Goal: Task Accomplishment & Management: Manage account settings

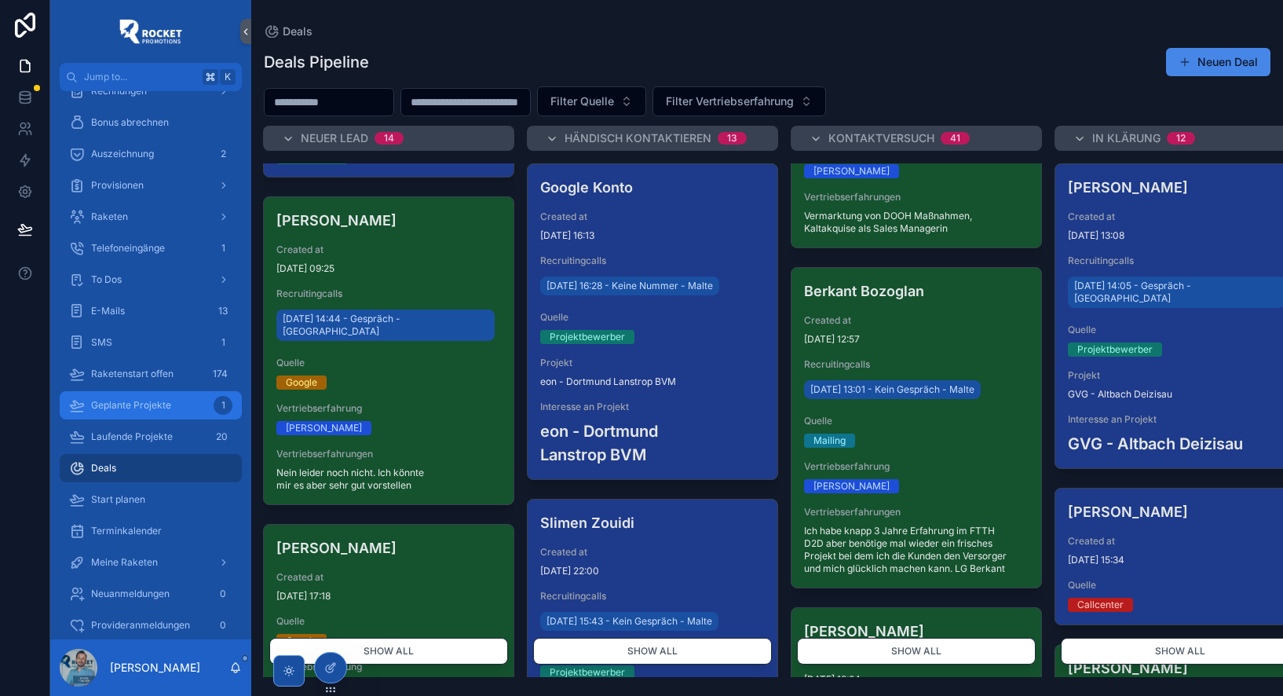
scroll to position [1741, 0]
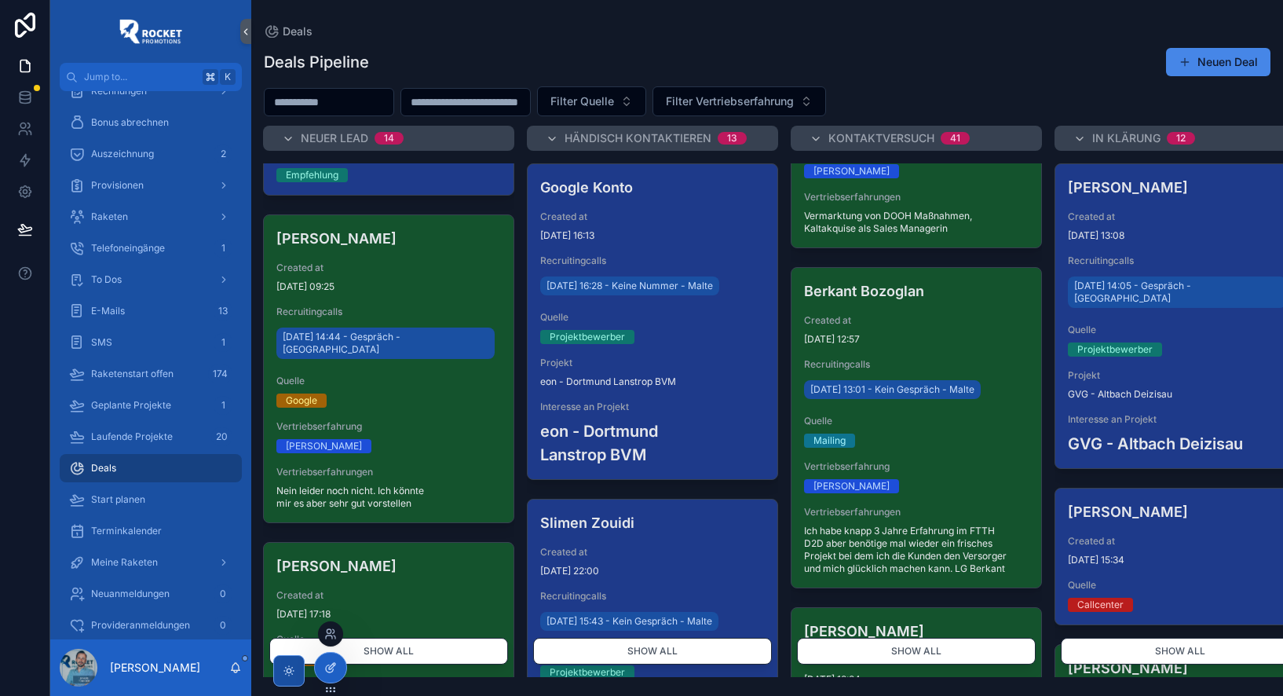
click at [335, 667] on icon at bounding box center [330, 667] width 13 height 13
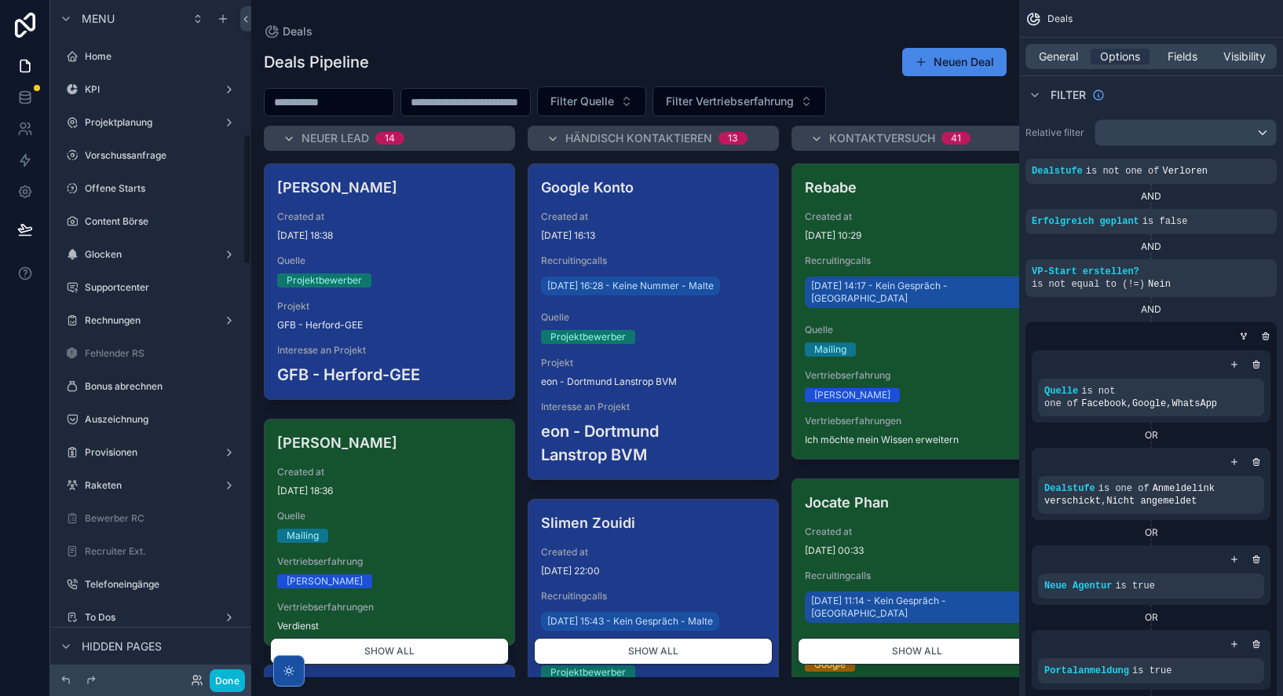
scroll to position [690, 0]
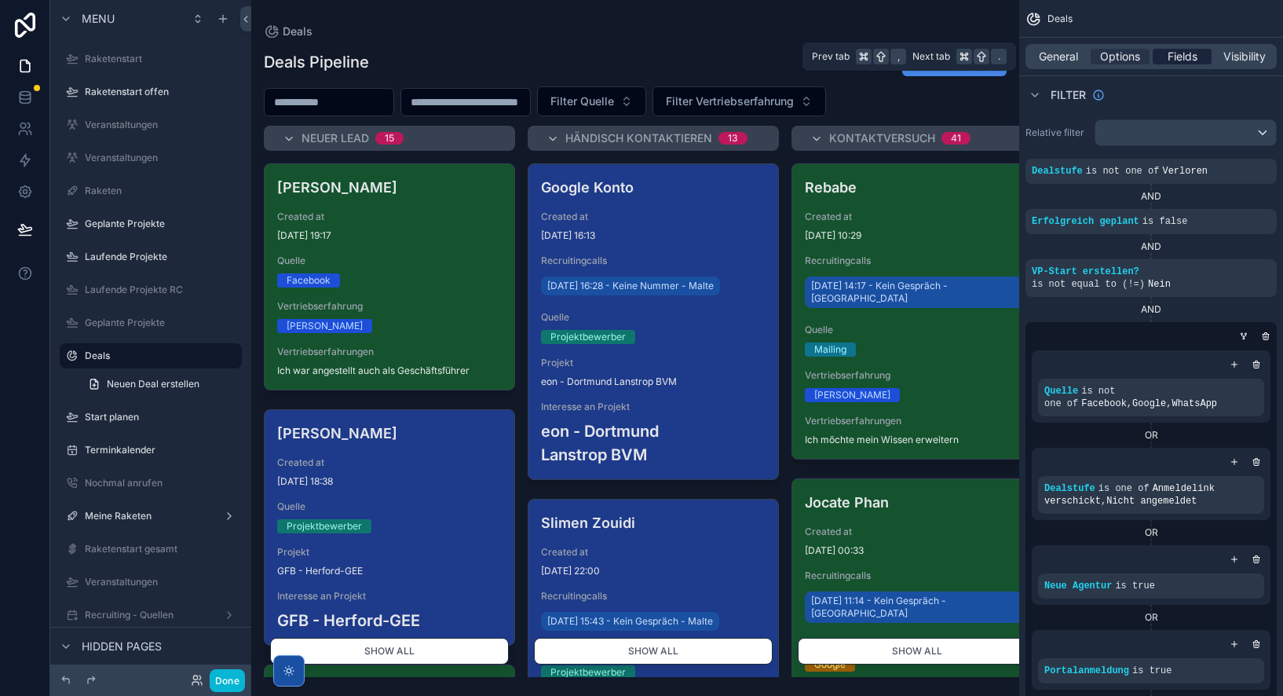
click at [1182, 57] on span "Fields" at bounding box center [1182, 57] width 30 height 16
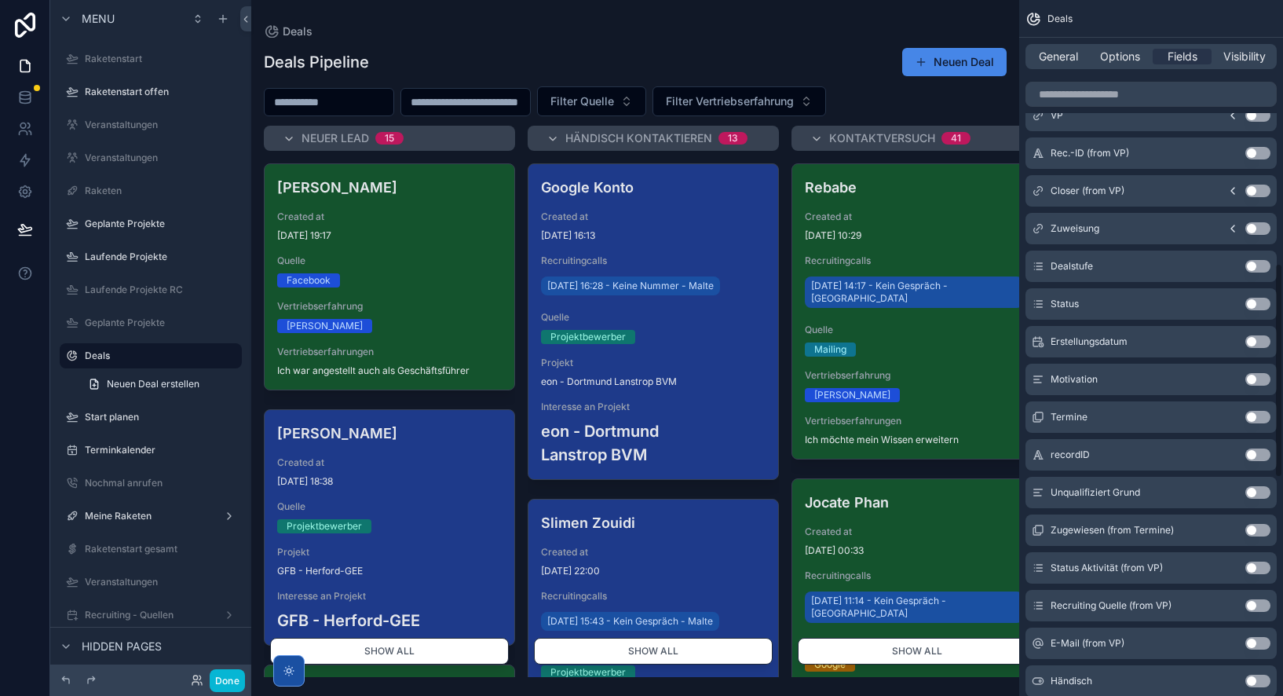
scroll to position [1554, 0]
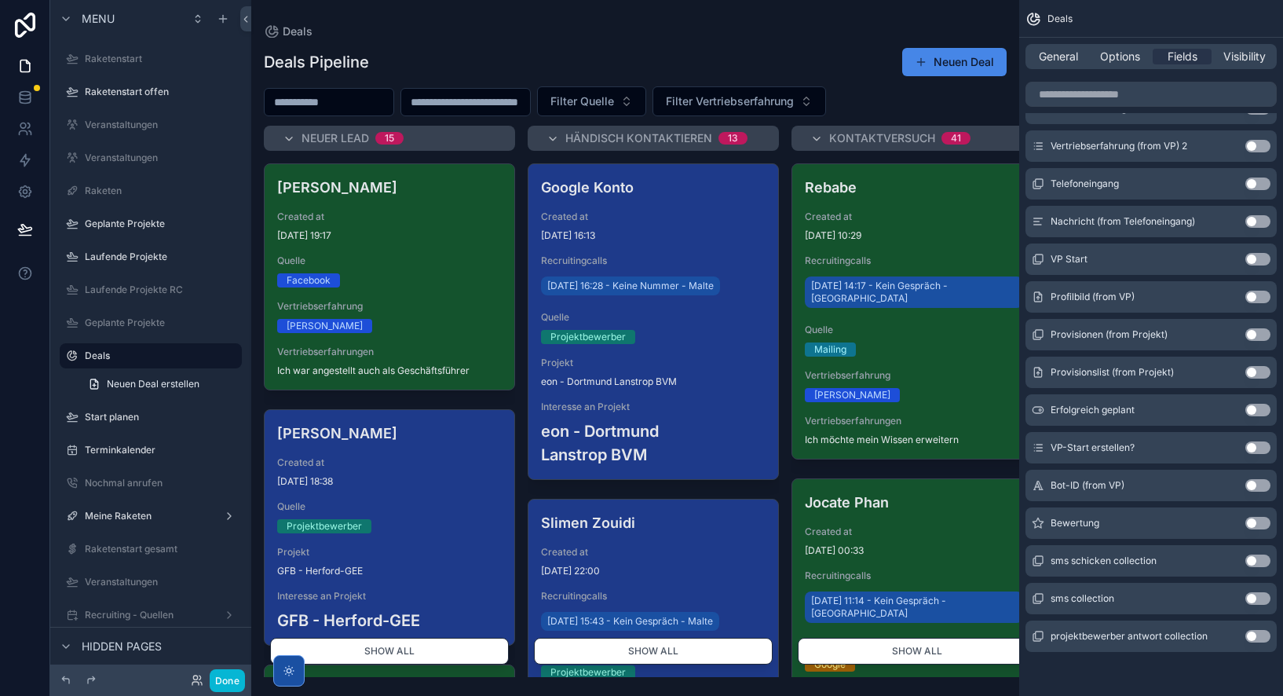
click at [1255, 523] on button "Use setting" at bounding box center [1257, 523] width 25 height 13
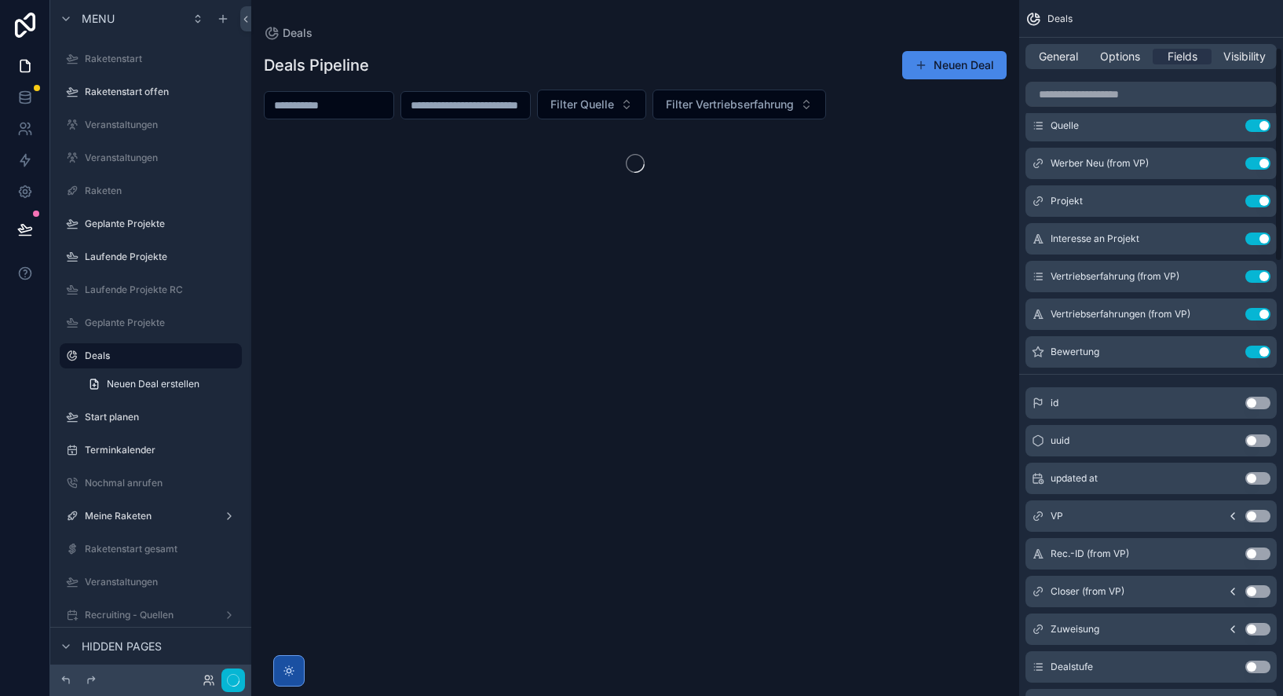
scroll to position [0, 0]
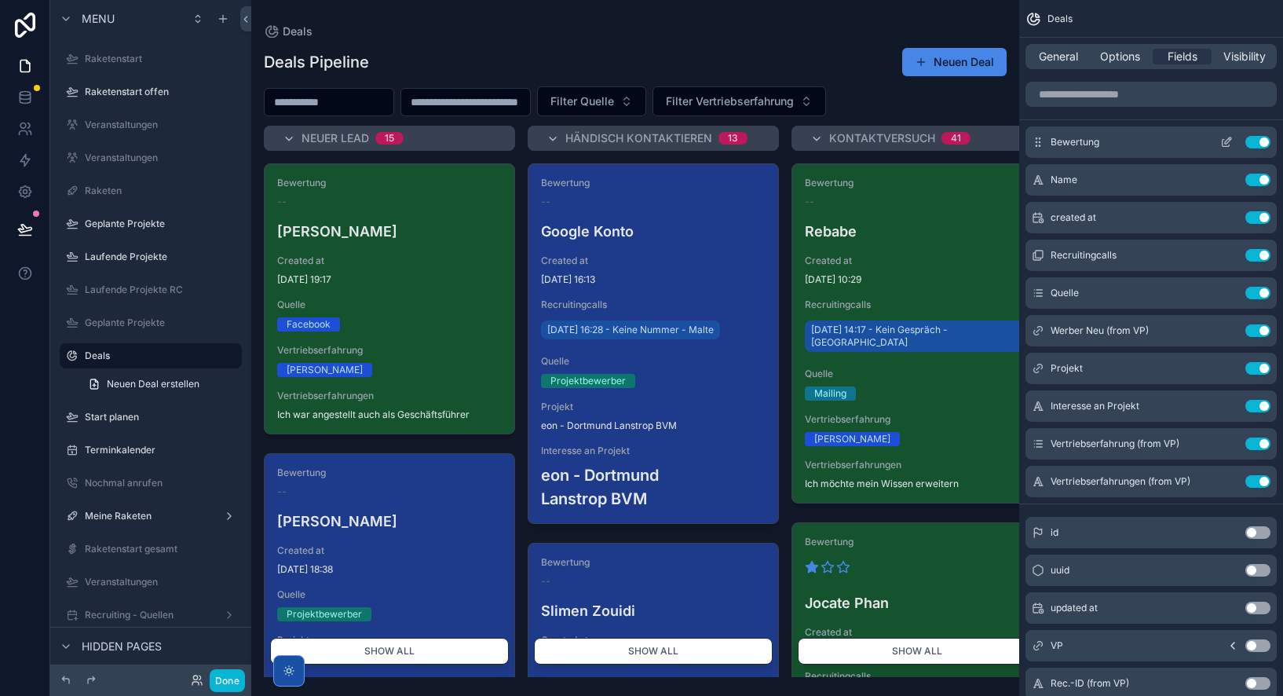
click at [1225, 141] on icon "scrollable content" at bounding box center [1228, 140] width 6 height 6
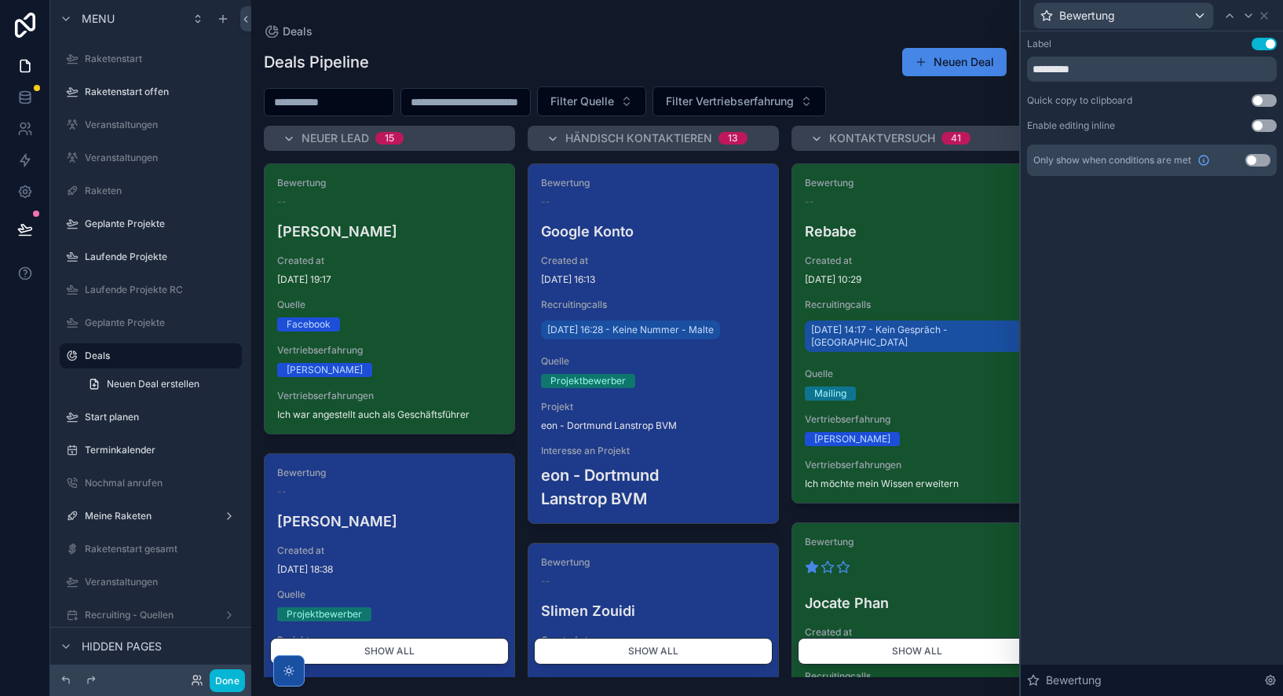
click at [1258, 159] on button "Use setting" at bounding box center [1257, 160] width 25 height 13
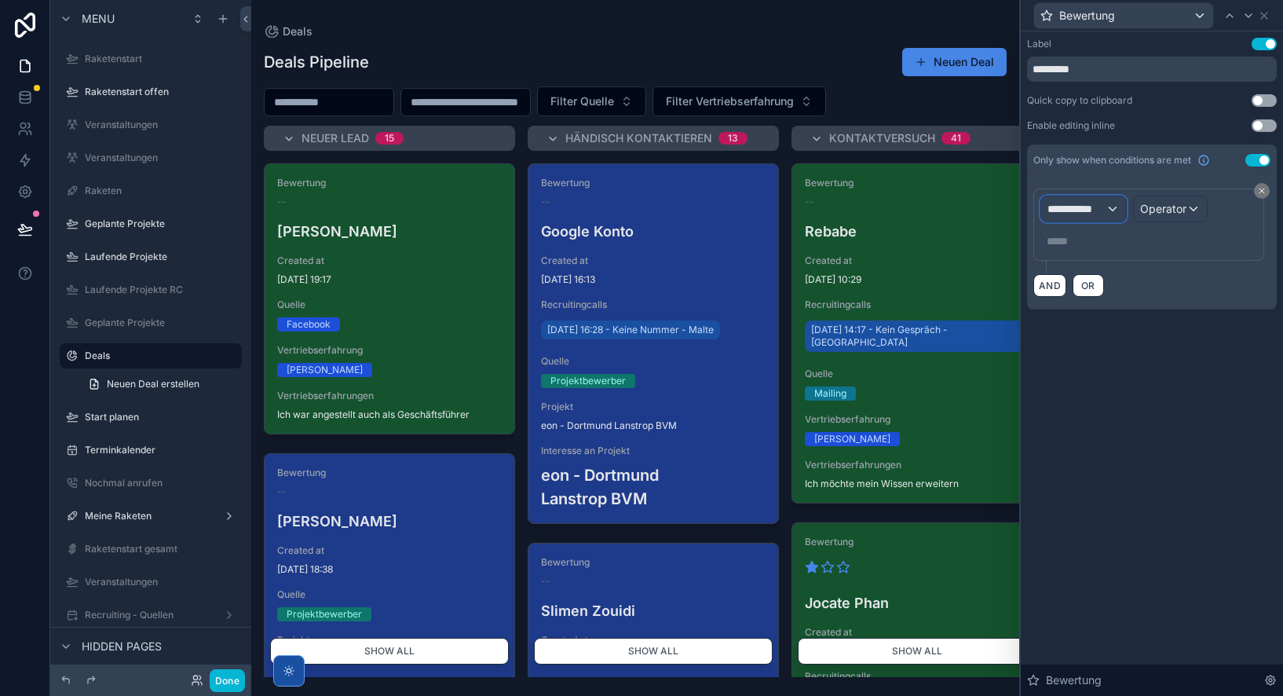
click at [1076, 206] on span "**********" at bounding box center [1076, 209] width 58 height 16
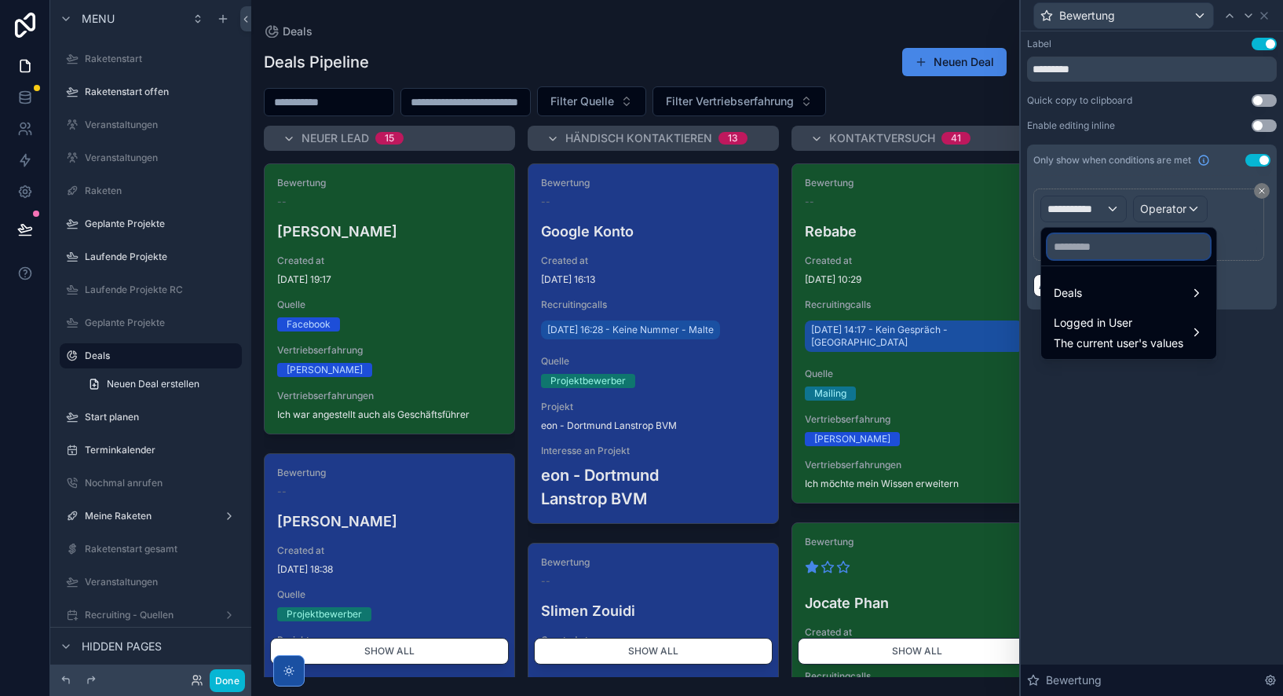
click at [1084, 253] on input "text" at bounding box center [1128, 246] width 163 height 25
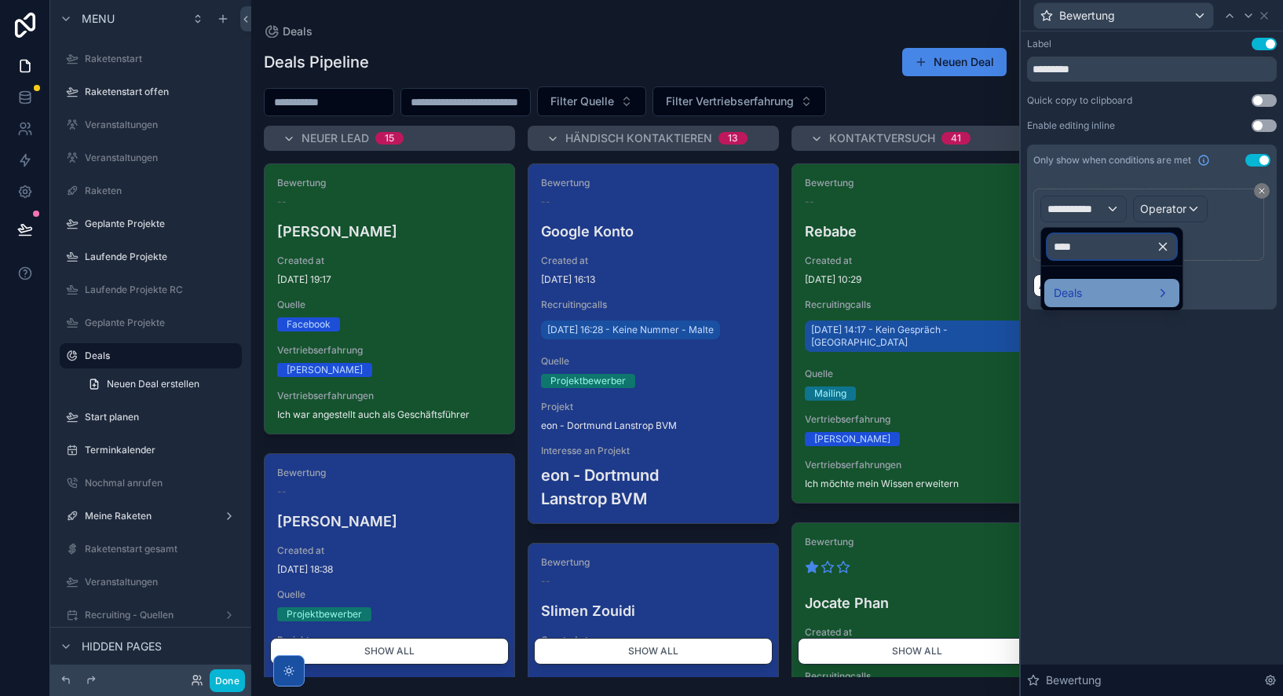
type input "****"
click at [1091, 290] on div "Deals" at bounding box center [1112, 292] width 116 height 19
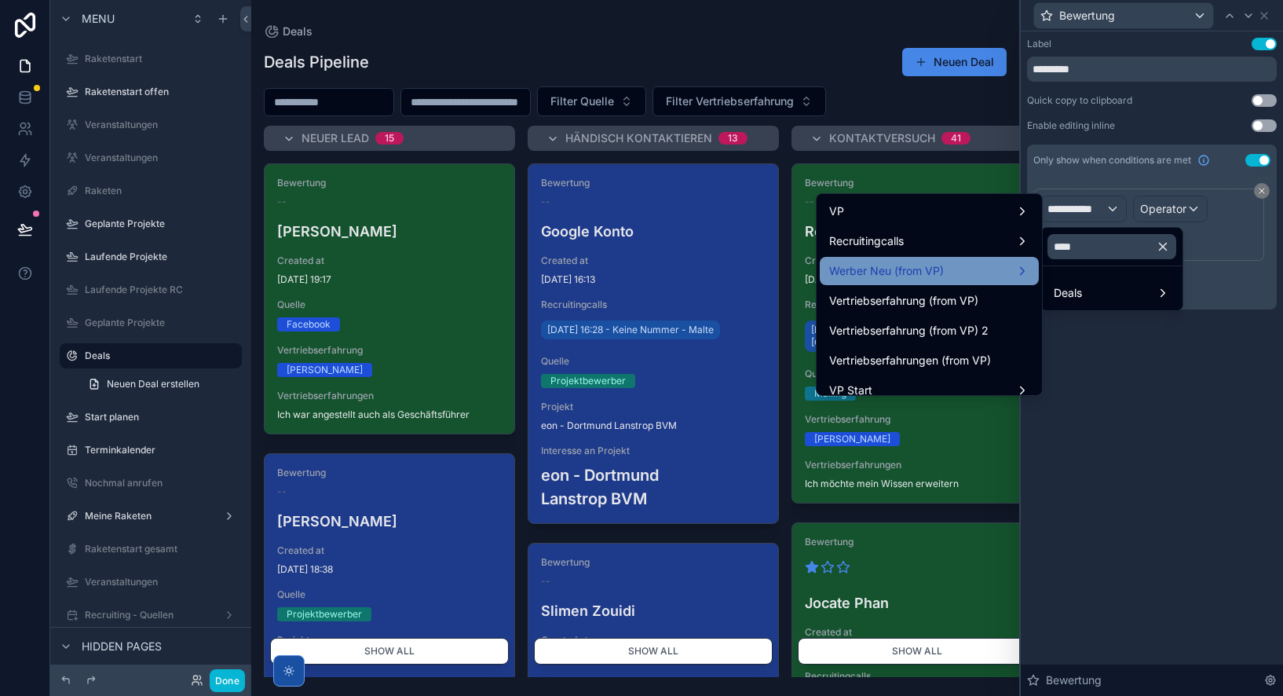
click at [940, 276] on span "Werber Neu (from VP)" at bounding box center [886, 270] width 115 height 19
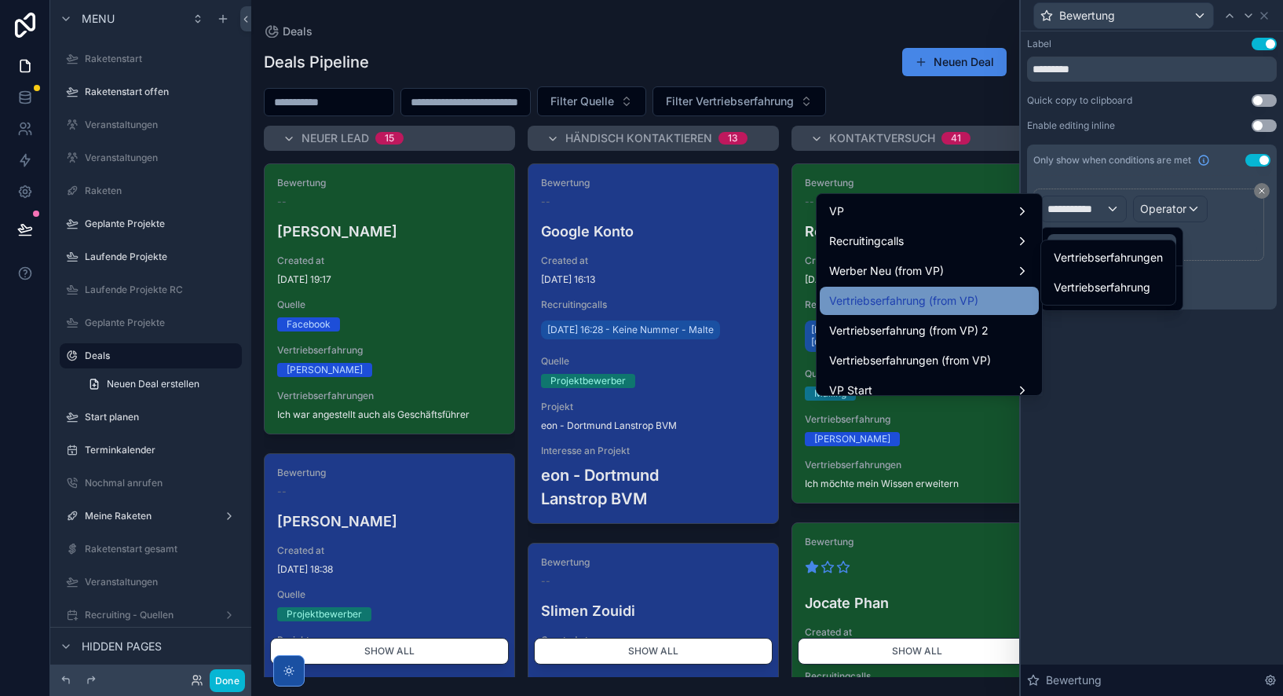
click at [941, 300] on span "Vertriebserfahrung (from VP)" at bounding box center [903, 300] width 149 height 19
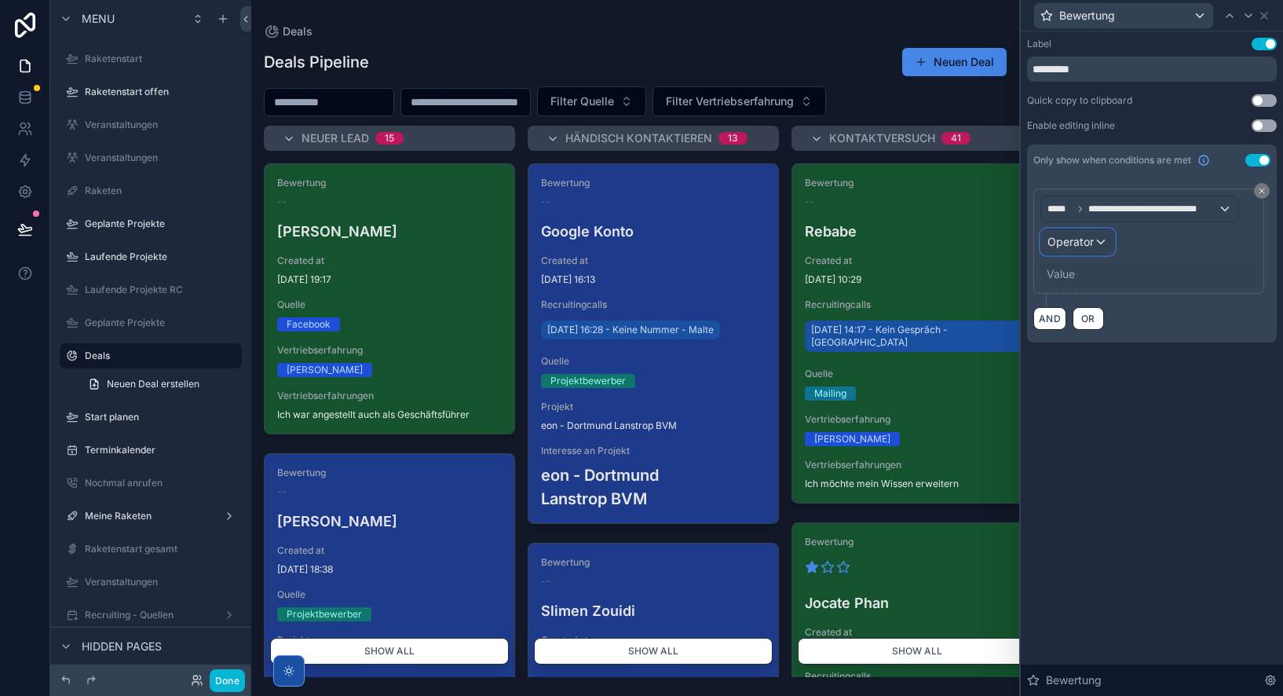
click at [1084, 249] on span "Operator" at bounding box center [1070, 242] width 46 height 16
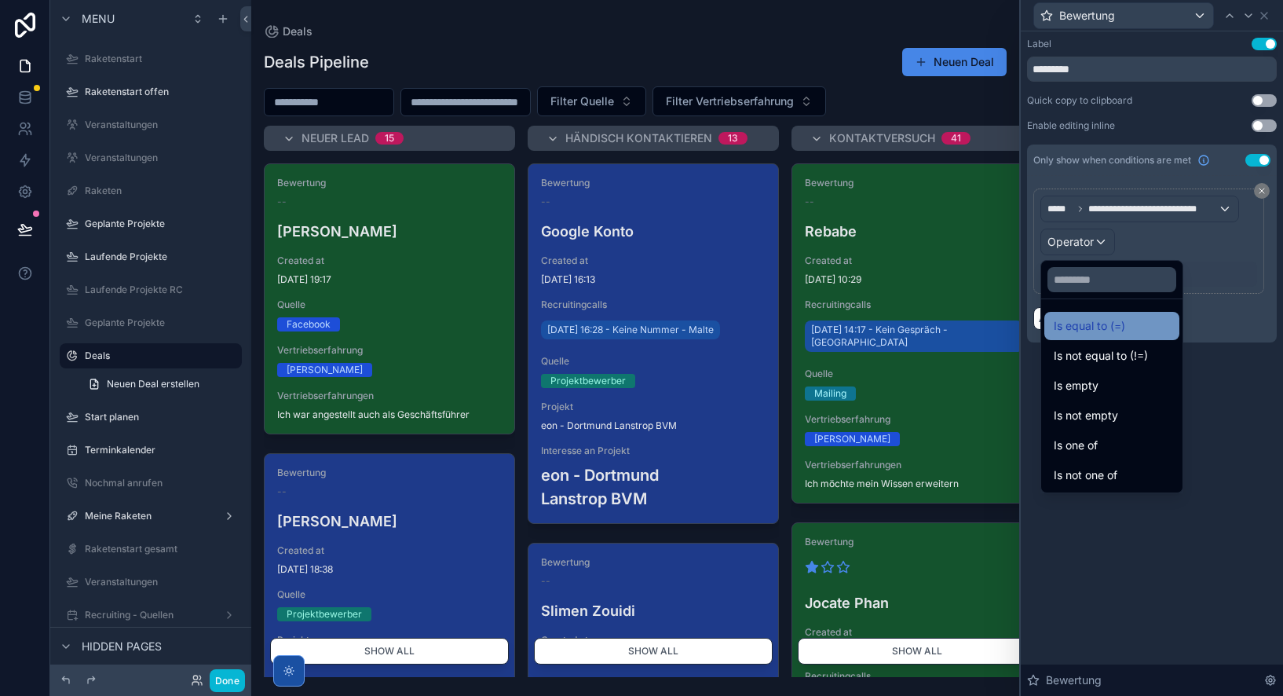
click at [1100, 327] on span "Is equal to (=)" at bounding box center [1089, 325] width 71 height 19
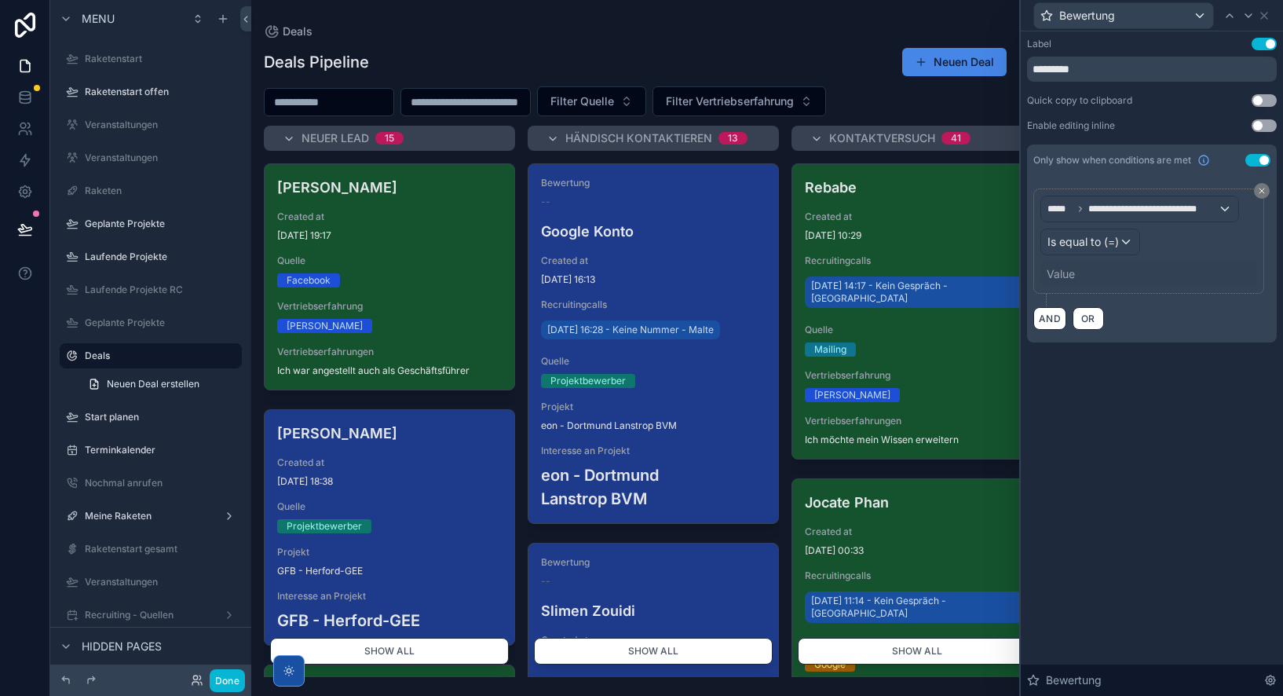
click at [1065, 274] on div "Value" at bounding box center [1060, 274] width 28 height 16
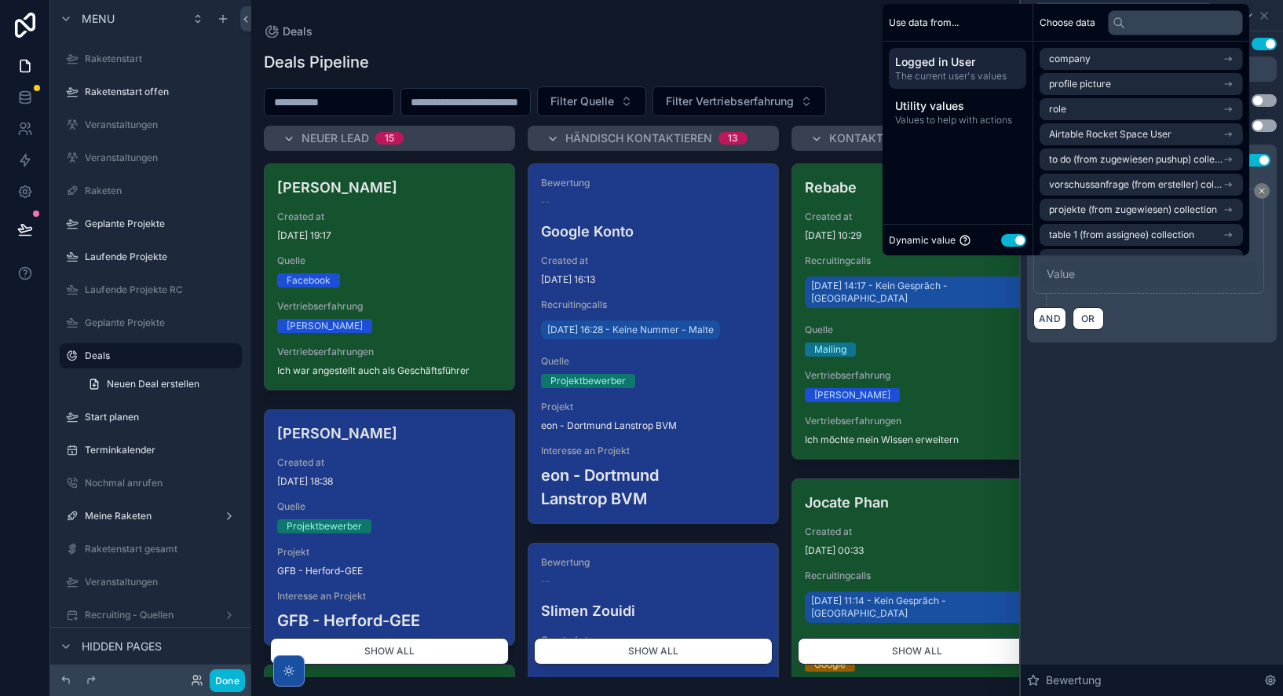
click at [1003, 239] on button "Use setting" at bounding box center [1013, 240] width 25 height 13
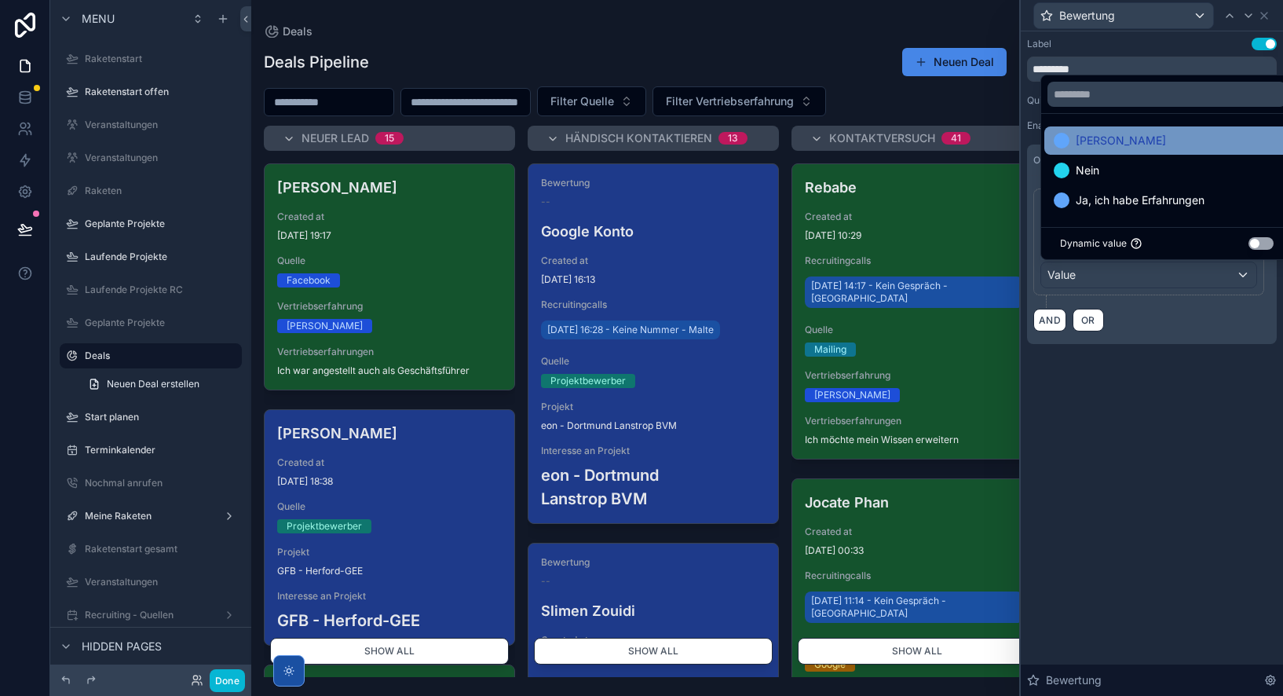
click at [1083, 129] on div "[PERSON_NAME]" at bounding box center [1166, 140] width 245 height 28
click at [1181, 451] on div "**********" at bounding box center [1152, 363] width 262 height 664
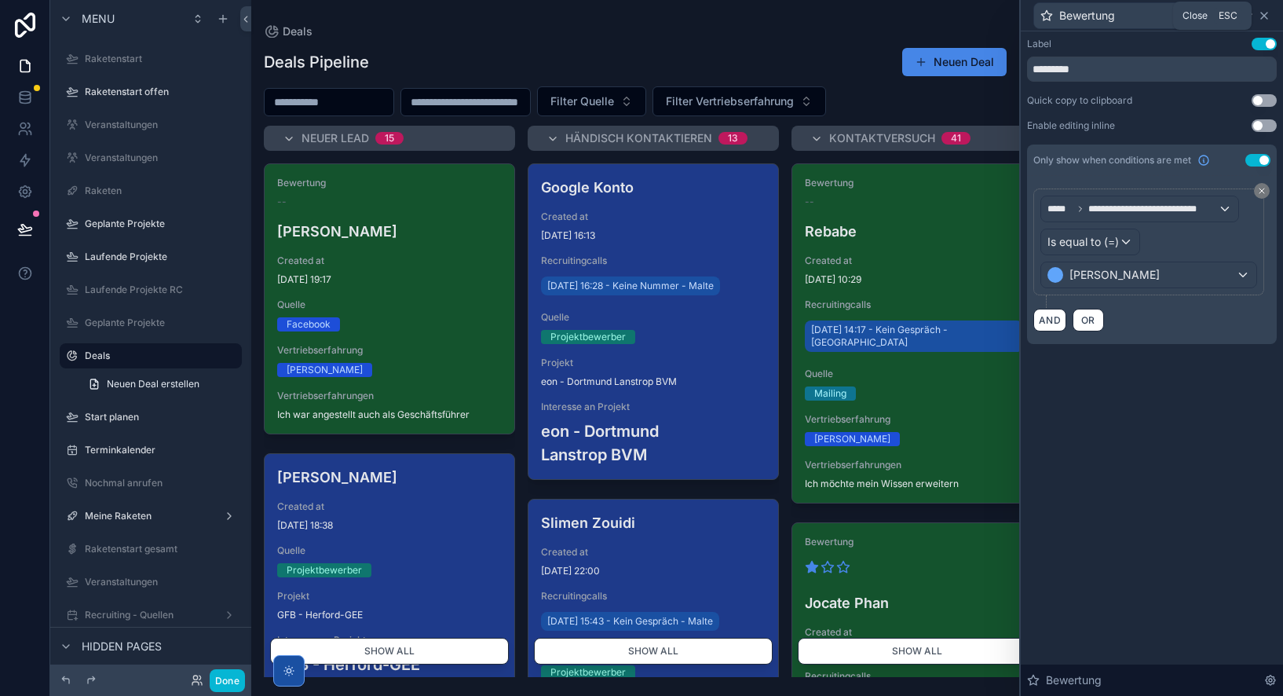
click at [1266, 16] on icon at bounding box center [1264, 15] width 13 height 13
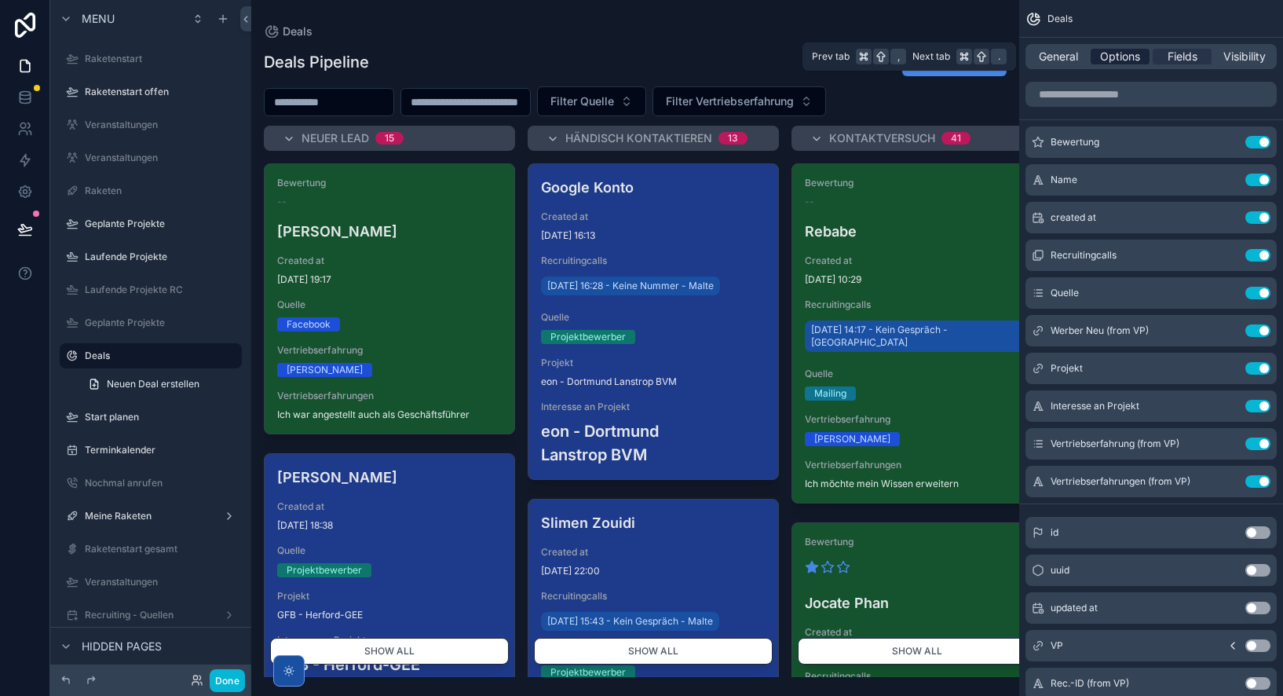
click at [1114, 53] on span "Options" at bounding box center [1120, 57] width 40 height 16
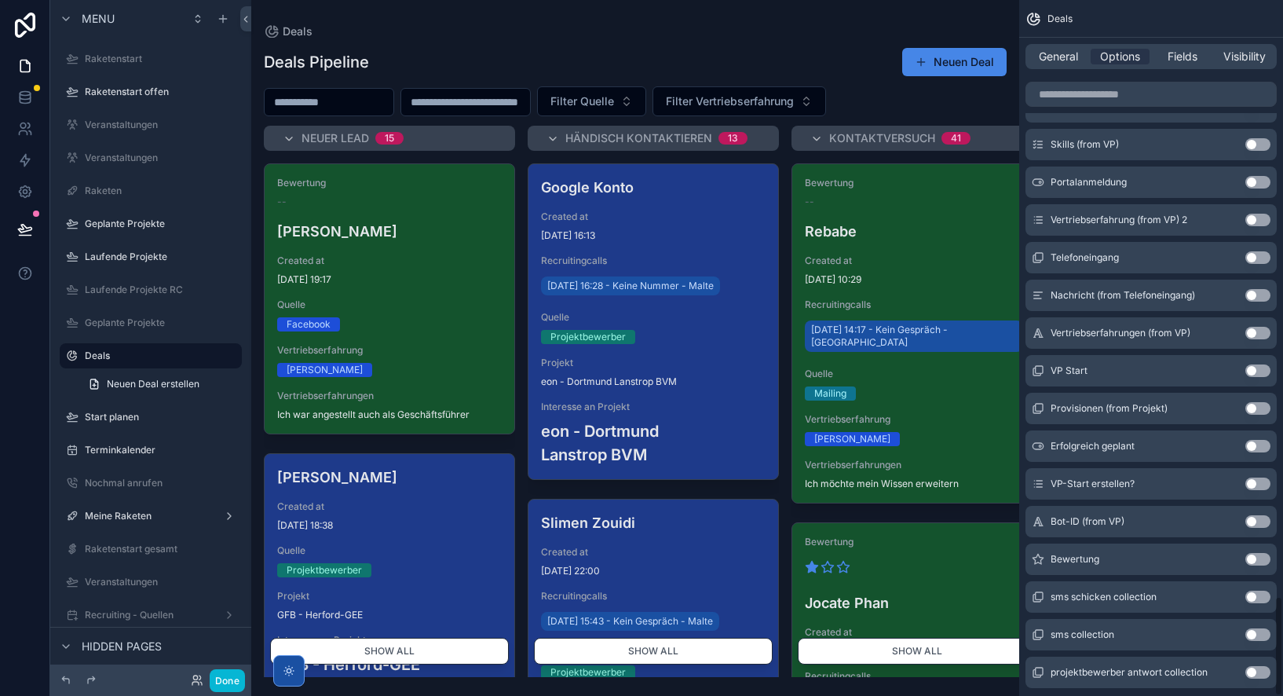
scroll to position [4140, 0]
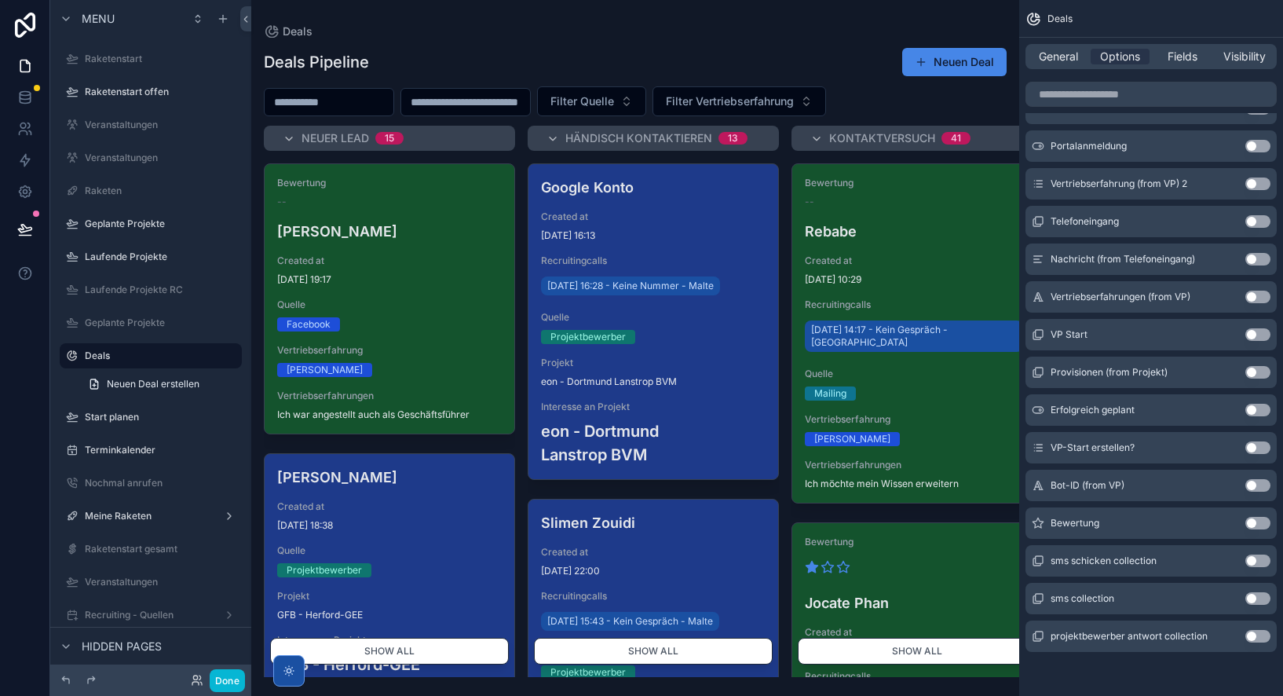
click at [1258, 520] on button "Use setting" at bounding box center [1257, 523] width 25 height 13
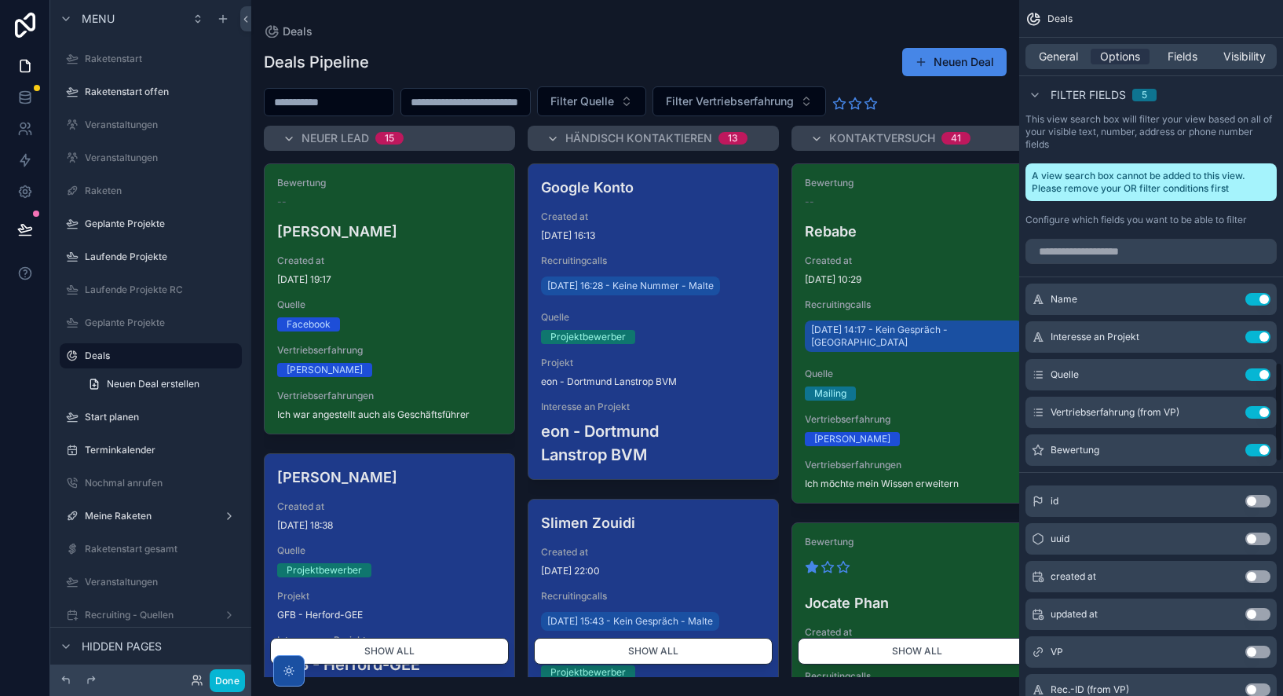
scroll to position [2493, 0]
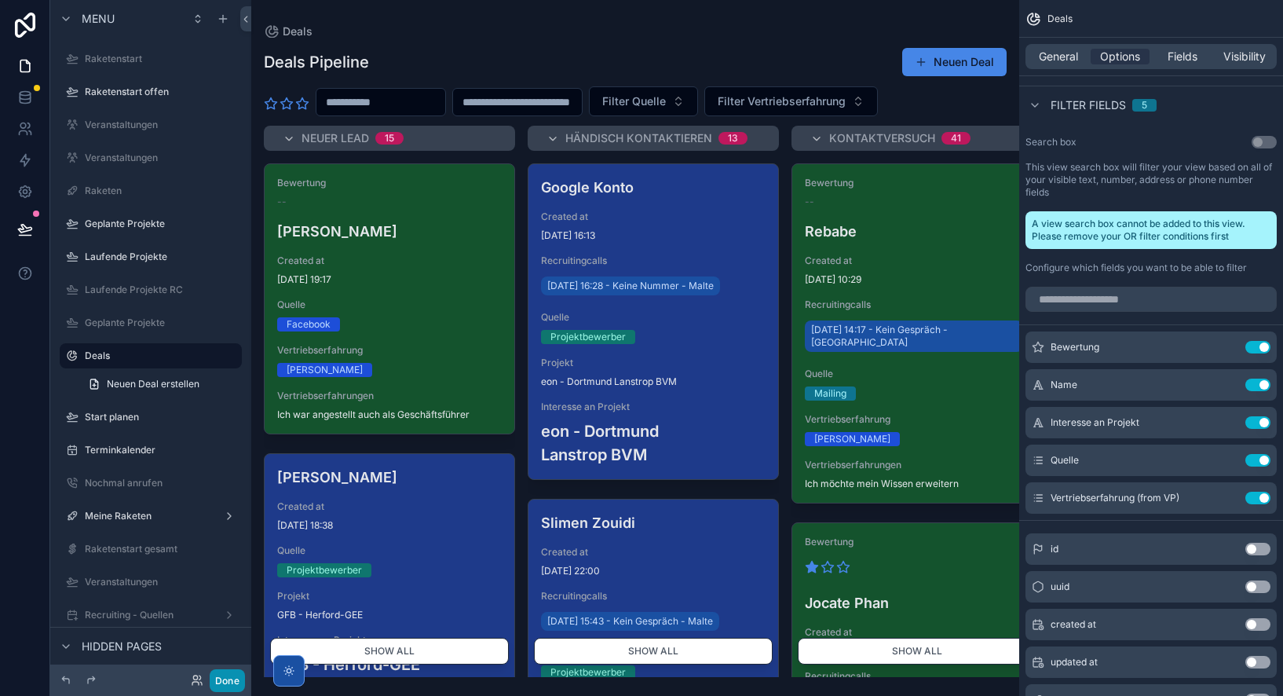
click at [228, 680] on button "Done" at bounding box center [227, 680] width 35 height 23
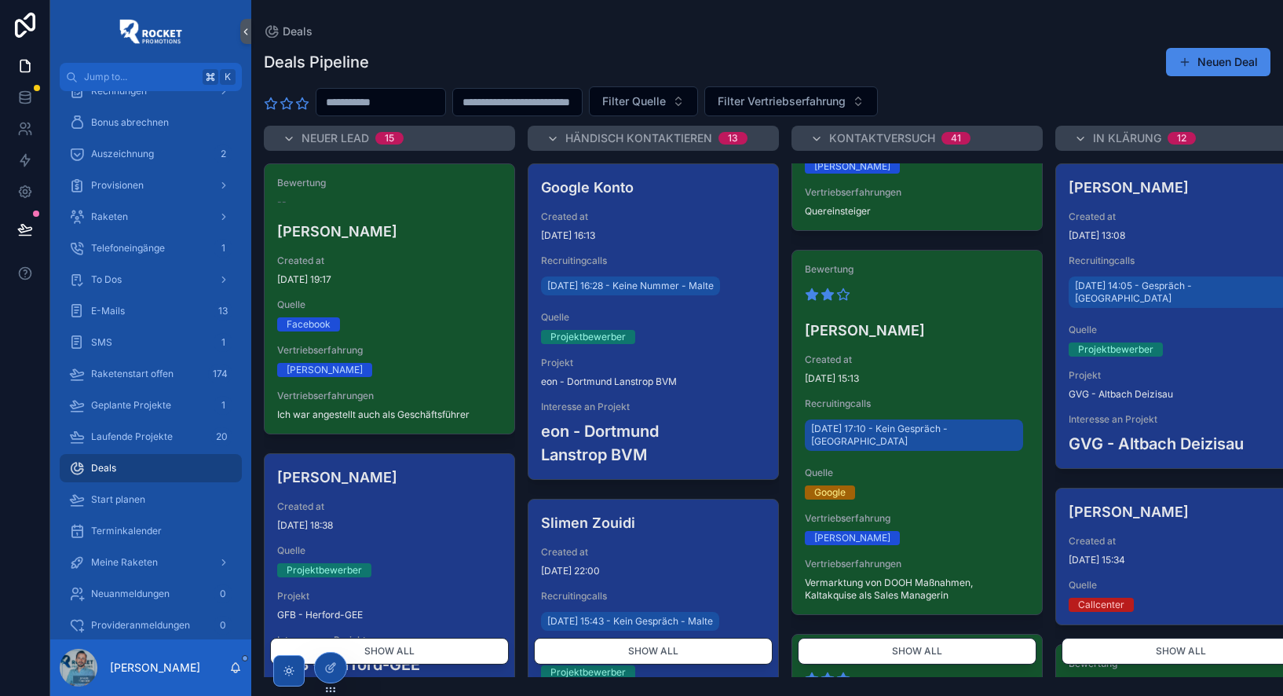
scroll to position [676, 0]
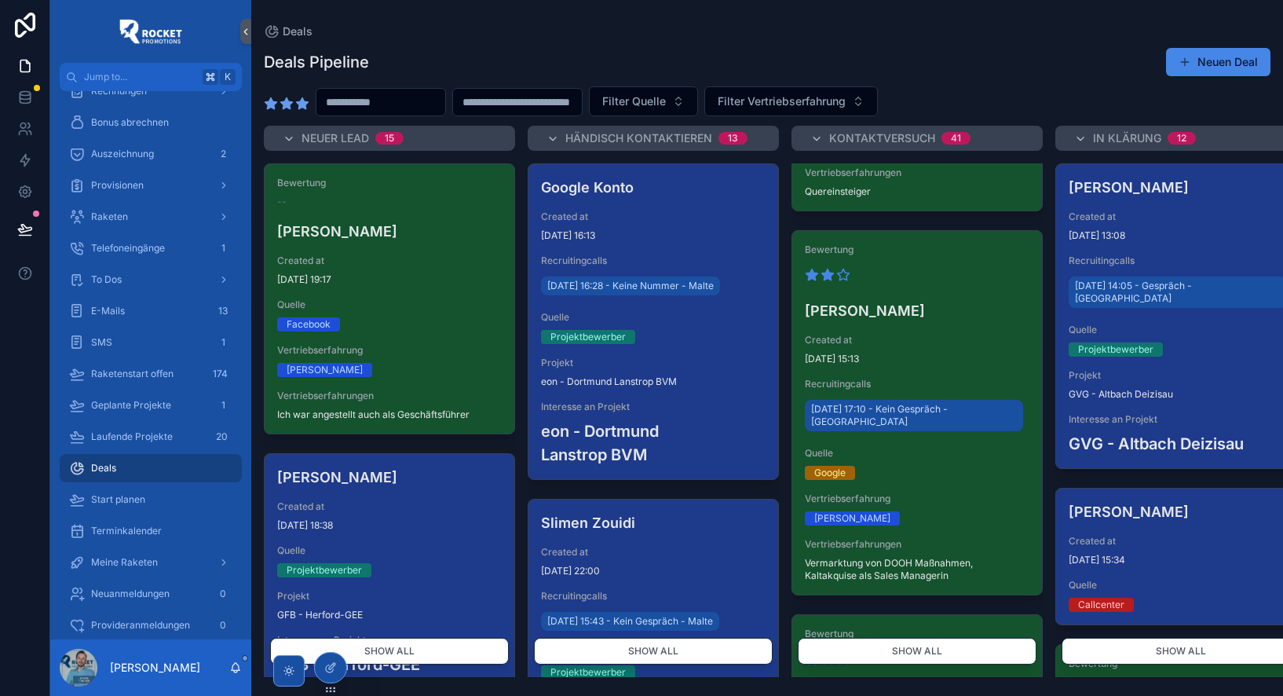
click at [305, 105] on icon "scrollable content" at bounding box center [303, 103] width 12 height 11
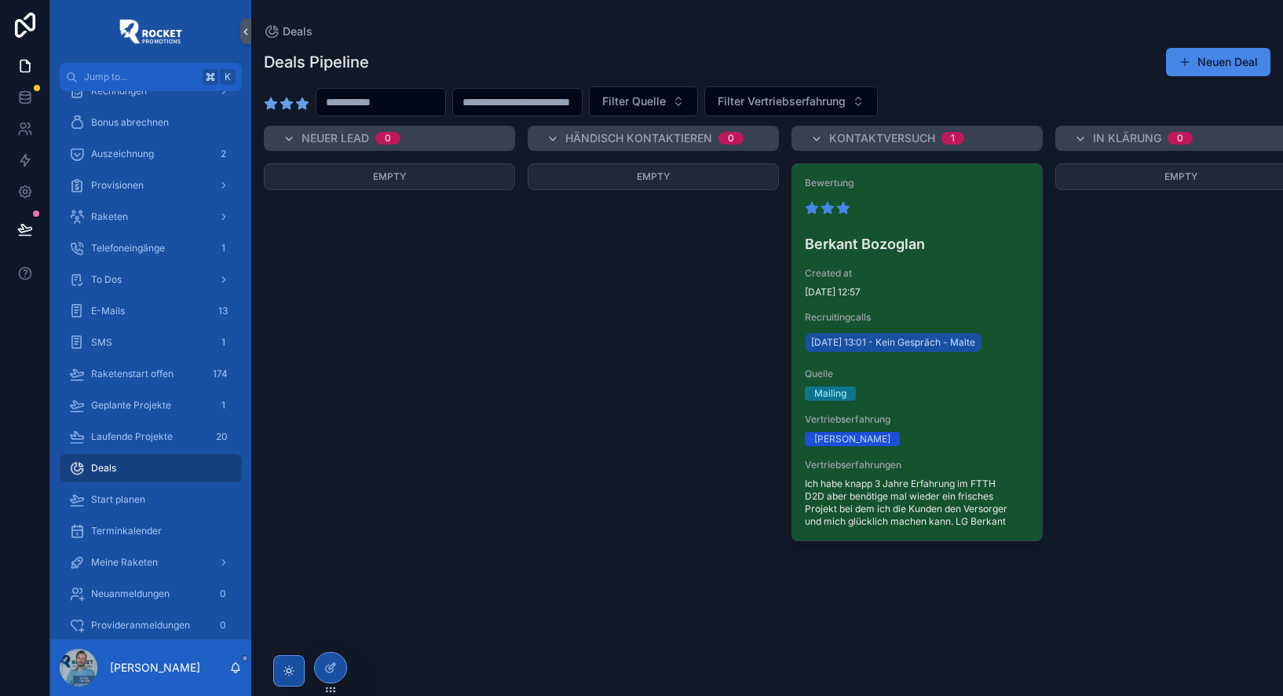
click at [302, 104] on icon "scrollable content" at bounding box center [303, 103] width 12 height 11
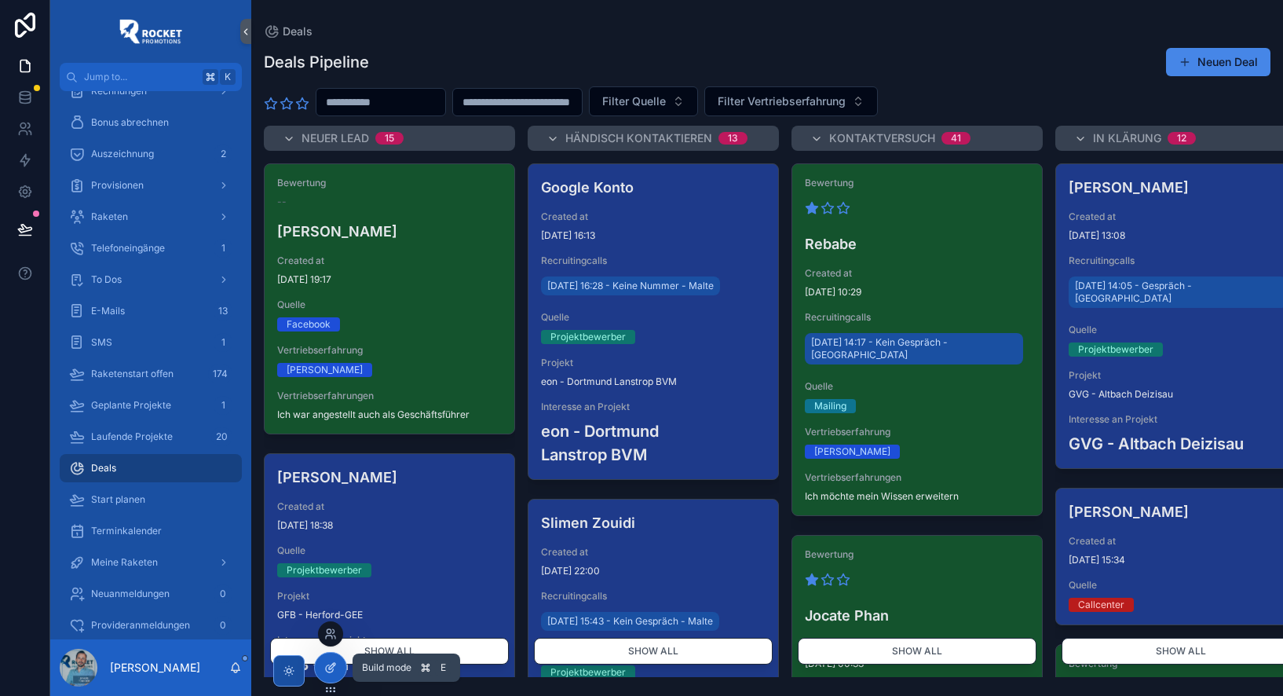
click at [331, 670] on icon at bounding box center [330, 667] width 13 height 13
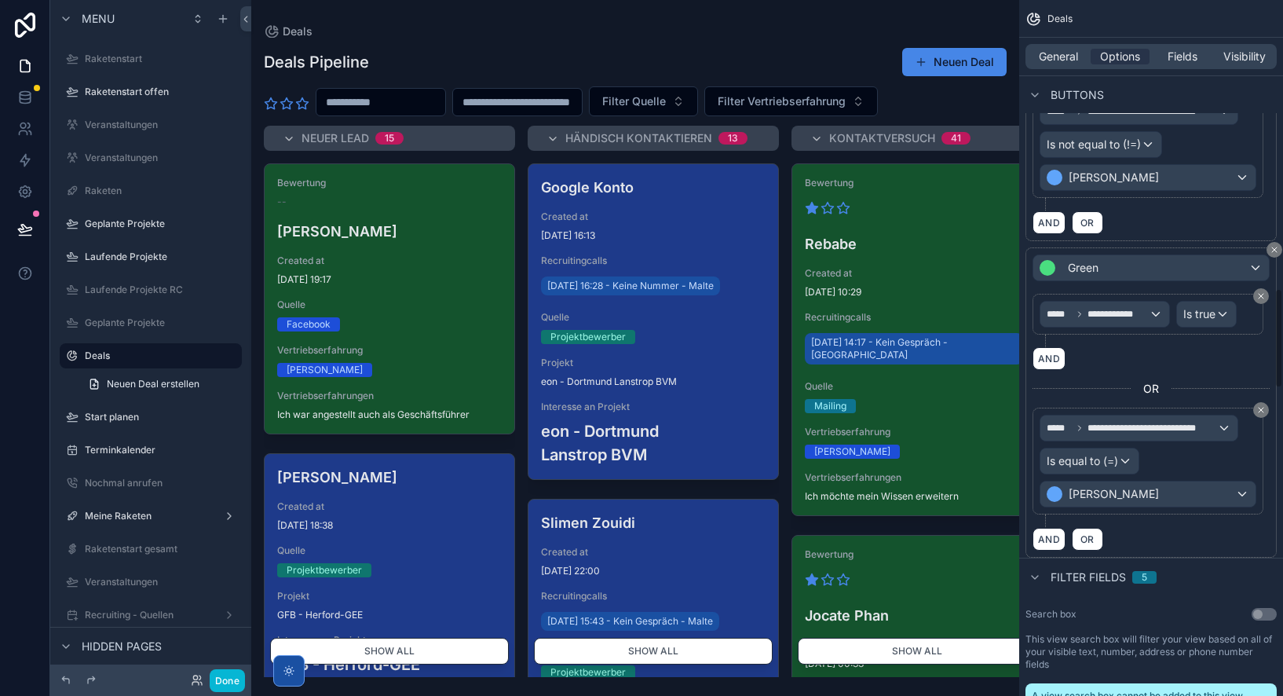
scroll to position [2002, 0]
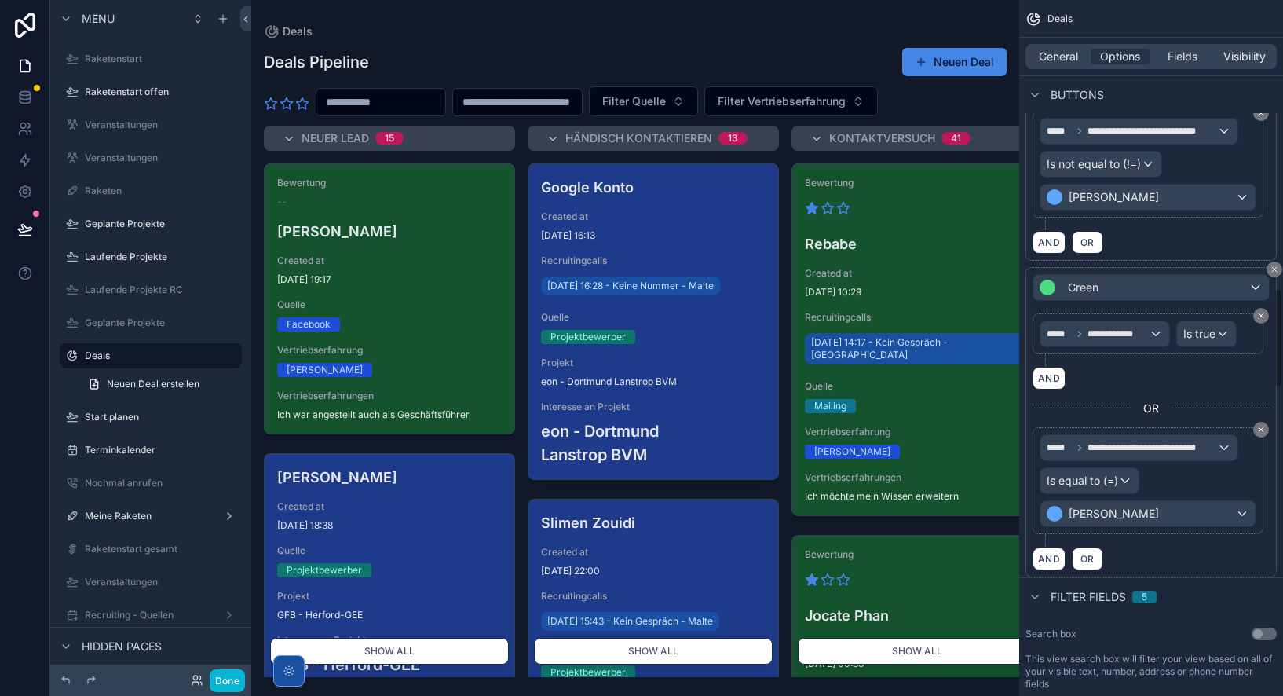
click at [954, 98] on div "scrollable content" at bounding box center [635, 348] width 768 height 696
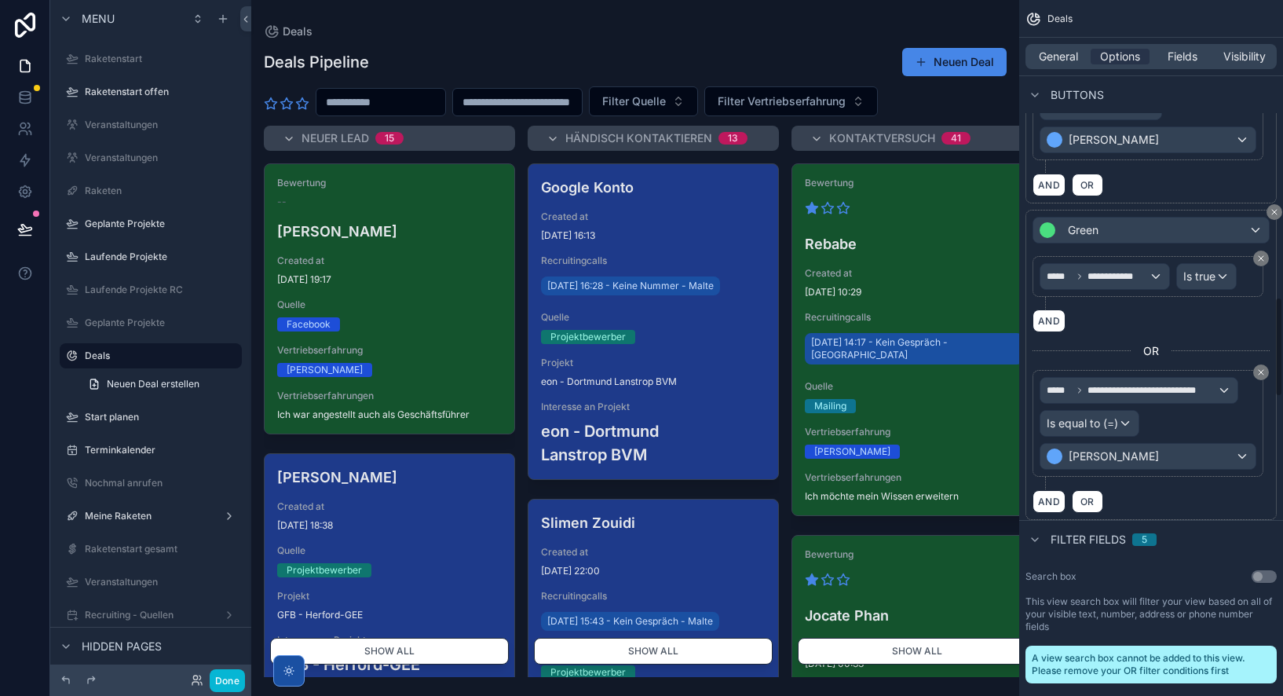
scroll to position [2093, 0]
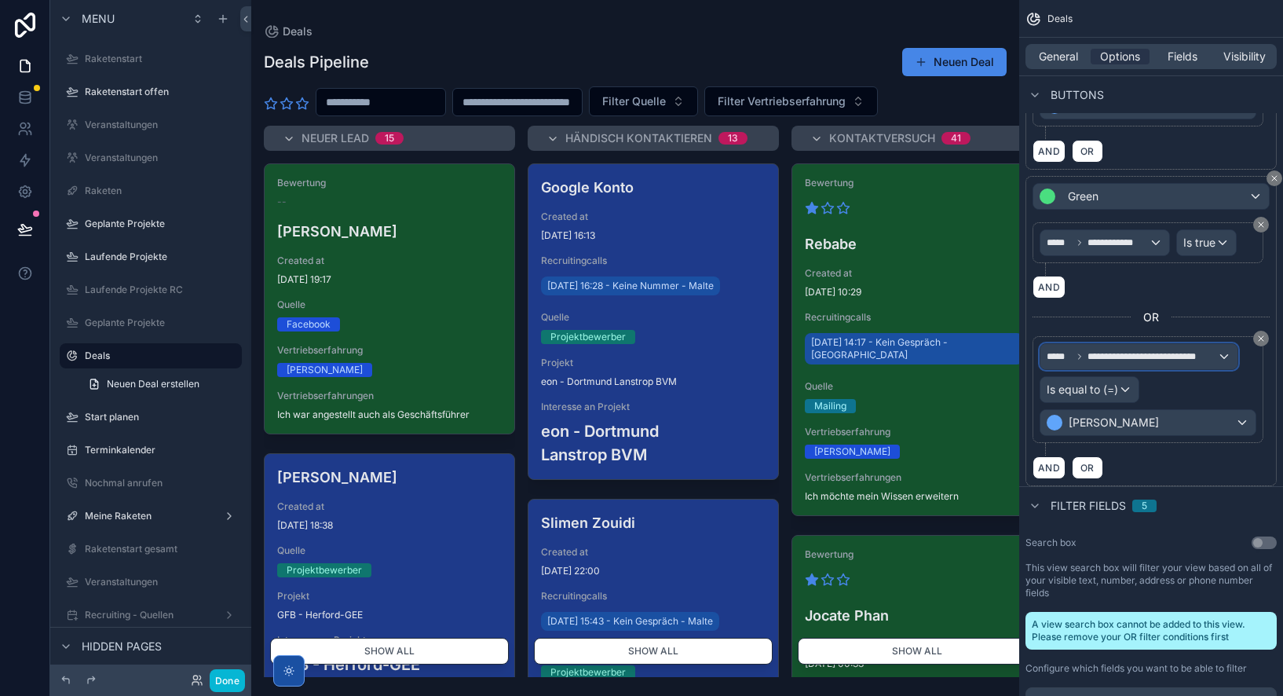
click at [1094, 356] on span "**********" at bounding box center [1152, 356] width 130 height 13
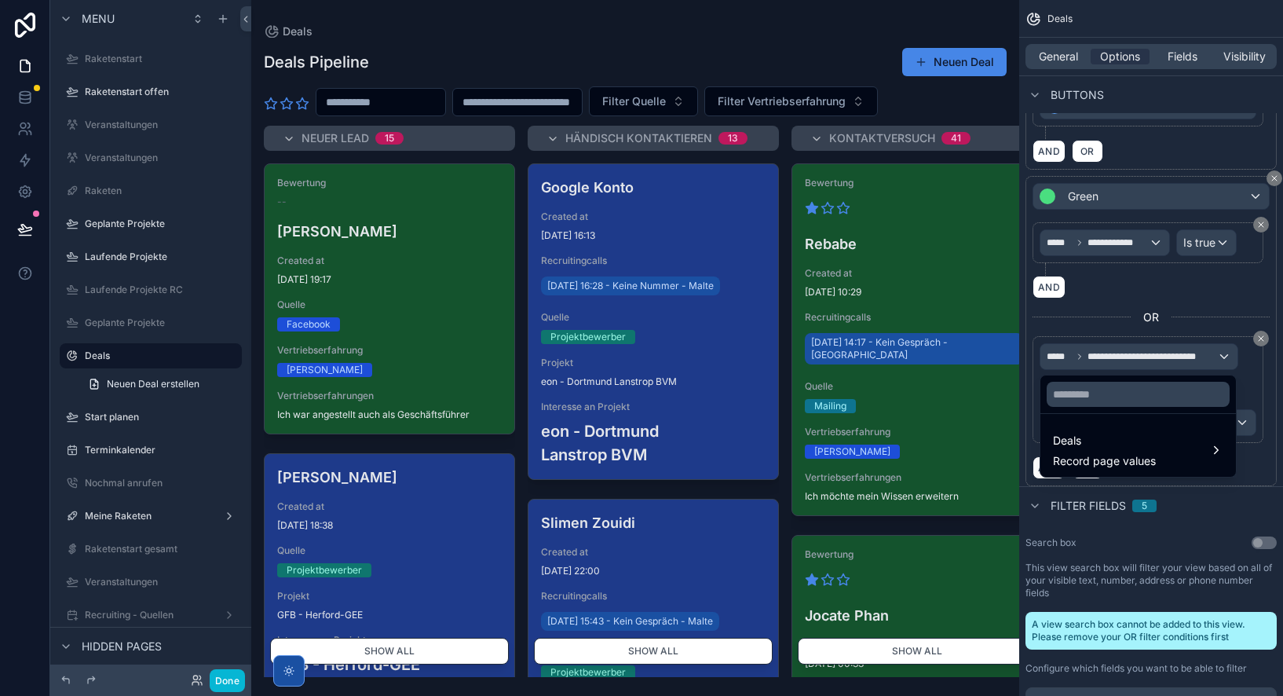
click at [1094, 356] on div "scrollable content" at bounding box center [641, 348] width 1283 height 696
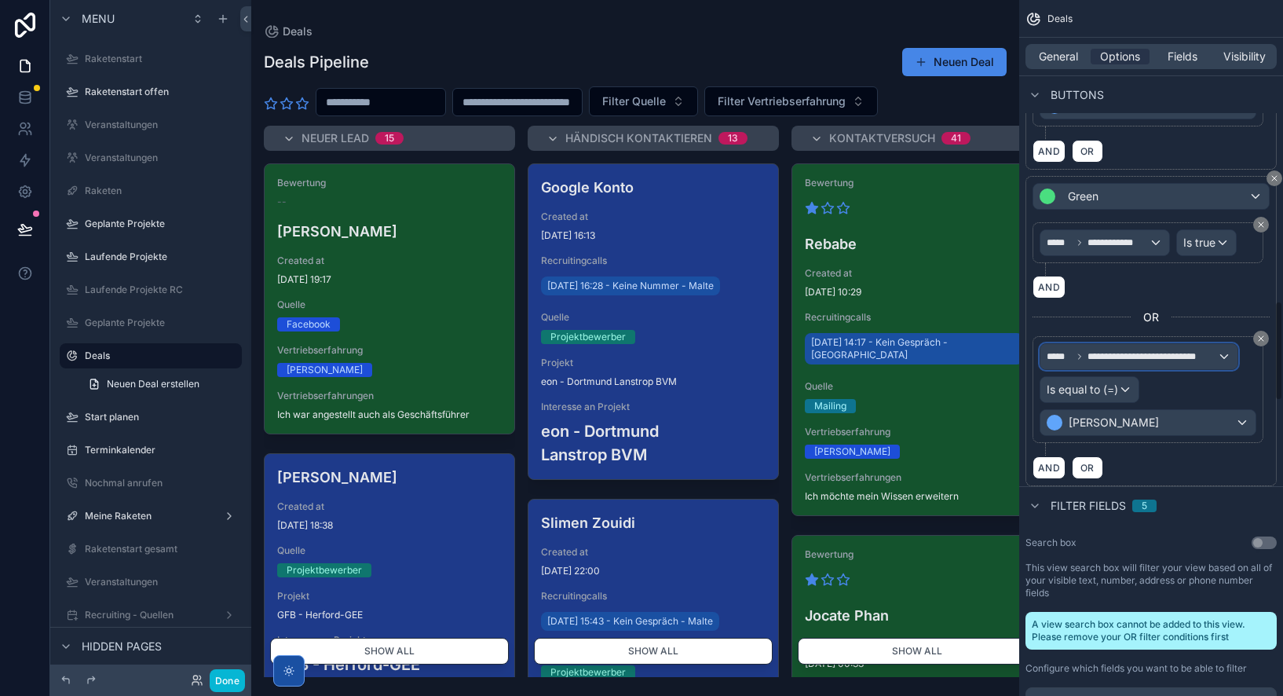
click at [1094, 356] on span "**********" at bounding box center [1152, 356] width 130 height 13
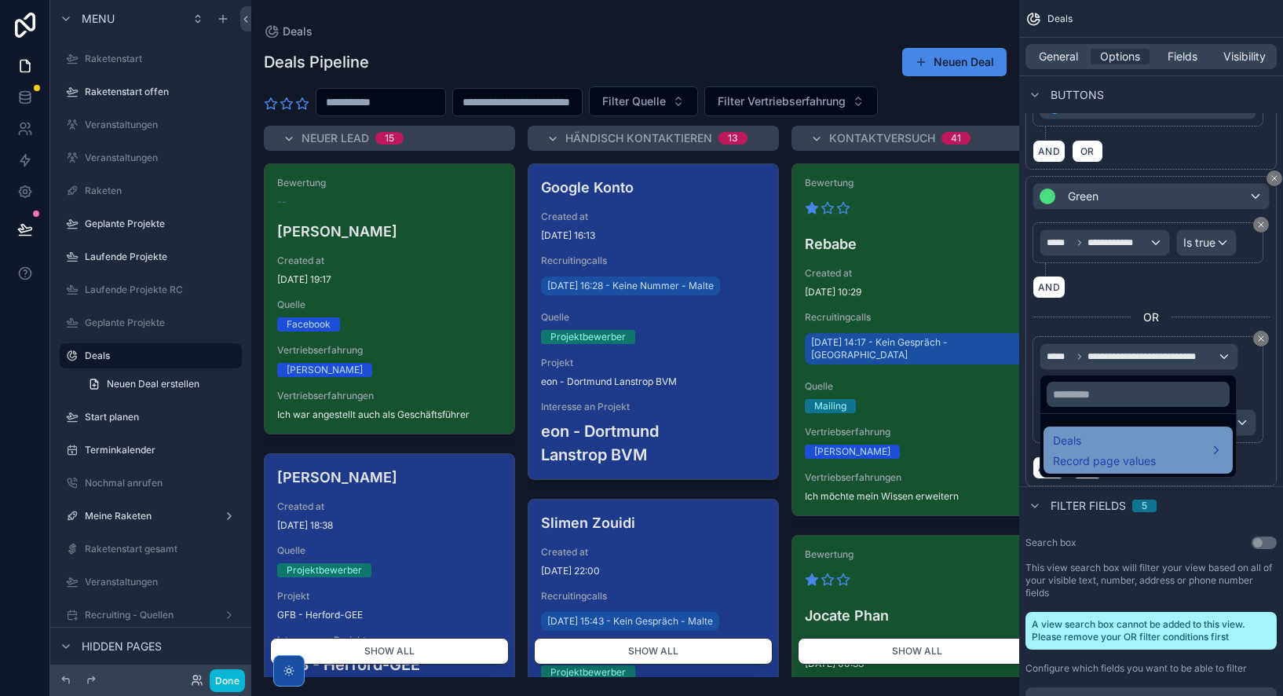
click at [1094, 458] on span "Record page values" at bounding box center [1104, 461] width 103 height 16
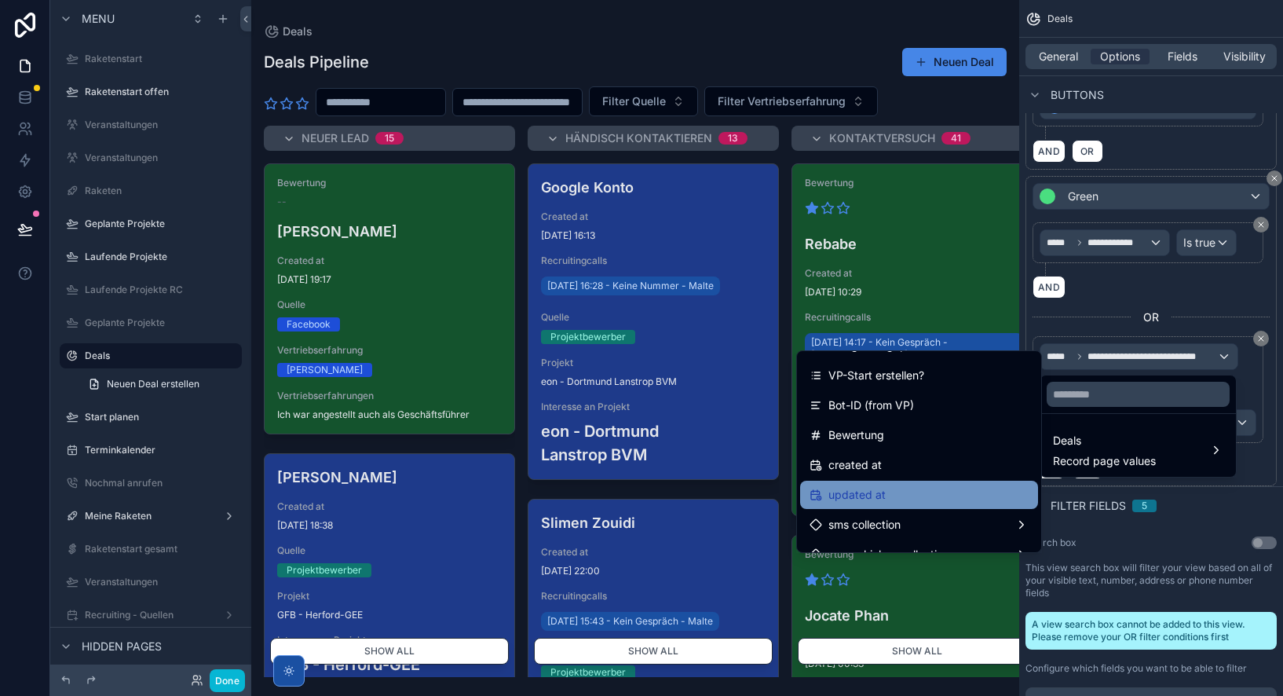
scroll to position [1359, 0]
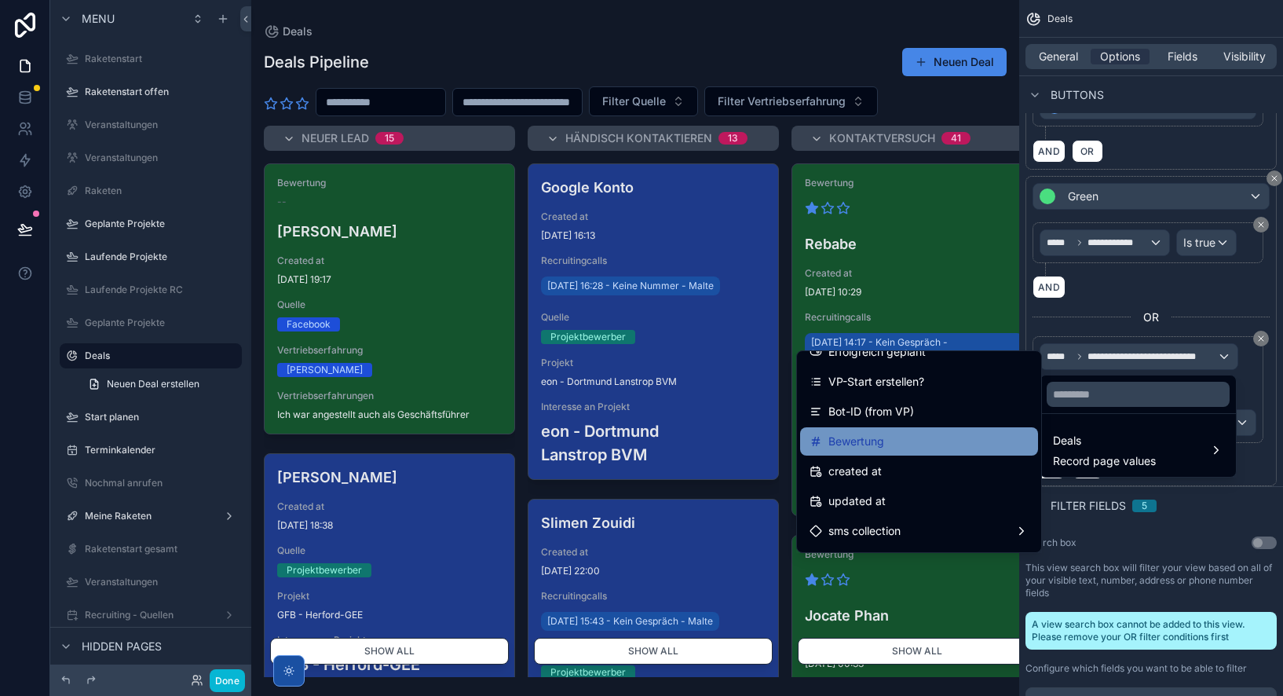
click at [900, 444] on div "Bewertung" at bounding box center [918, 441] width 219 height 19
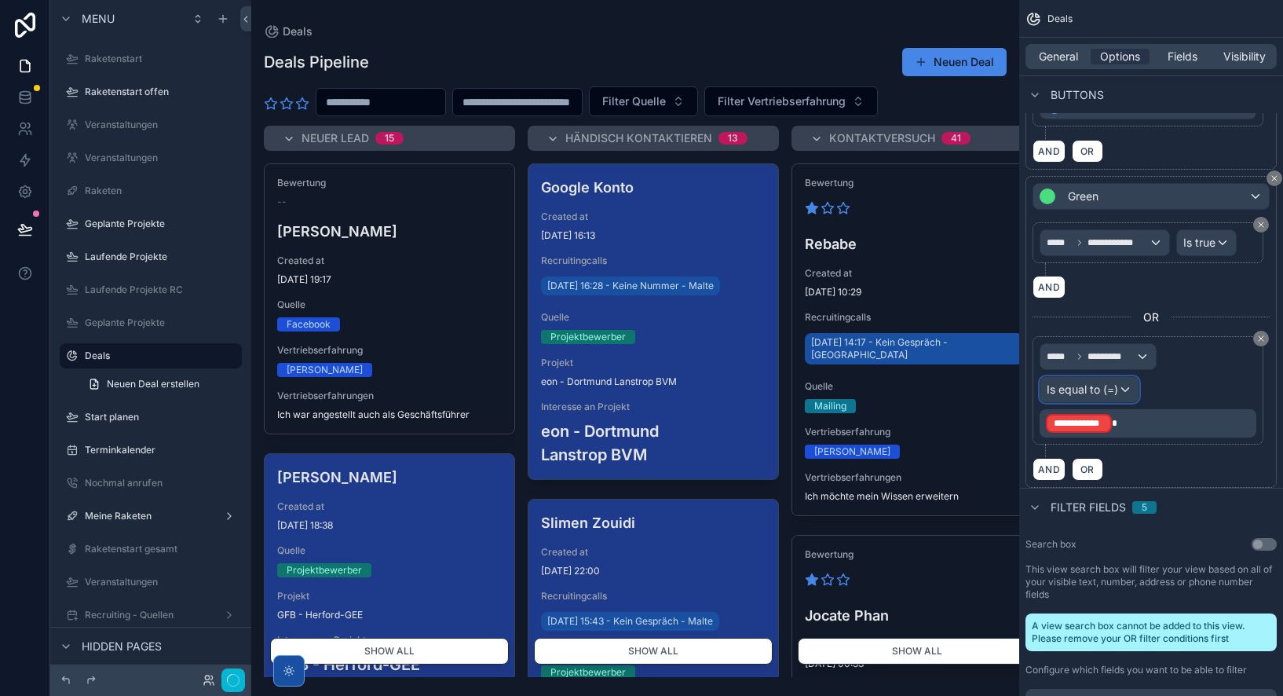
click at [1092, 391] on span "Is equal to (=)" at bounding box center [1081, 390] width 71 height 16
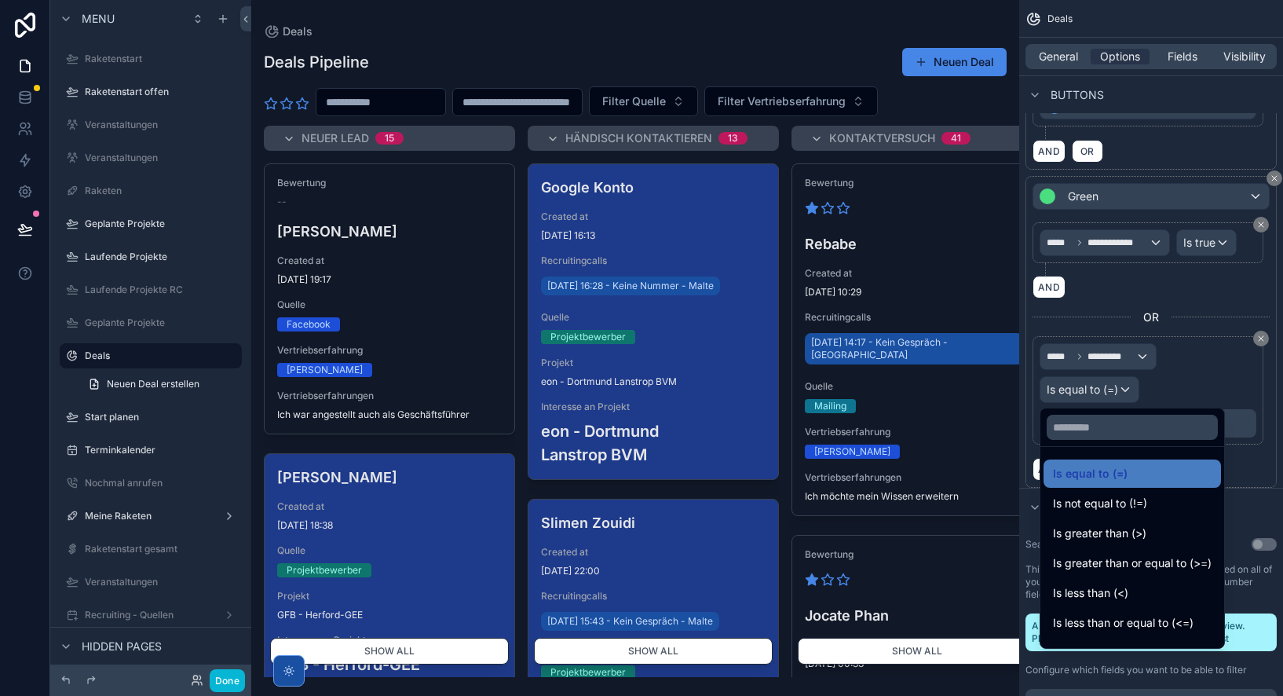
click at [1171, 384] on div "scrollable content" at bounding box center [641, 348] width 1283 height 696
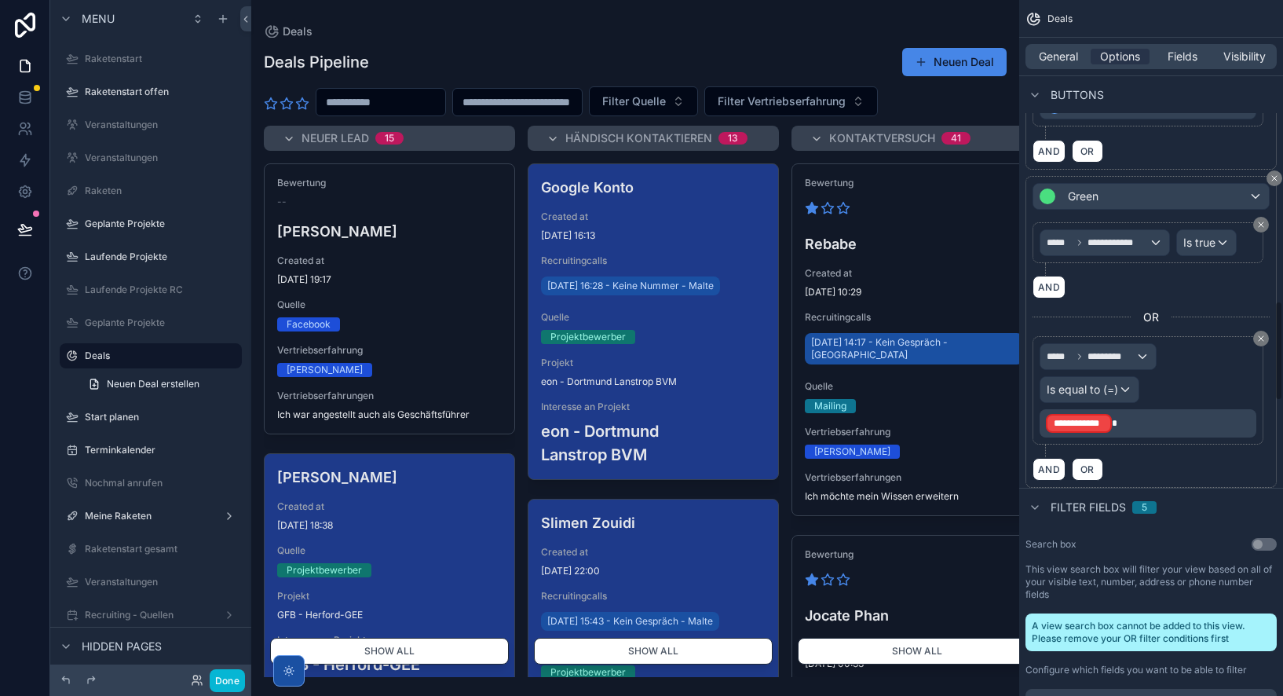
click at [1130, 430] on p "**********" at bounding box center [1149, 423] width 207 height 22
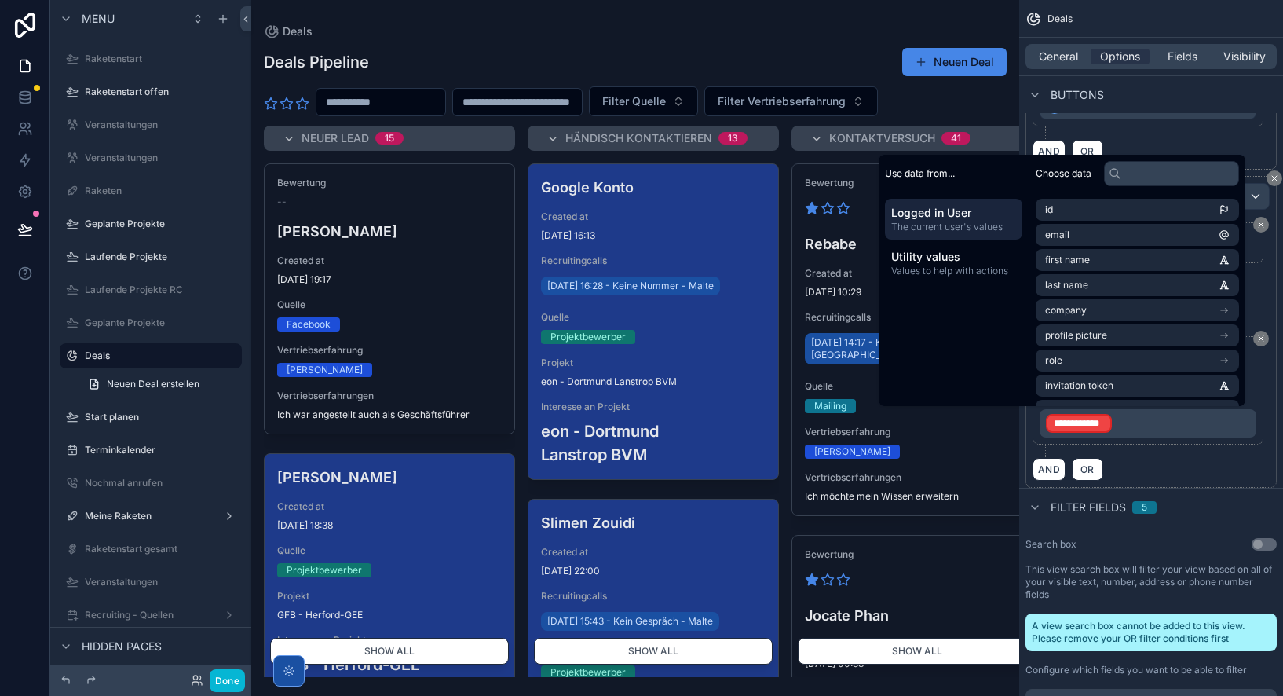
scroll to position [2096, 0]
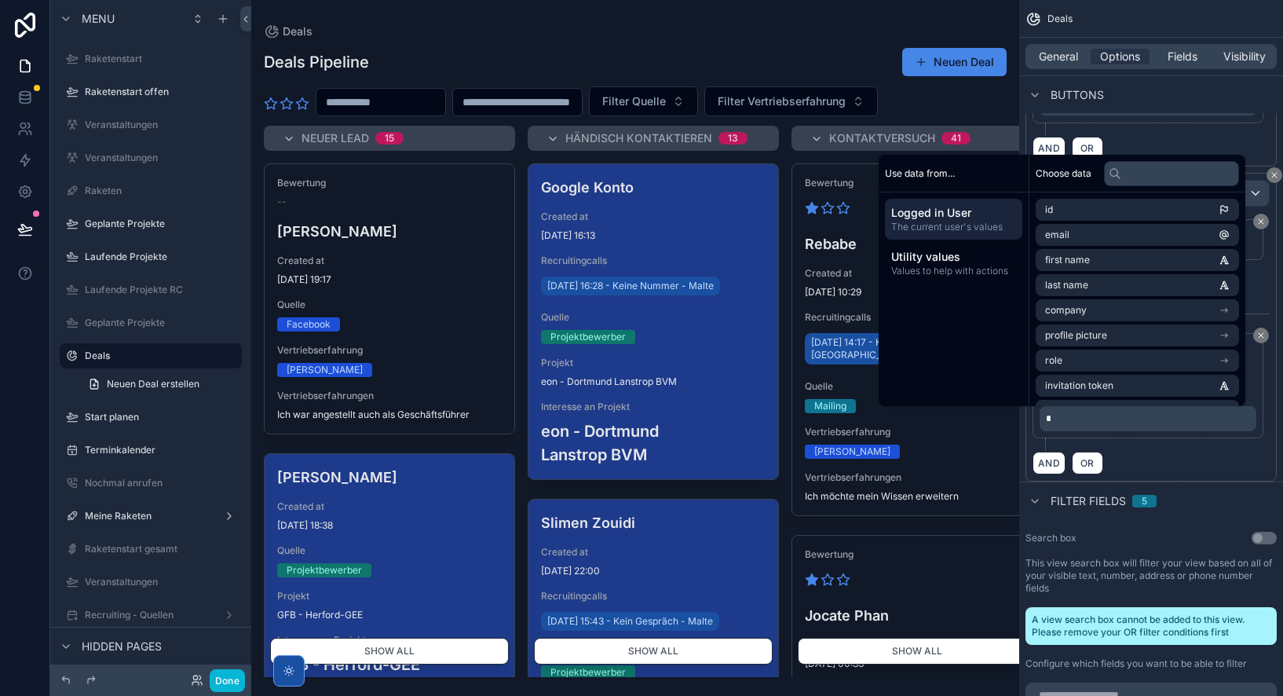
click at [1098, 438] on div "***** ********* Is equal to (=) *" at bounding box center [1150, 392] width 237 height 118
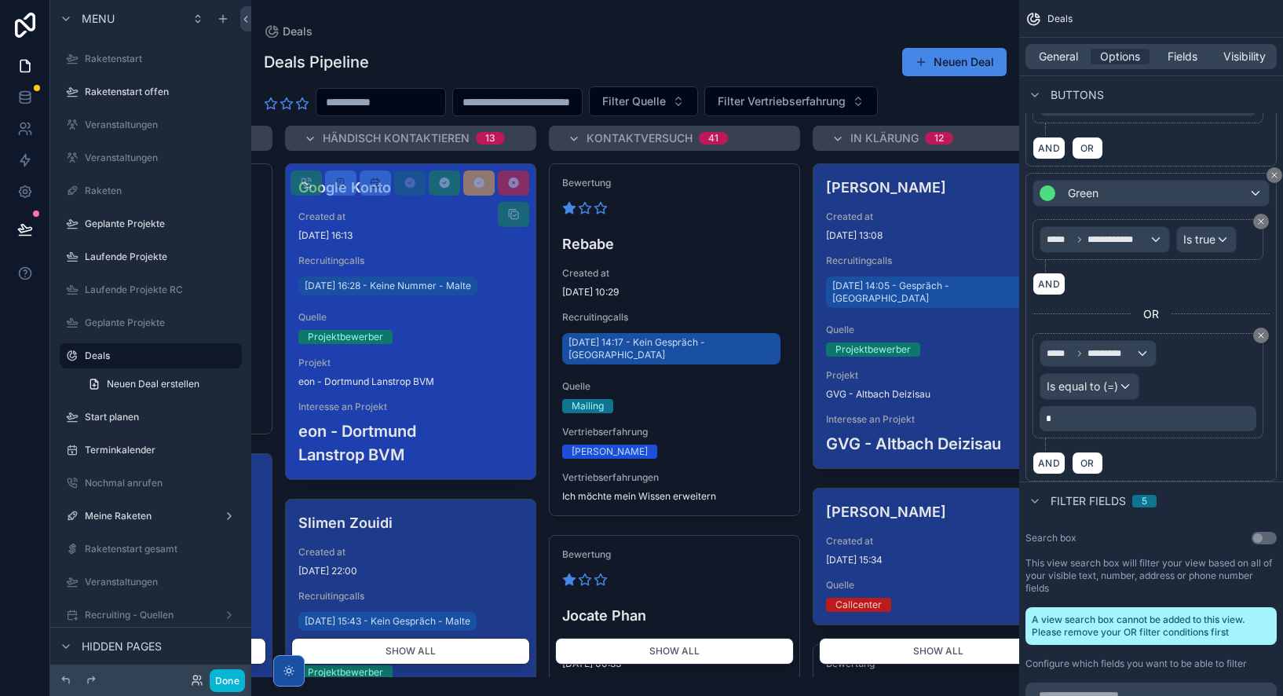
scroll to position [0, 0]
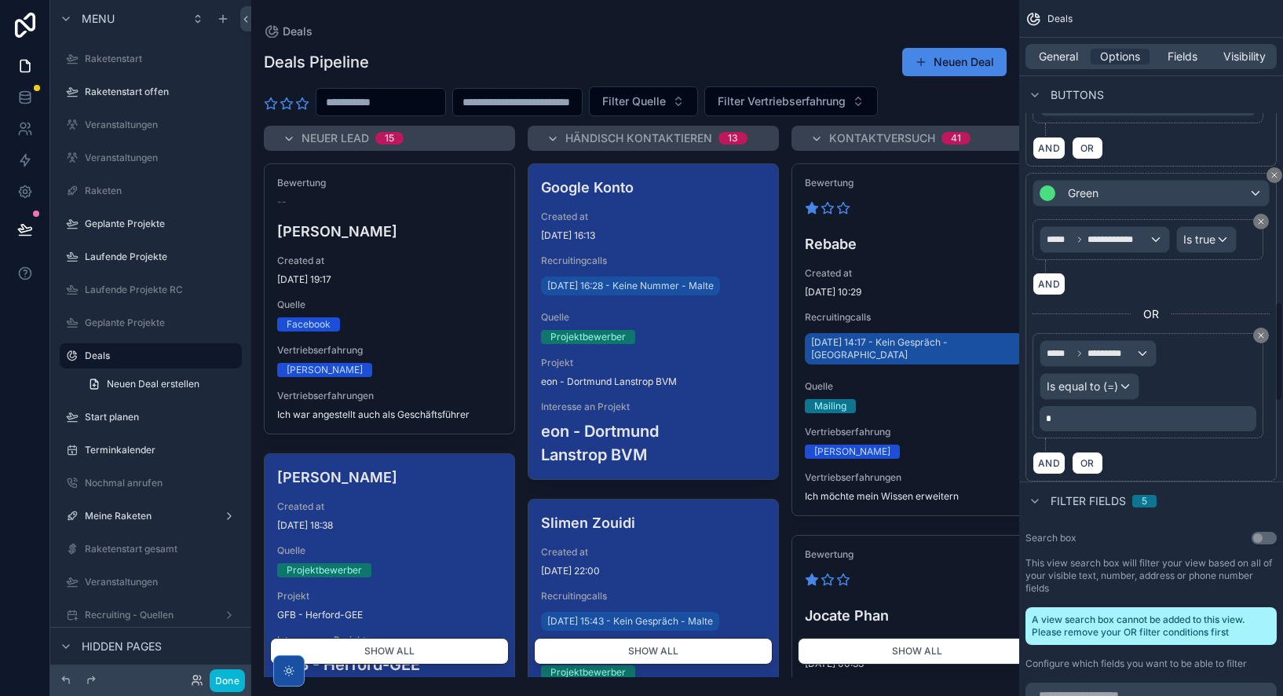
click at [1152, 436] on div "***** ********* Is equal to (=) *" at bounding box center [1147, 385] width 231 height 105
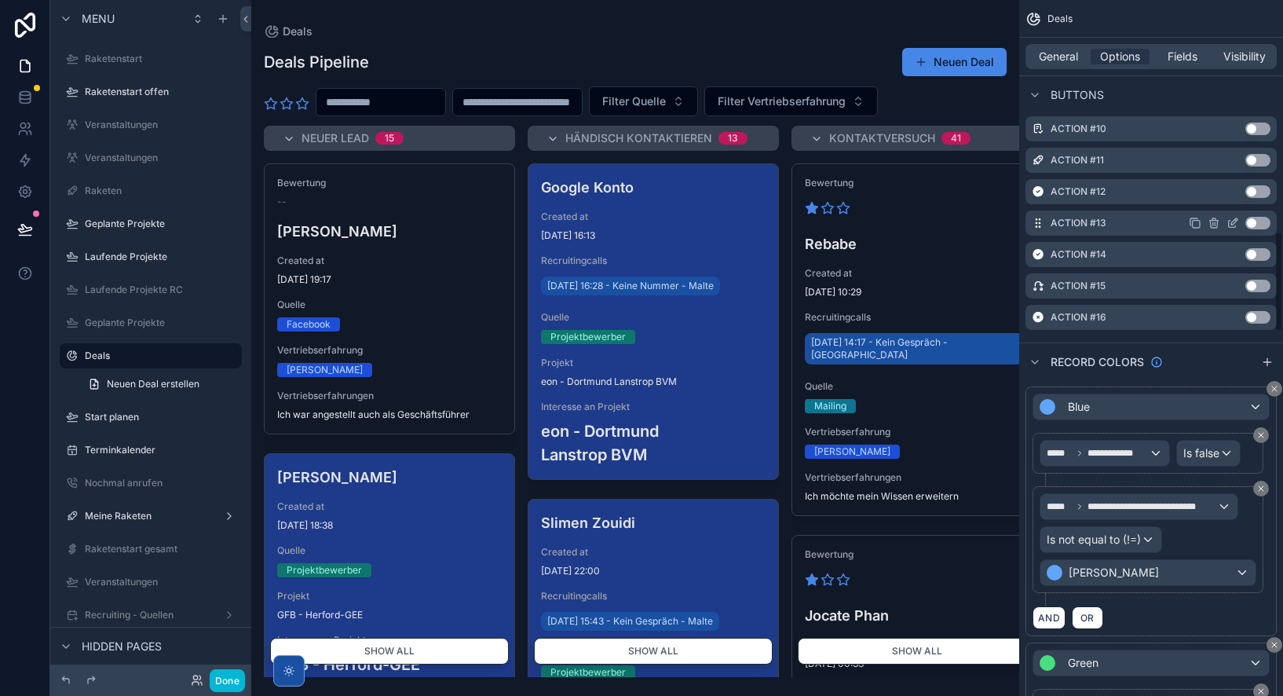
scroll to position [1611, 0]
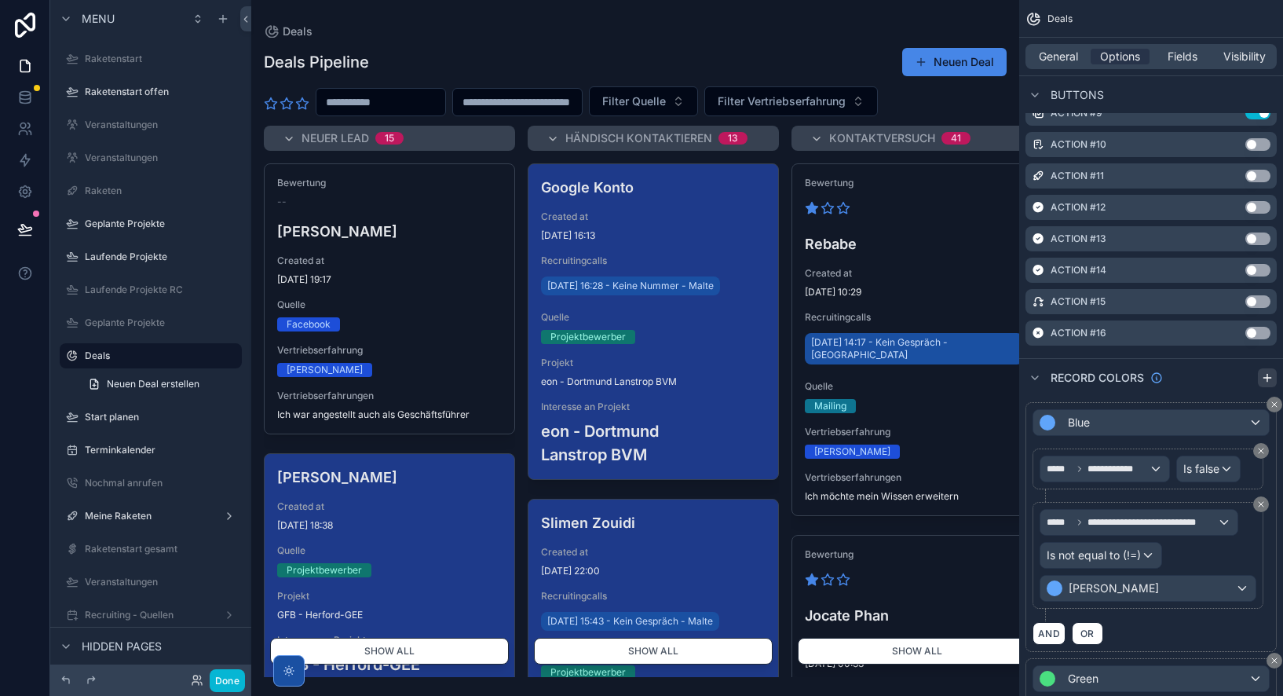
click at [1266, 376] on icon "scrollable content" at bounding box center [1267, 377] width 13 height 13
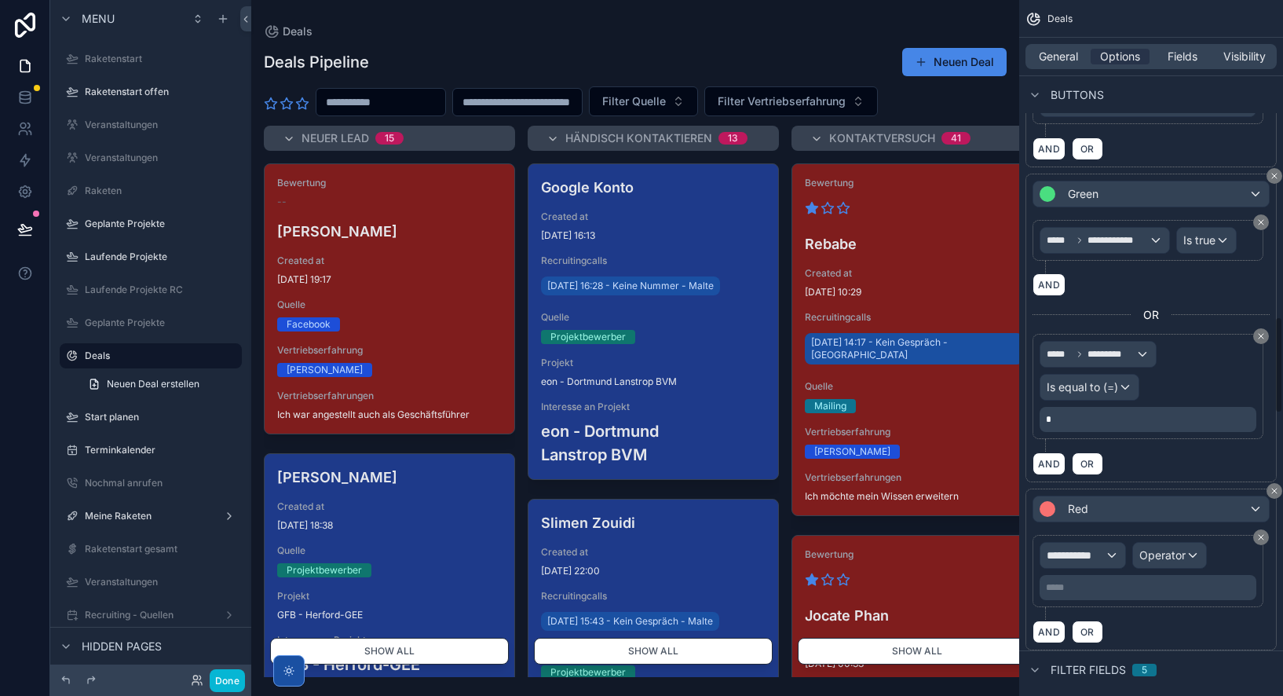
scroll to position [2275, 0]
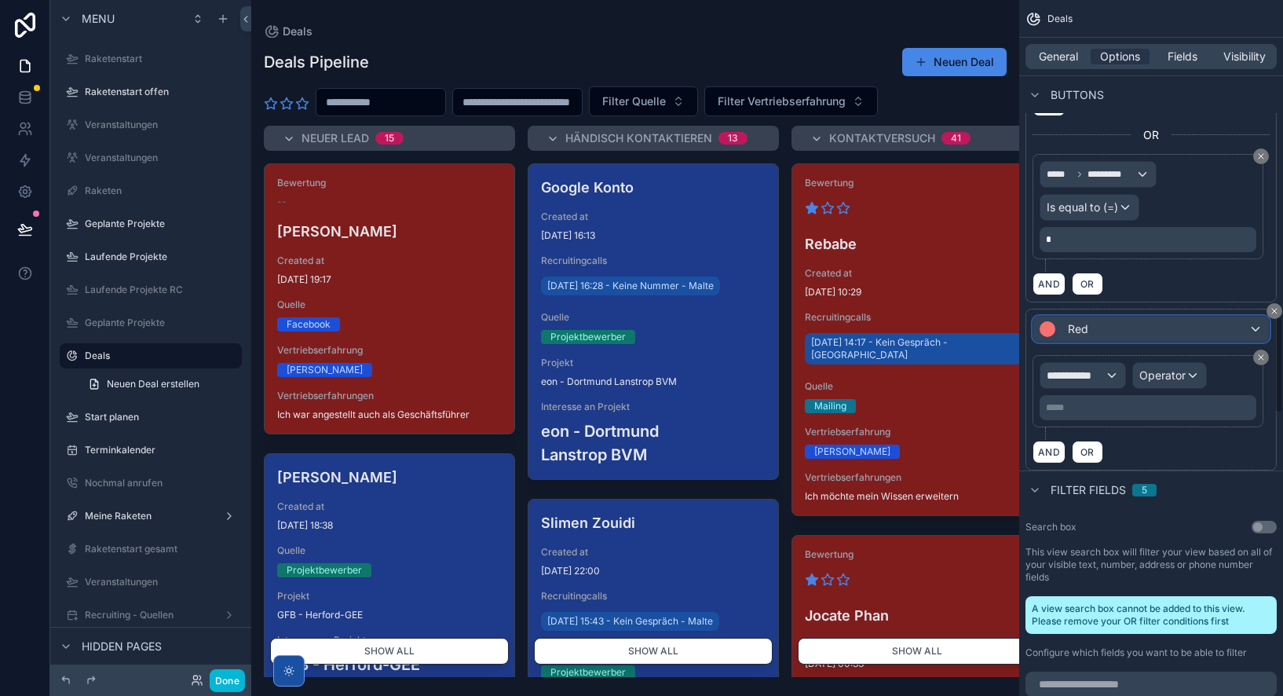
click at [1105, 326] on div "Red" at bounding box center [1151, 328] width 236 height 25
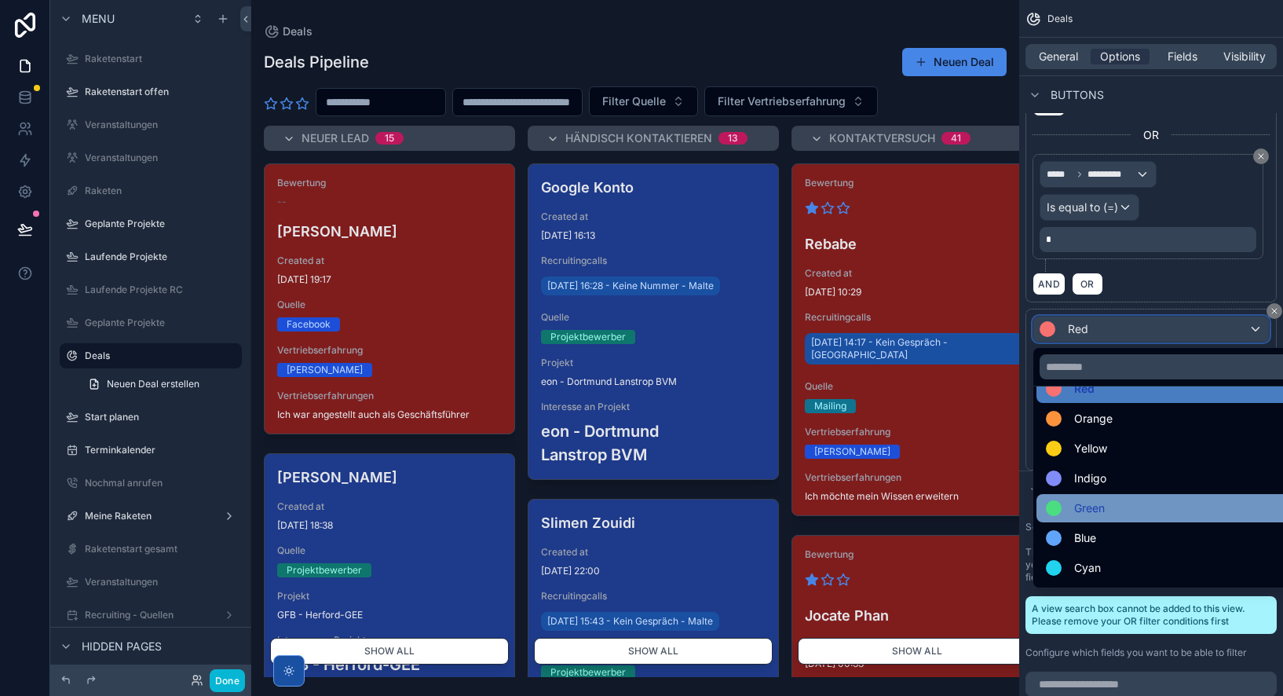
scroll to position [22, 0]
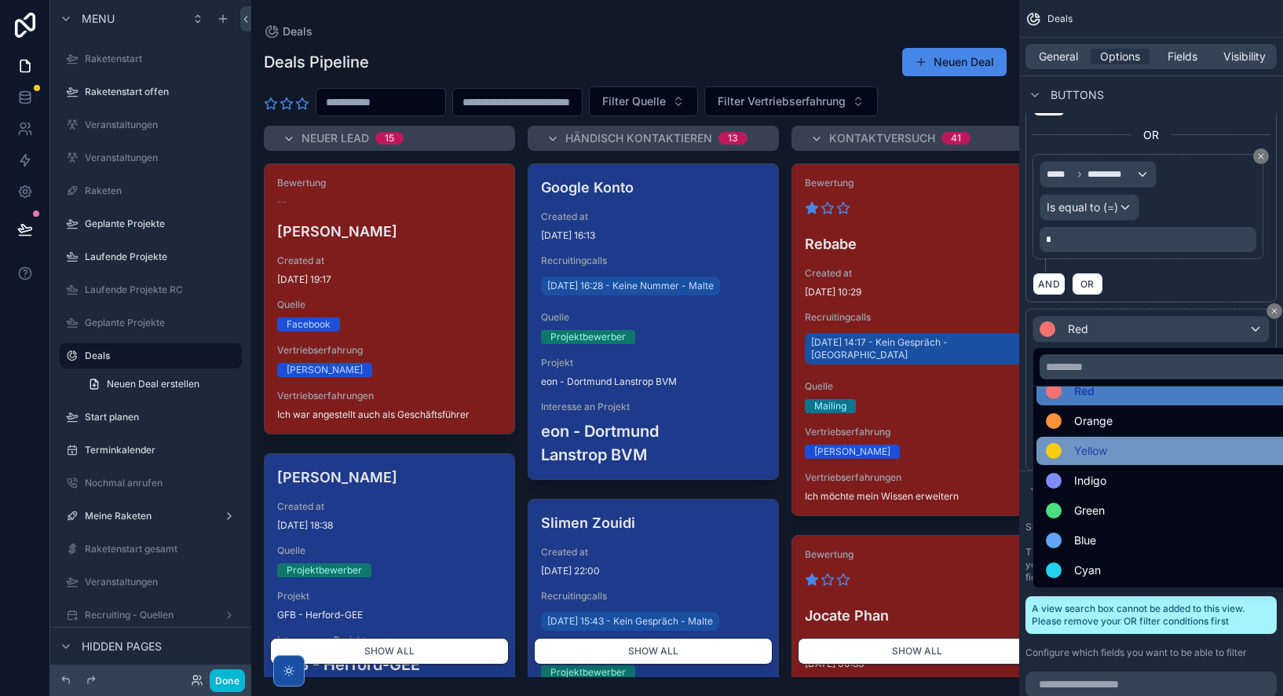
click at [1101, 451] on span "Yellow" at bounding box center [1090, 450] width 33 height 19
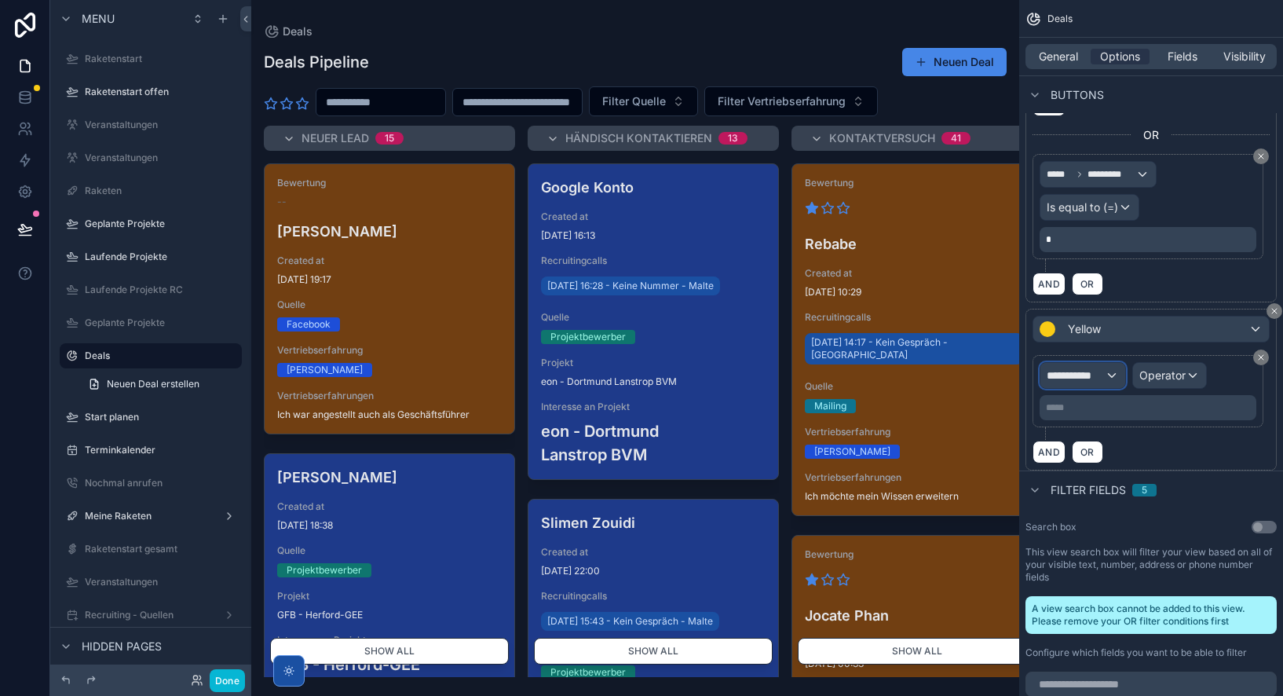
click at [1083, 375] on span "**********" at bounding box center [1075, 375] width 58 height 16
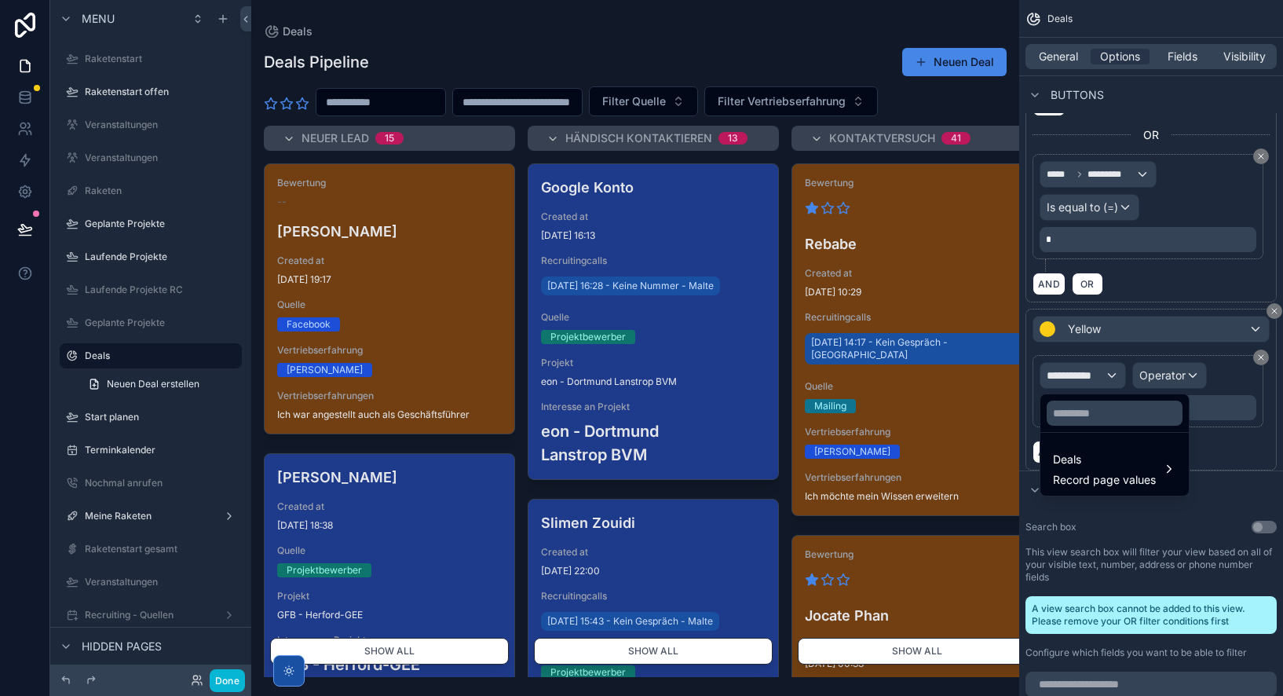
click at [1085, 333] on div "scrollable content" at bounding box center [641, 348] width 1283 height 696
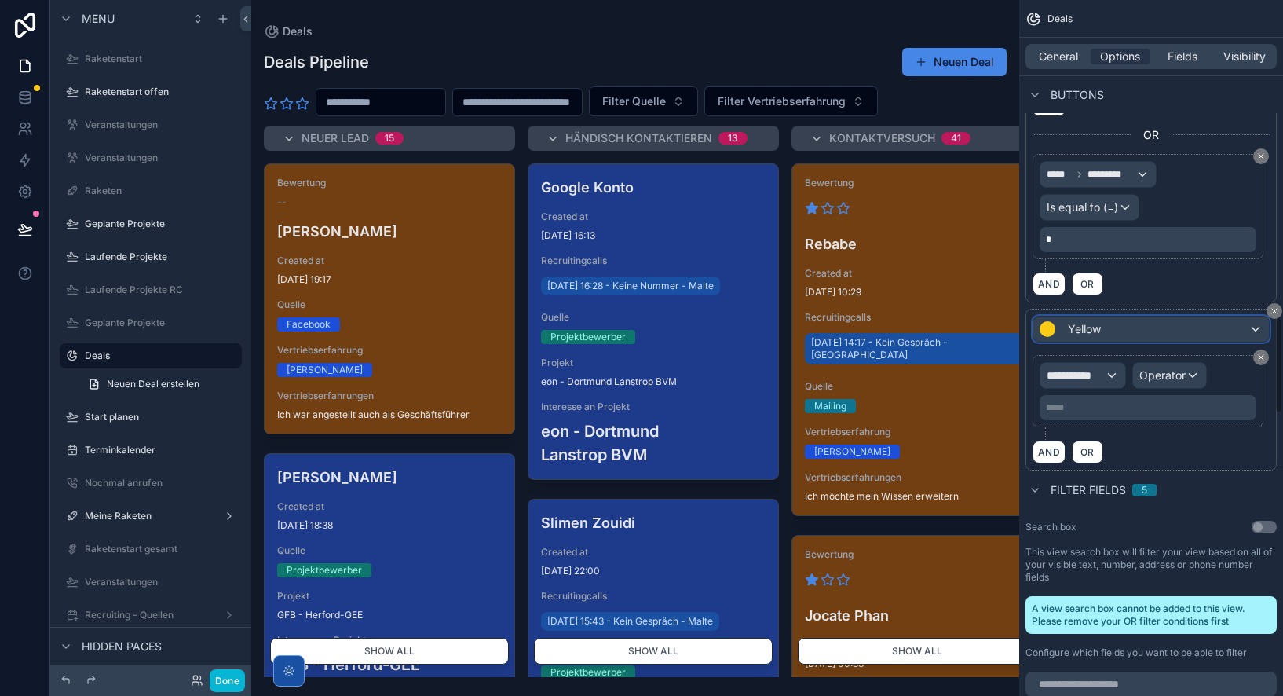
click at [1086, 327] on span "Yellow" at bounding box center [1084, 329] width 33 height 16
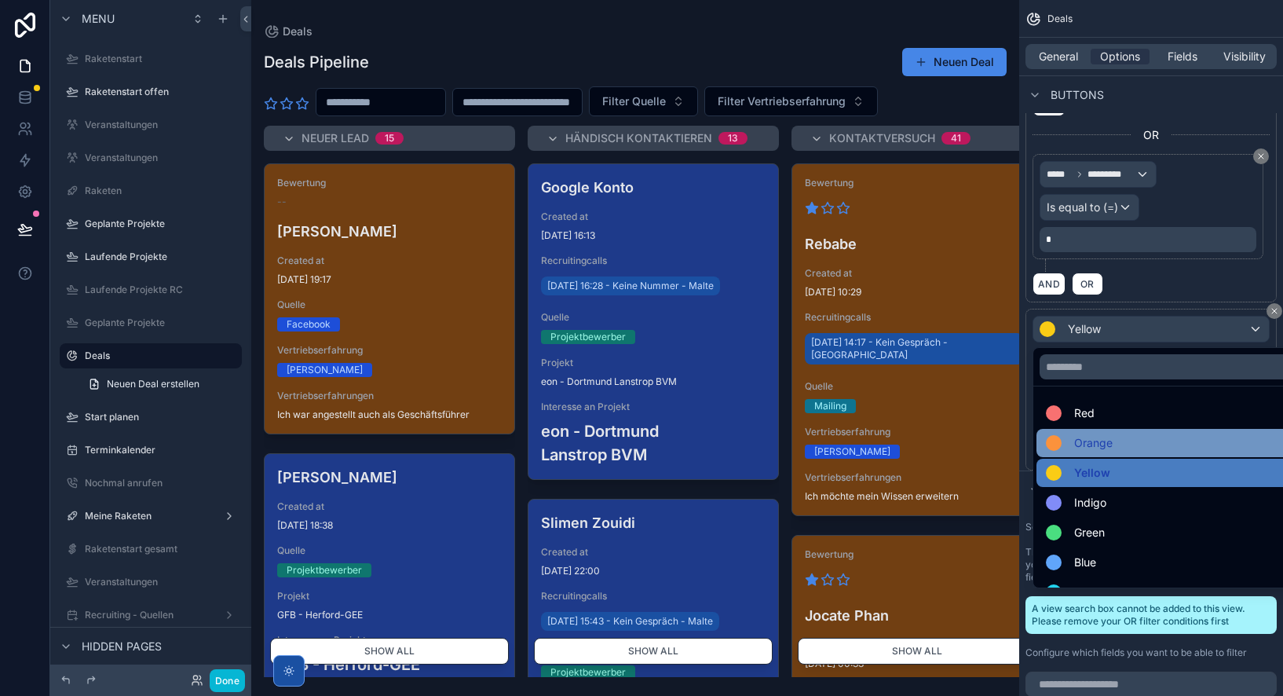
click at [1110, 449] on span "Orange" at bounding box center [1093, 442] width 38 height 19
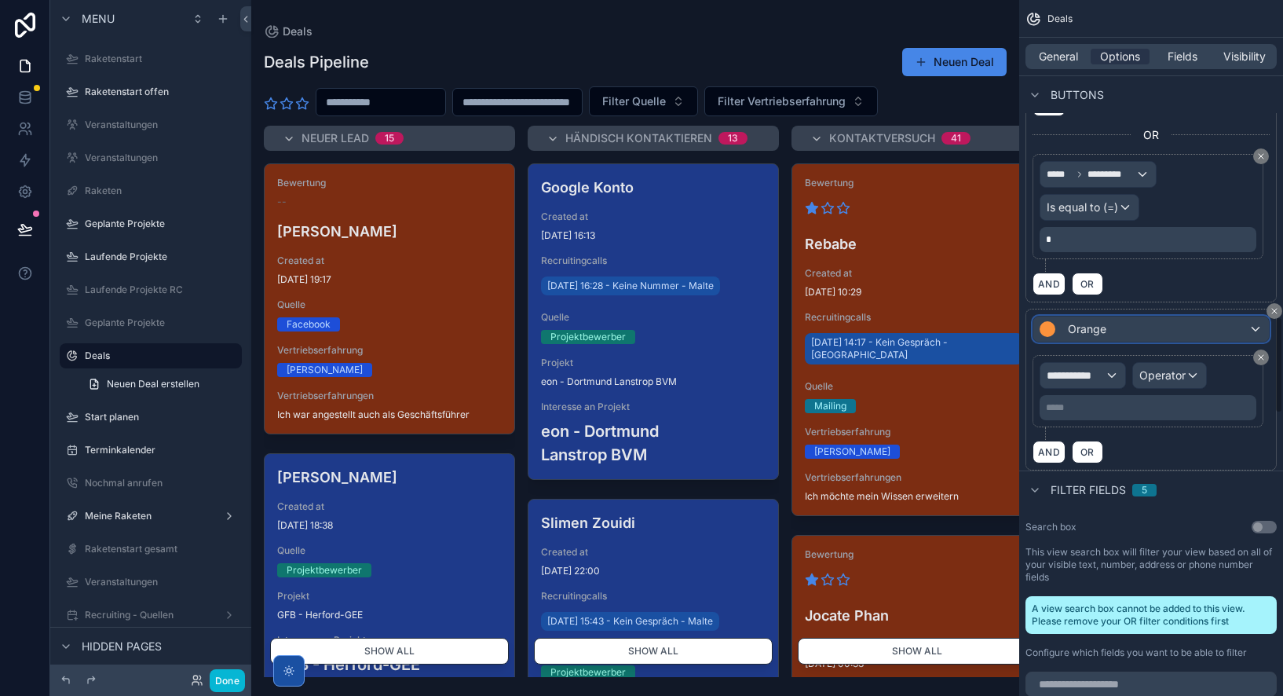
click at [1099, 334] on span "Orange" at bounding box center [1087, 329] width 38 height 16
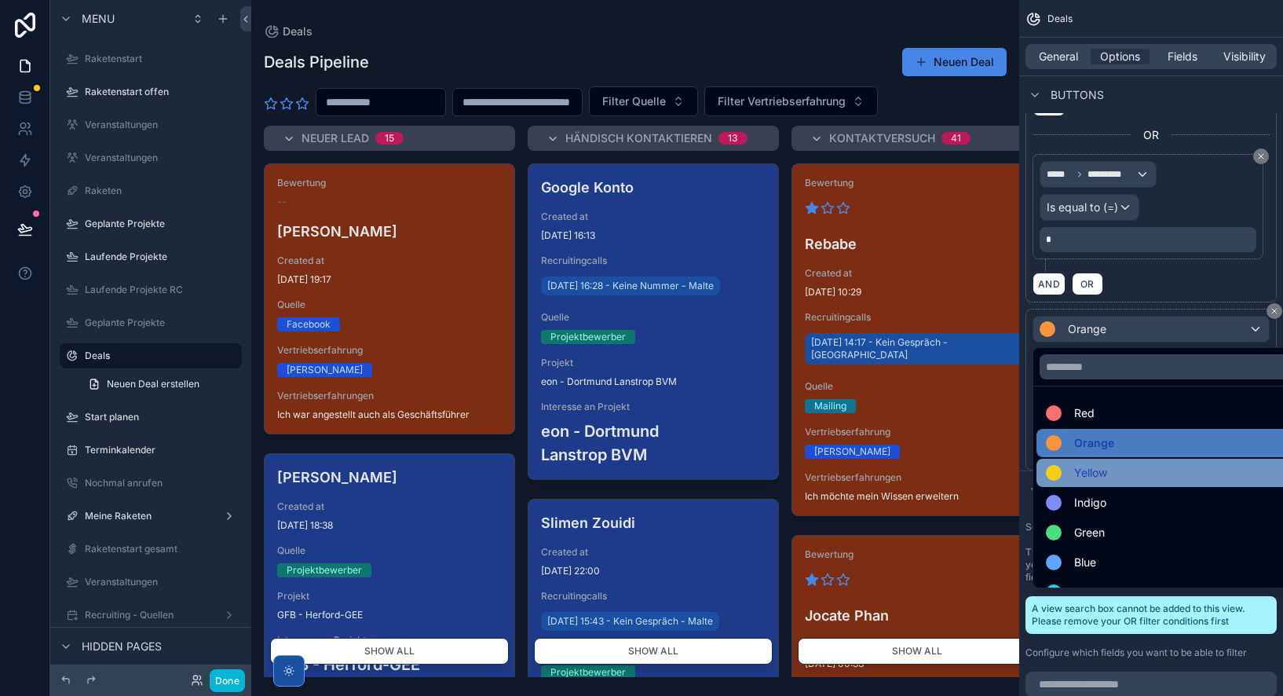
click at [1094, 470] on span "Yellow" at bounding box center [1090, 472] width 33 height 19
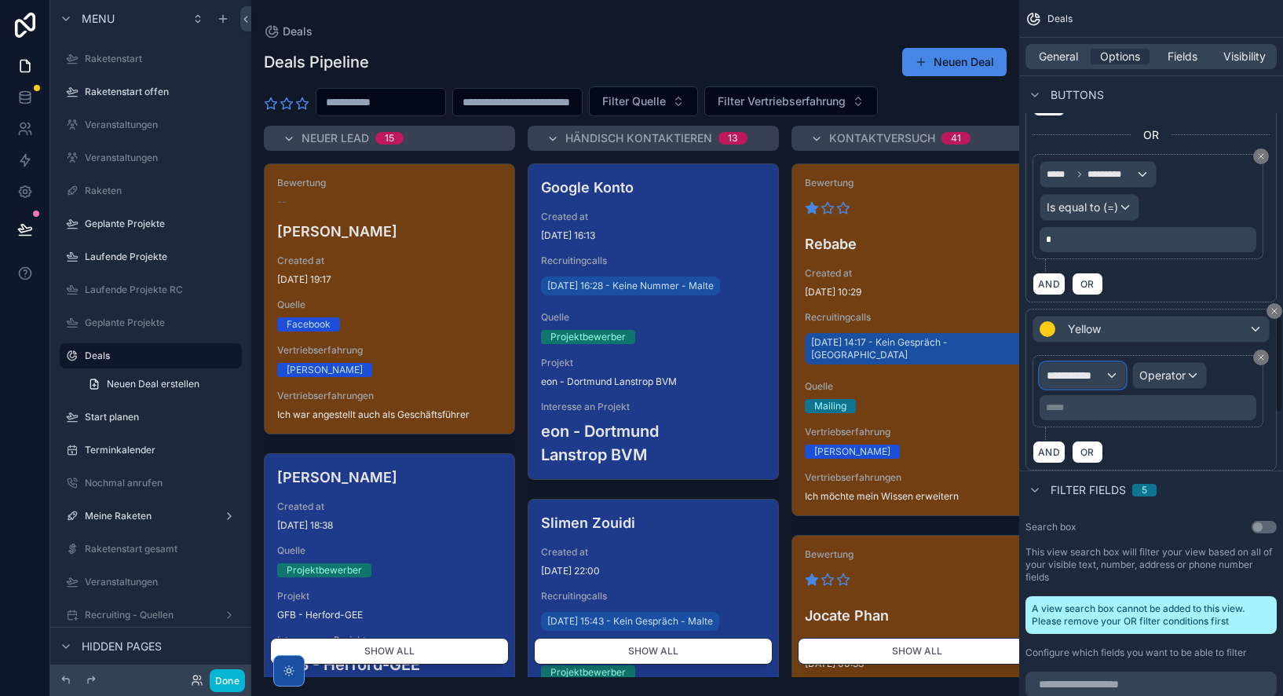
click at [1091, 374] on span "**********" at bounding box center [1075, 375] width 58 height 16
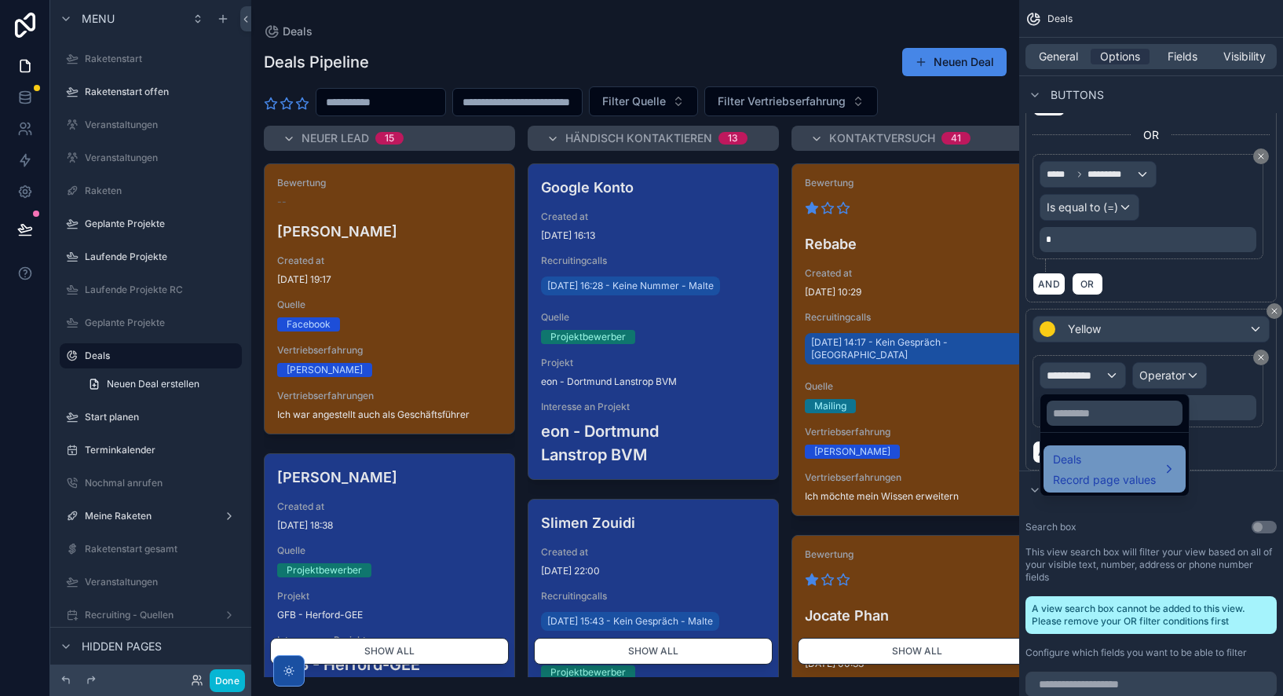
click at [1083, 454] on span "Deals" at bounding box center [1104, 459] width 103 height 19
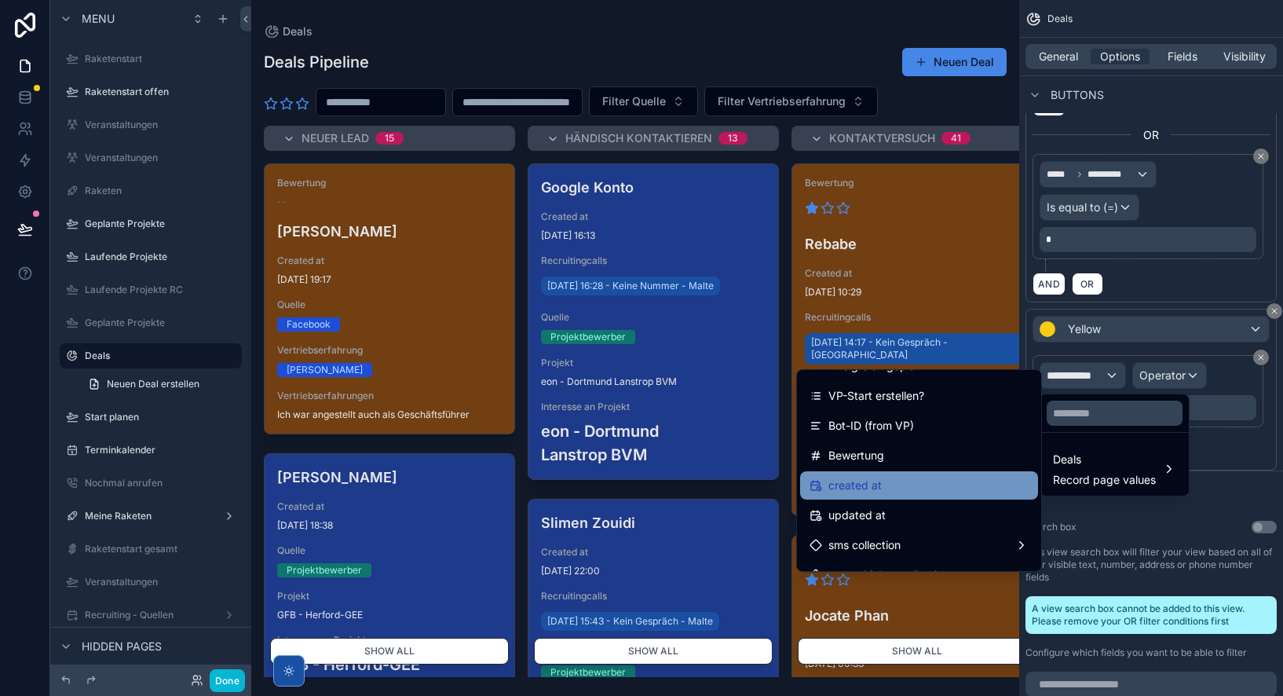
scroll to position [1359, 0]
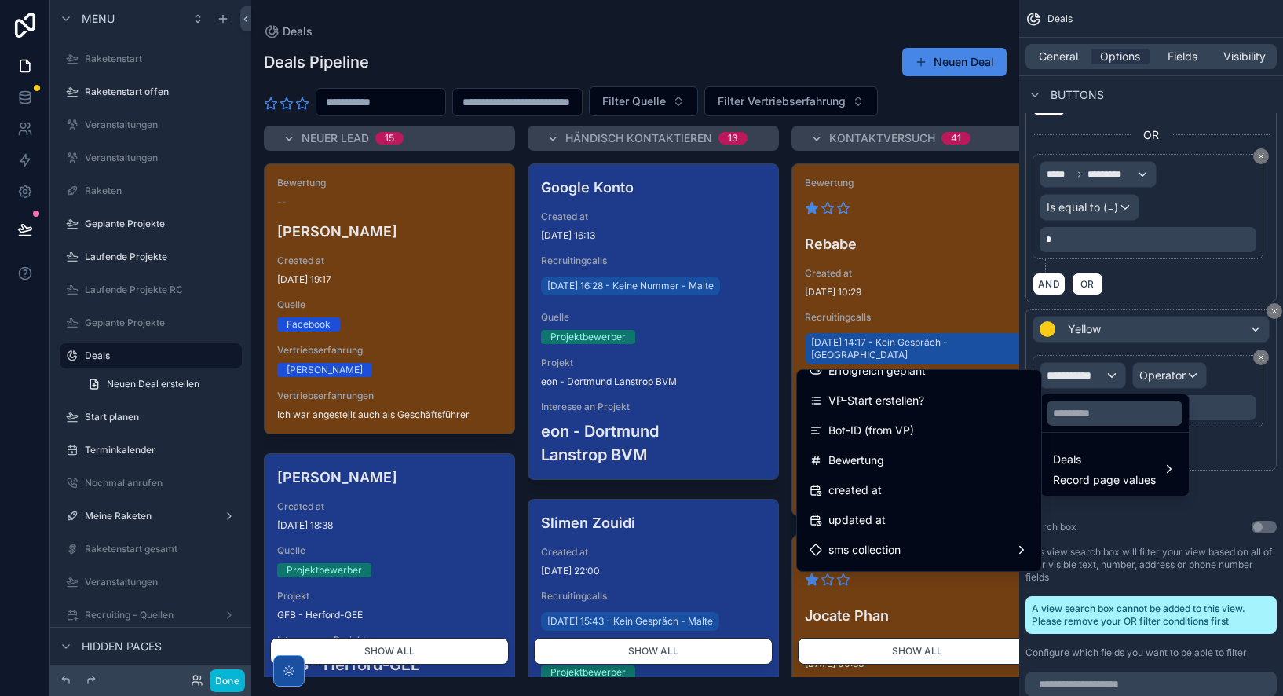
drag, startPoint x: 885, startPoint y: 458, endPoint x: 1187, endPoint y: 376, distance: 313.3
click at [885, 458] on div "Bewertung" at bounding box center [918, 460] width 219 height 19
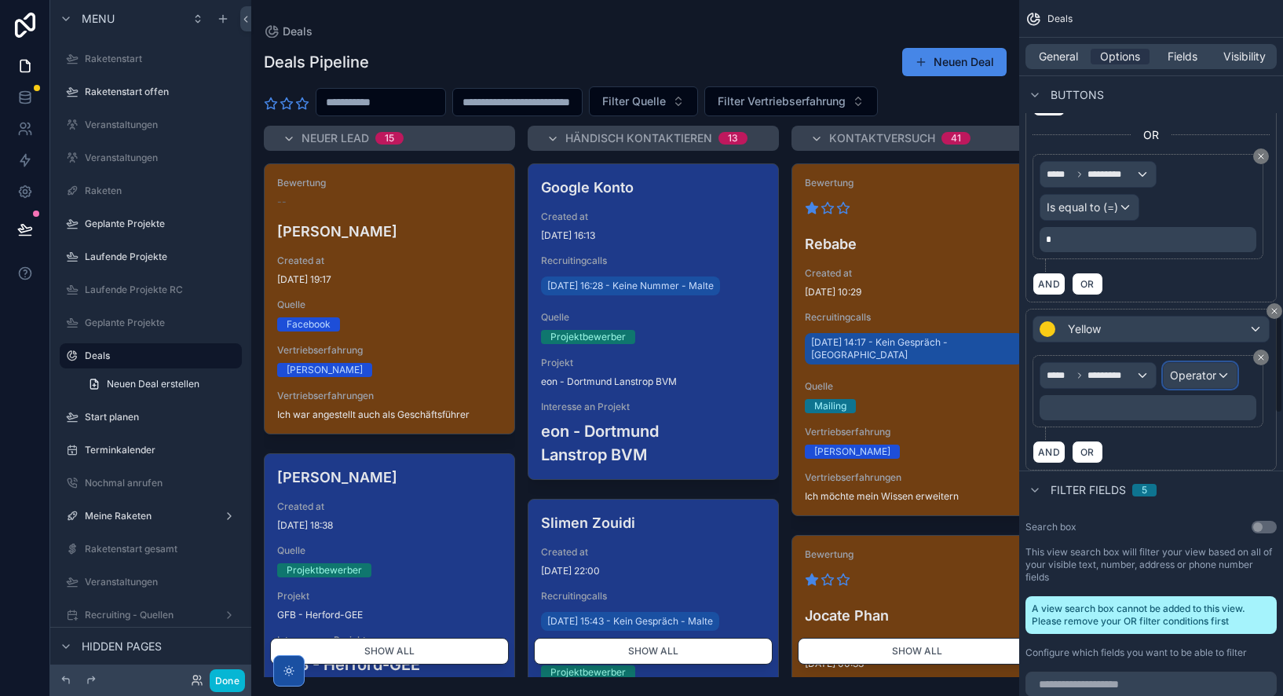
click at [1188, 376] on span "Operator" at bounding box center [1193, 374] width 46 height 13
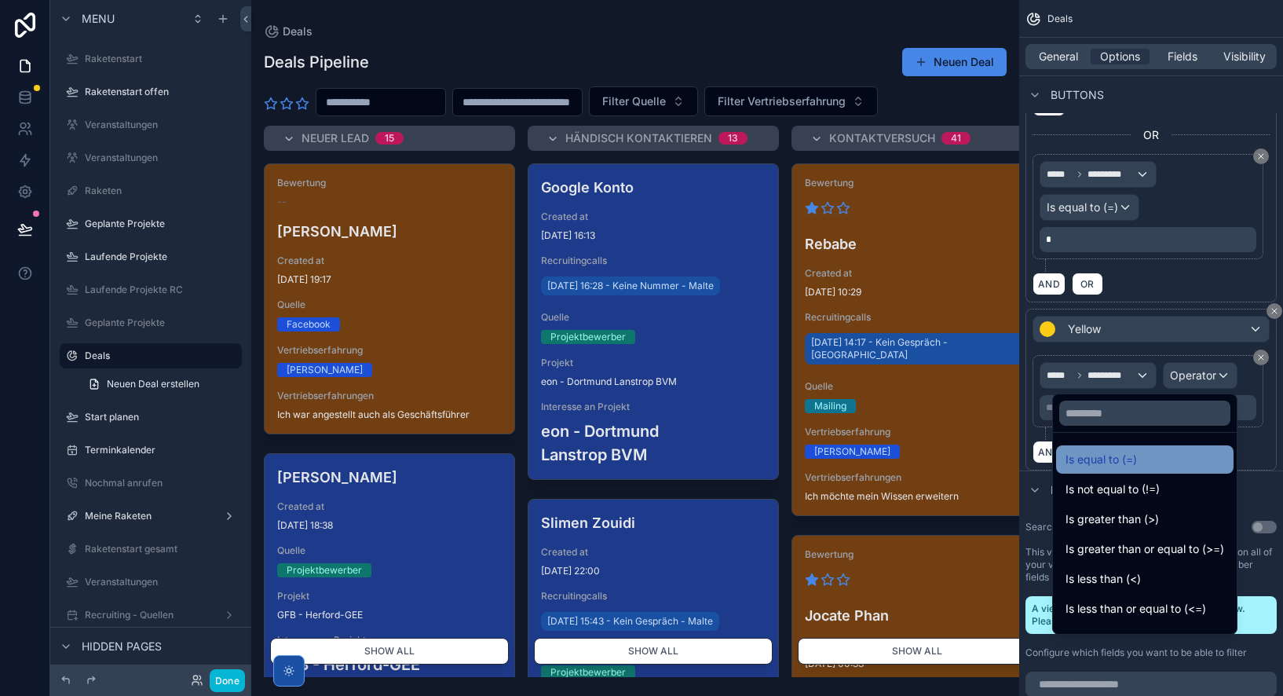
click at [1170, 457] on div "Is equal to (=)" at bounding box center [1144, 459] width 159 height 19
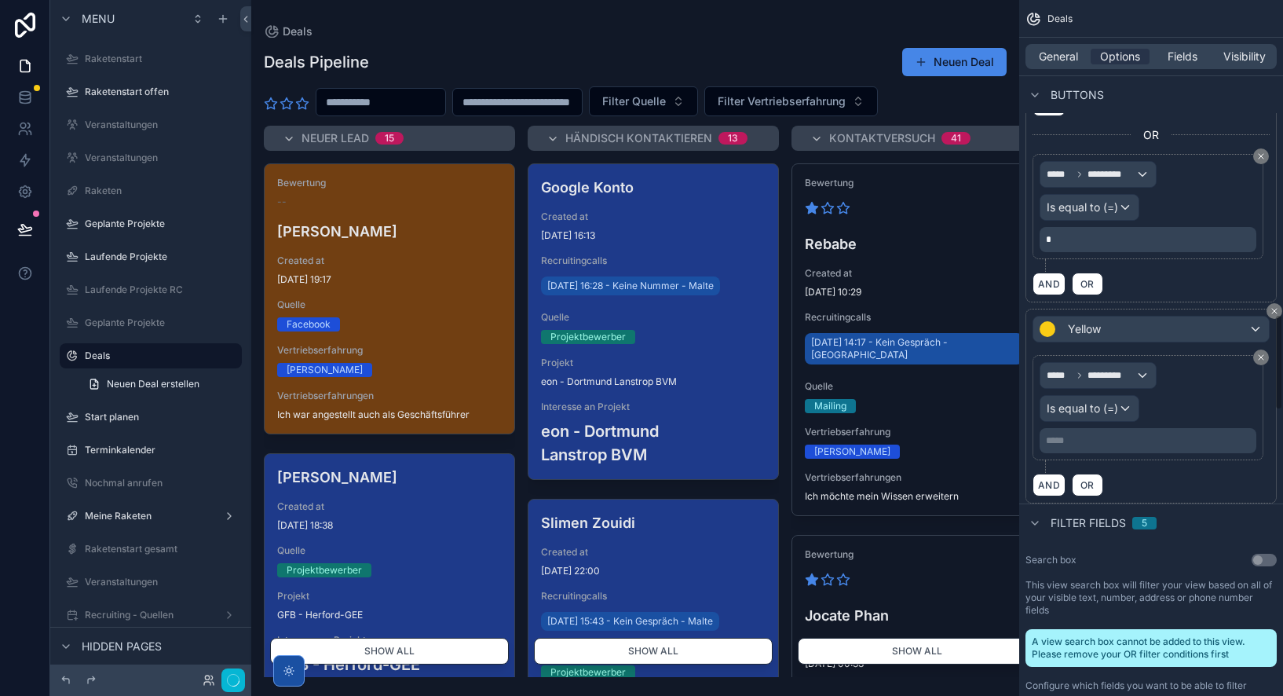
click at [1076, 438] on p "***** ﻿" at bounding box center [1149, 440] width 207 height 13
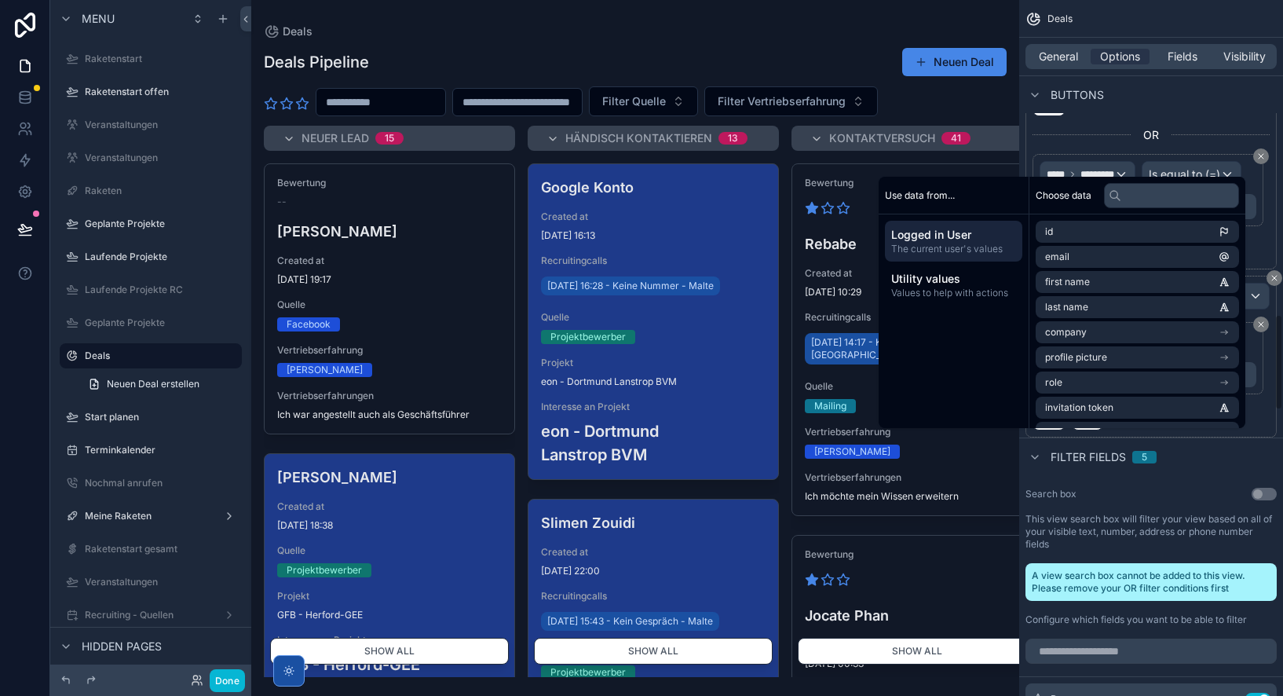
click at [1115, 394] on div "***** ********* Is equal to (=) *" at bounding box center [1147, 358] width 231 height 72
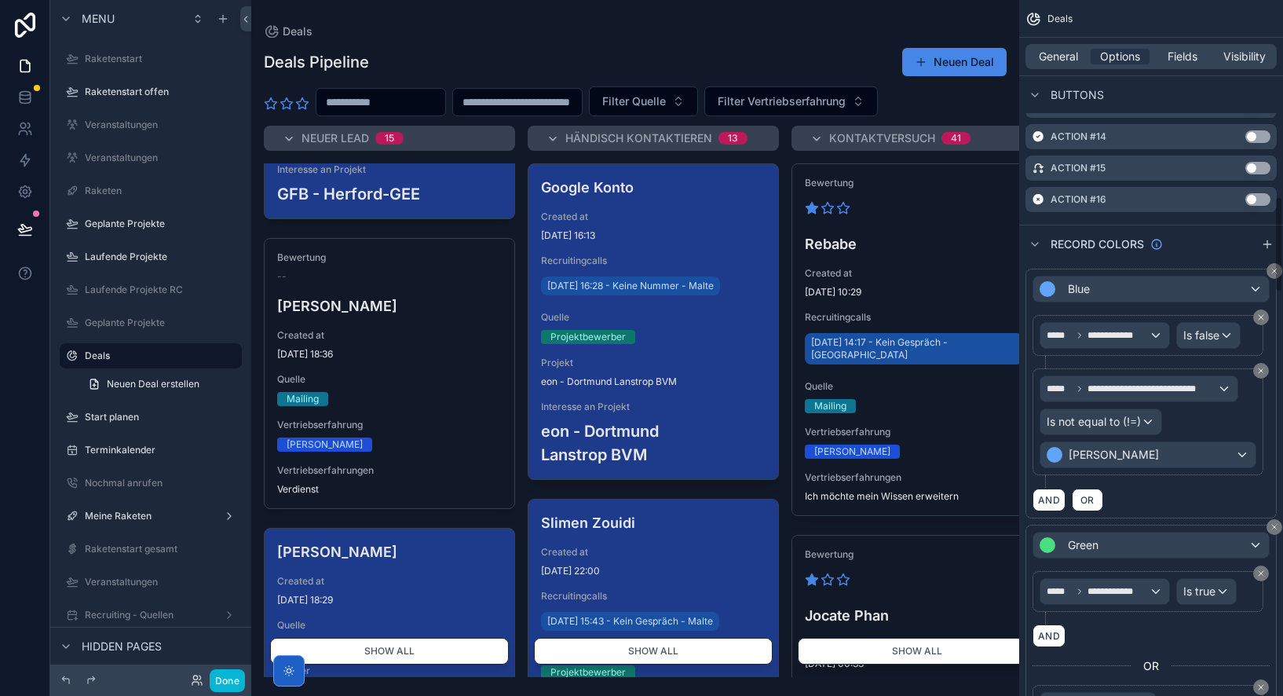
scroll to position [1773, 0]
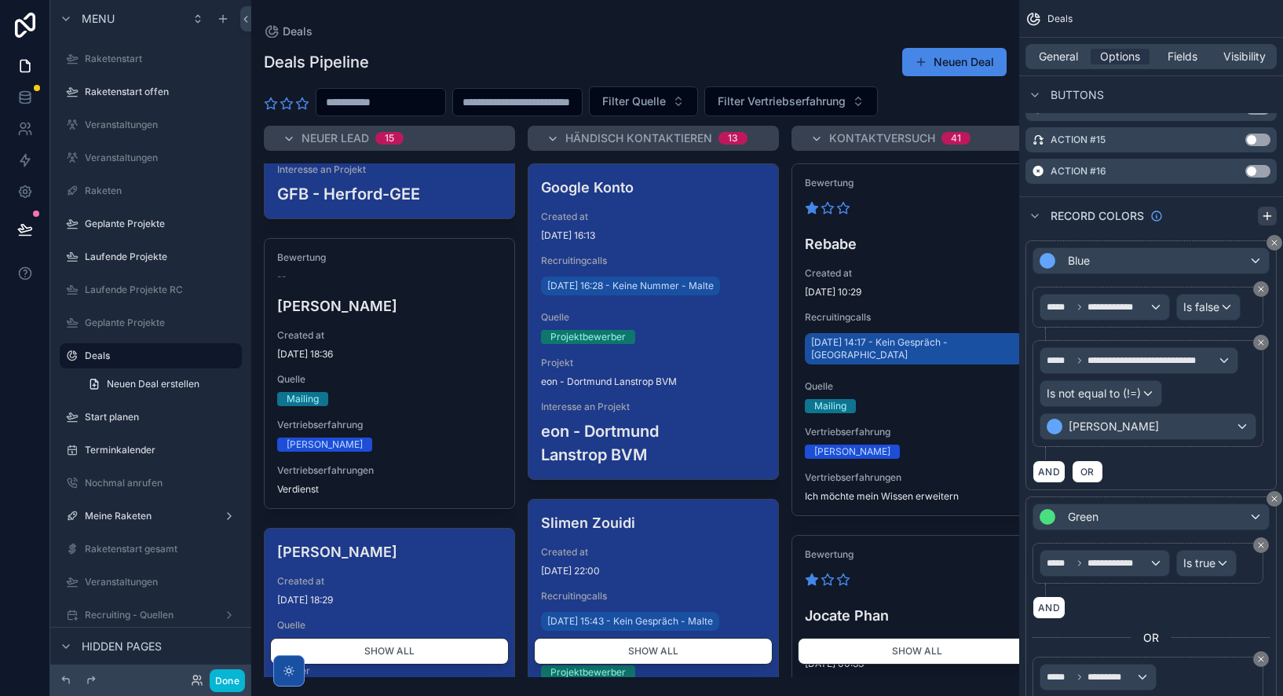
click at [1267, 216] on icon "scrollable content" at bounding box center [1266, 216] width 7 height 0
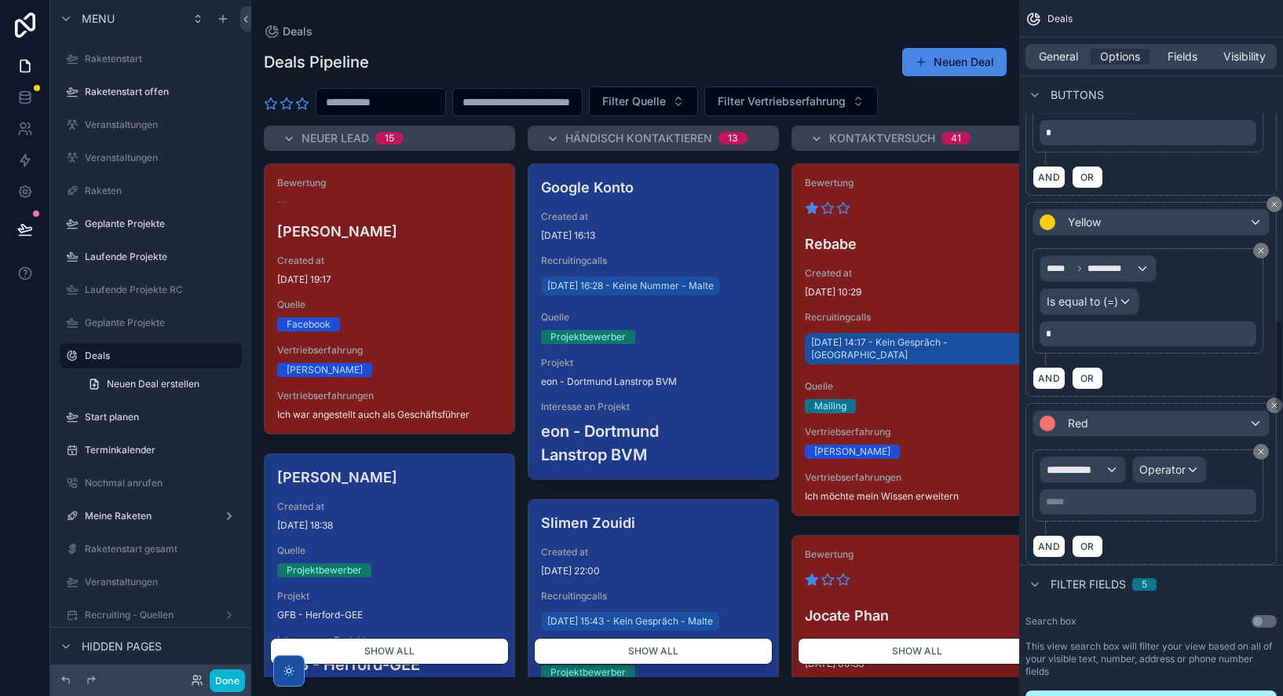
scroll to position [2394, 0]
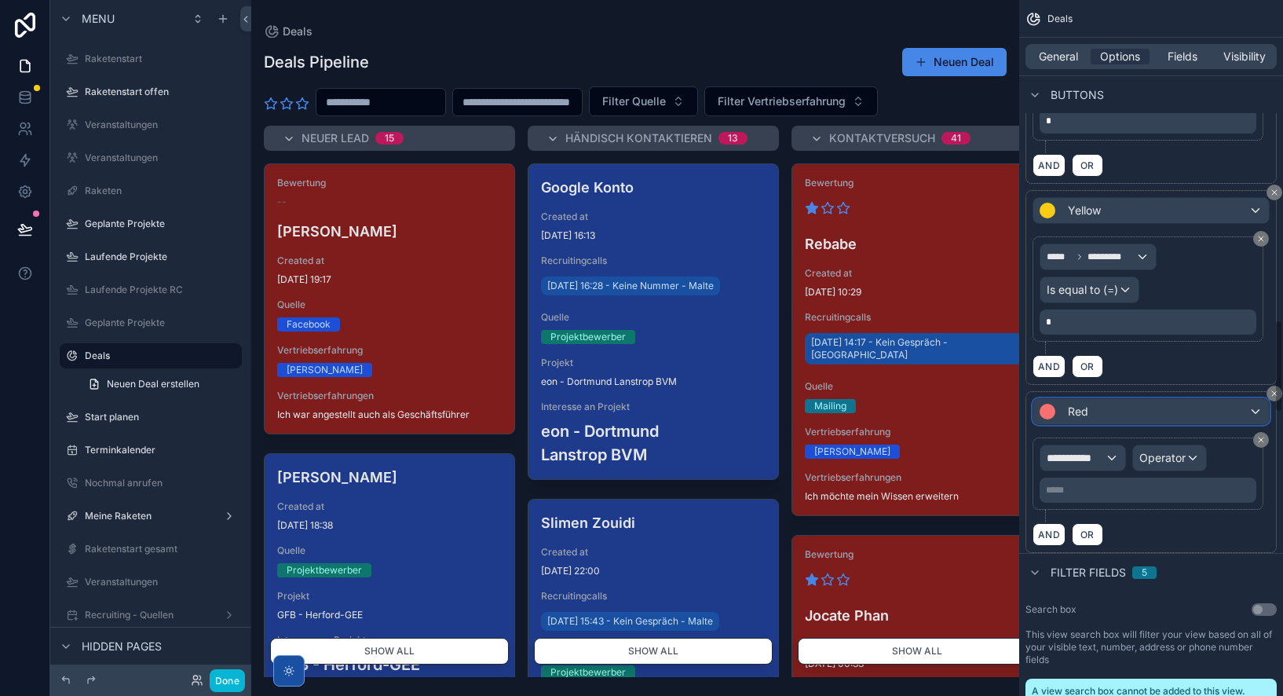
click at [1106, 415] on div "Red" at bounding box center [1151, 411] width 236 height 25
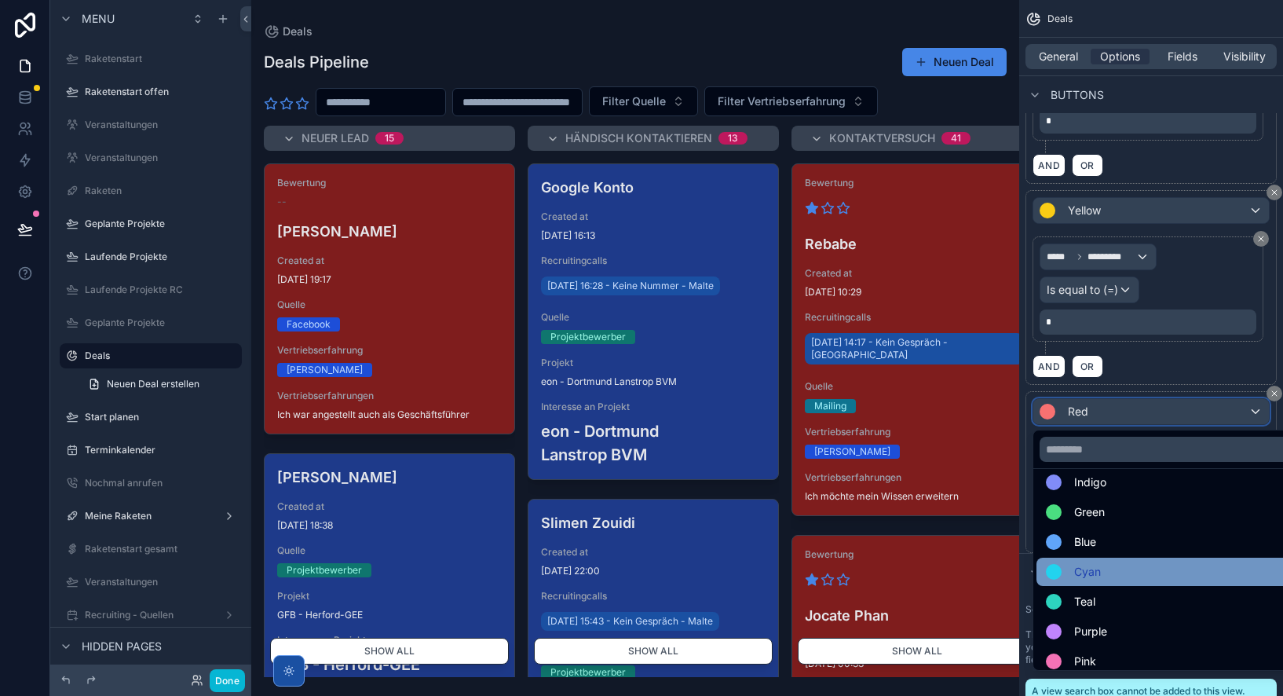
scroll to position [111, 0]
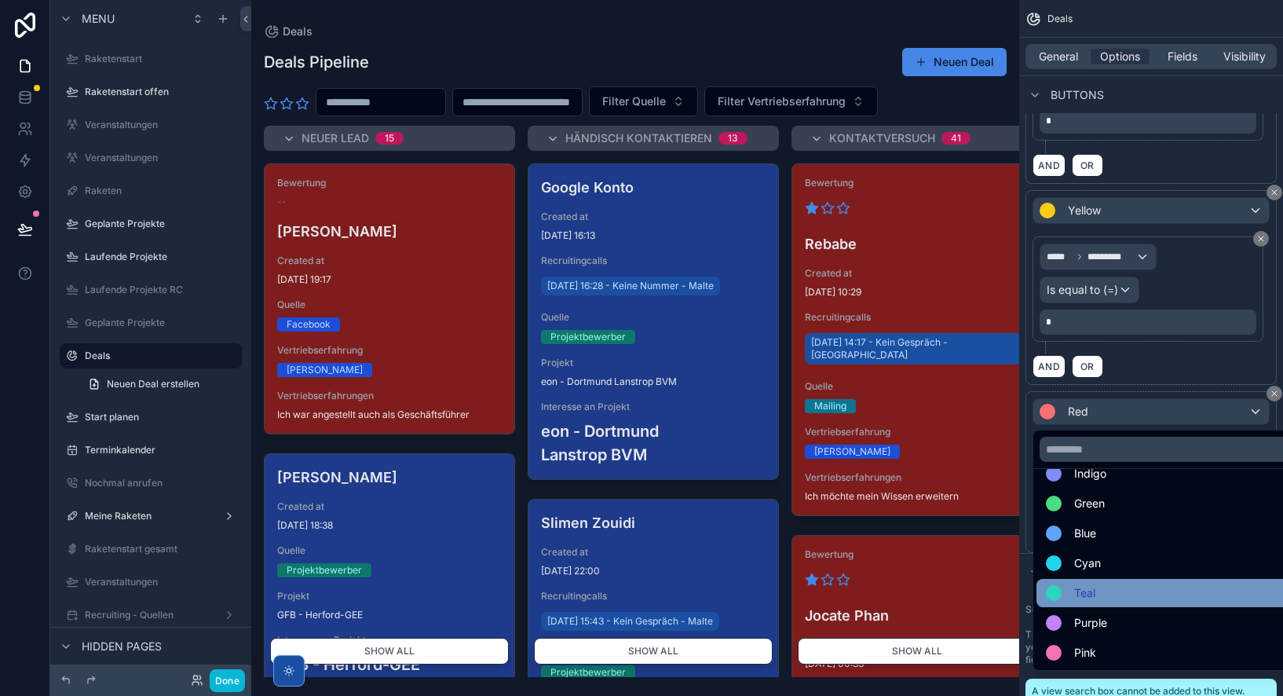
click at [1110, 600] on div "Teal" at bounding box center [1169, 592] width 247 height 19
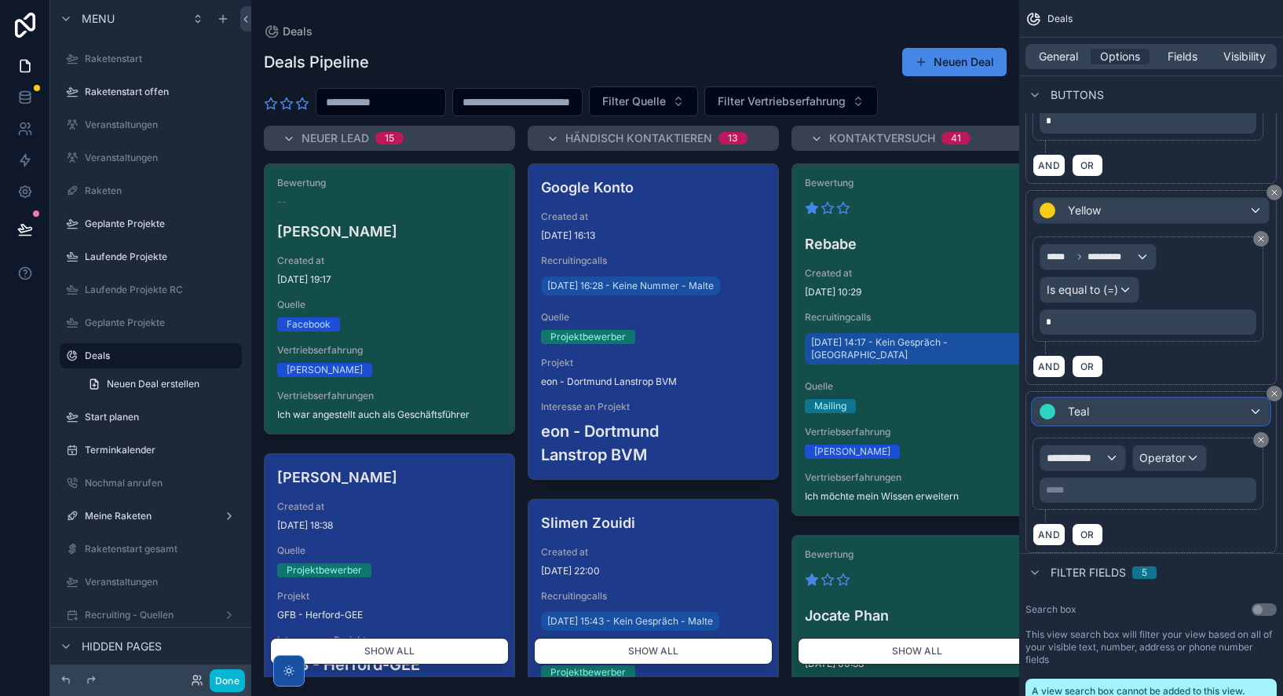
click at [1074, 411] on span "Teal" at bounding box center [1078, 412] width 21 height 16
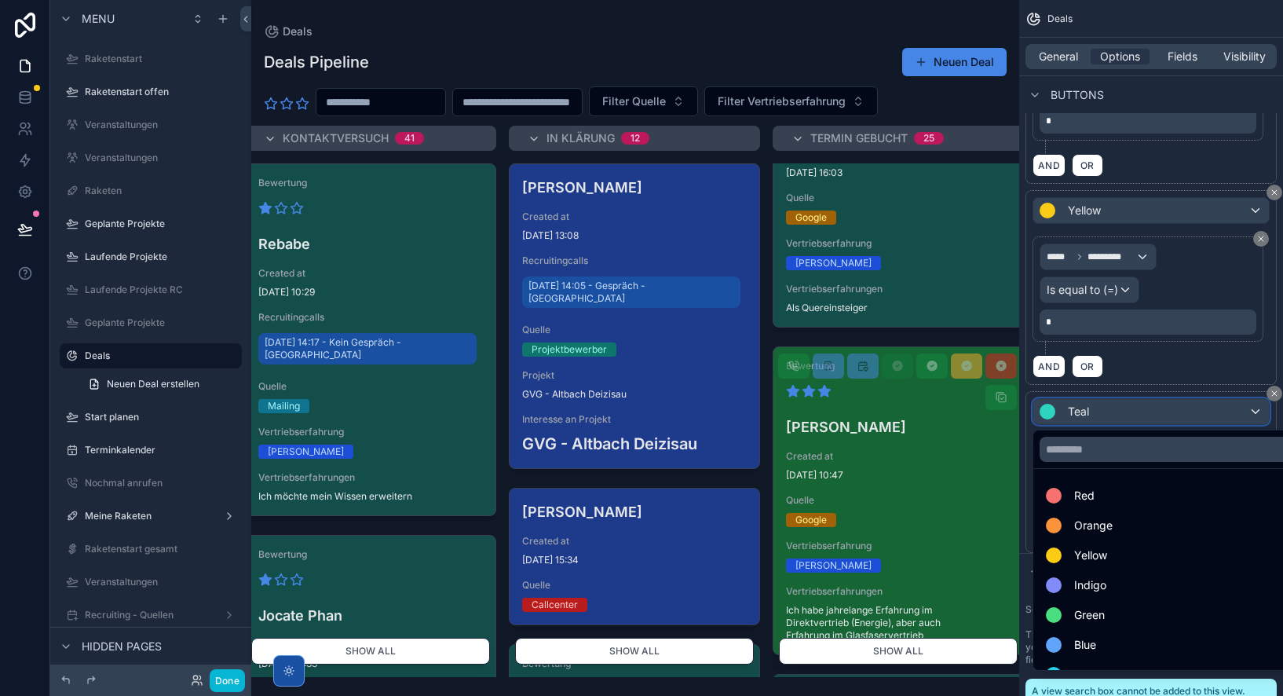
scroll to position [104, 0]
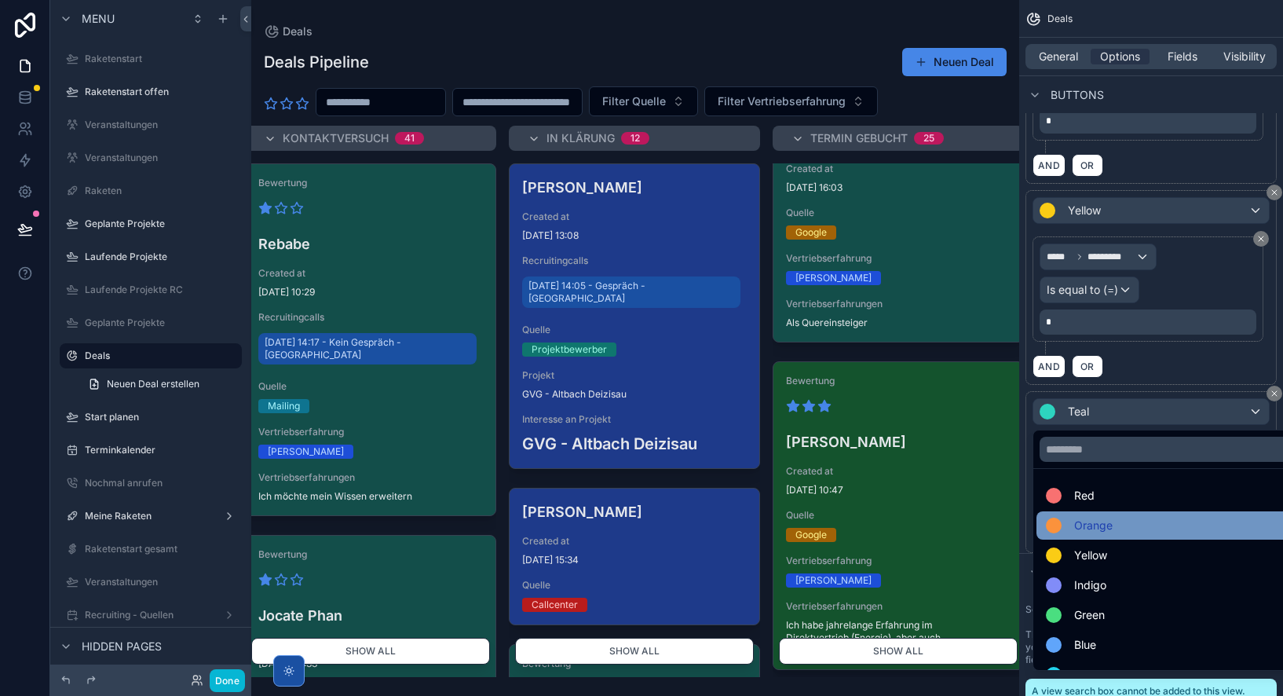
click at [1134, 524] on div "Orange" at bounding box center [1169, 525] width 247 height 19
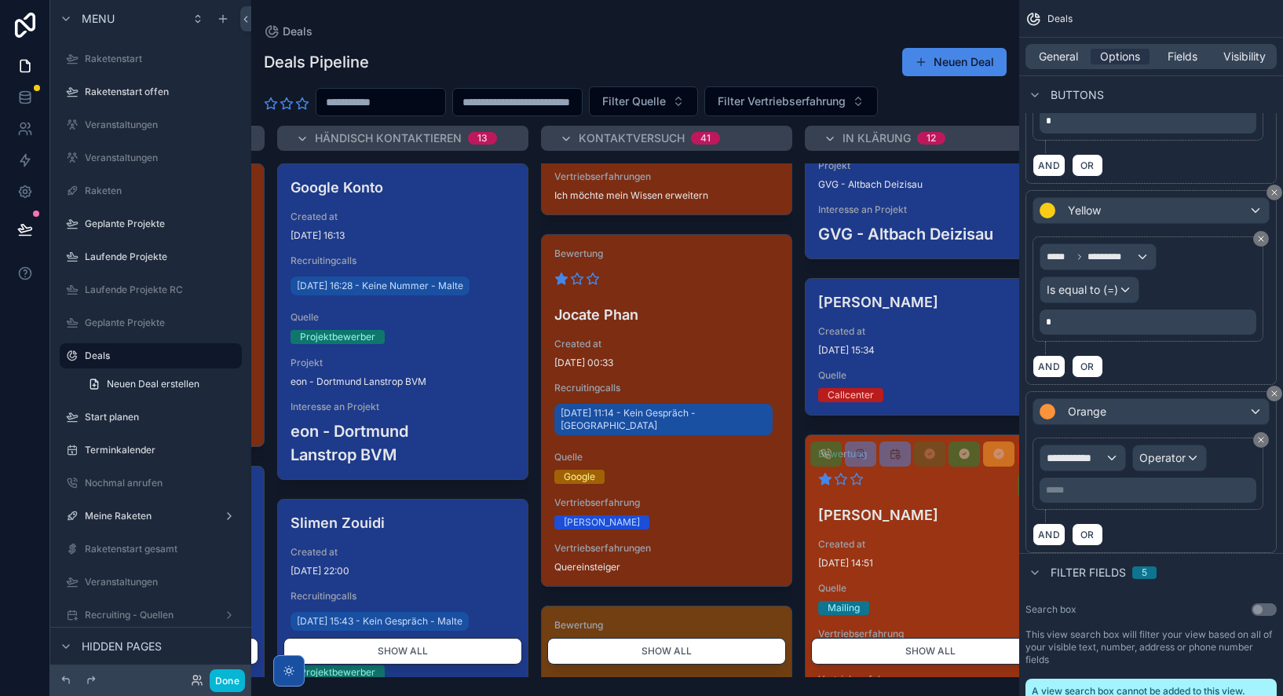
scroll to position [0, 177]
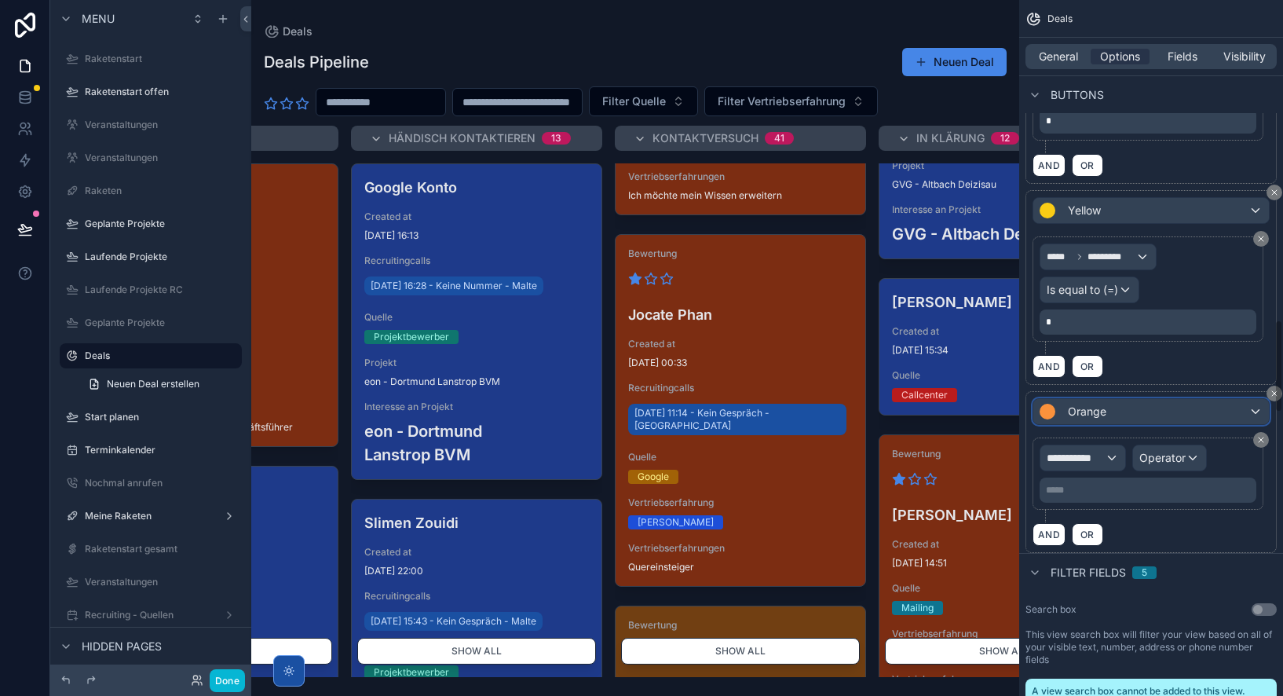
click at [1088, 419] on div "Orange" at bounding box center [1151, 411] width 236 height 25
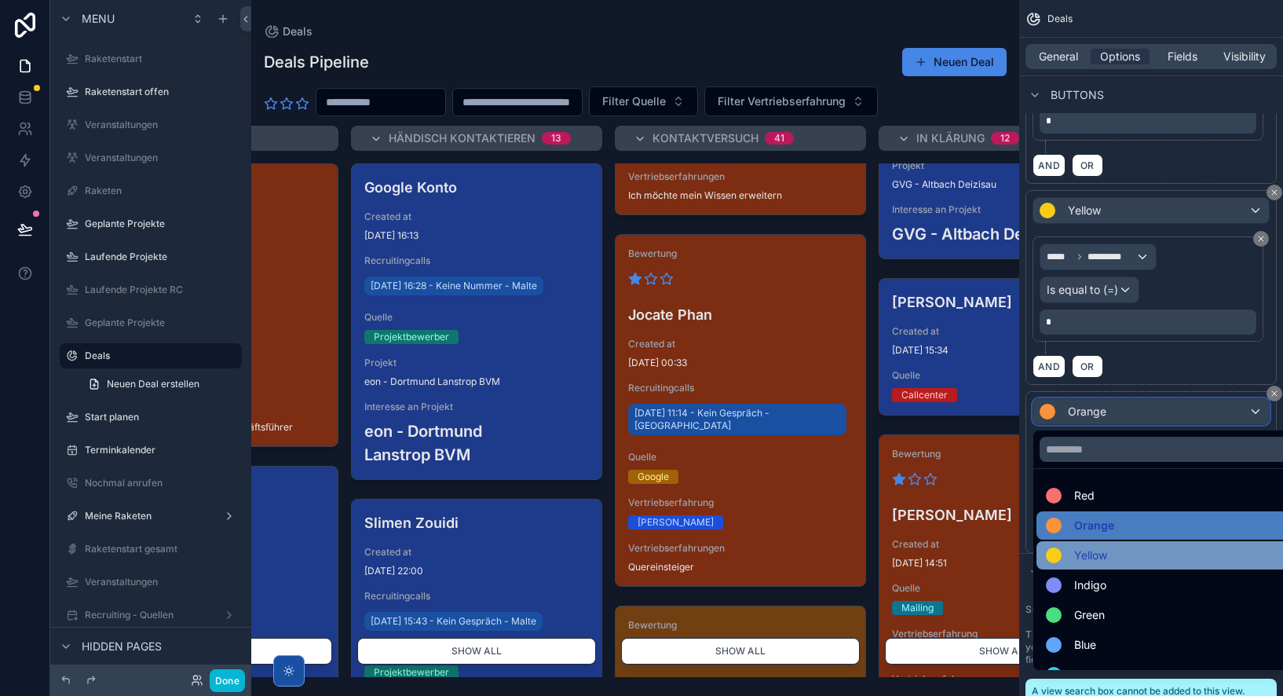
scroll to position [16, 0]
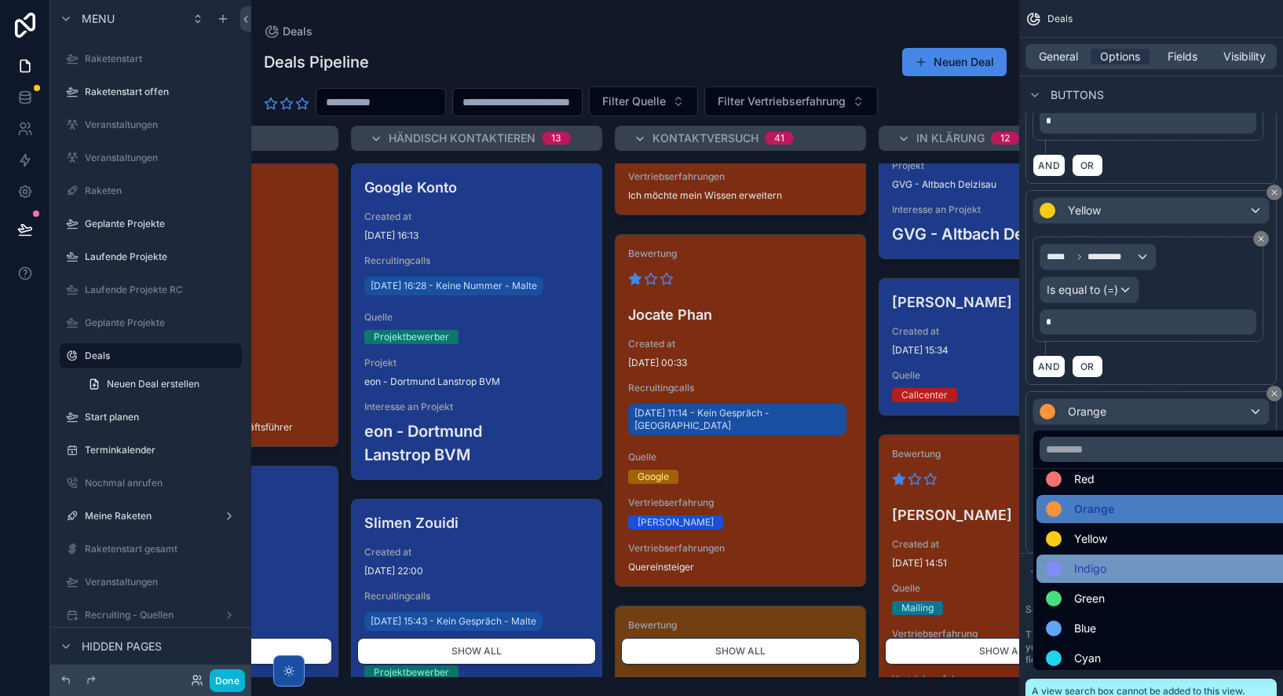
click at [1104, 564] on span "Indigo" at bounding box center [1090, 568] width 32 height 19
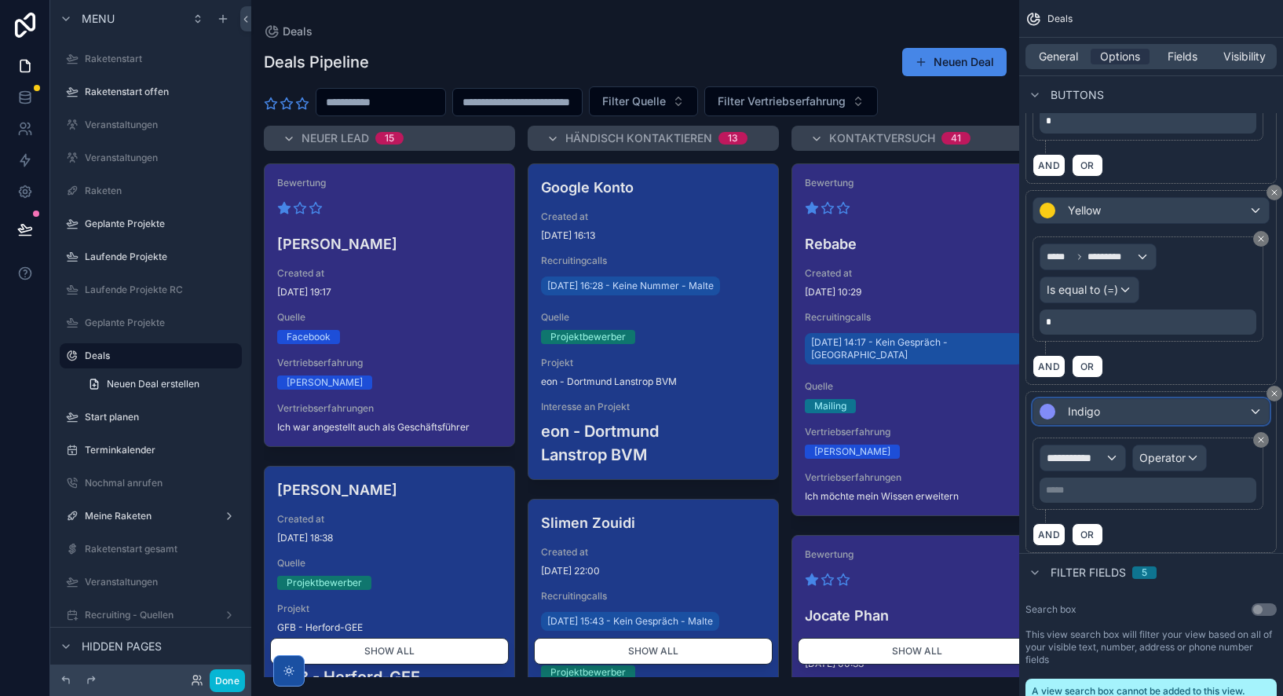
click at [1090, 416] on span "Indigo" at bounding box center [1084, 412] width 32 height 16
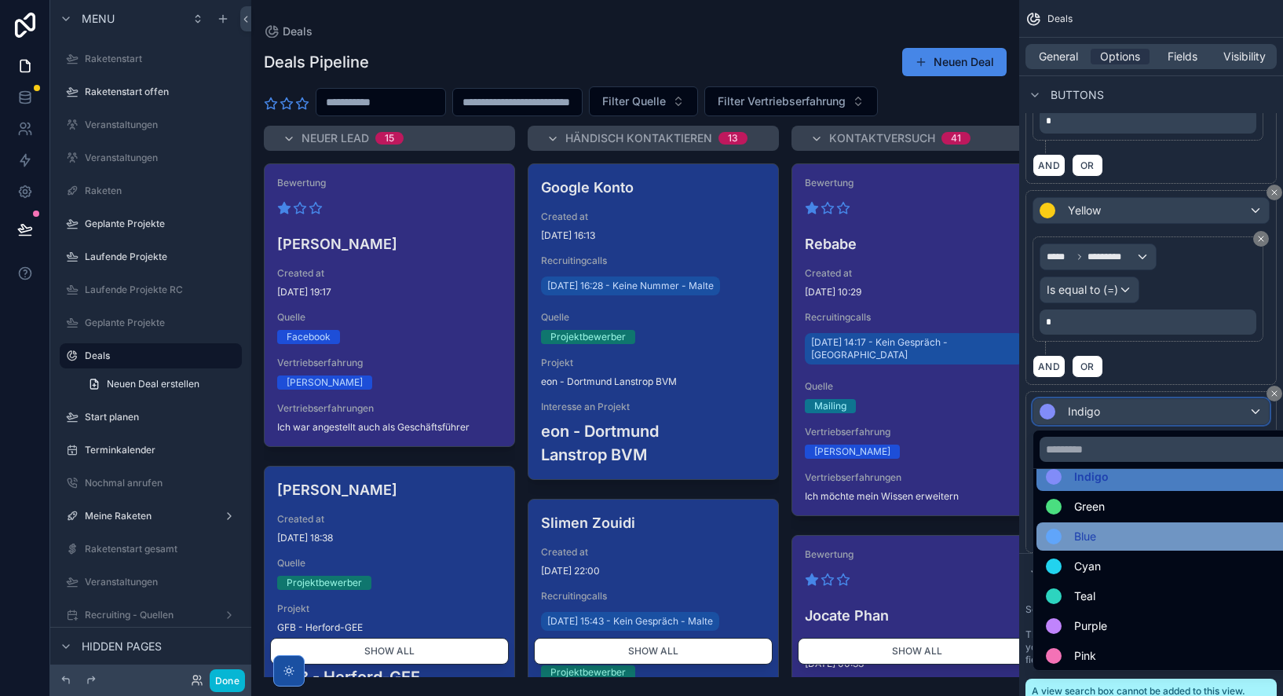
scroll to position [107, 0]
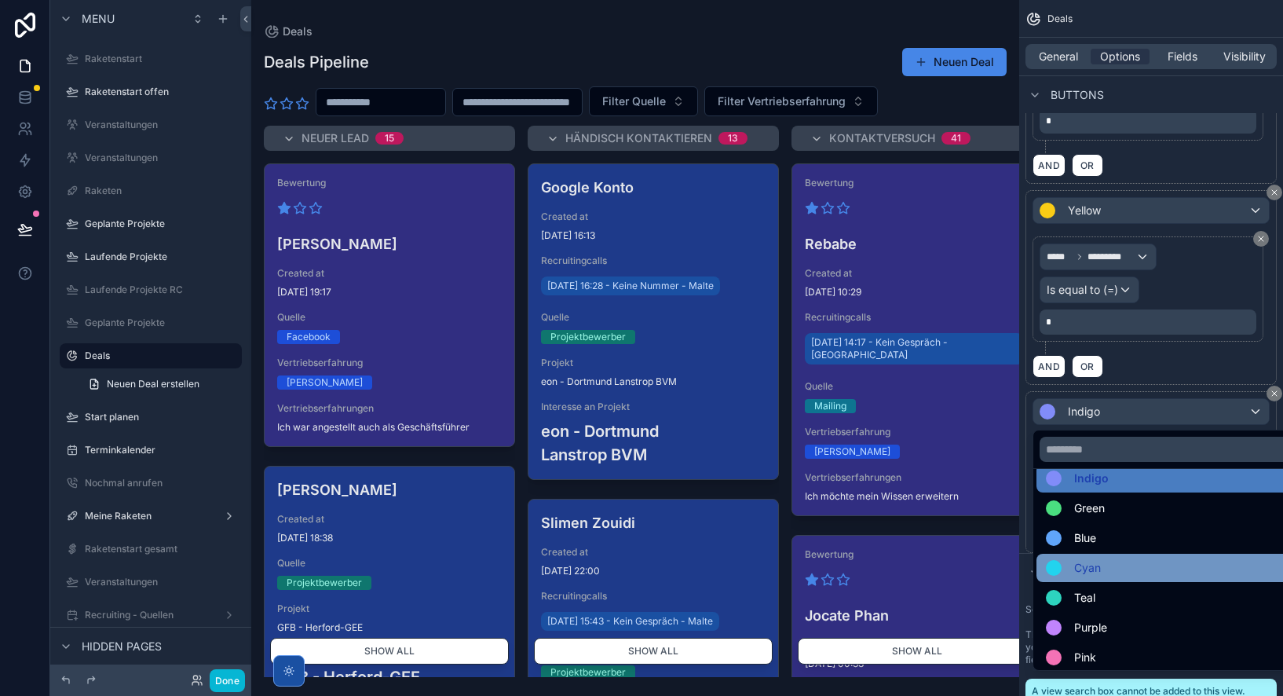
click at [1094, 565] on span "Cyan" at bounding box center [1087, 567] width 27 height 19
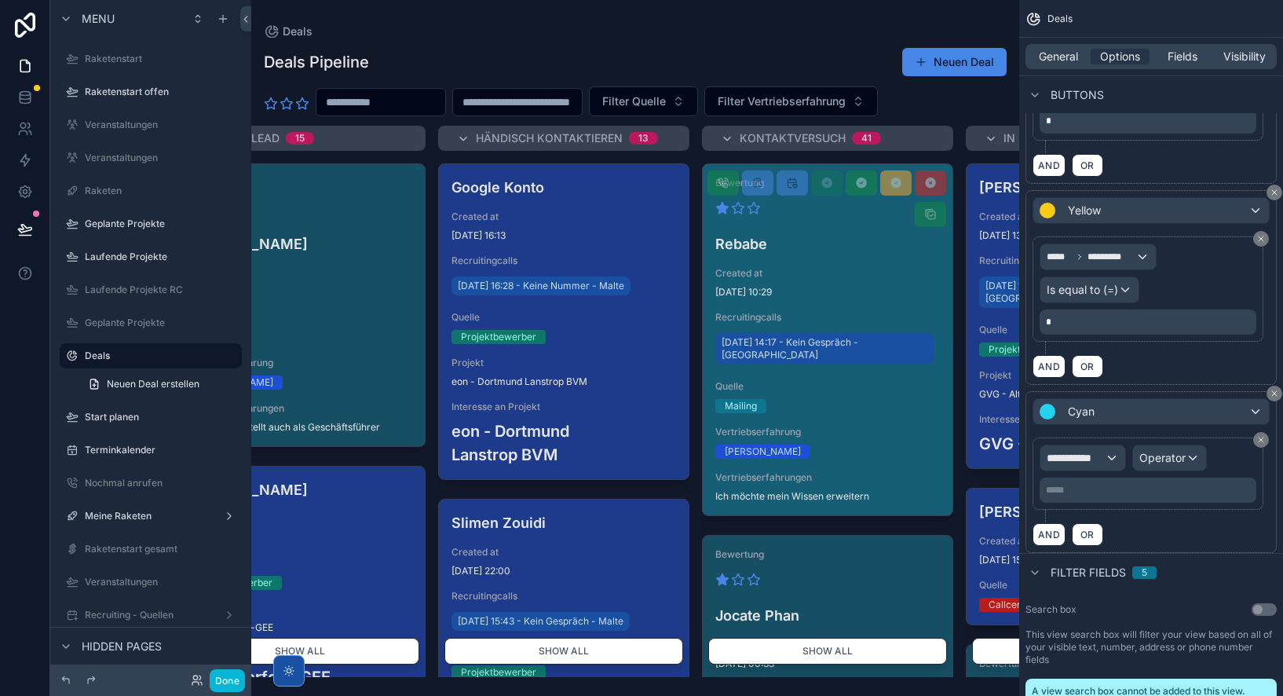
scroll to position [0, 0]
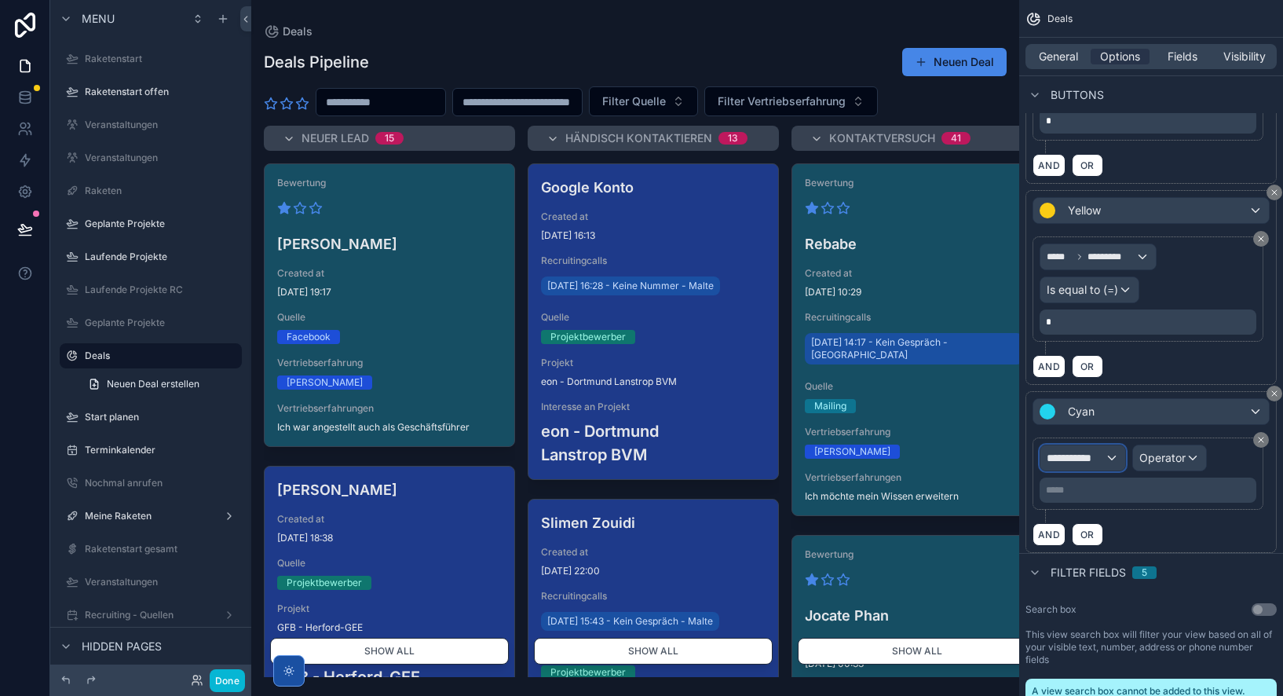
click at [1087, 459] on span "**********" at bounding box center [1075, 458] width 58 height 16
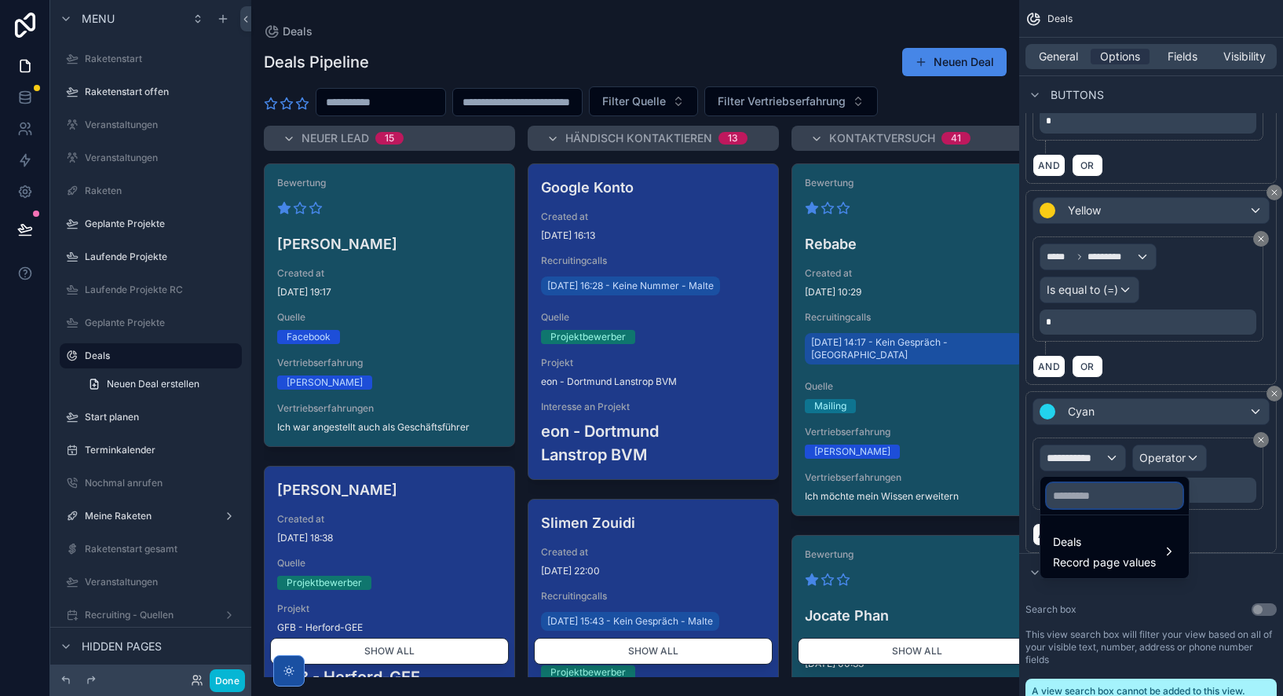
click at [1088, 498] on input "text" at bounding box center [1114, 495] width 136 height 25
click at [1091, 562] on span "Record page values" at bounding box center [1104, 562] width 103 height 16
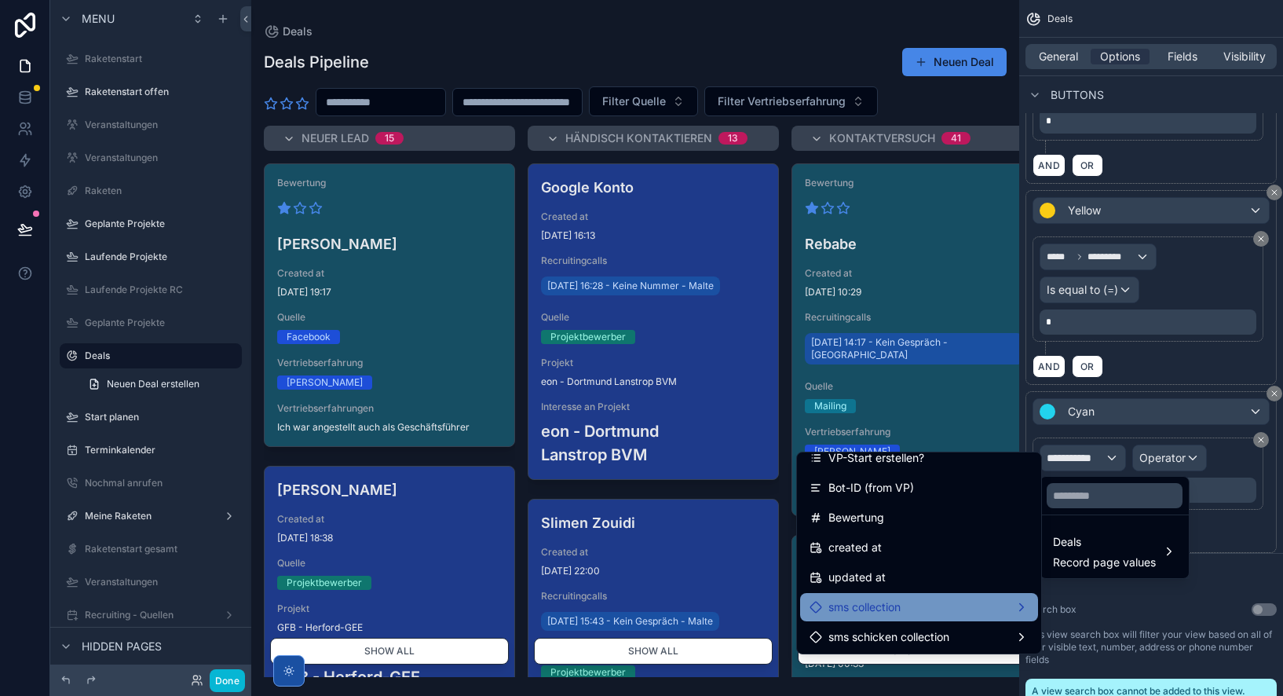
scroll to position [1377, 0]
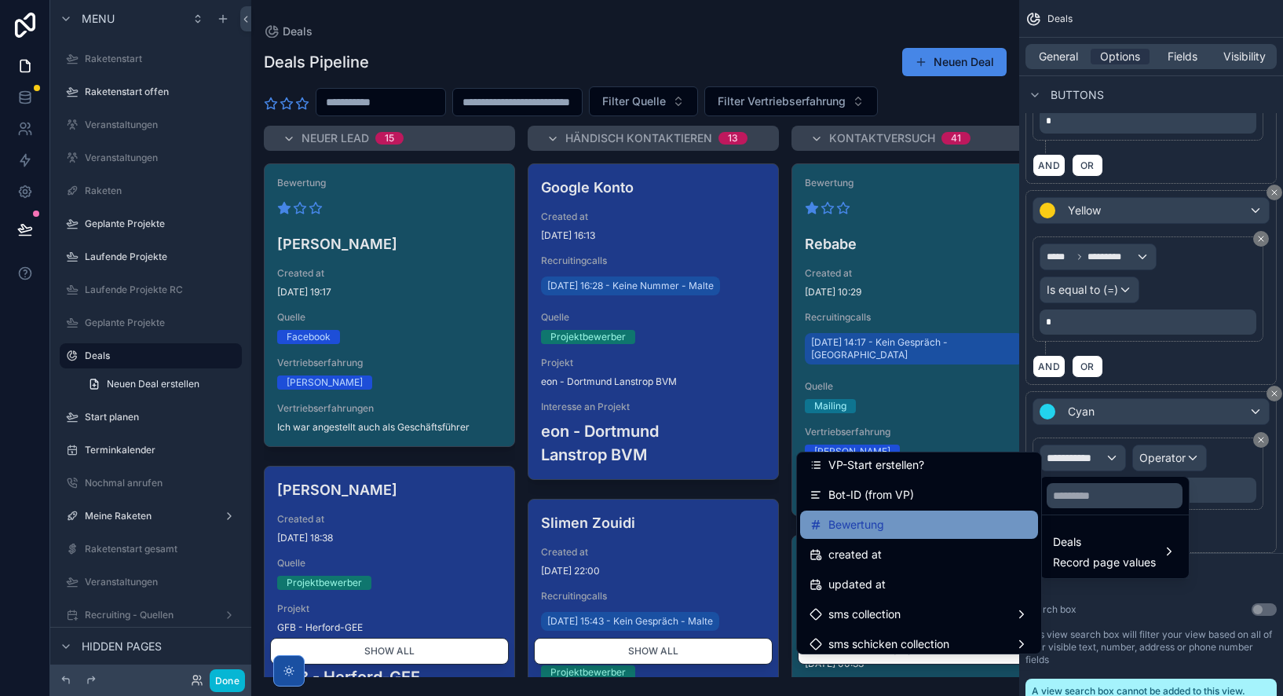
click at [887, 526] on div "Bewertung" at bounding box center [918, 524] width 219 height 19
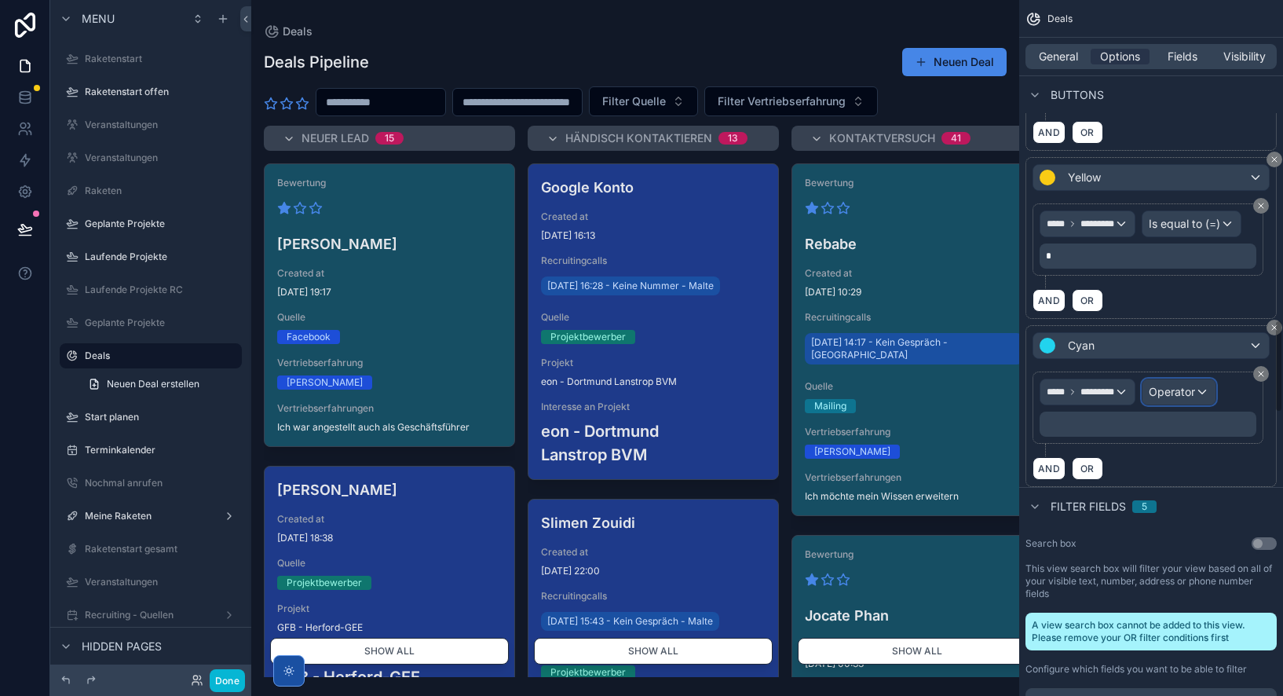
click at [1185, 398] on span "Operator" at bounding box center [1172, 391] width 46 height 13
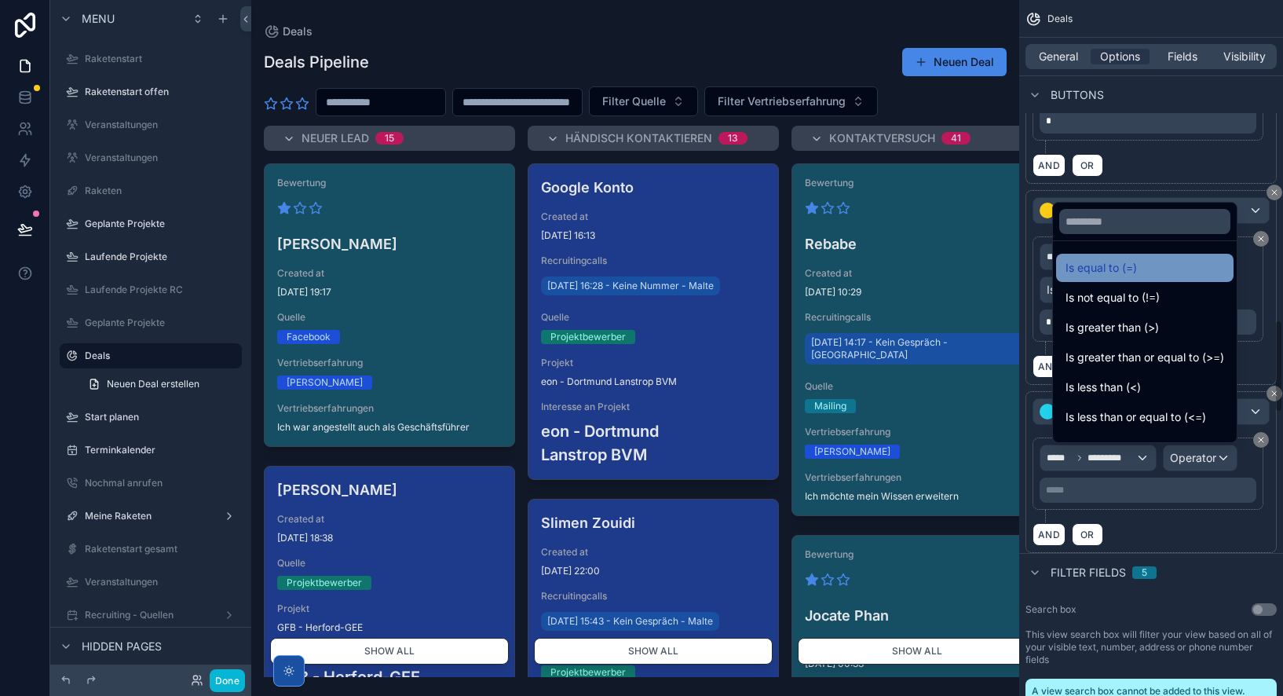
click at [1104, 264] on span "Is equal to (=)" at bounding box center [1100, 267] width 71 height 19
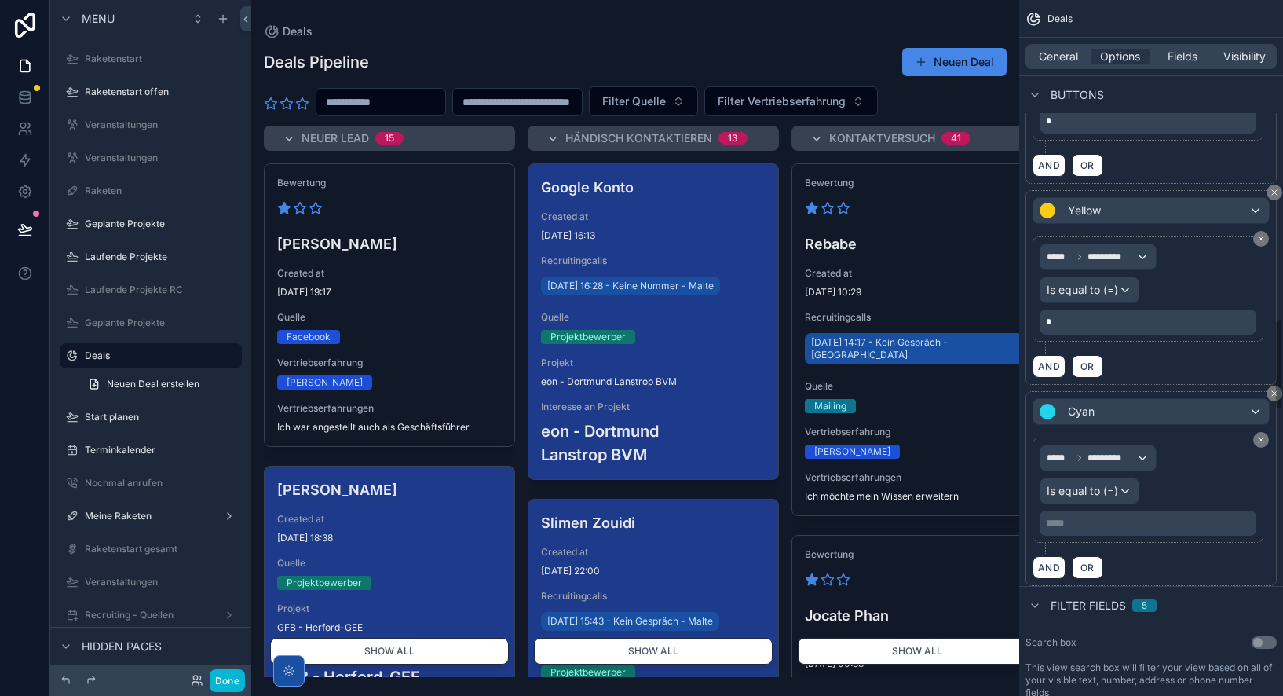
click at [1076, 524] on p "***** ﻿" at bounding box center [1149, 523] width 207 height 13
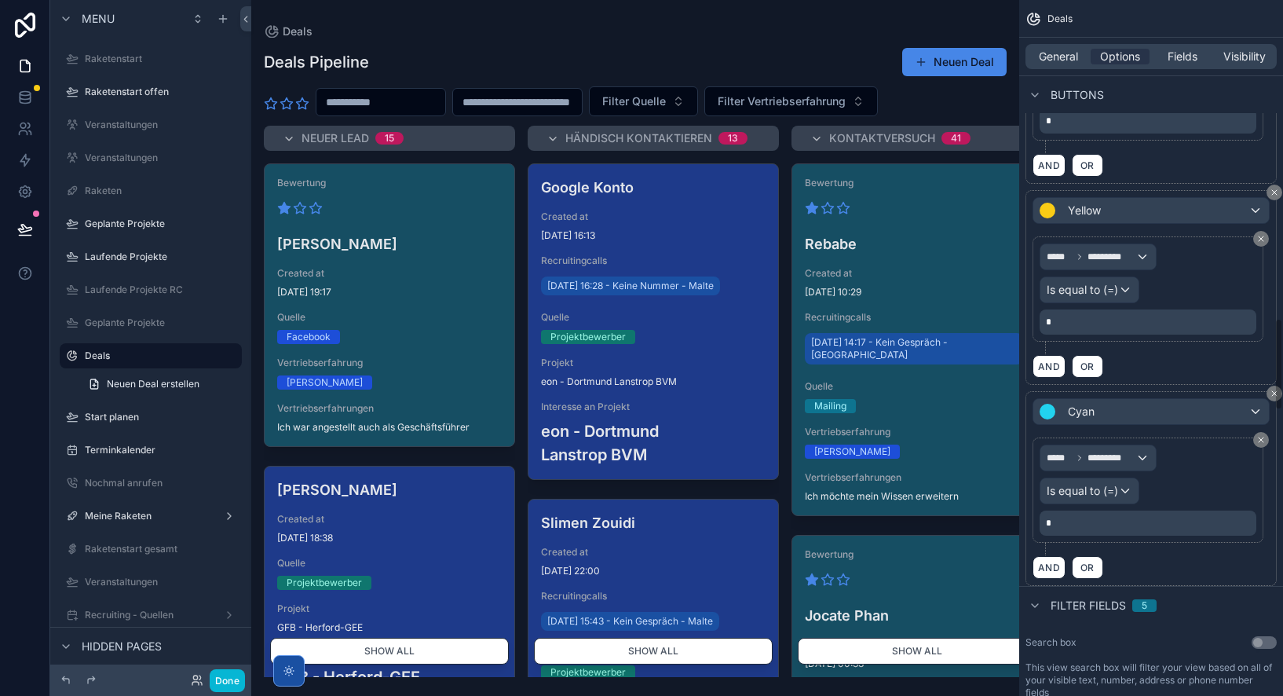
click at [1225, 232] on div "Yellow ***** ********* Is equal to (=) * AND OR" at bounding box center [1150, 287] width 251 height 195
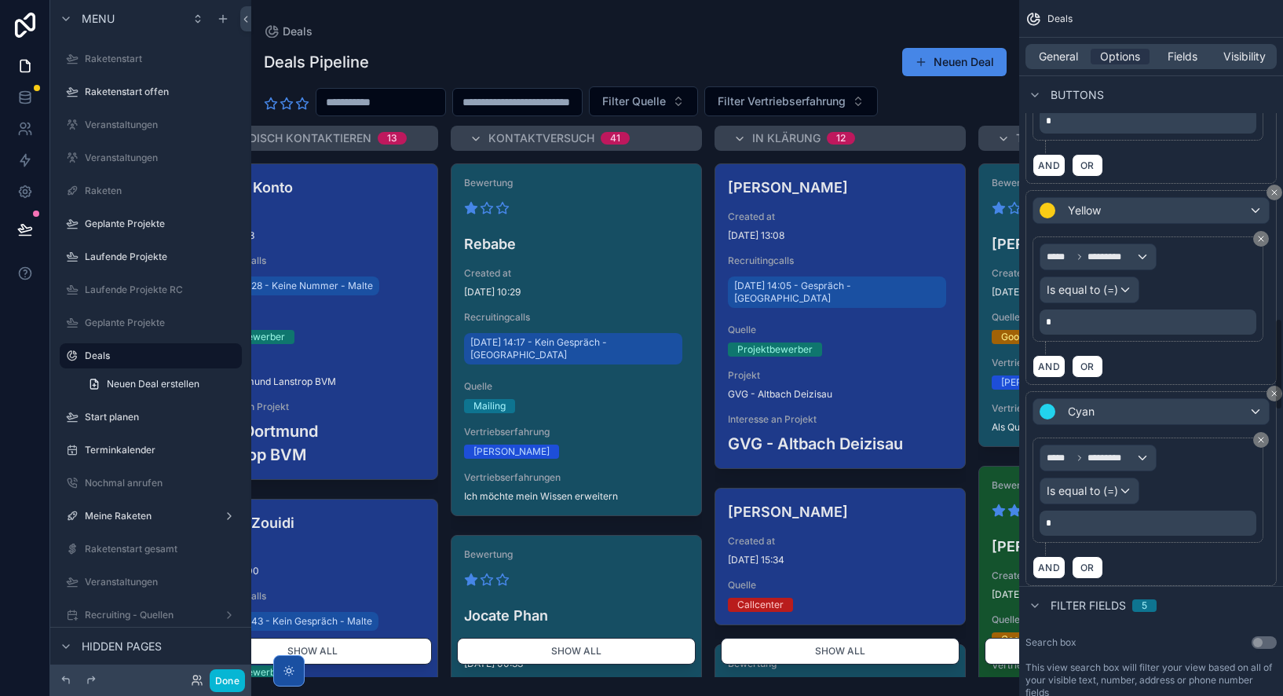
scroll to position [0, 412]
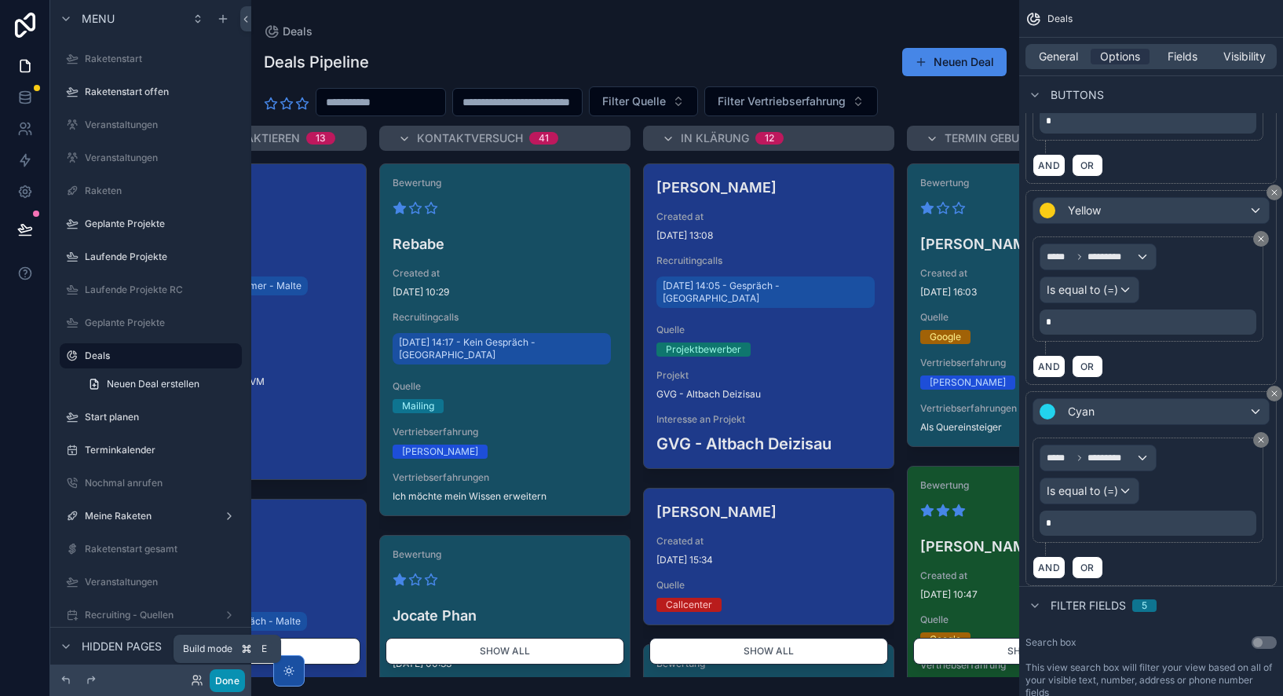
click at [228, 685] on button "Done" at bounding box center [227, 680] width 35 height 23
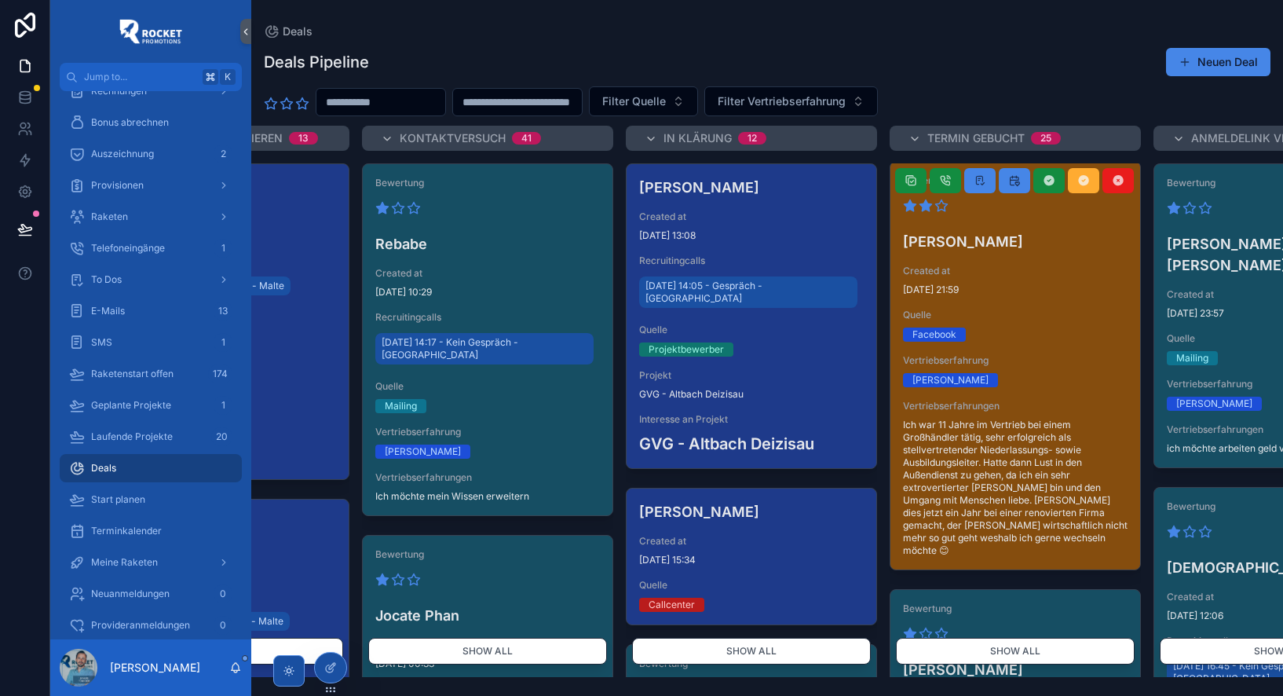
scroll to position [0, 429]
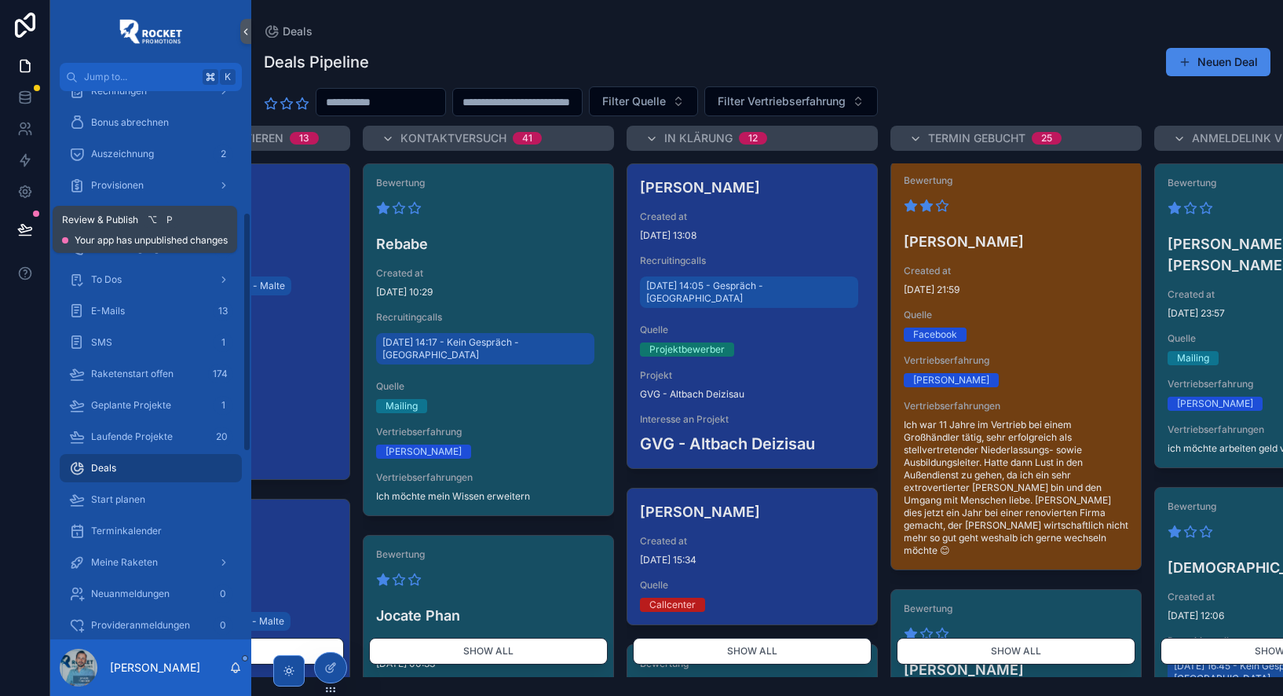
click at [26, 225] on icon at bounding box center [25, 229] width 16 height 16
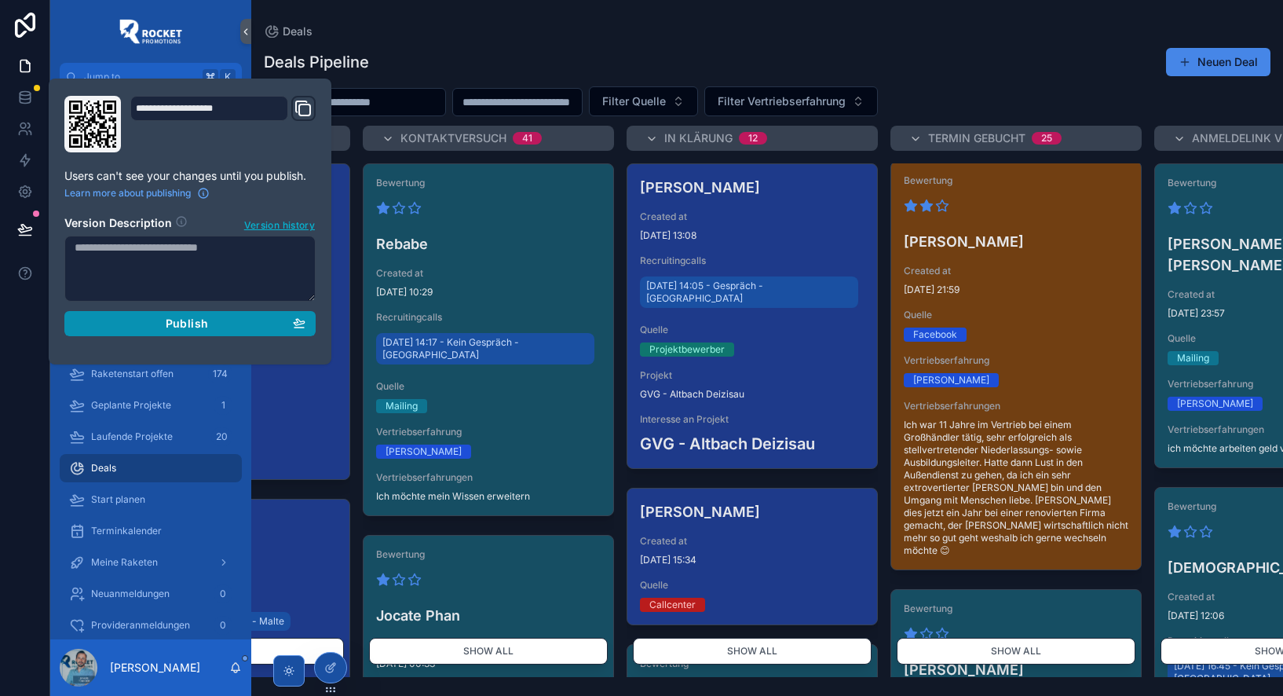
click at [133, 318] on div "Publish" at bounding box center [190, 323] width 231 height 14
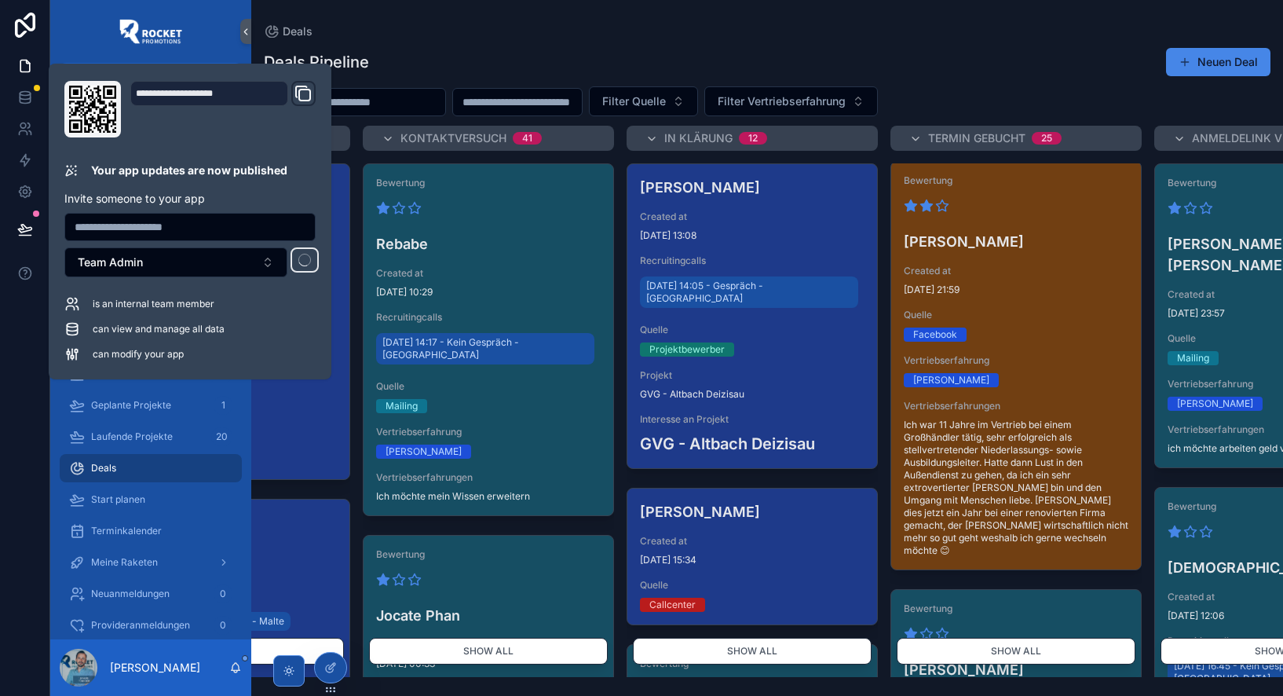
click at [517, 35] on div "Deals" at bounding box center [767, 31] width 1006 height 13
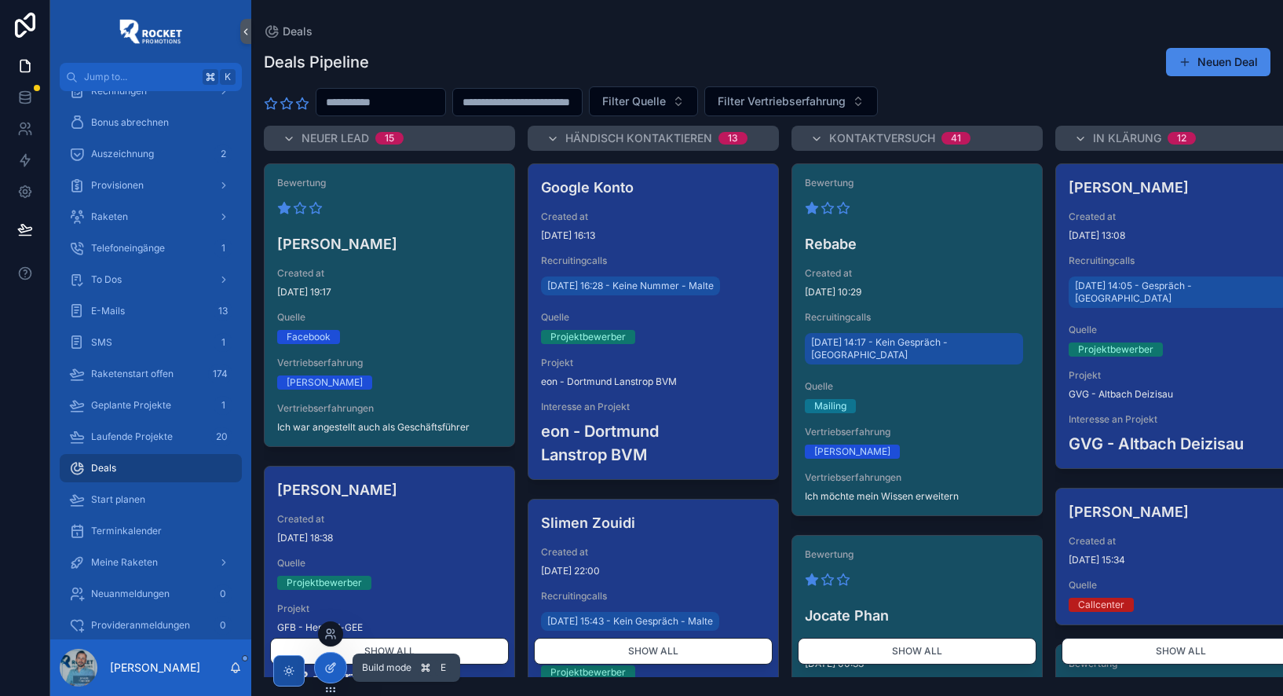
click at [334, 670] on icon at bounding box center [330, 667] width 13 height 13
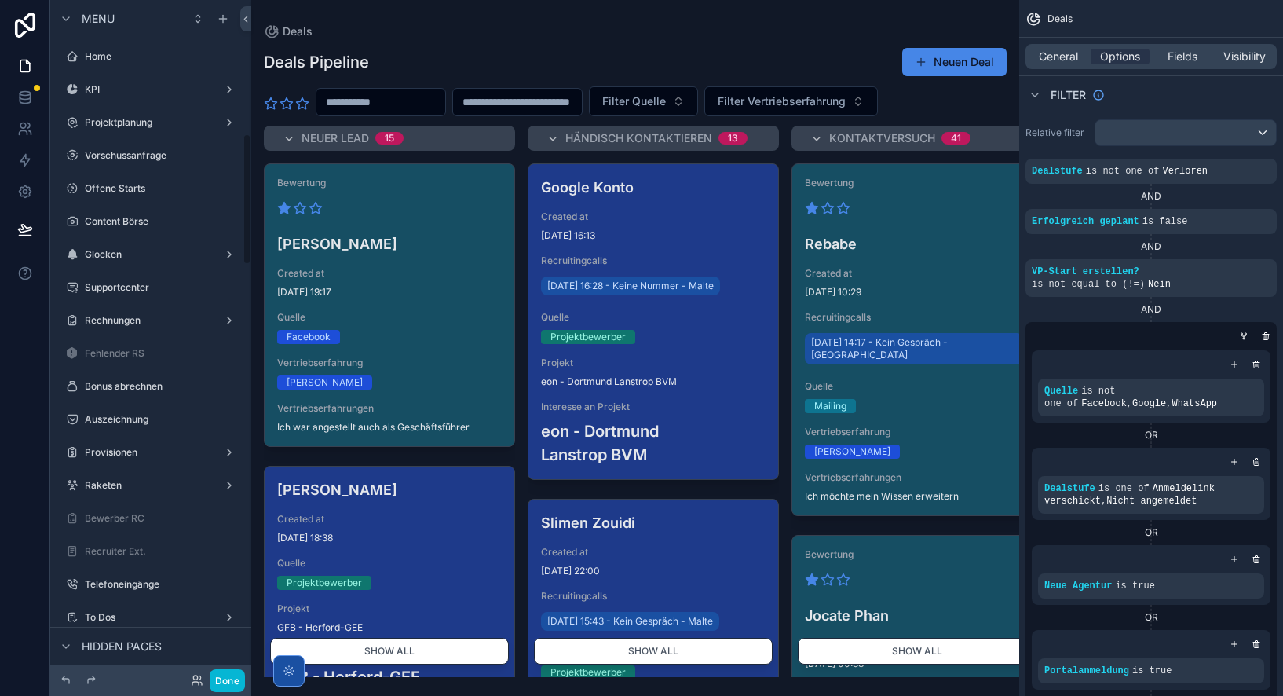
scroll to position [690, 0]
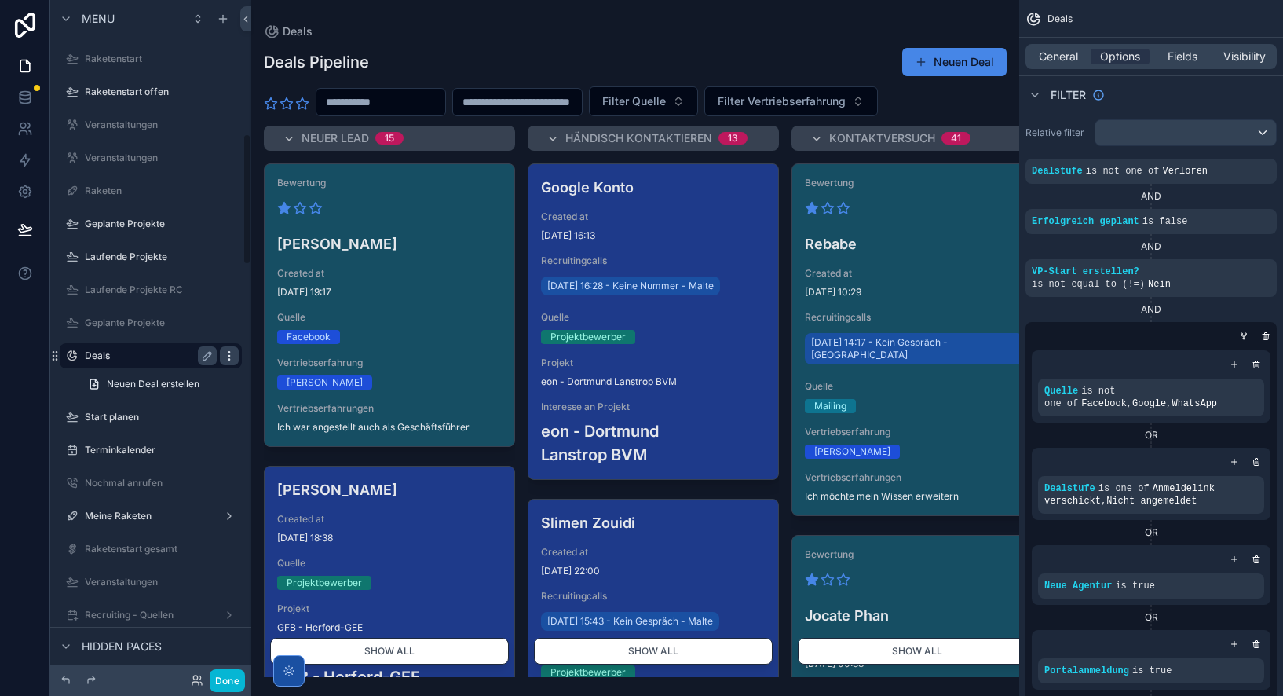
click at [232, 353] on icon "scrollable content" at bounding box center [229, 355] width 13 height 13
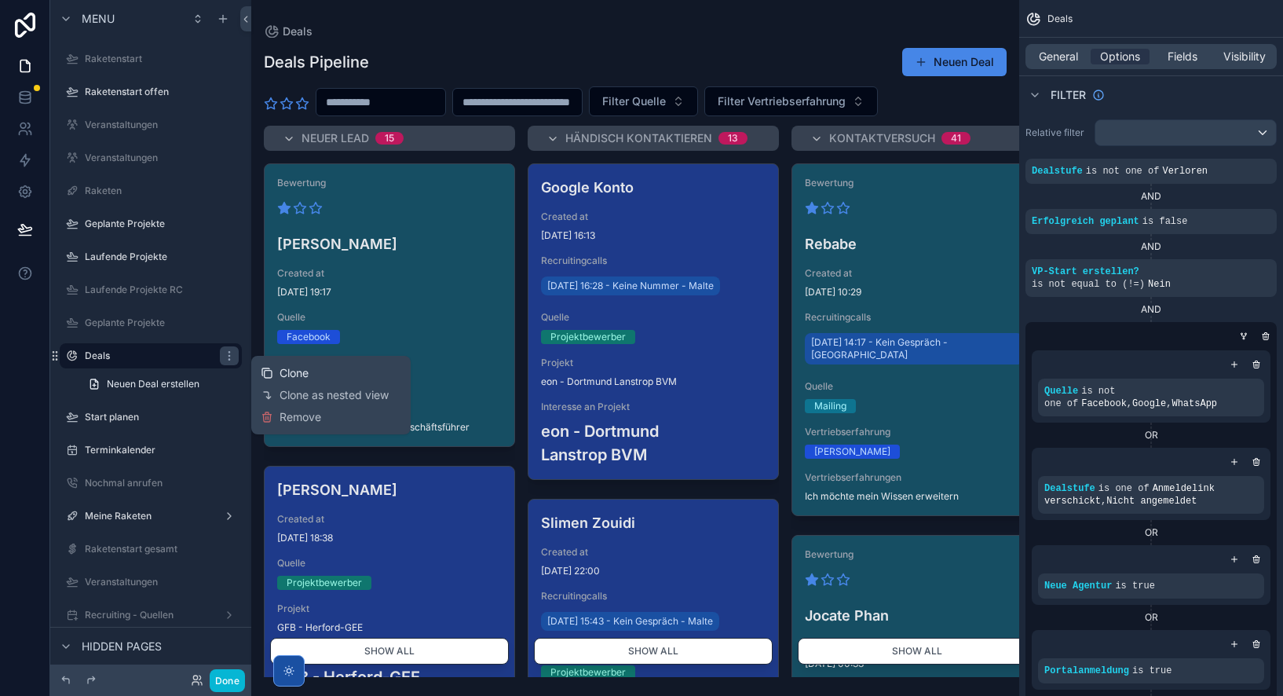
click at [288, 371] on span "Clone" at bounding box center [293, 373] width 29 height 16
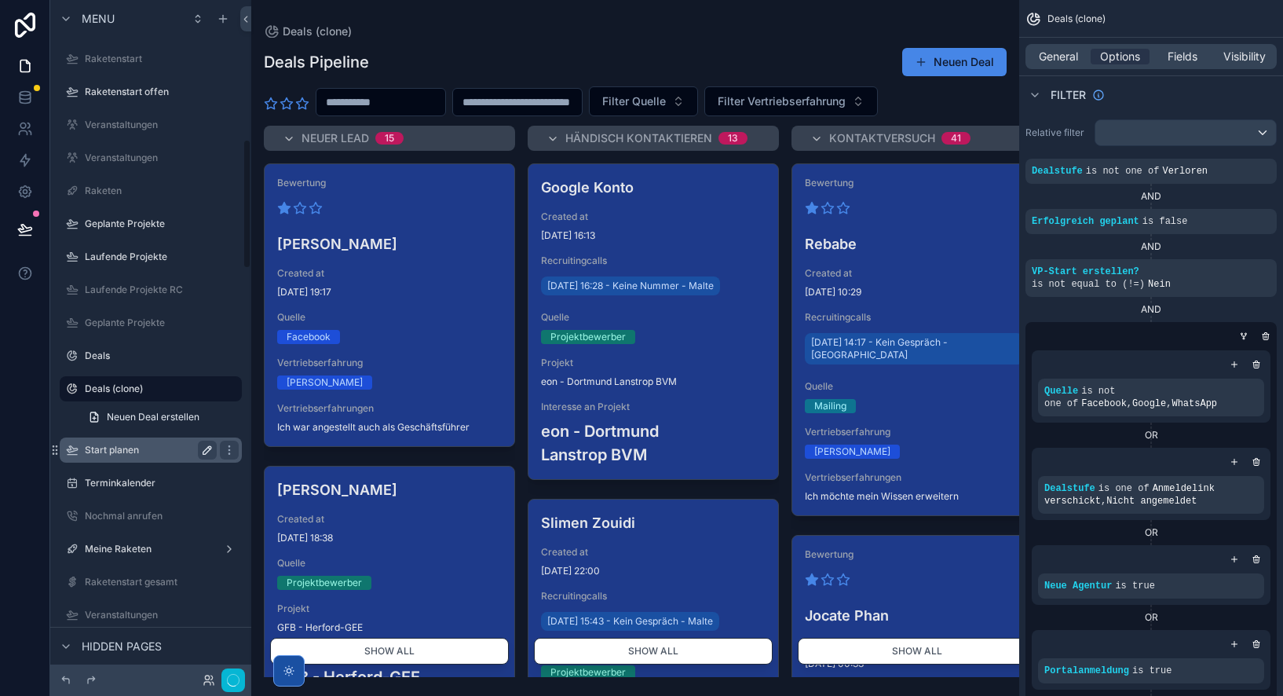
scroll to position [723, 0]
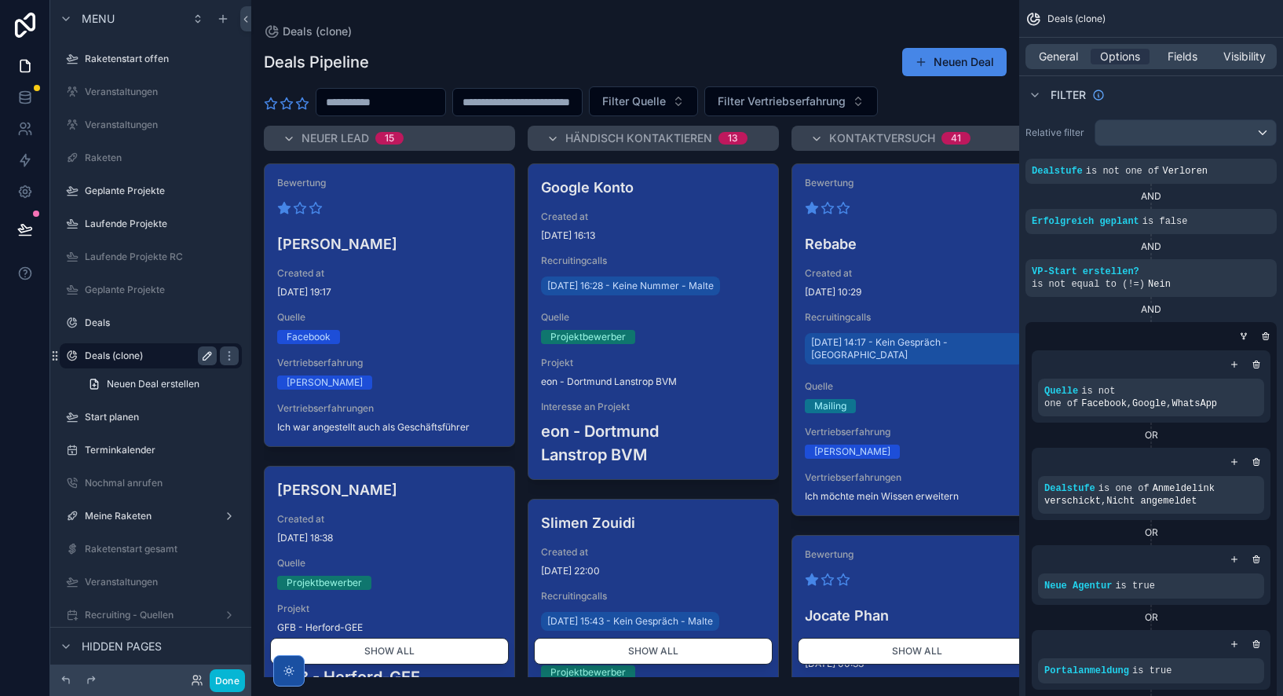
click at [207, 356] on icon "scrollable content" at bounding box center [207, 355] width 13 height 13
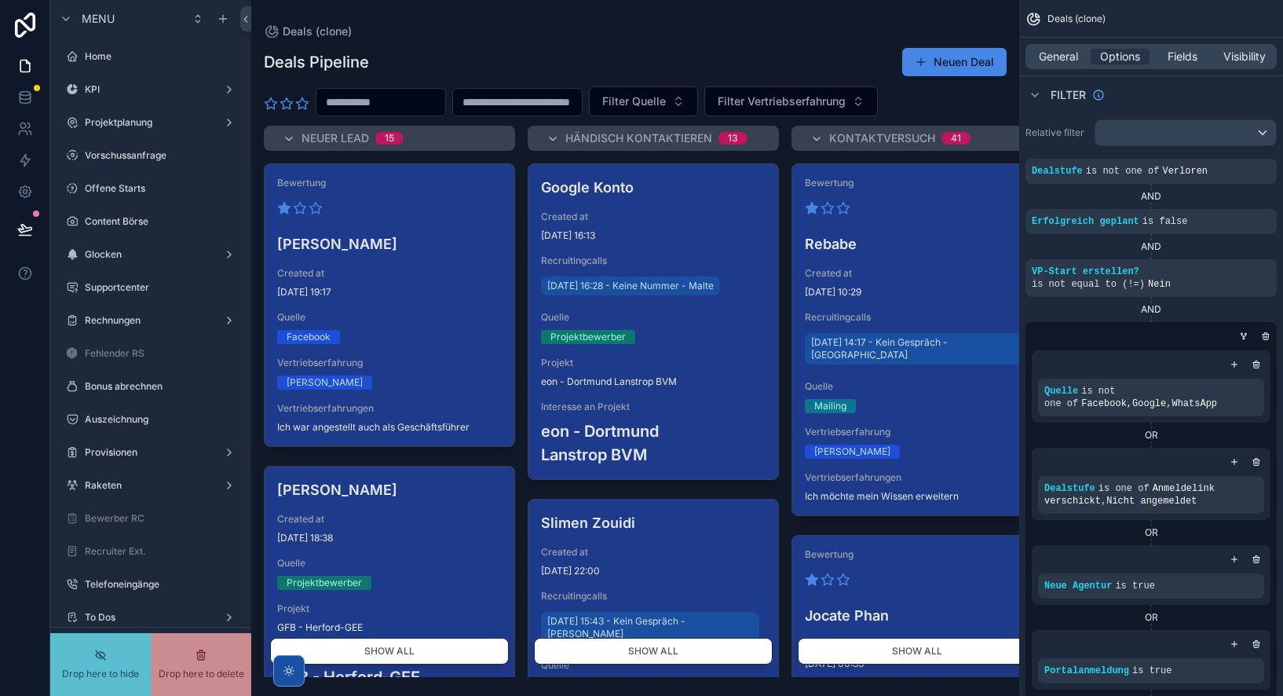
scroll to position [723, 0]
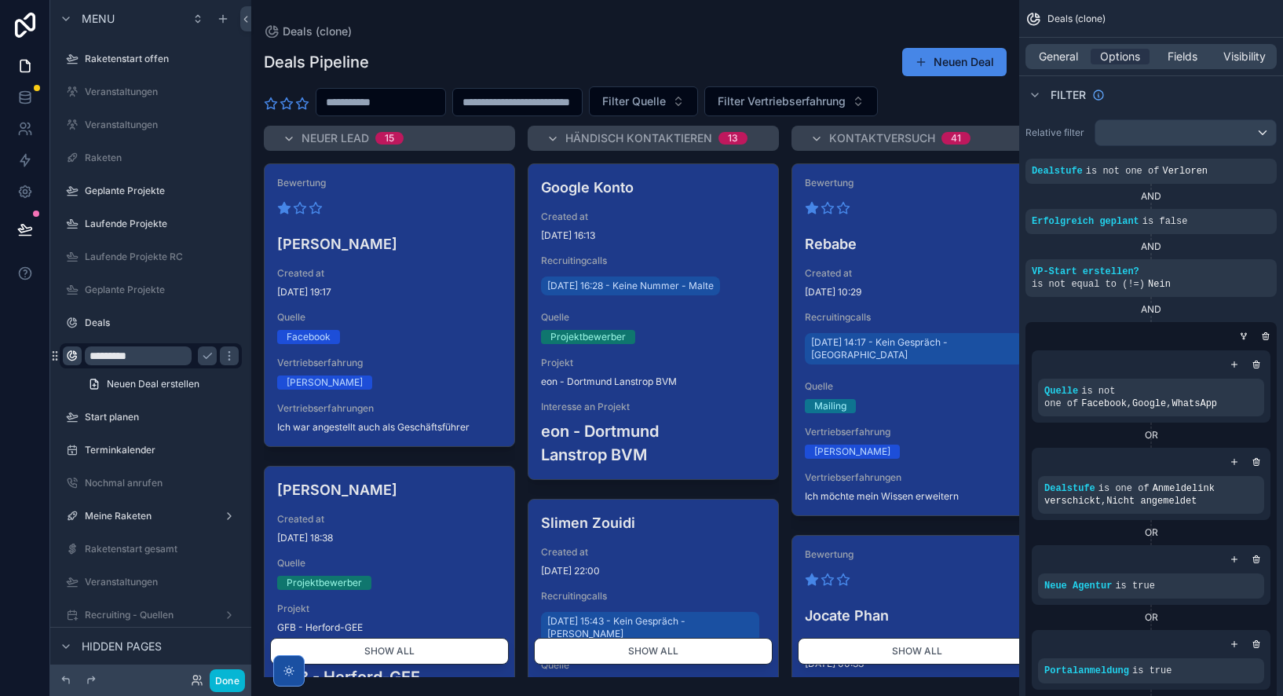
type input "*********"
click at [74, 356] on icon "scrollable content" at bounding box center [72, 355] width 13 height 13
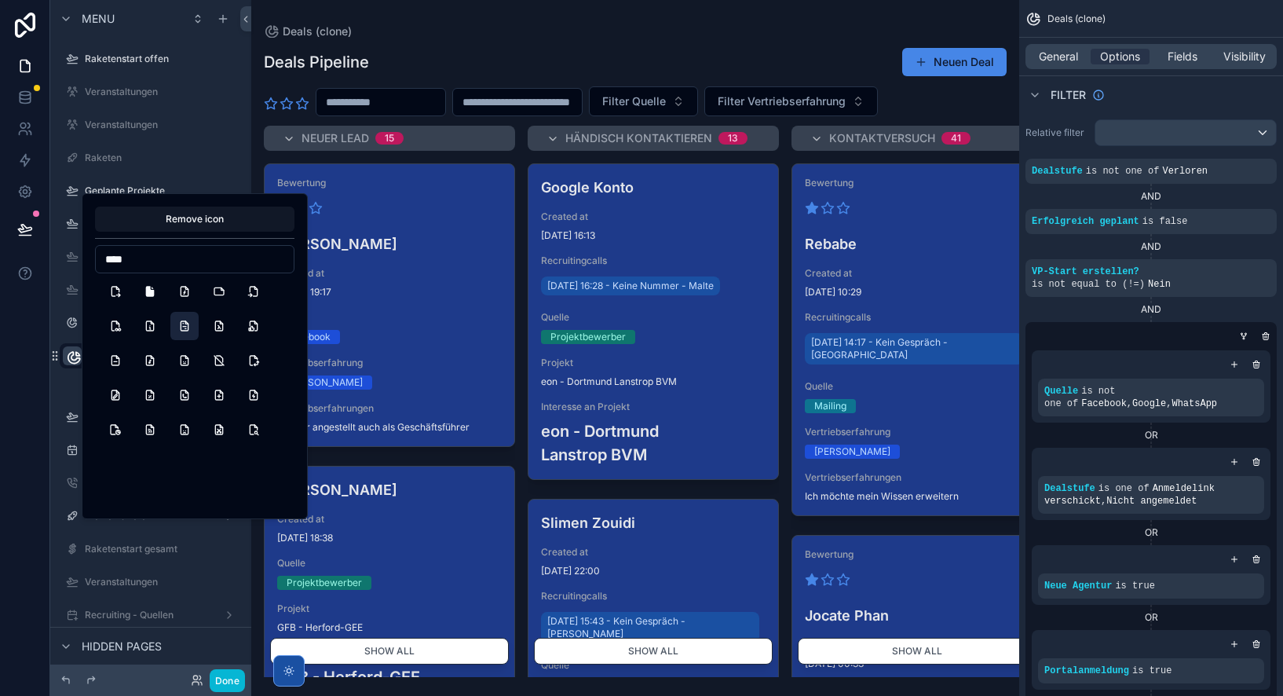
scroll to position [0, 0]
type input "****"
click at [111, 327] on button "CampfireFilled" at bounding box center [115, 328] width 28 height 28
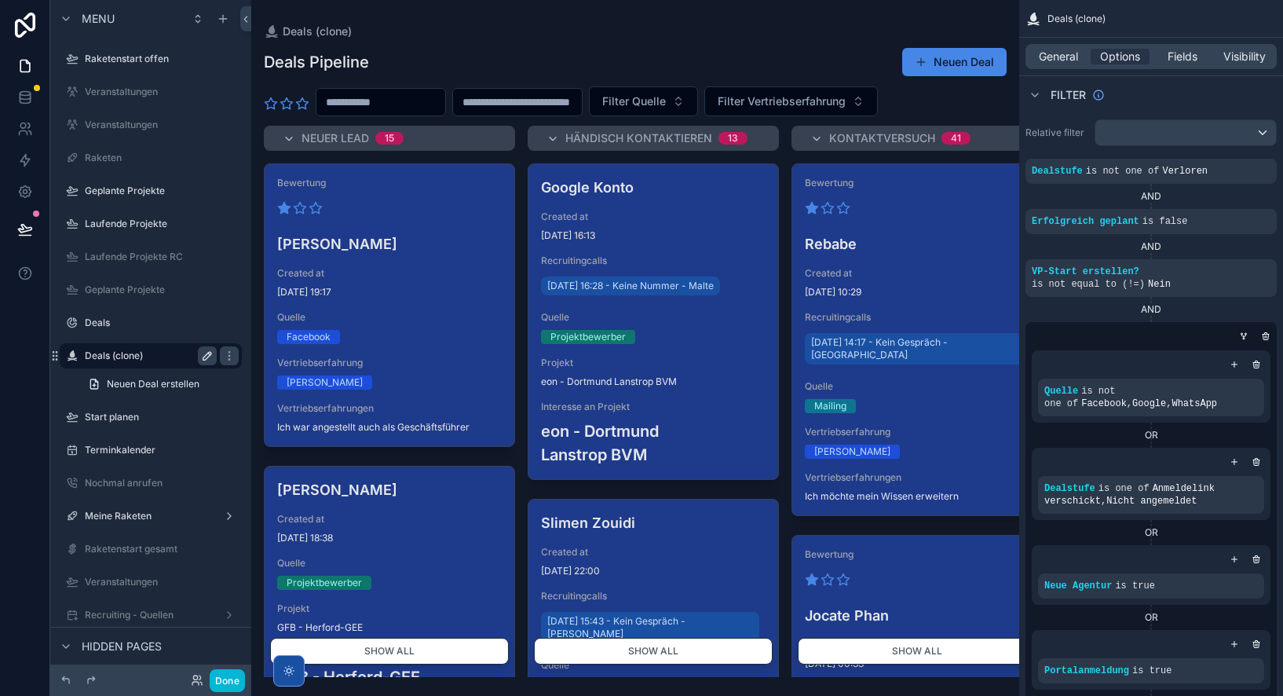
click at [209, 355] on icon "scrollable content" at bounding box center [207, 356] width 8 height 8
click at [168, 355] on input "**********" at bounding box center [138, 355] width 107 height 19
type input "*********"
click at [223, 353] on icon "scrollable content" at bounding box center [229, 355] width 13 height 13
click at [1185, 53] on span "Fields" at bounding box center [1182, 57] width 30 height 16
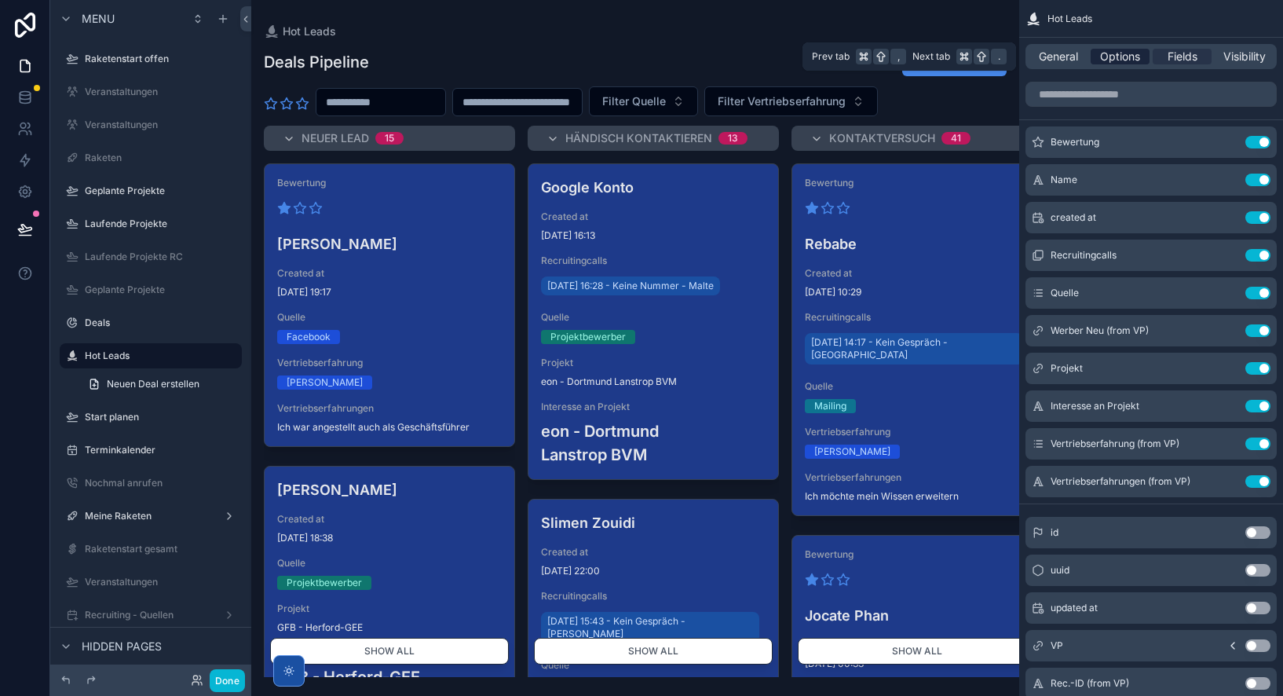
click at [1128, 52] on span "Options" at bounding box center [1120, 57] width 40 height 16
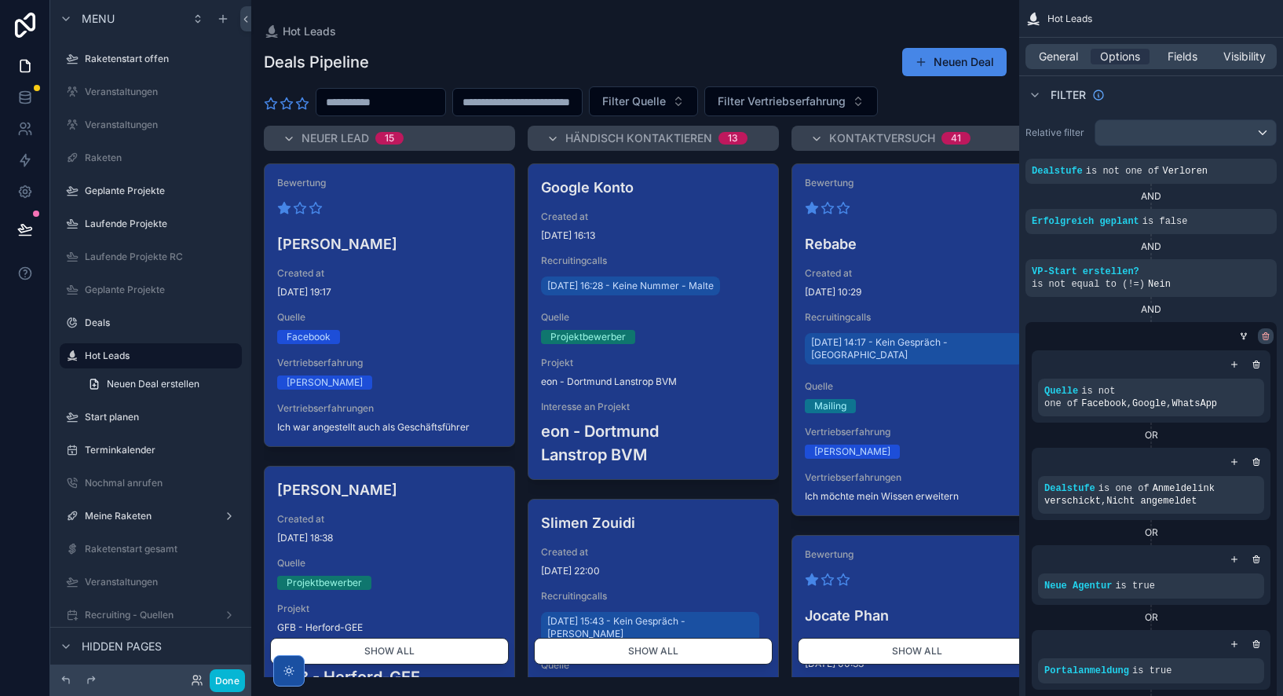
click at [1266, 336] on icon "scrollable content" at bounding box center [1266, 337] width 0 height 2
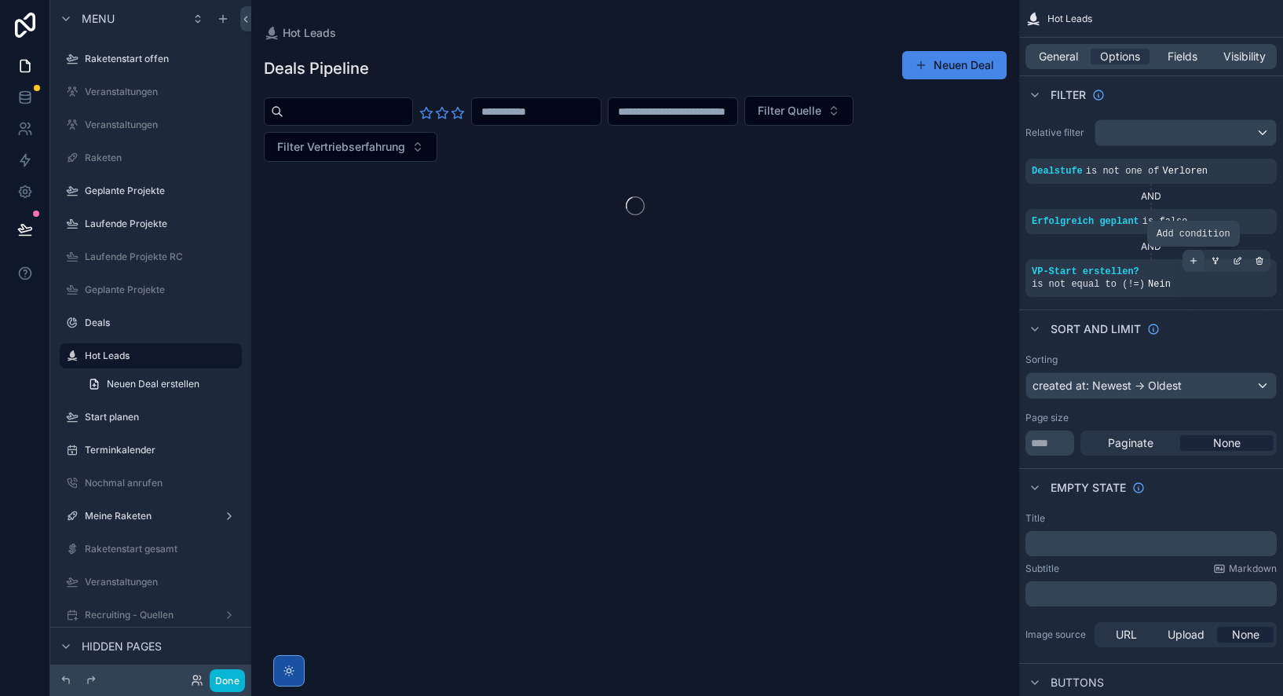
click at [1193, 260] on icon "scrollable content" at bounding box center [1193, 260] width 9 height 9
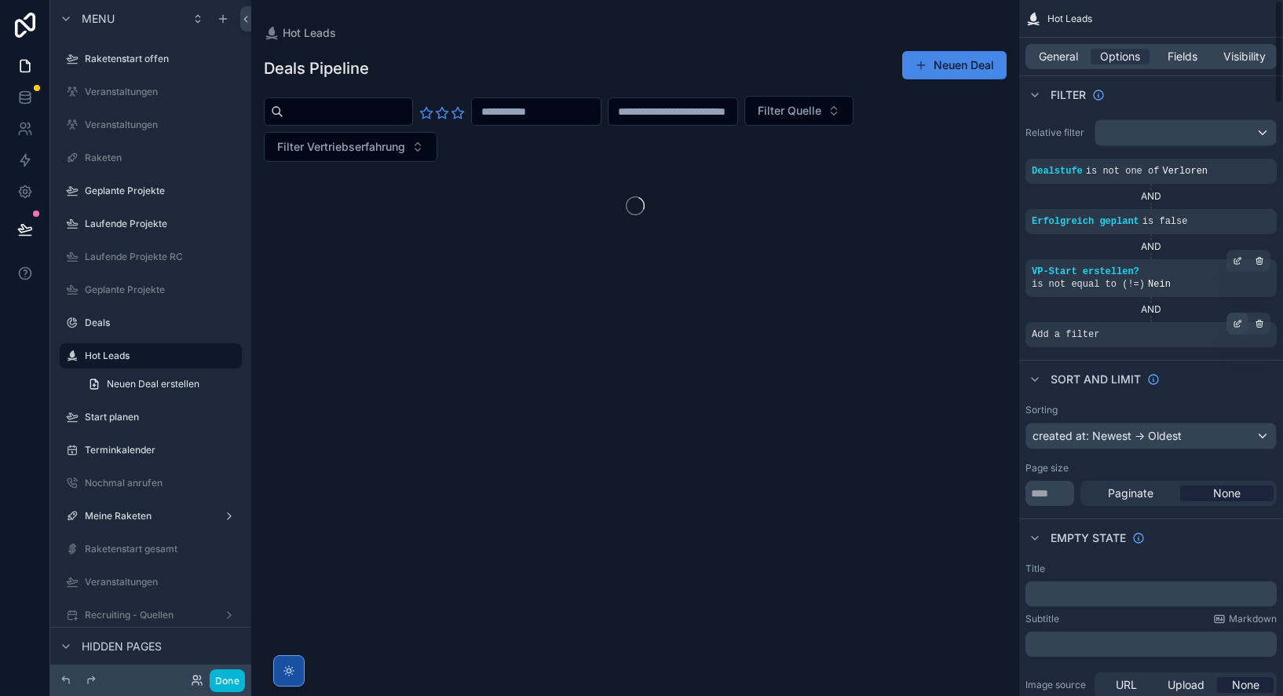
click at [1238, 323] on icon "scrollable content" at bounding box center [1237, 323] width 9 height 9
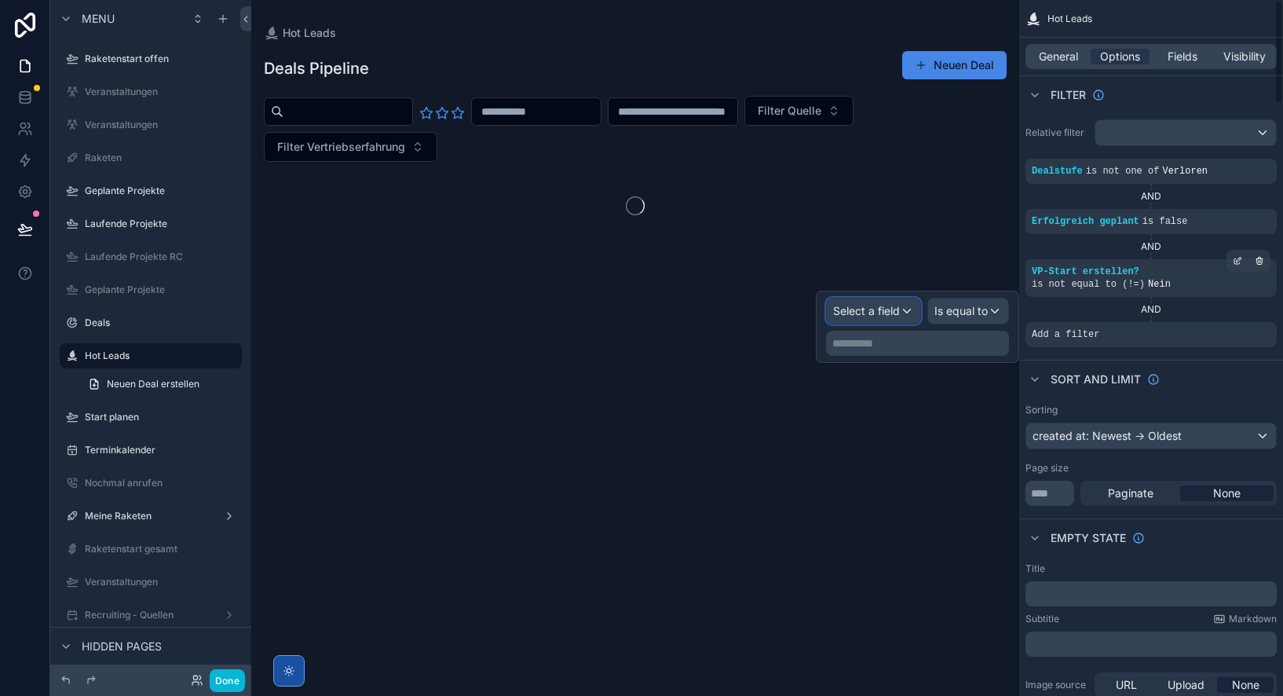
click at [874, 311] on span "Select a field" at bounding box center [866, 310] width 67 height 13
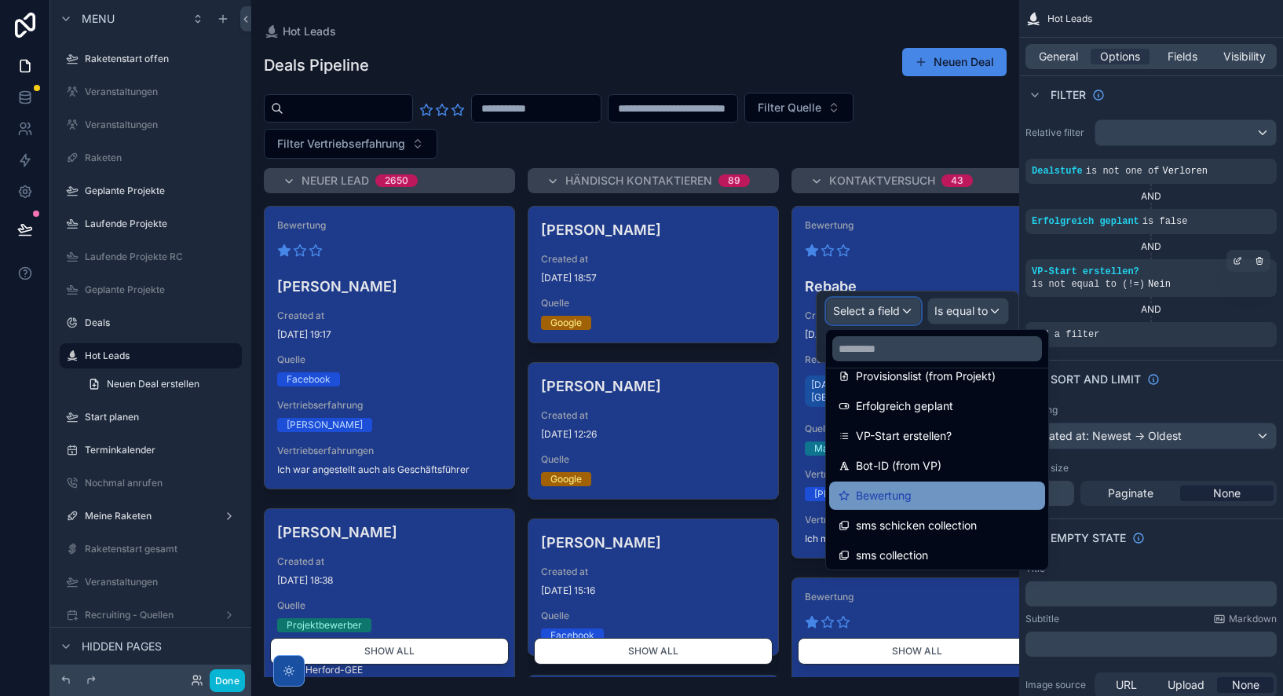
scroll to position [1454, 0]
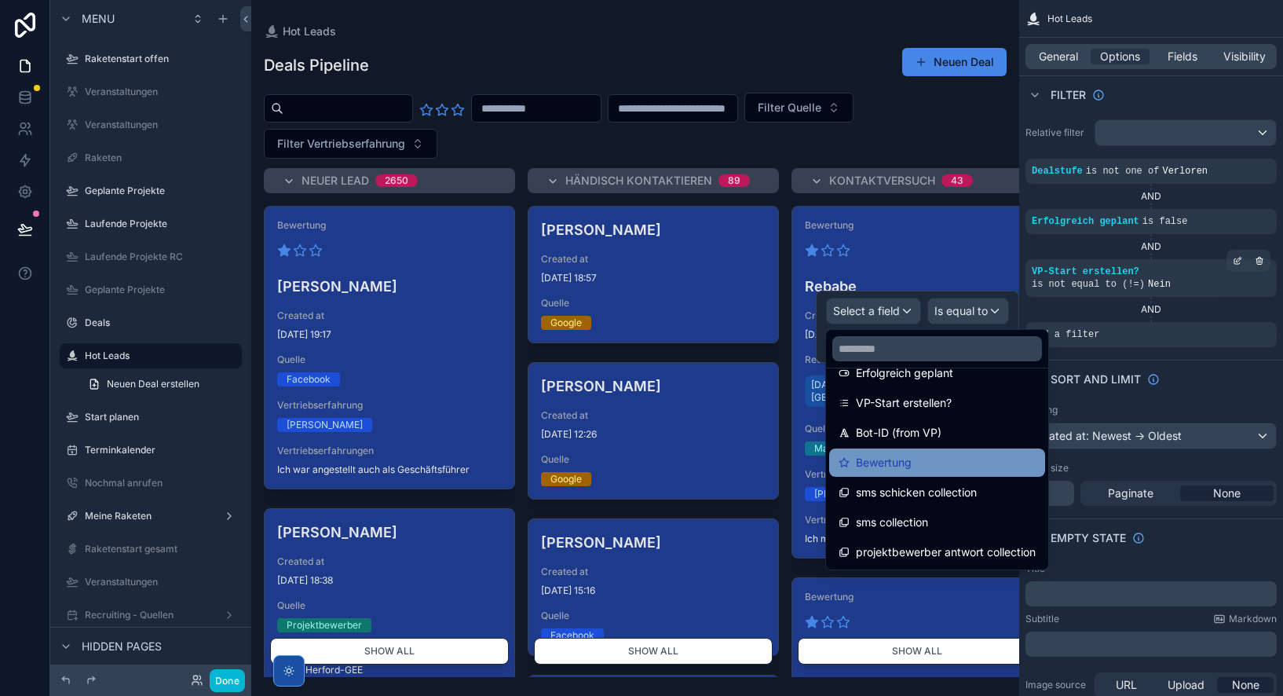
click at [911, 464] on span "Bewertung" at bounding box center [884, 462] width 56 height 19
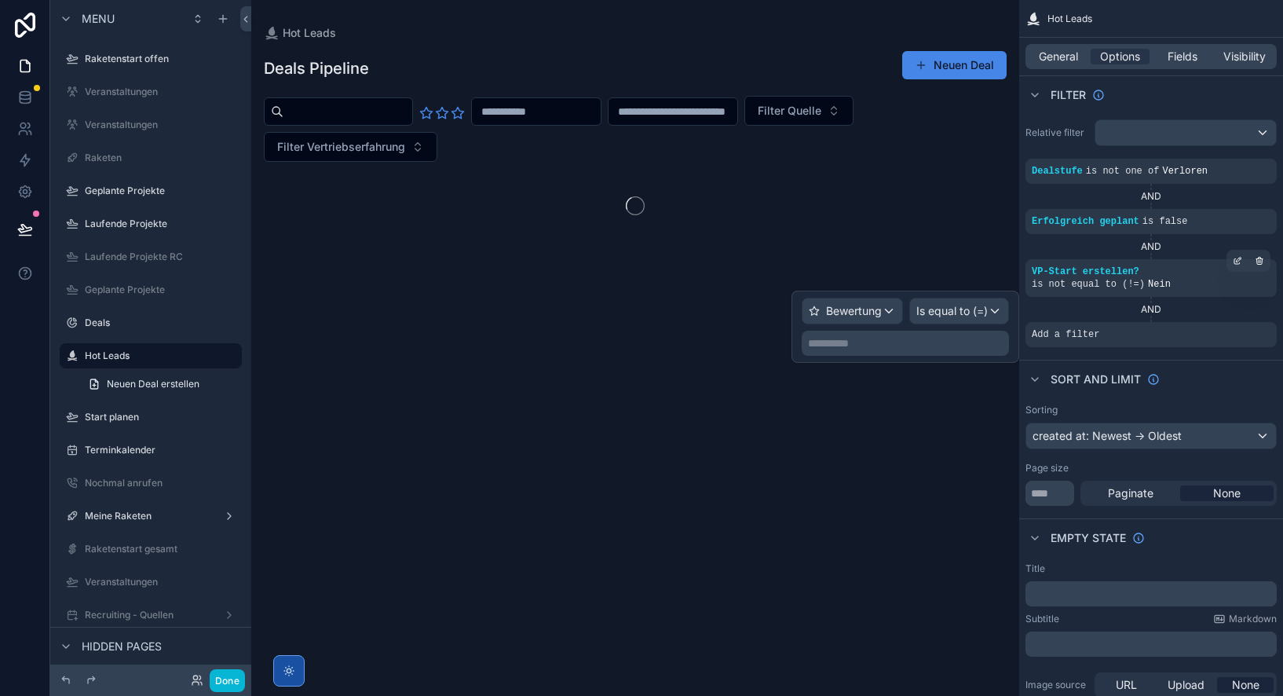
click at [912, 345] on p "**********" at bounding box center [907, 343] width 198 height 16
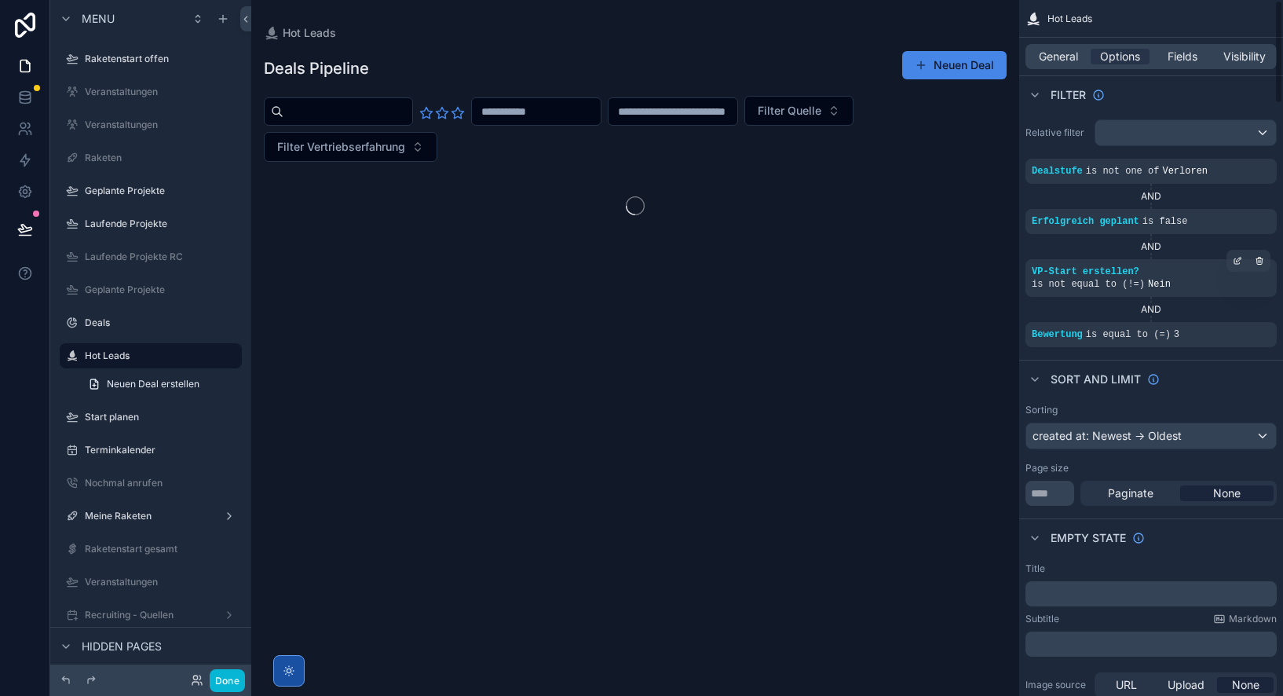
click at [1071, 57] on span "General" at bounding box center [1058, 57] width 39 height 16
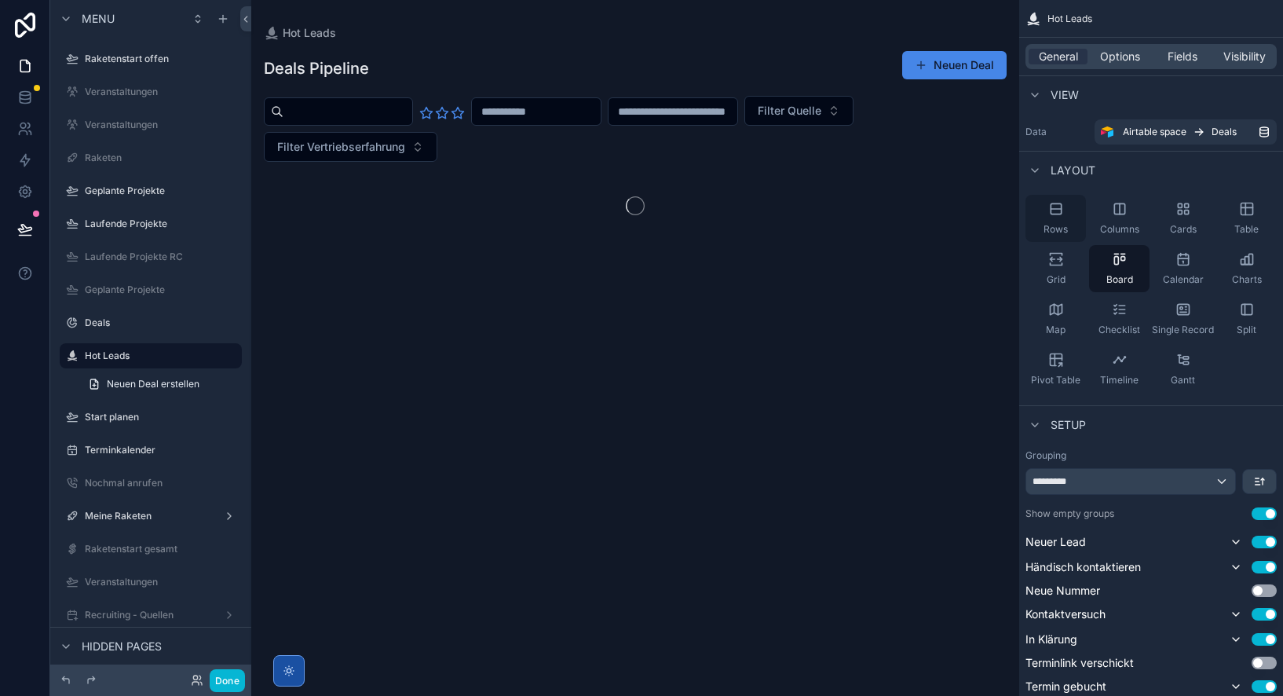
click at [1048, 209] on icon "scrollable content" at bounding box center [1056, 209] width 16 height 16
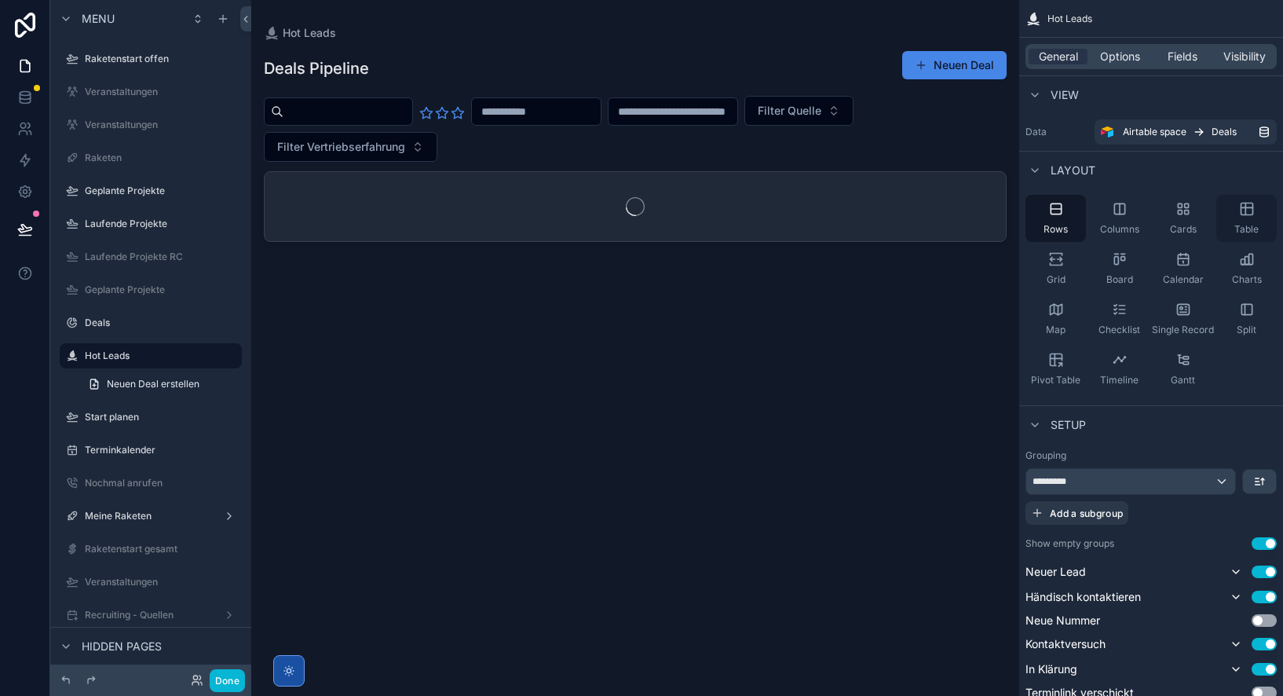
click at [1246, 212] on icon "scrollable content" at bounding box center [1247, 209] width 16 height 16
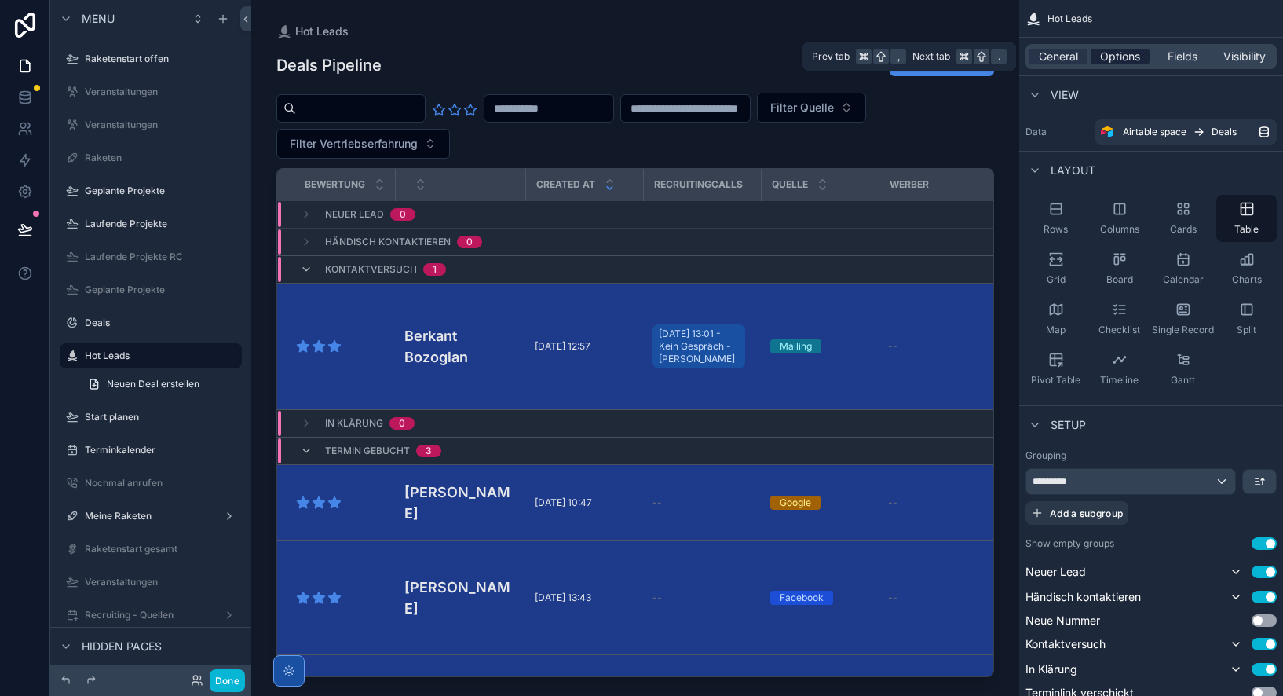
click at [1114, 54] on span "Options" at bounding box center [1120, 57] width 40 height 16
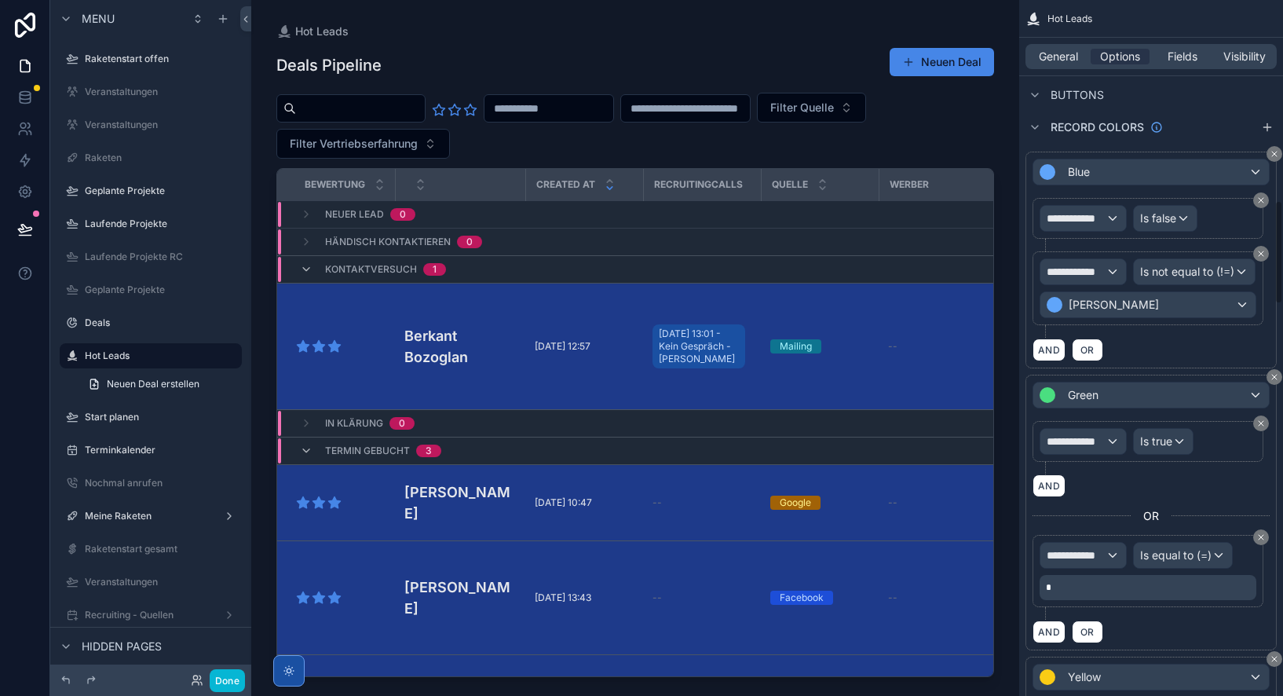
scroll to position [1341, 0]
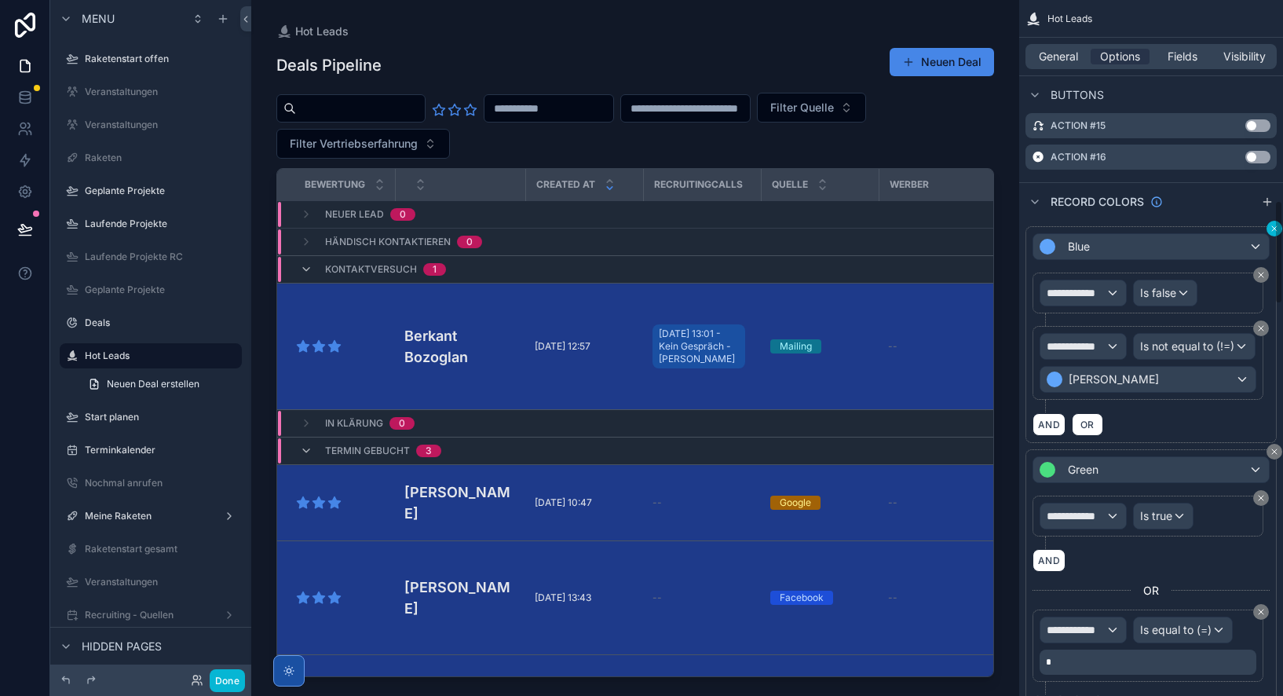
click at [1271, 232] on icon "scrollable content" at bounding box center [1273, 228] width 9 height 9
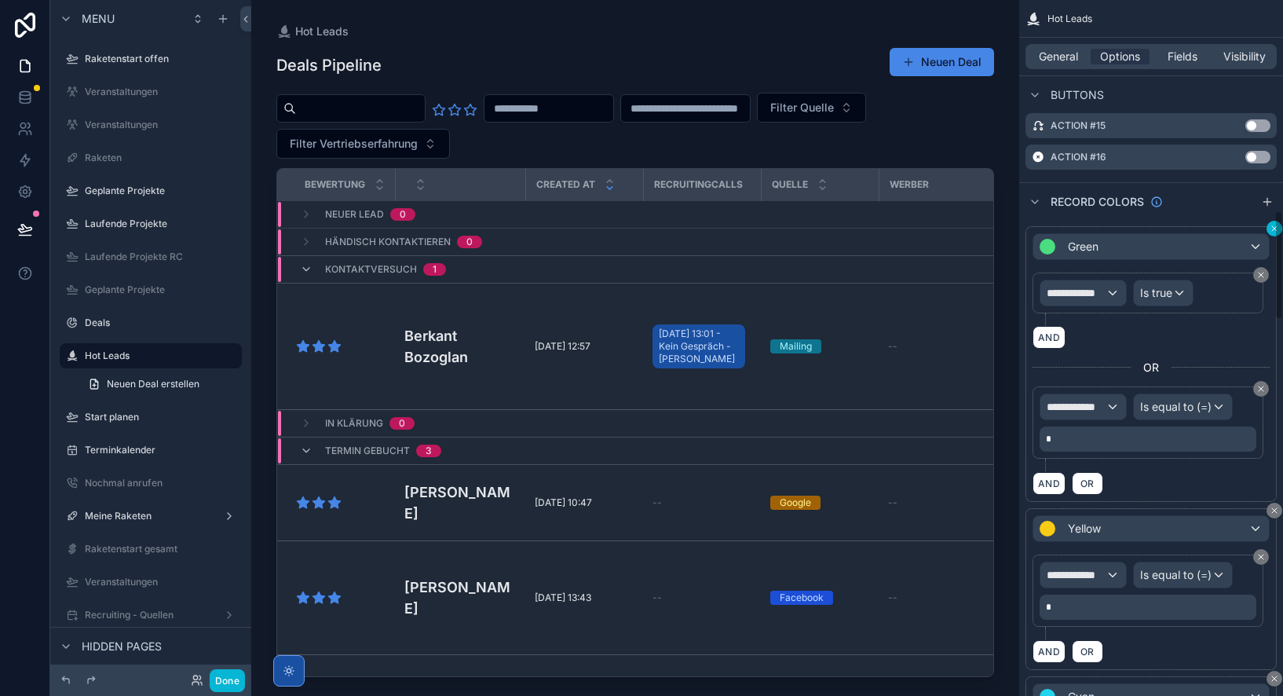
click at [1274, 232] on div "**********" at bounding box center [1151, 348] width 264 height 696
click at [1274, 229] on div "**********" at bounding box center [1151, 348] width 264 height 696
click at [1267, 229] on button "scrollable content" at bounding box center [1274, 229] width 16 height 16
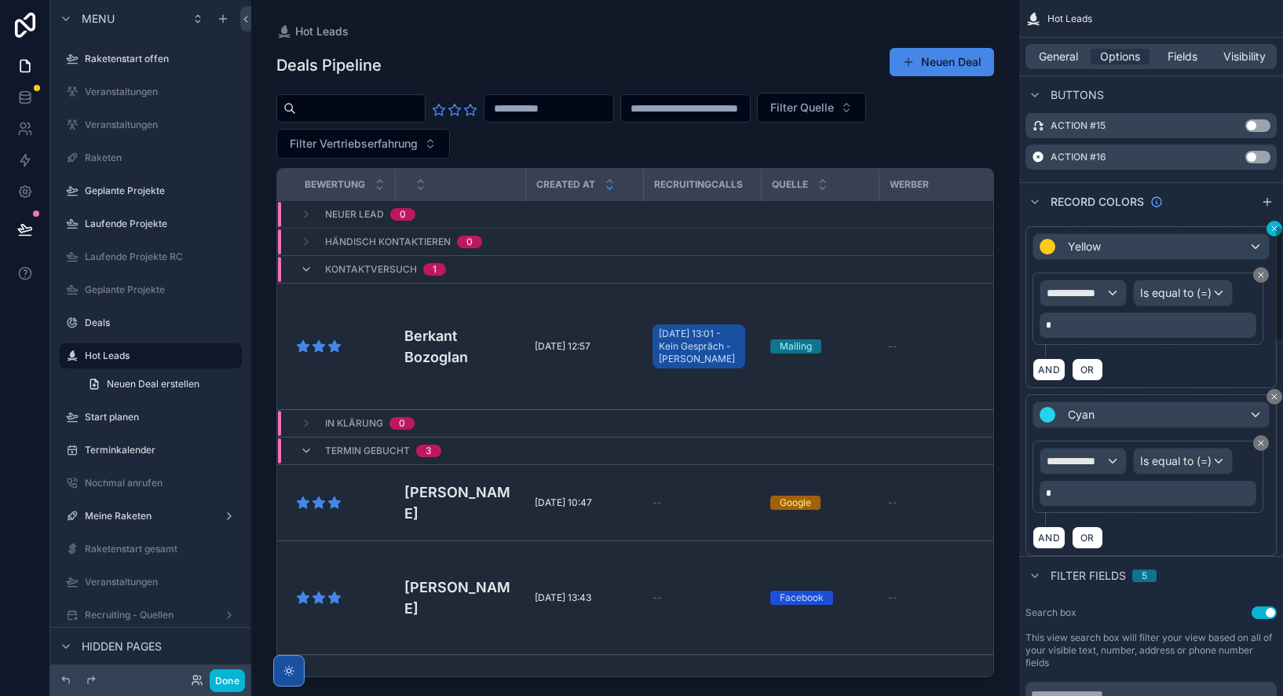
click at [1274, 228] on div "**********" at bounding box center [1151, 348] width 264 height 696
click at [1272, 228] on icon "scrollable content" at bounding box center [1273, 228] width 9 height 9
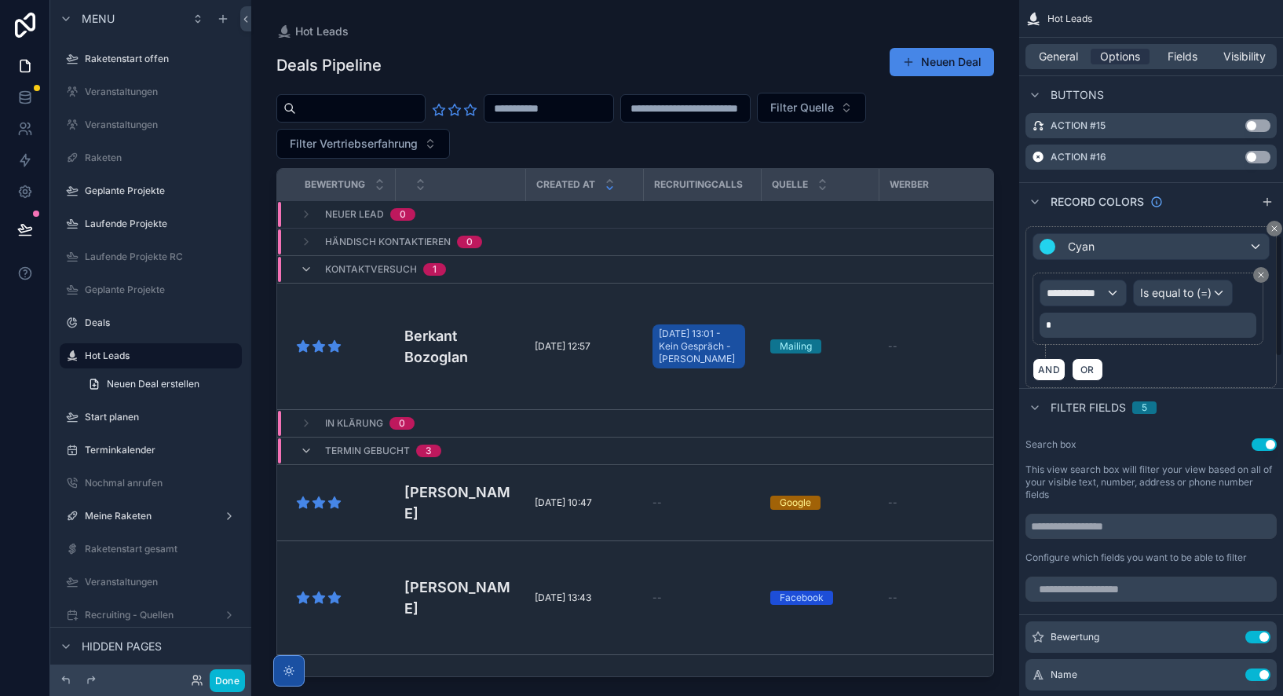
drag, startPoint x: 1272, startPoint y: 230, endPoint x: 1270, endPoint y: 258, distance: 27.5
click at [1272, 230] on icon "scrollable content" at bounding box center [1274, 228] width 5 height 5
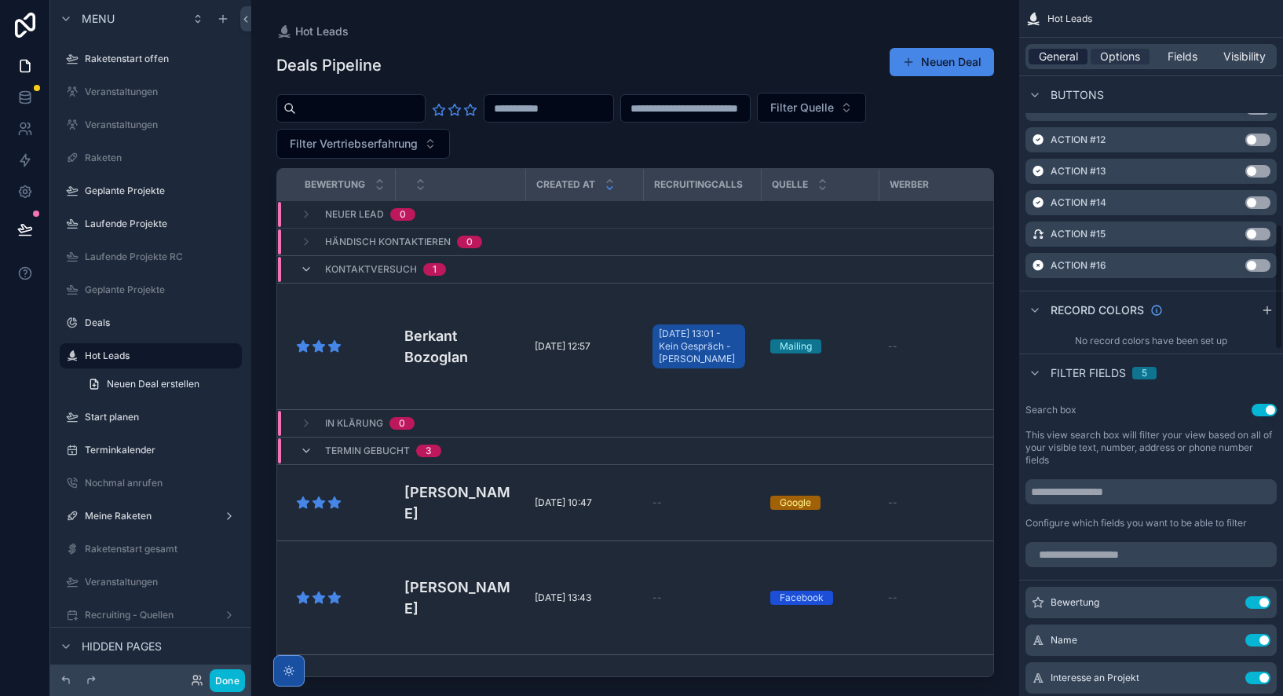
click at [1065, 63] on span "General" at bounding box center [1058, 57] width 39 height 16
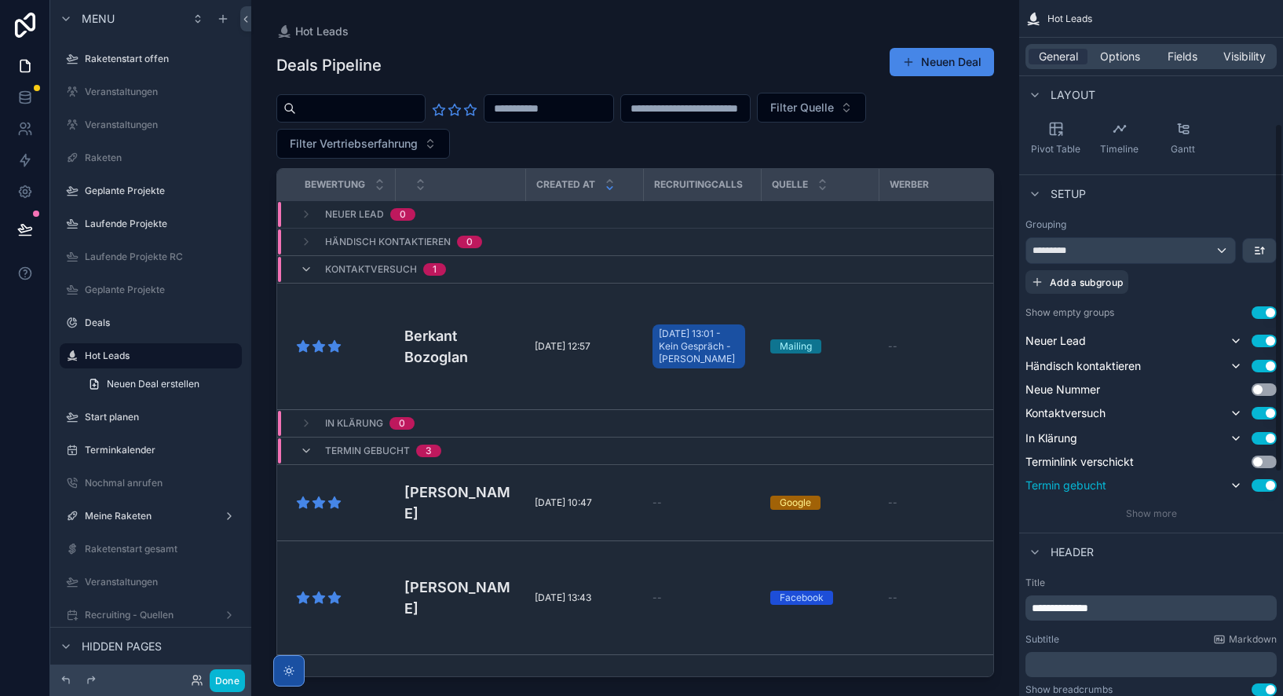
scroll to position [202, 0]
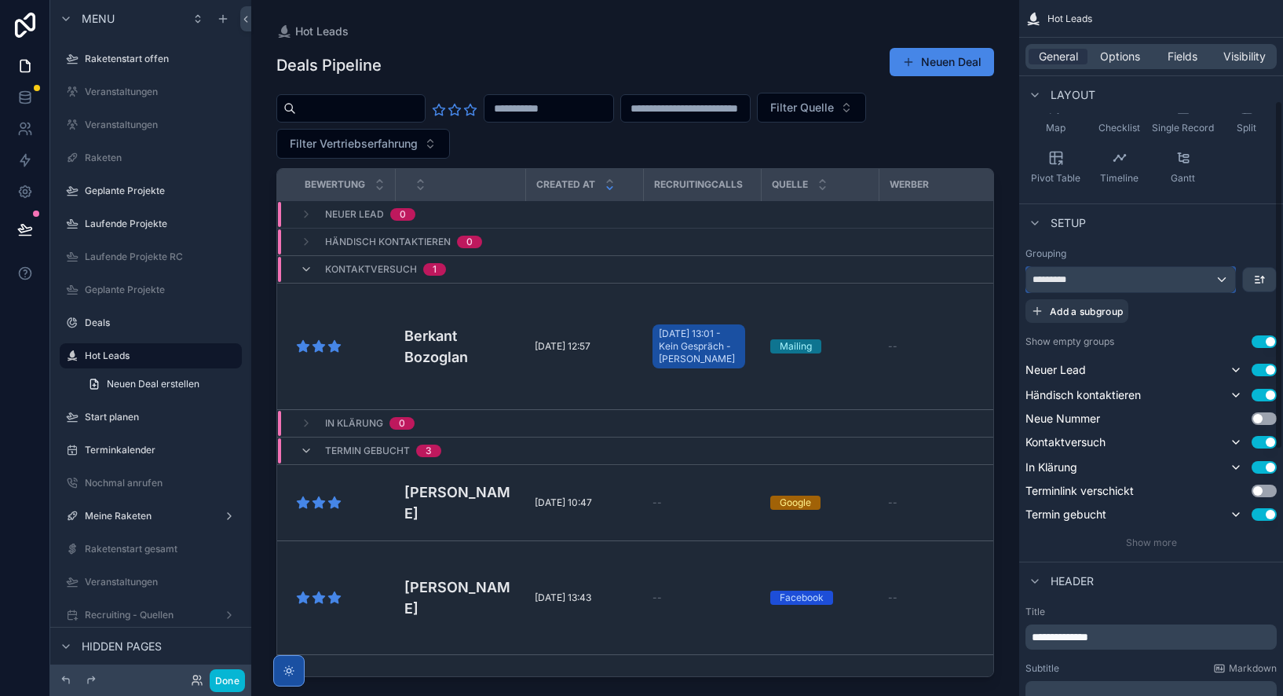
click at [1108, 274] on div "*********" at bounding box center [1130, 279] width 209 height 25
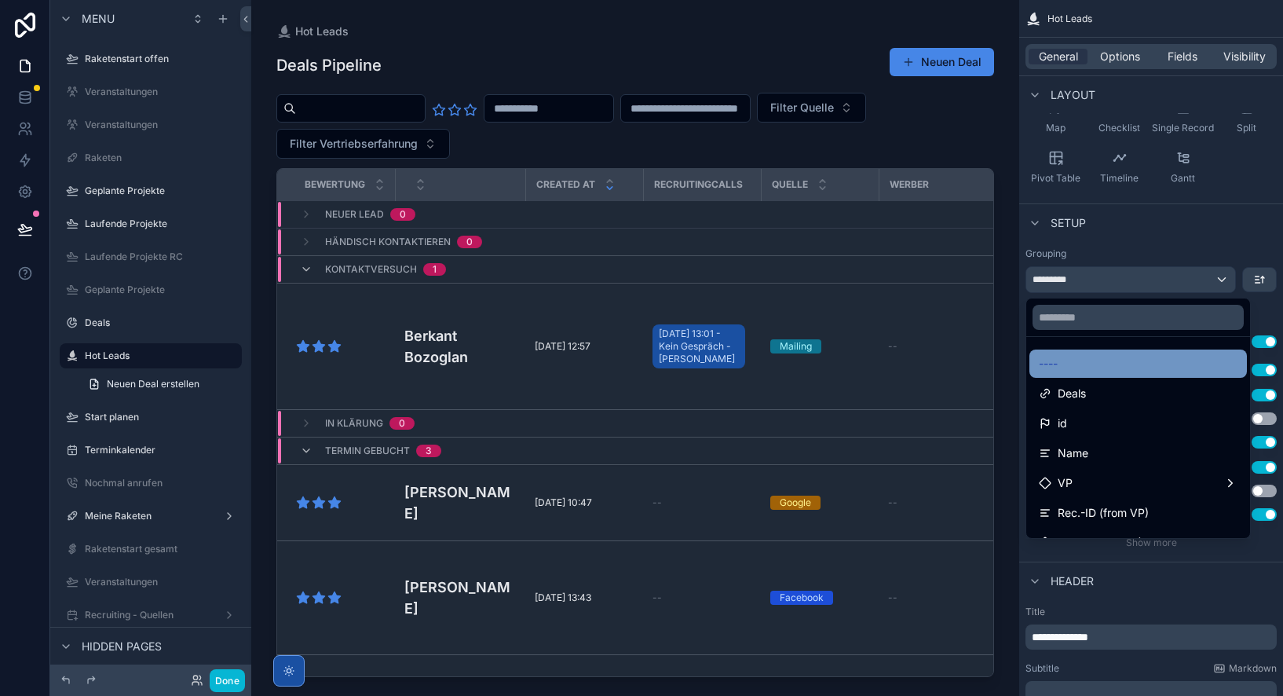
click at [1096, 358] on div "----" at bounding box center [1138, 363] width 199 height 19
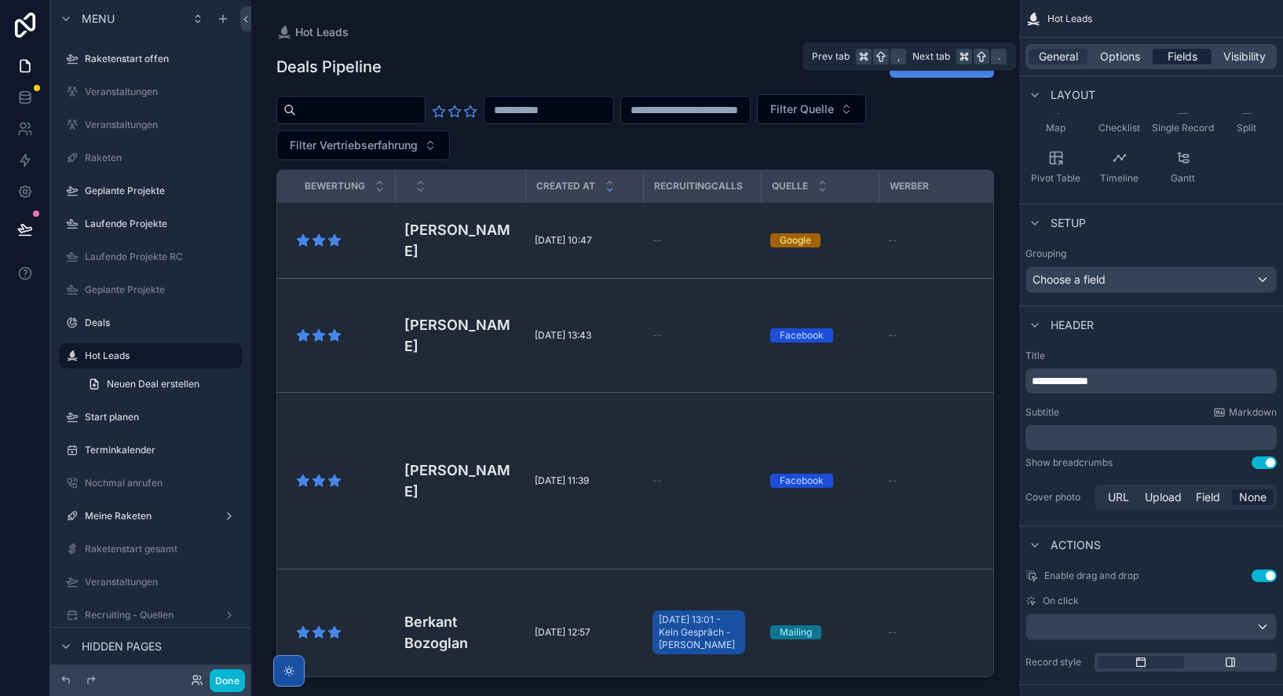
click at [1192, 55] on span "Fields" at bounding box center [1182, 57] width 30 height 16
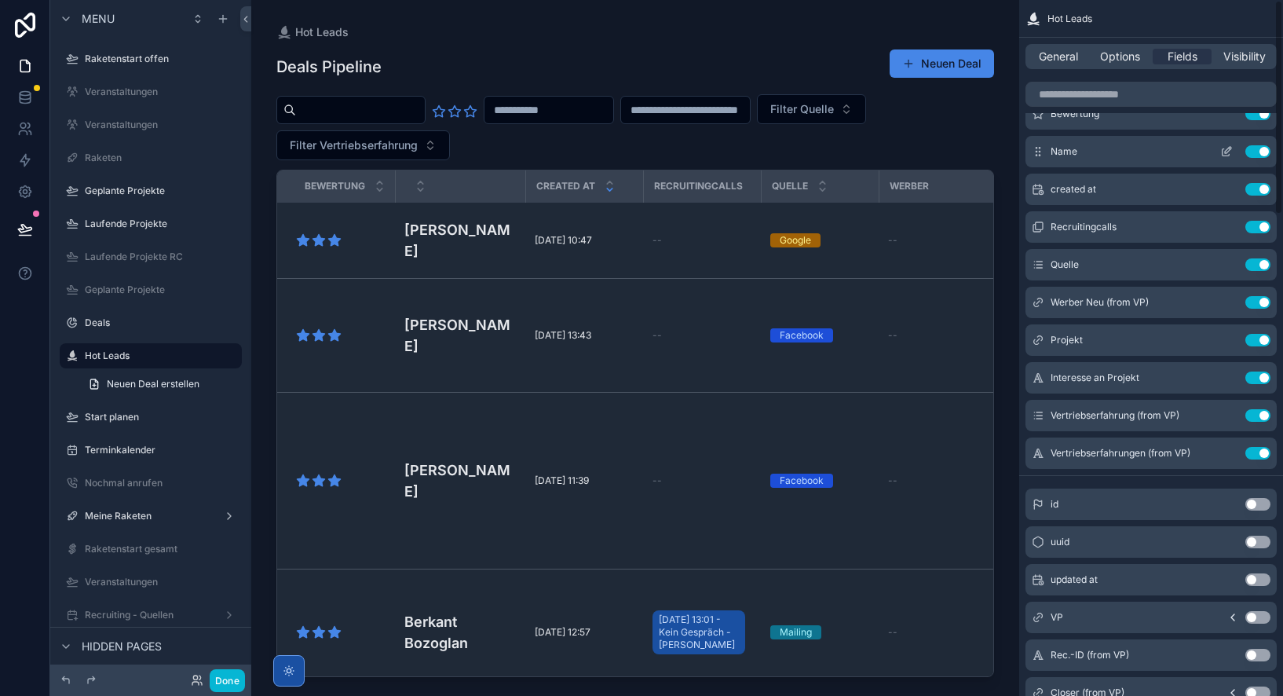
scroll to position [0, 0]
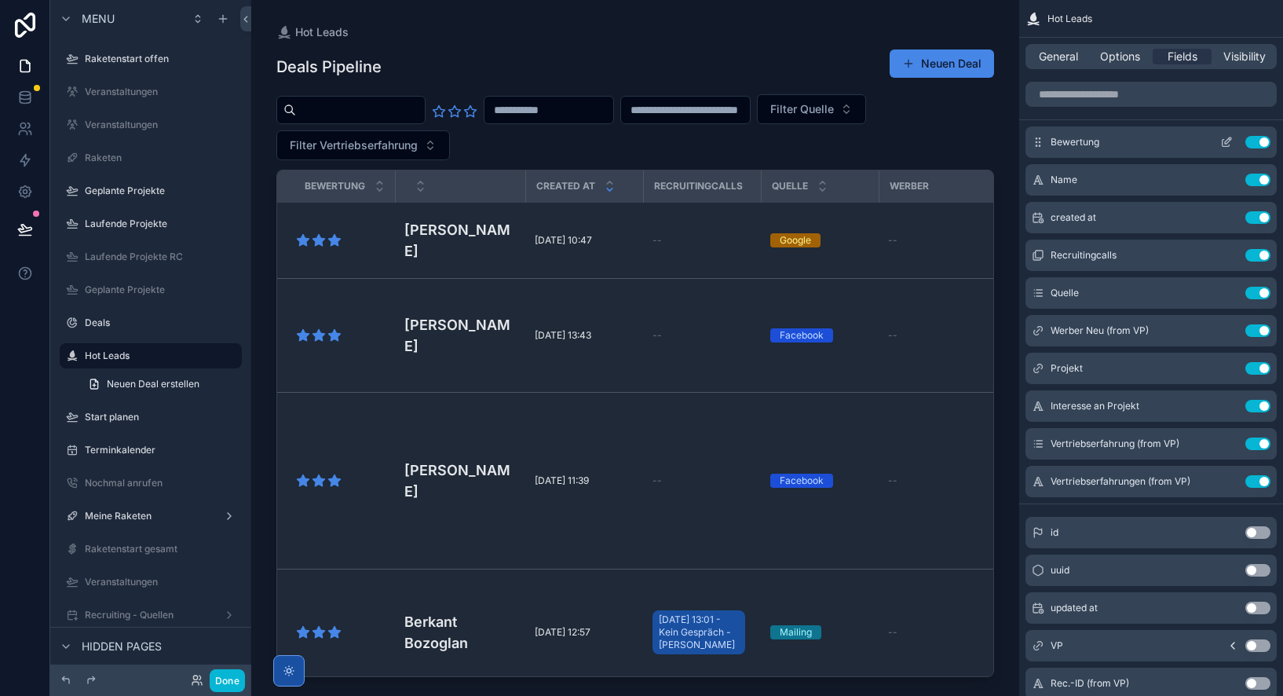
click at [1256, 145] on button "Use setting" at bounding box center [1257, 142] width 25 height 13
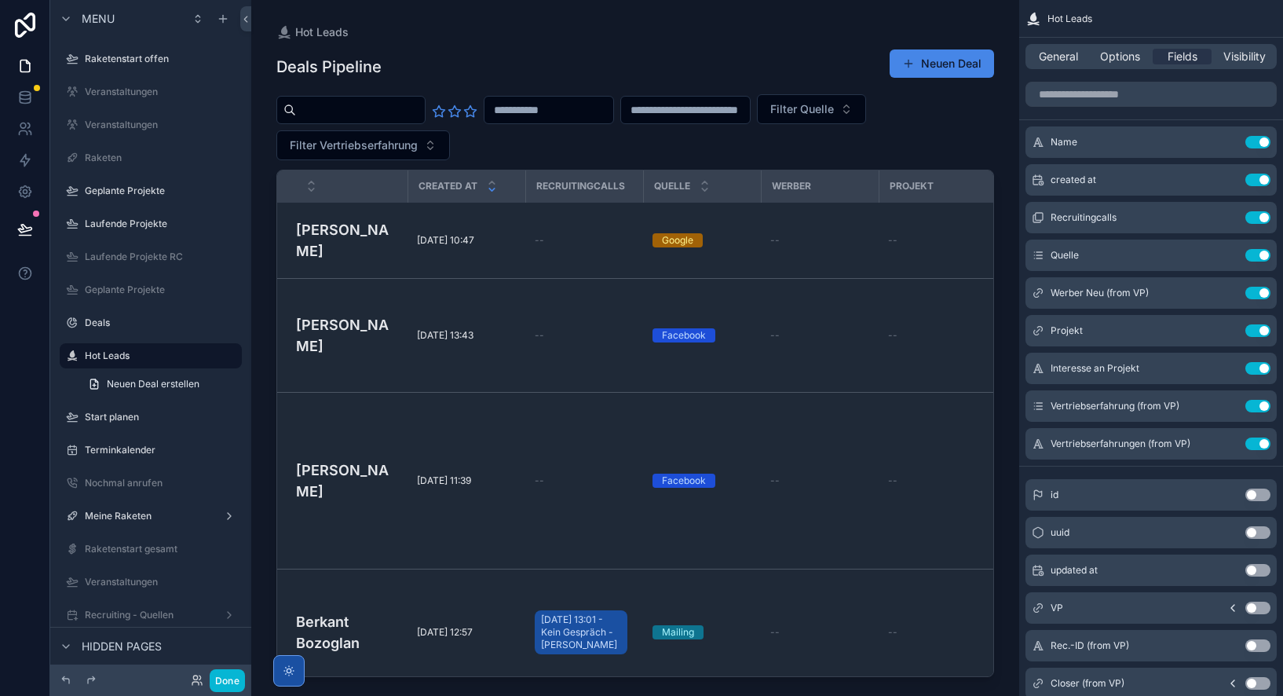
click at [589, 479] on div "scrollable content" at bounding box center [635, 338] width 768 height 677
click at [1122, 57] on span "Options" at bounding box center [1120, 57] width 40 height 16
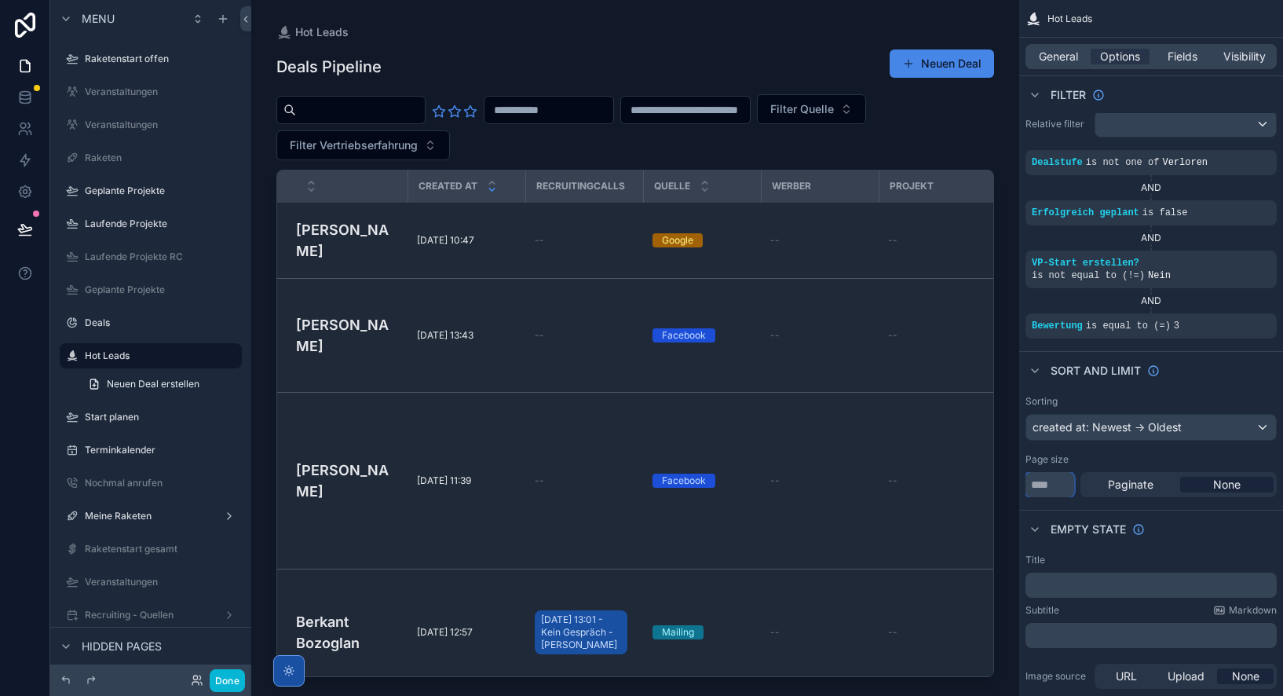
drag, startPoint x: 1056, startPoint y: 485, endPoint x: 1024, endPoint y: 485, distance: 32.2
click at [1024, 486] on div "Sorting created at: Newest -> Oldest Page size **** Paginate None" at bounding box center [1151, 446] width 264 height 115
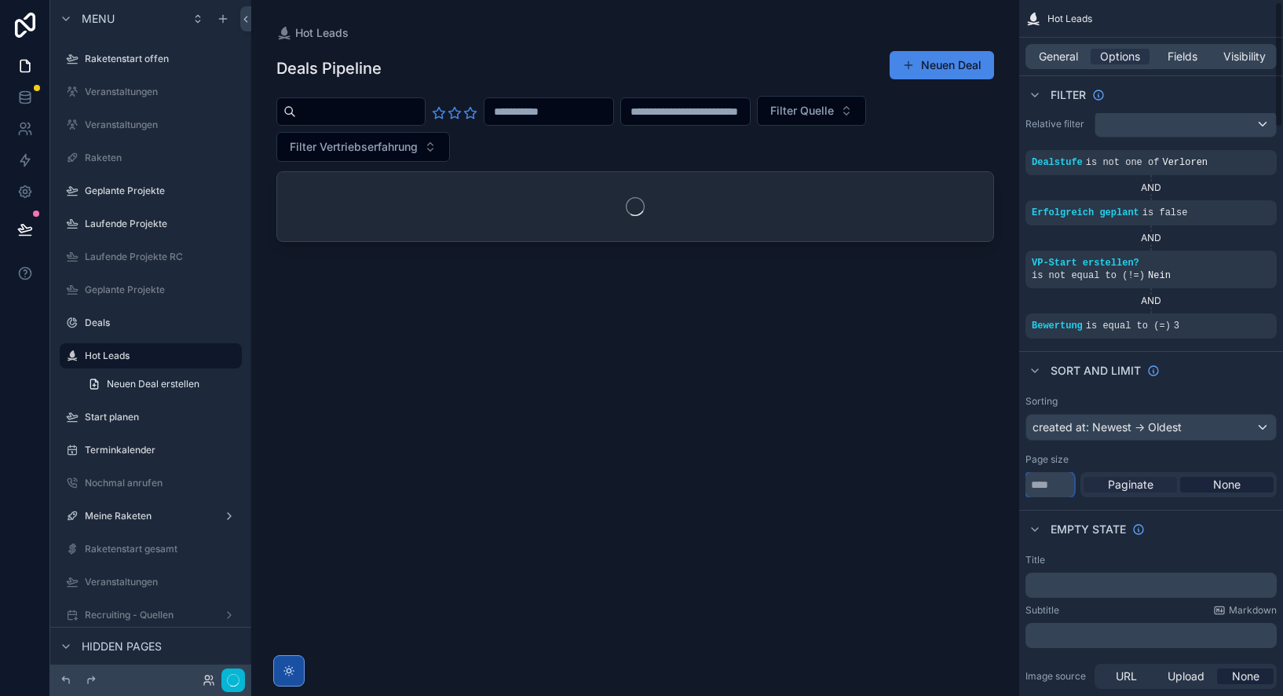
type input "**"
click at [1134, 484] on span "Paginate" at bounding box center [1131, 485] width 46 height 16
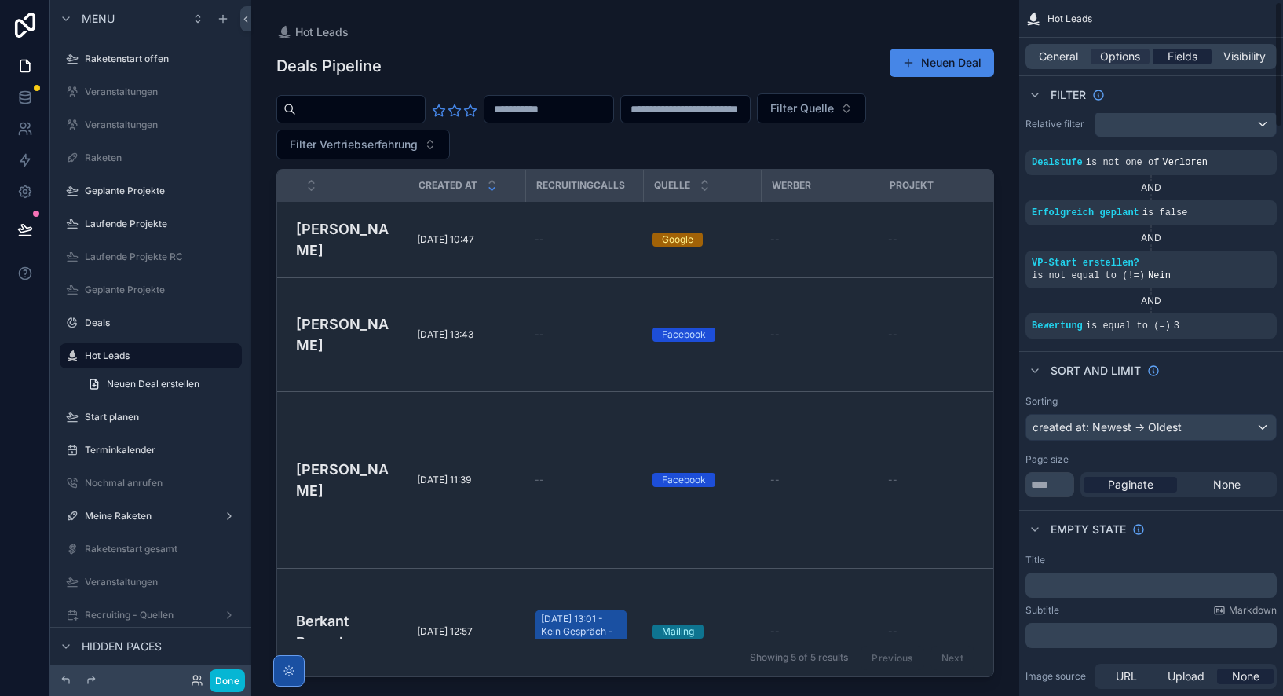
click at [1175, 56] on span "Fields" at bounding box center [1182, 57] width 30 height 16
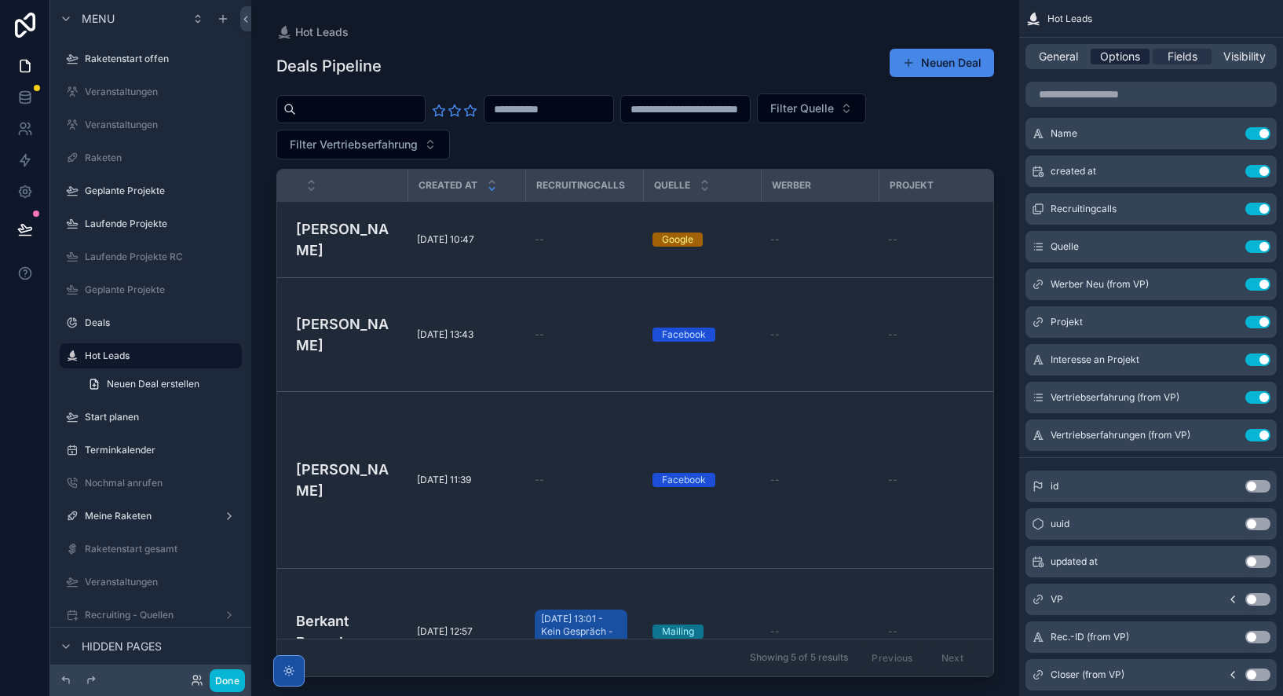
click at [1122, 57] on span "Options" at bounding box center [1120, 57] width 40 height 16
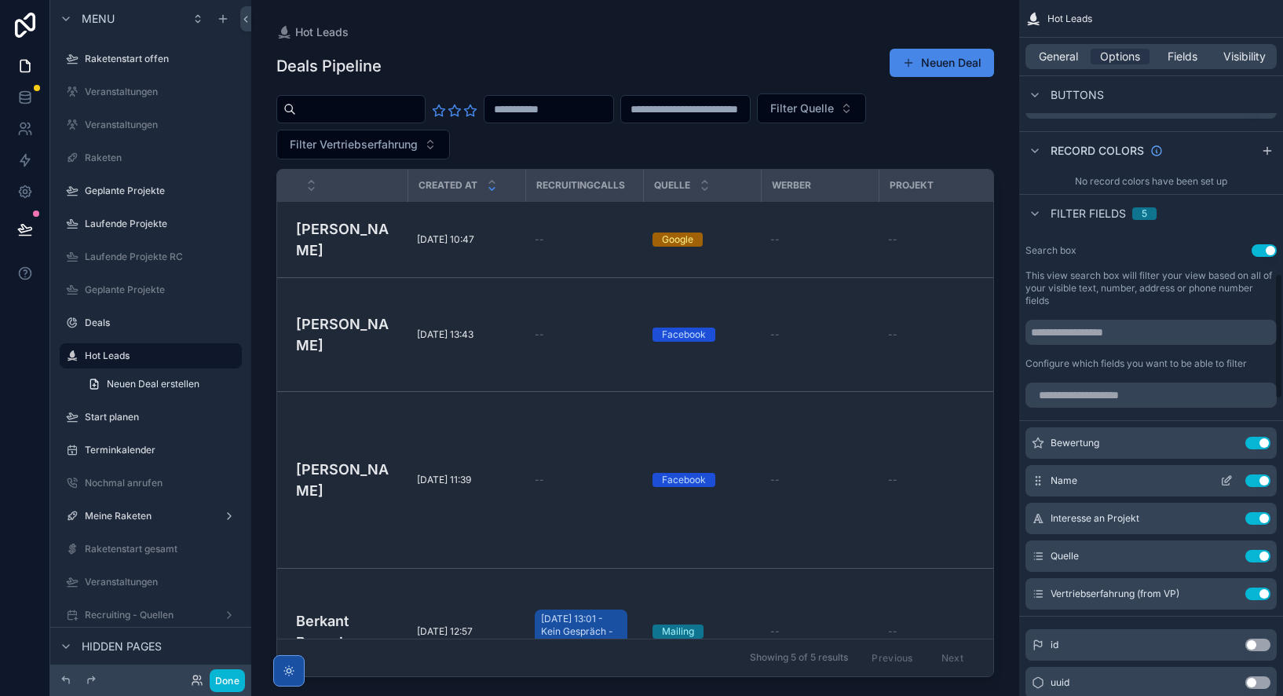
scroll to position [1503, 0]
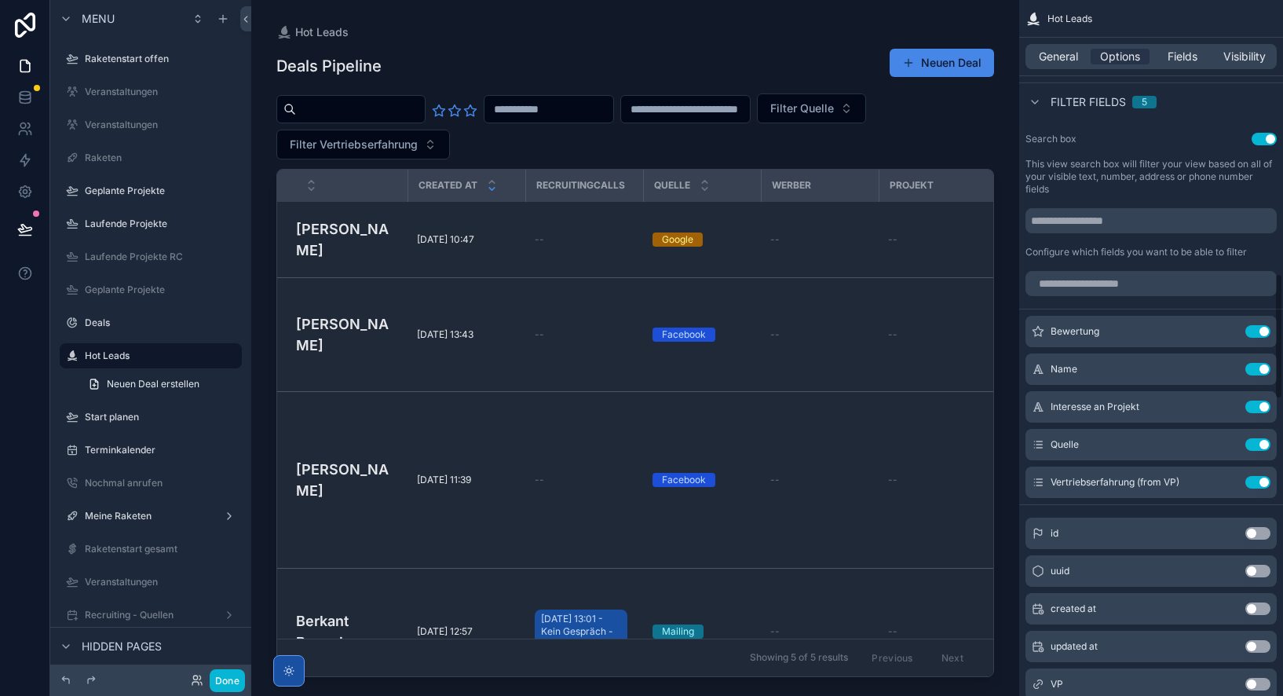
click at [1262, 137] on button "Use setting" at bounding box center [1263, 139] width 25 height 13
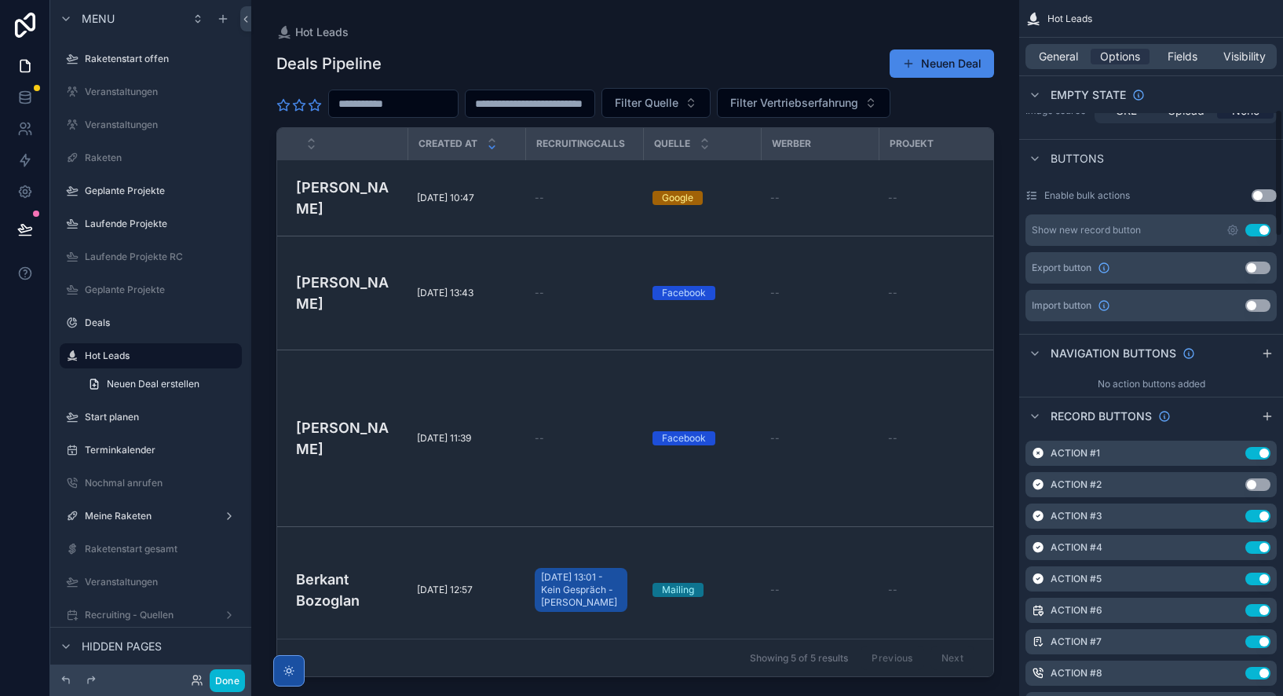
scroll to position [571, 0]
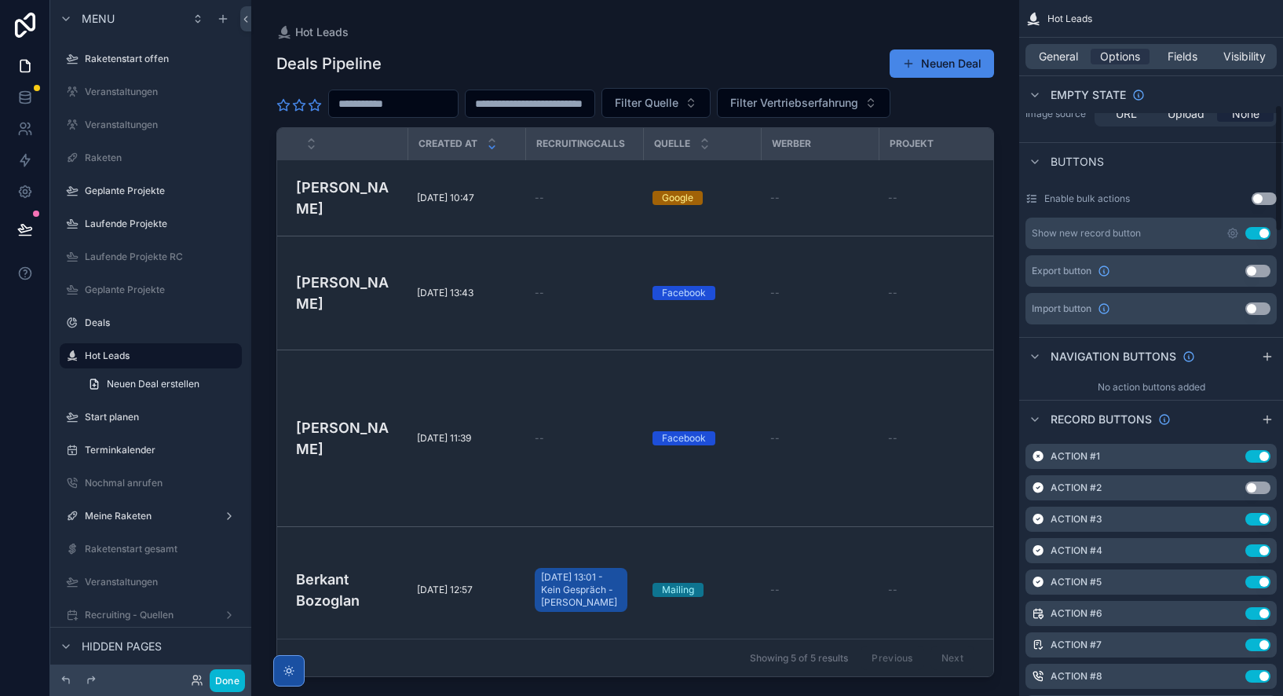
click at [1259, 232] on button "Use setting" at bounding box center [1257, 233] width 25 height 13
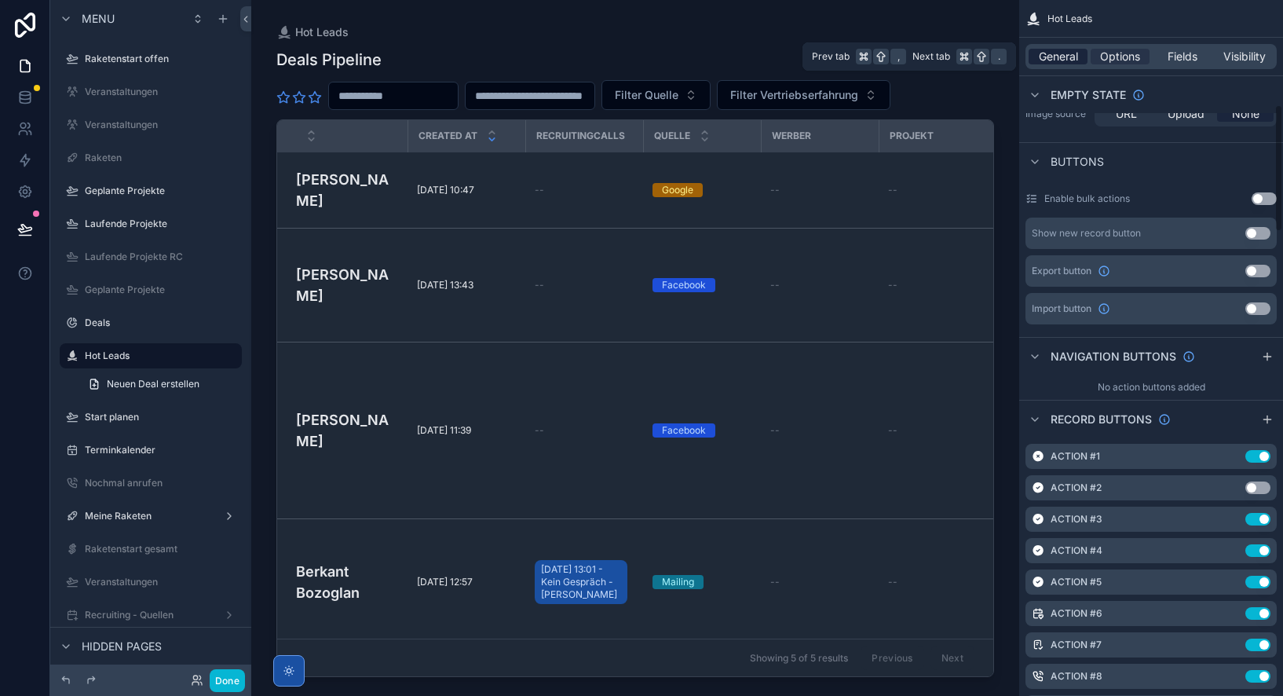
click at [1066, 58] on span "General" at bounding box center [1058, 57] width 39 height 16
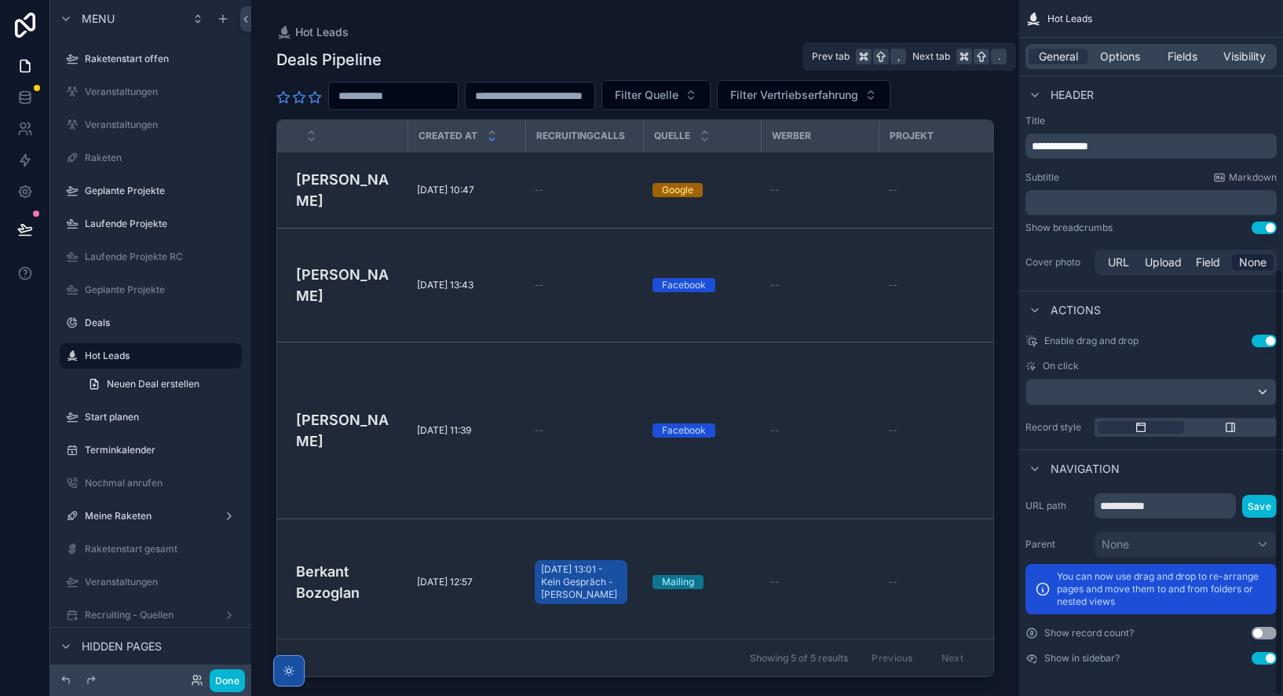
scroll to position [436, 0]
click at [1113, 146] on p "**********" at bounding box center [1153, 146] width 242 height 16
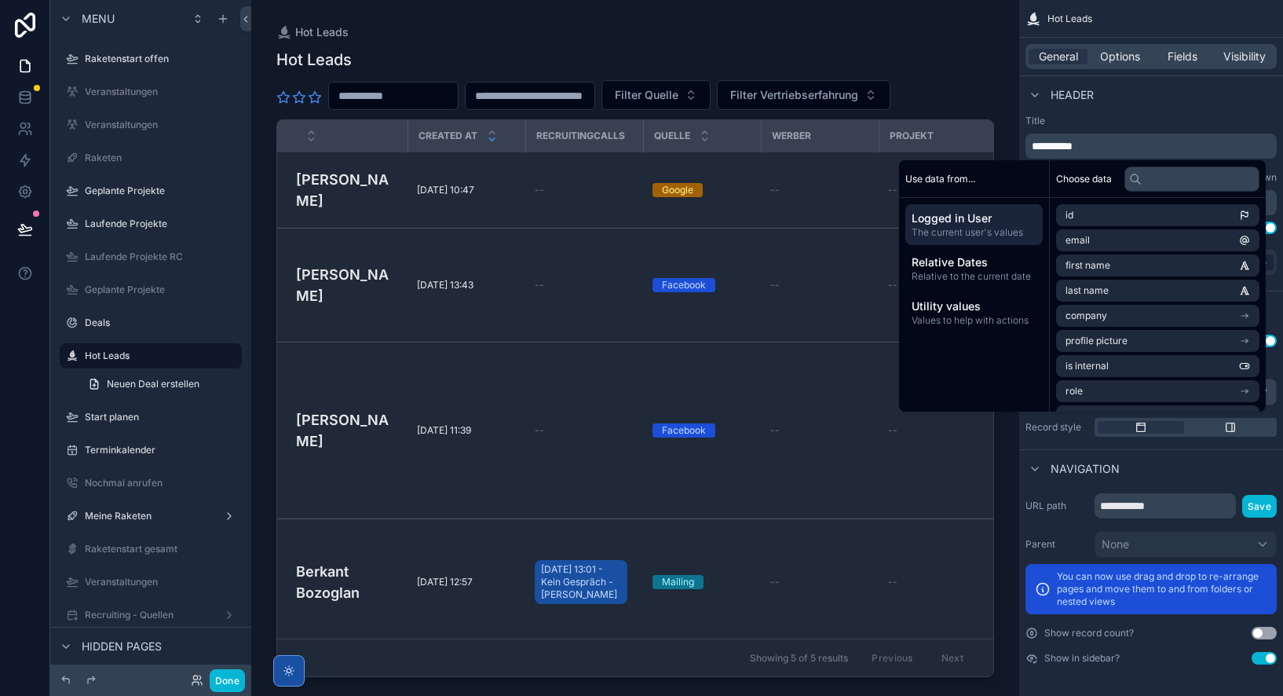
drag, startPoint x: 1122, startPoint y: 138, endPoint x: 1130, endPoint y: 140, distance: 8.0
click at [1123, 138] on p "*********" at bounding box center [1153, 146] width 242 height 16
click at [1136, 104] on div "Header" at bounding box center [1151, 94] width 264 height 38
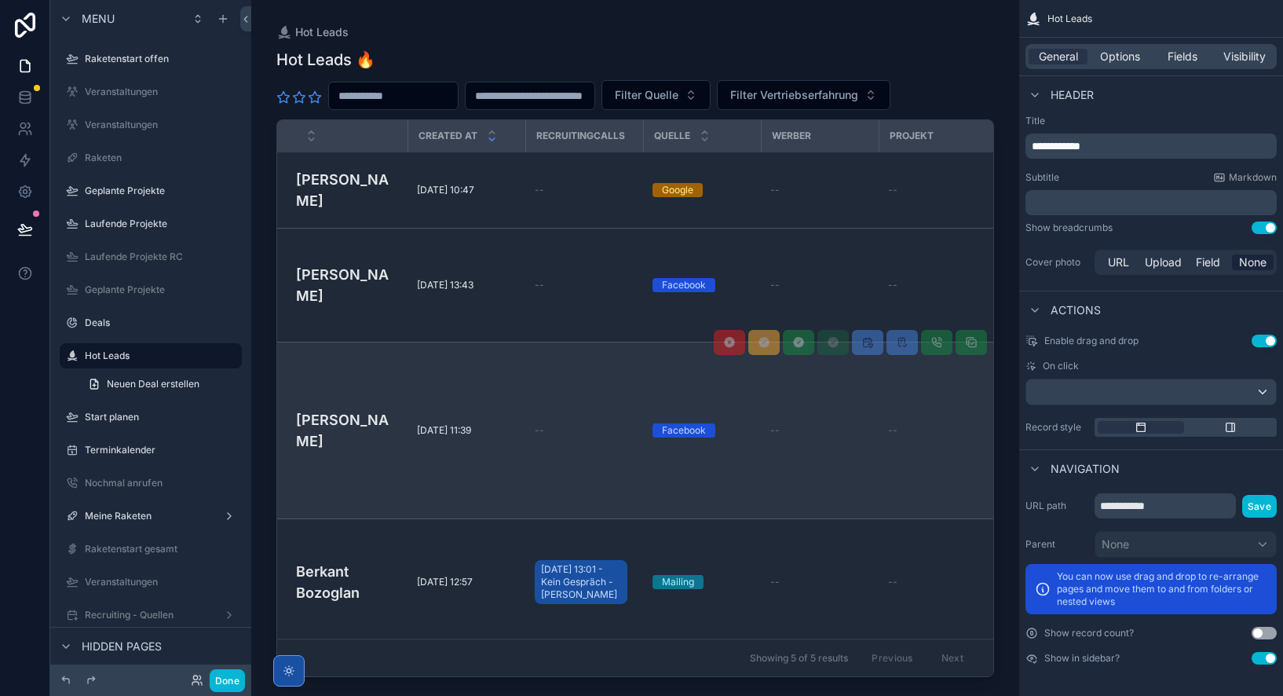
scroll to position [46, 0]
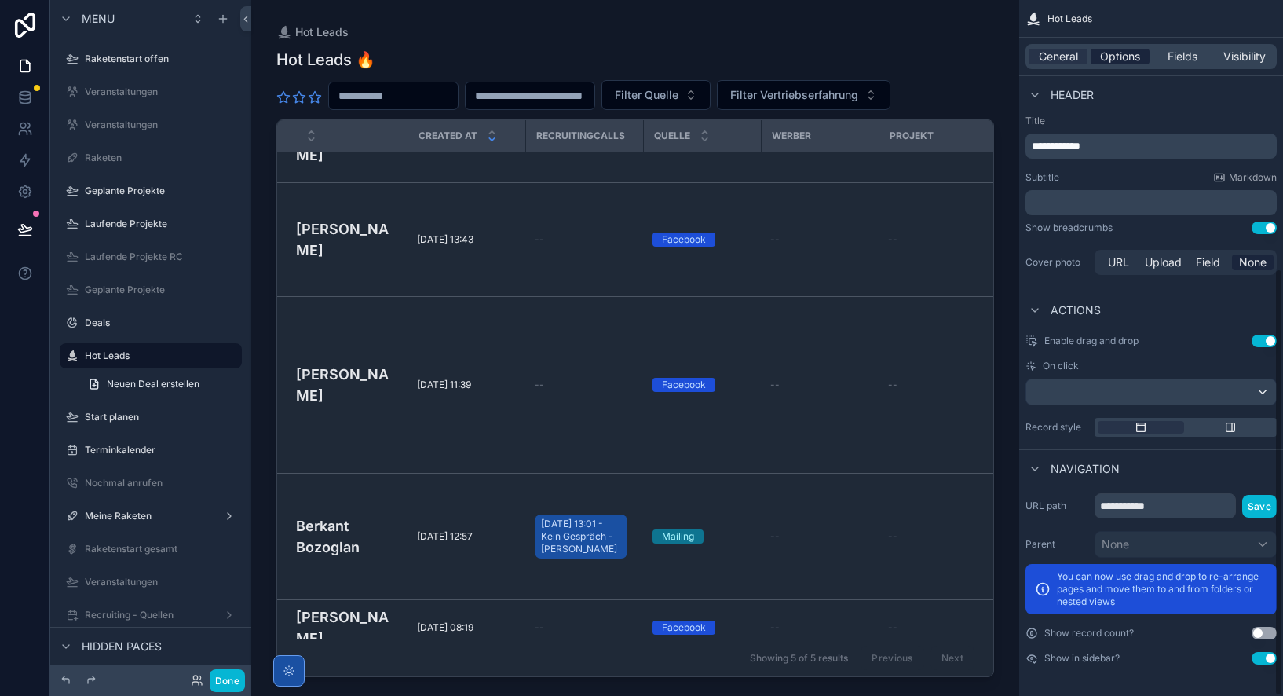
click at [1130, 53] on span "Options" at bounding box center [1120, 57] width 40 height 16
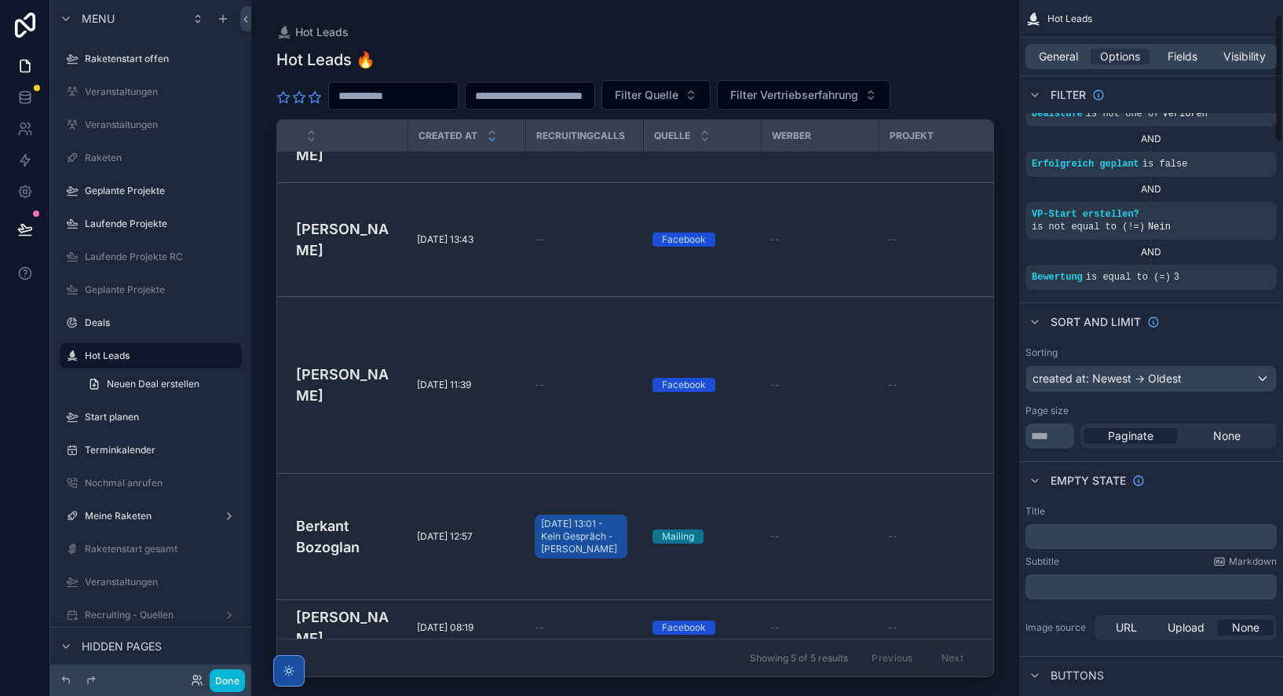
scroll to position [53, 0]
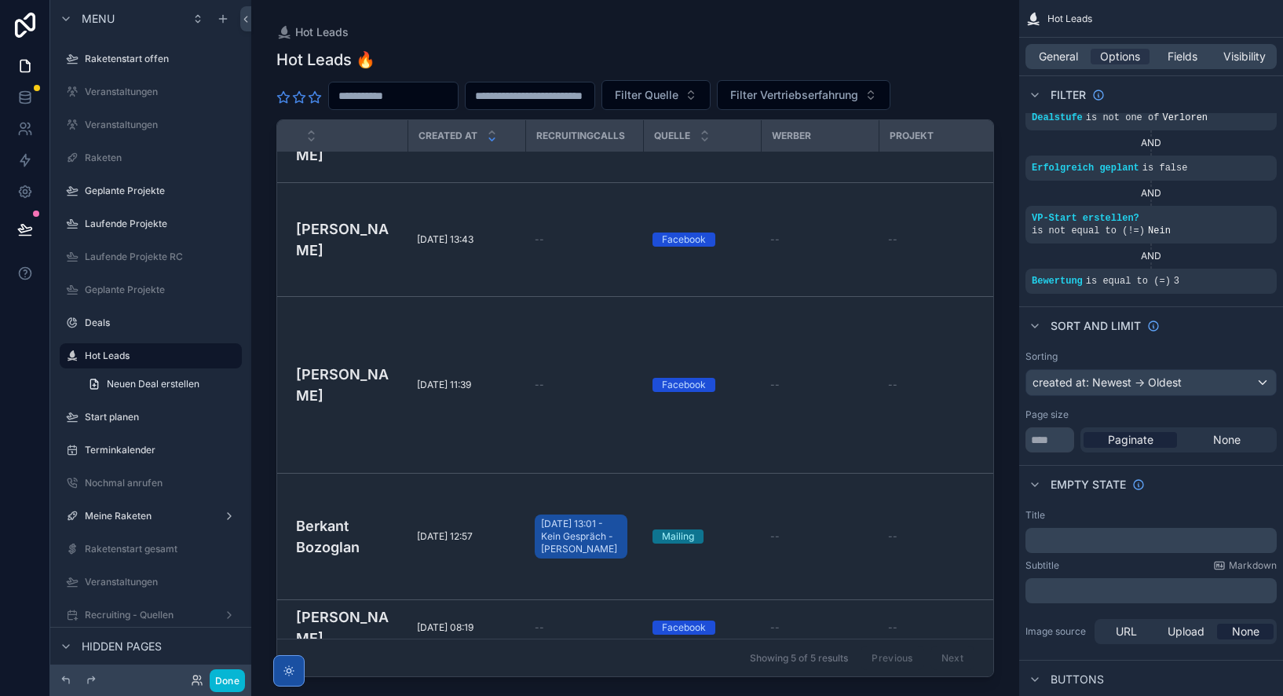
click at [1126, 413] on div "Page size" at bounding box center [1150, 414] width 251 height 13
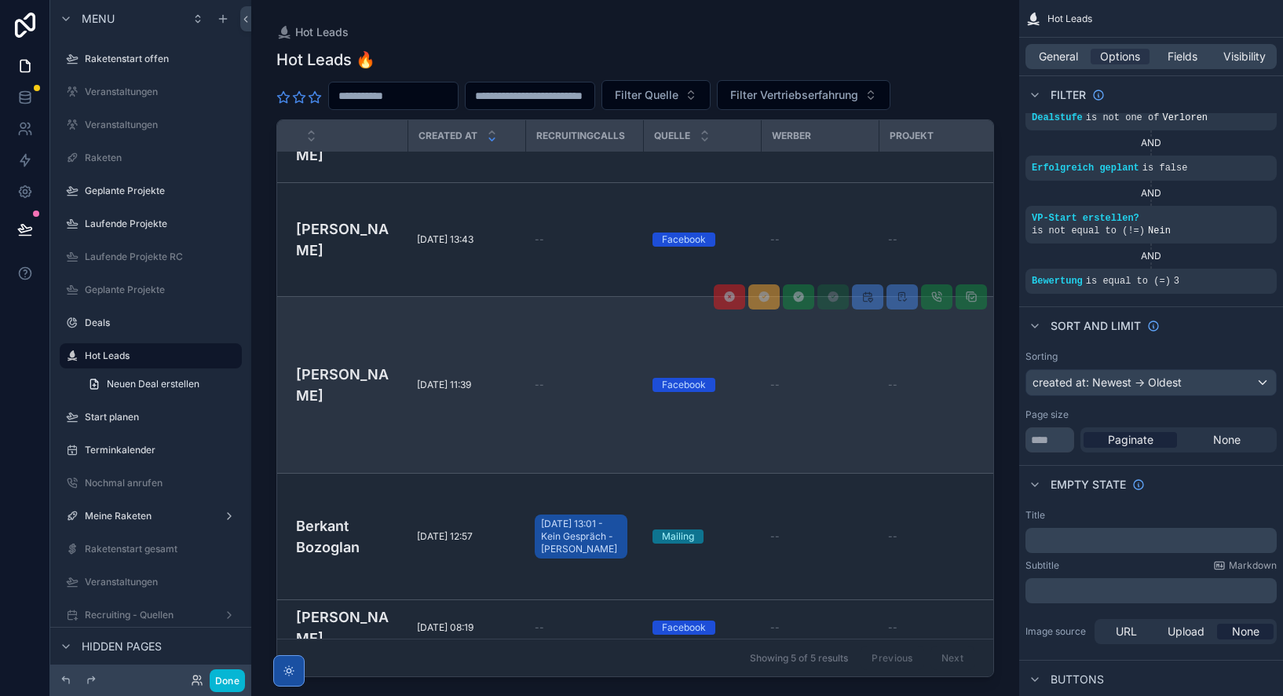
scroll to position [0, 0]
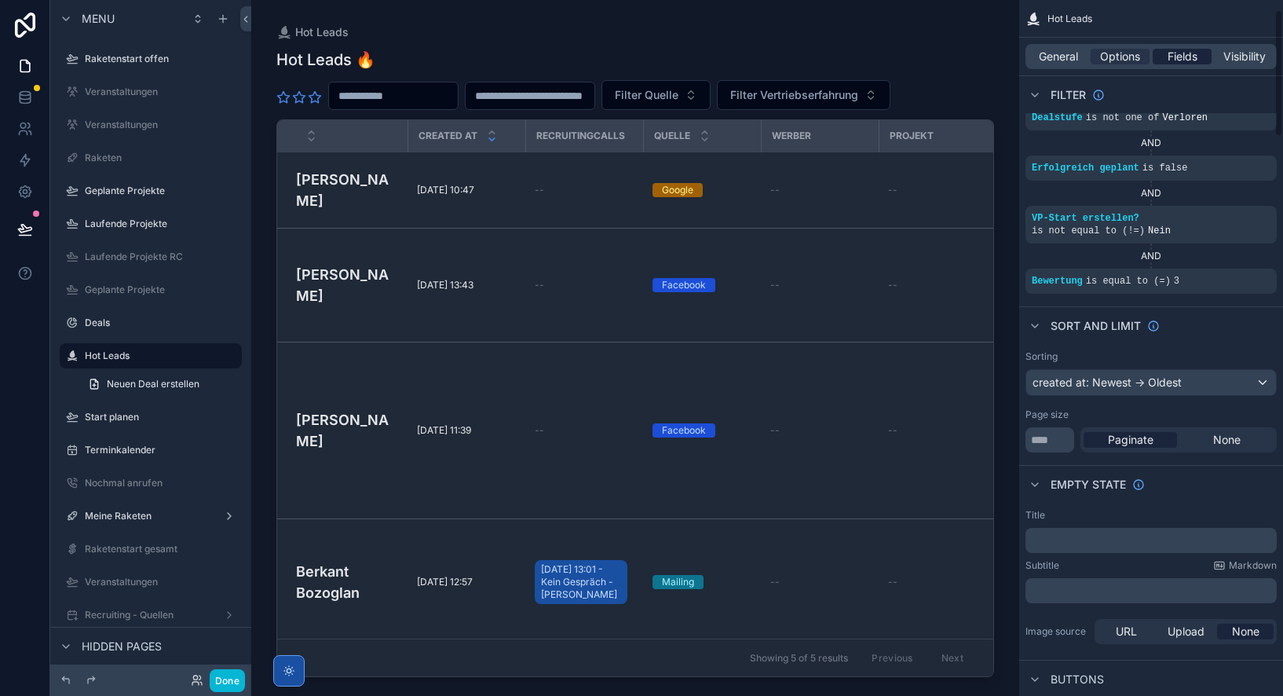
click at [1186, 52] on span "Fields" at bounding box center [1182, 57] width 30 height 16
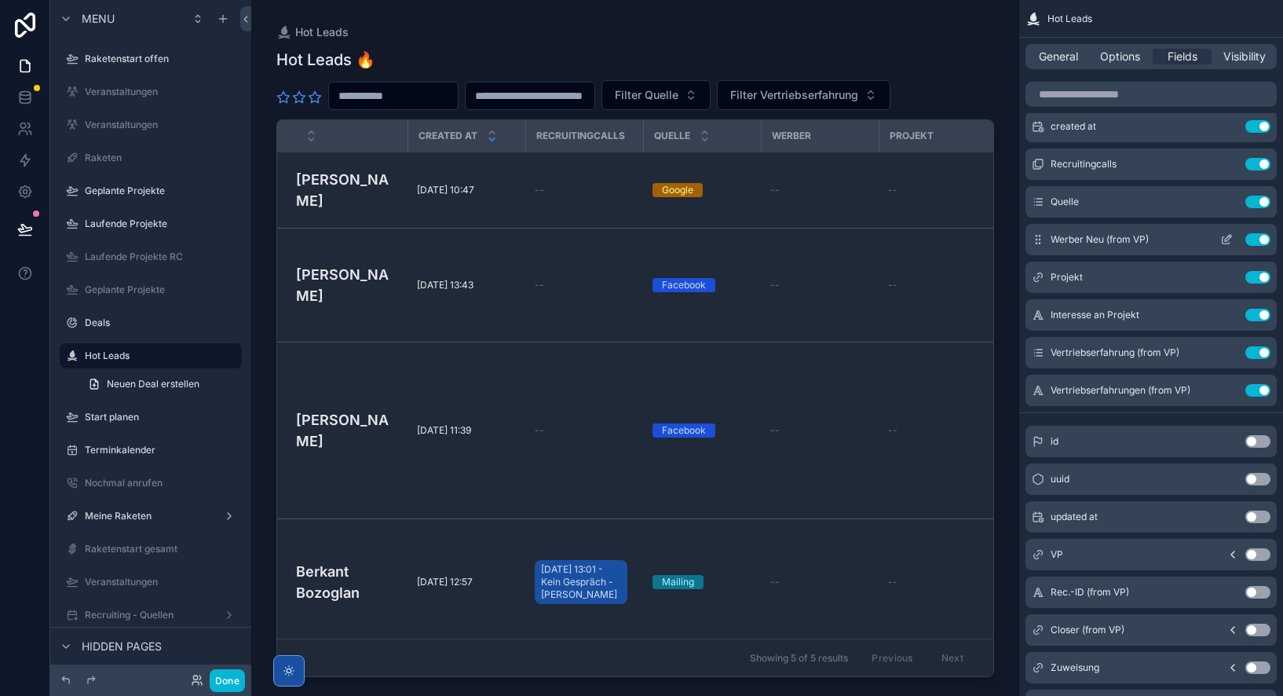
click at [1260, 237] on button "Use setting" at bounding box center [1257, 239] width 25 height 13
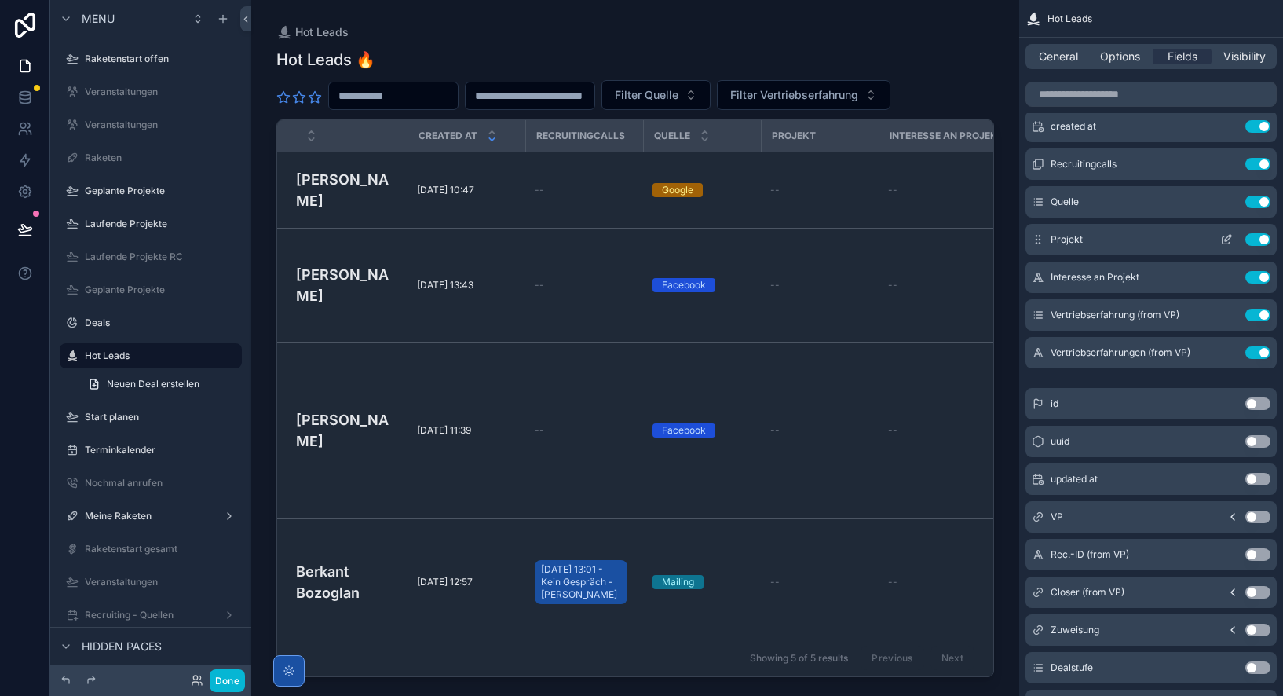
click at [1262, 239] on button "Use setting" at bounding box center [1257, 239] width 25 height 13
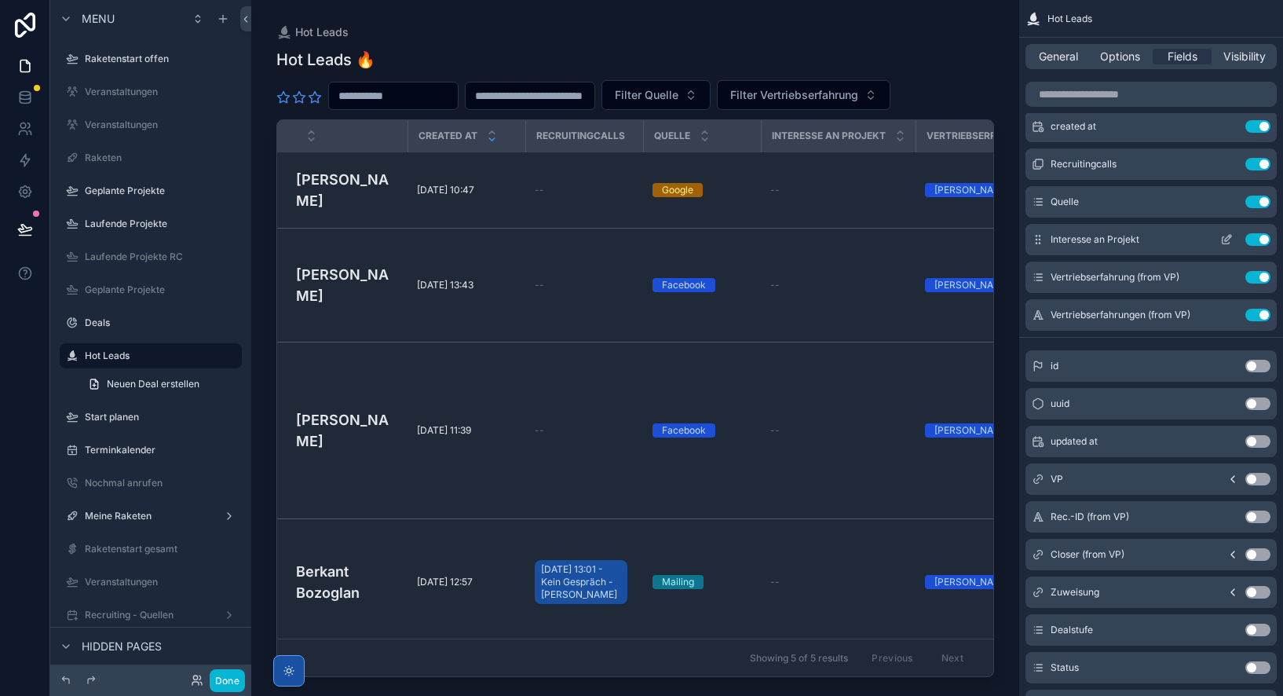
click at [1262, 240] on button "Use setting" at bounding box center [1257, 239] width 25 height 13
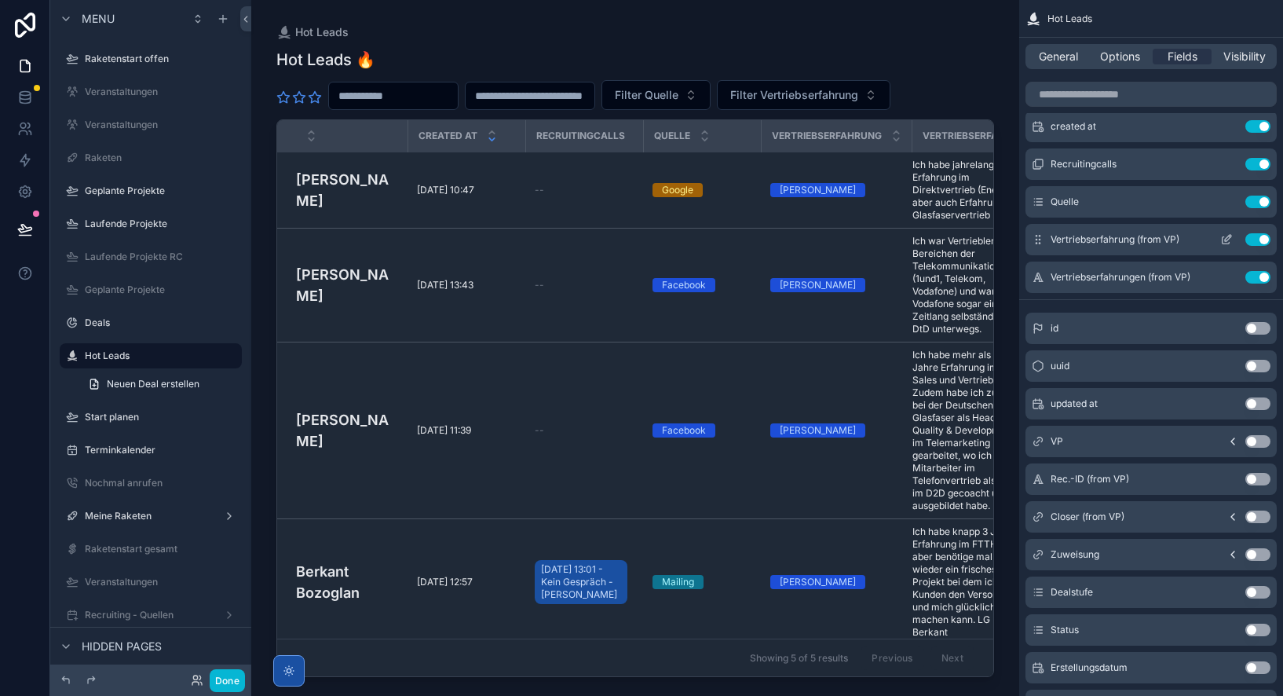
click at [1263, 238] on button "Use setting" at bounding box center [1257, 239] width 25 height 13
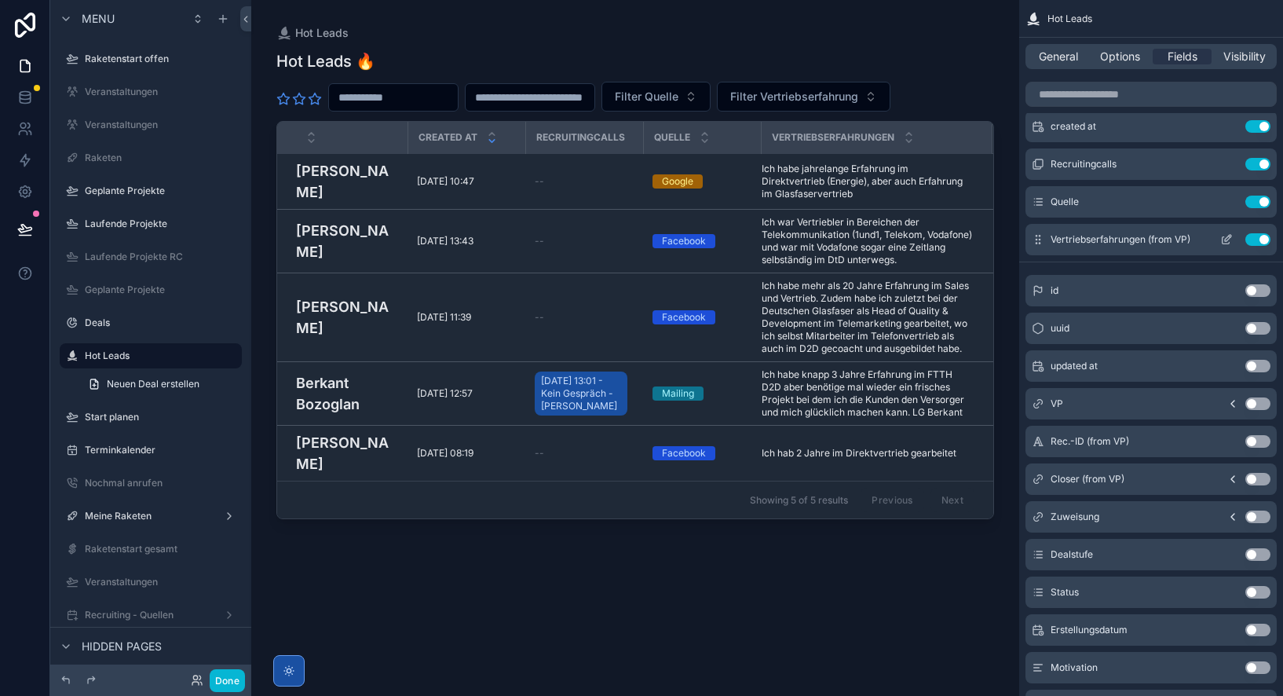
click at [1262, 236] on button "Use setting" at bounding box center [1257, 239] width 25 height 13
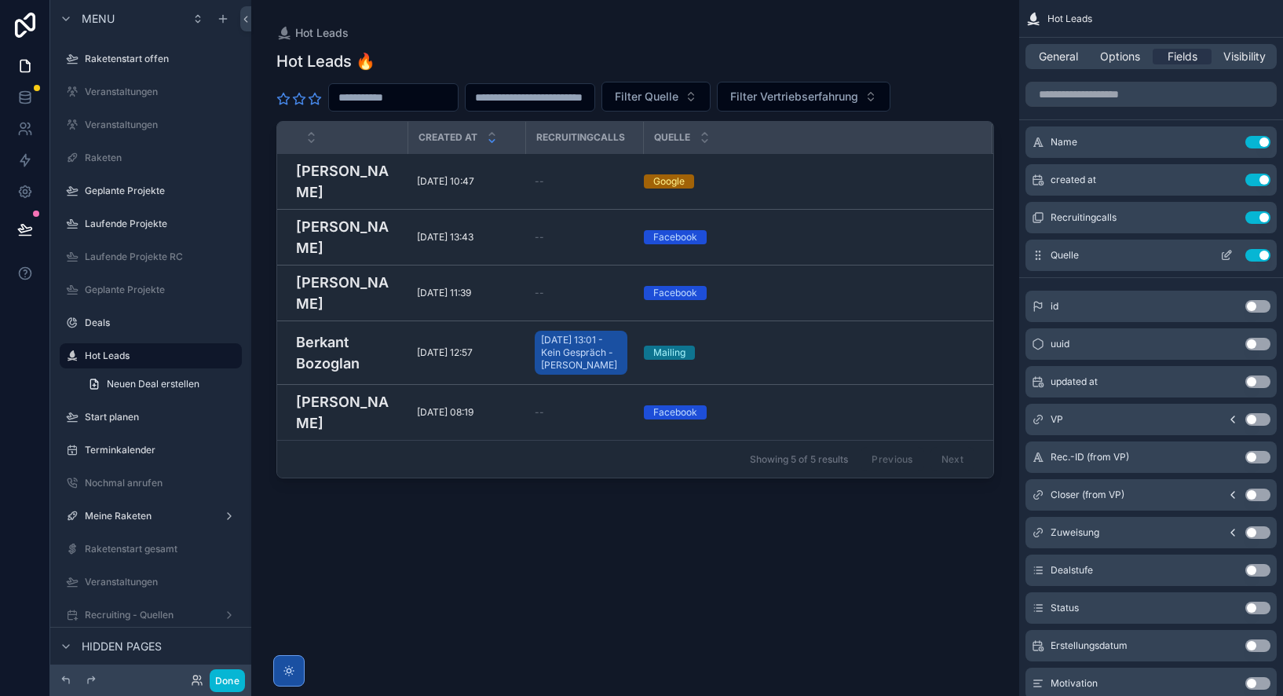
click at [1263, 253] on button "Use setting" at bounding box center [1257, 255] width 25 height 13
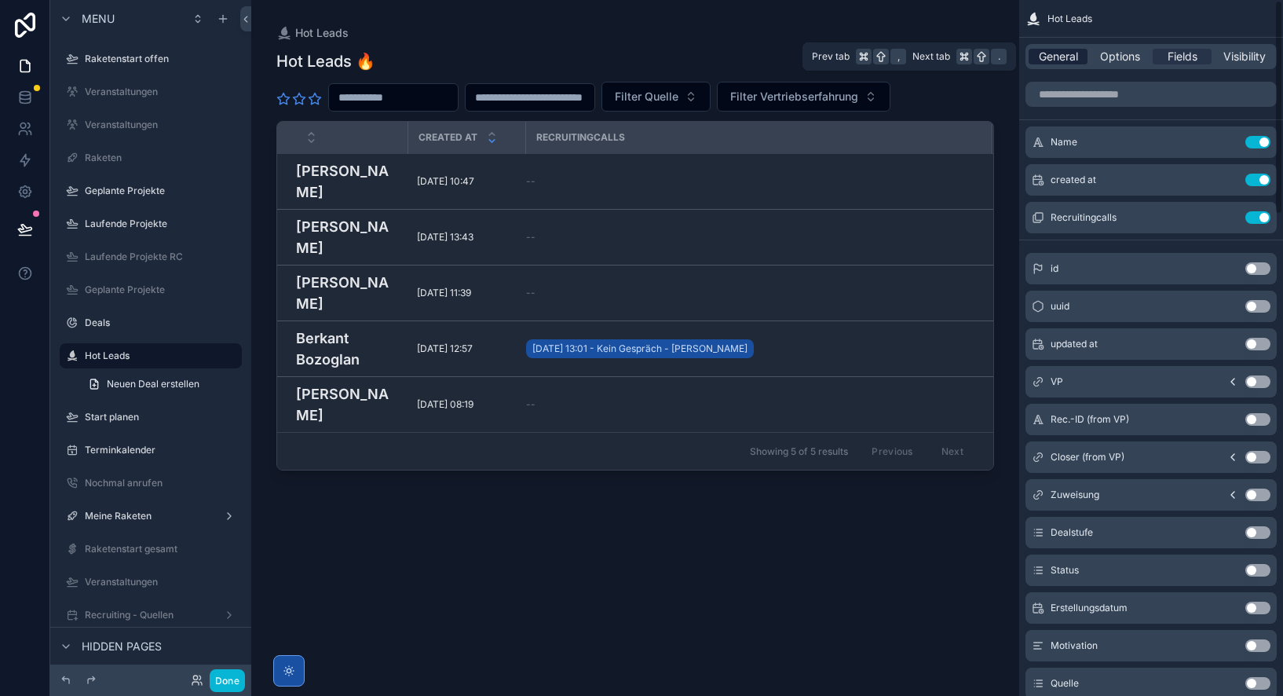
click at [1052, 57] on span "General" at bounding box center [1058, 57] width 39 height 16
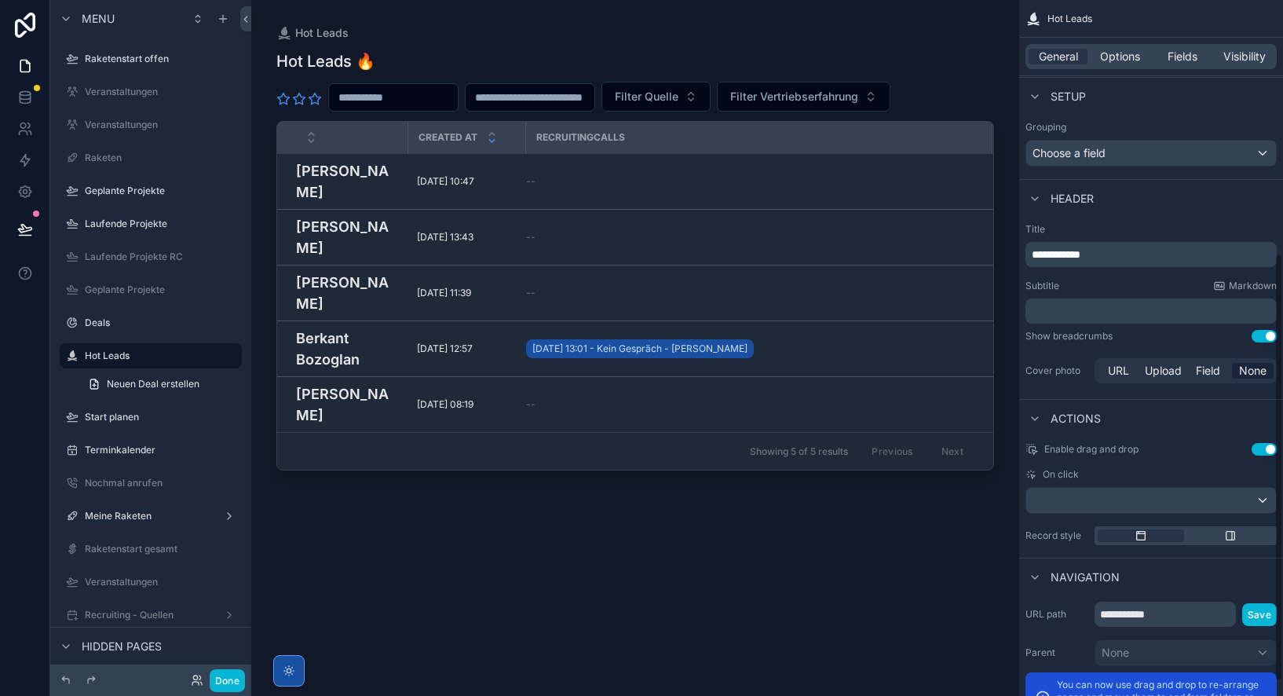
scroll to position [436, 0]
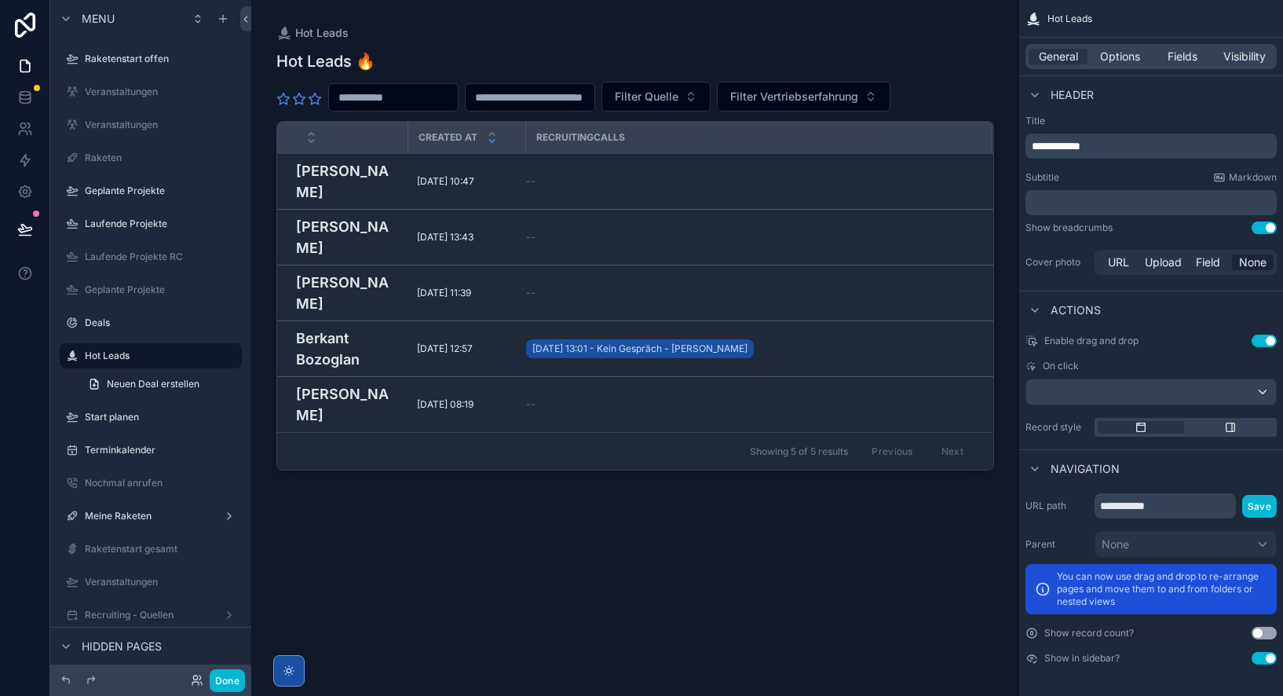
click at [1262, 630] on button "Use setting" at bounding box center [1263, 632] width 25 height 13
click at [1118, 54] on span "Options" at bounding box center [1120, 57] width 40 height 16
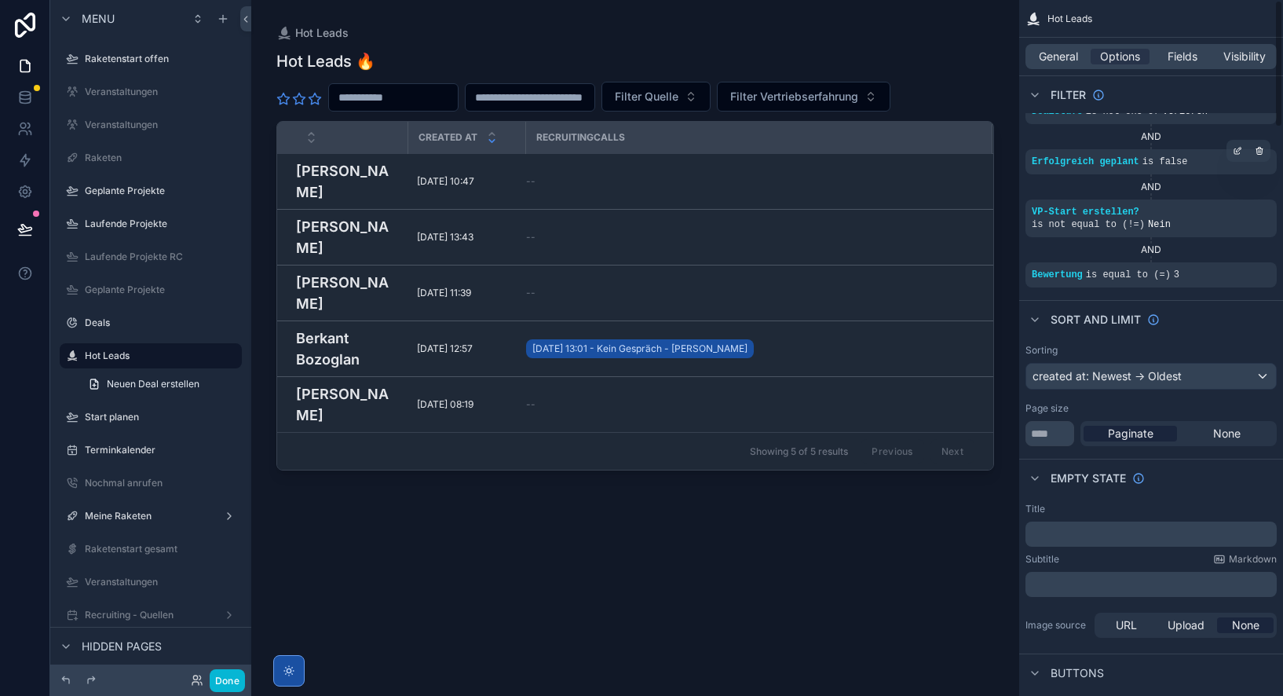
scroll to position [0, 0]
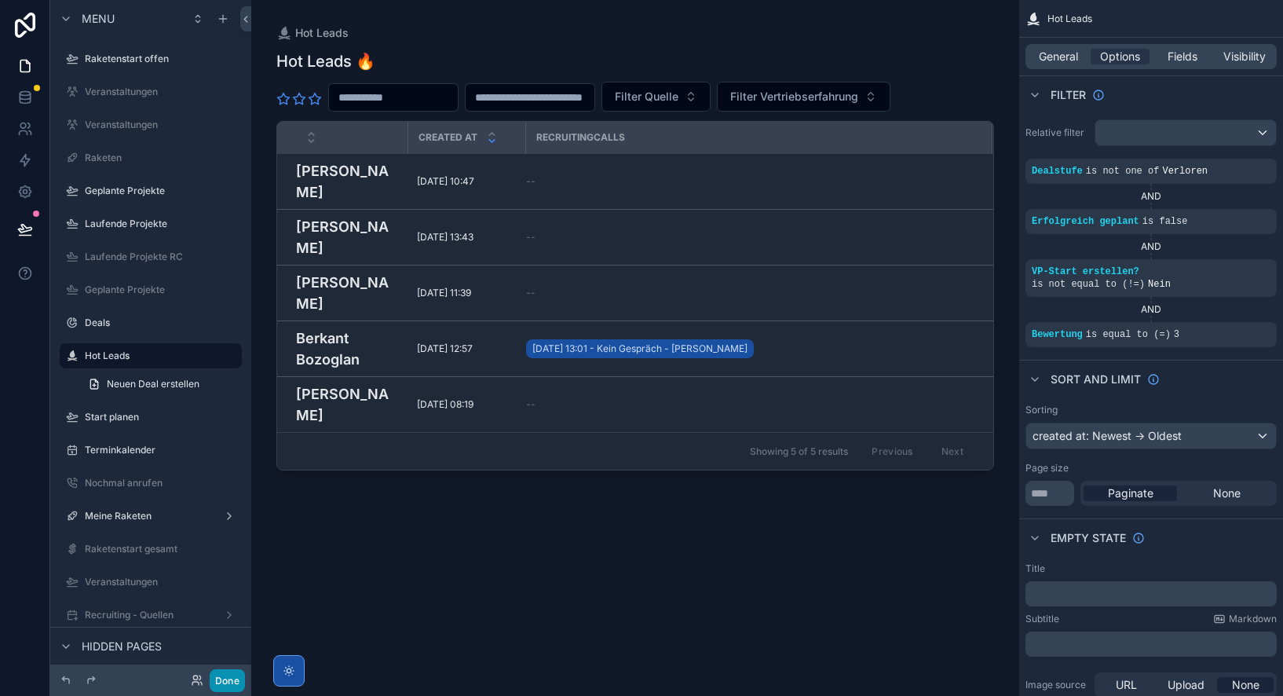
click at [225, 684] on button "Done" at bounding box center [227, 680] width 35 height 23
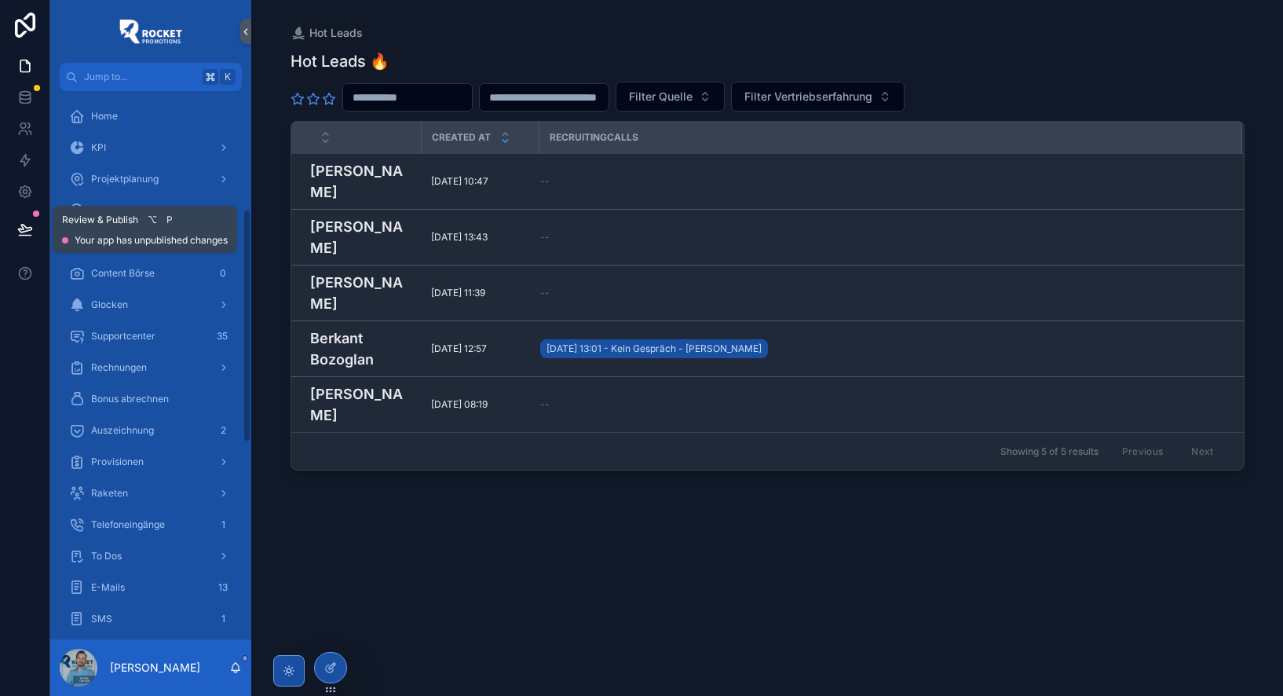
click at [27, 232] on icon at bounding box center [25, 229] width 16 height 16
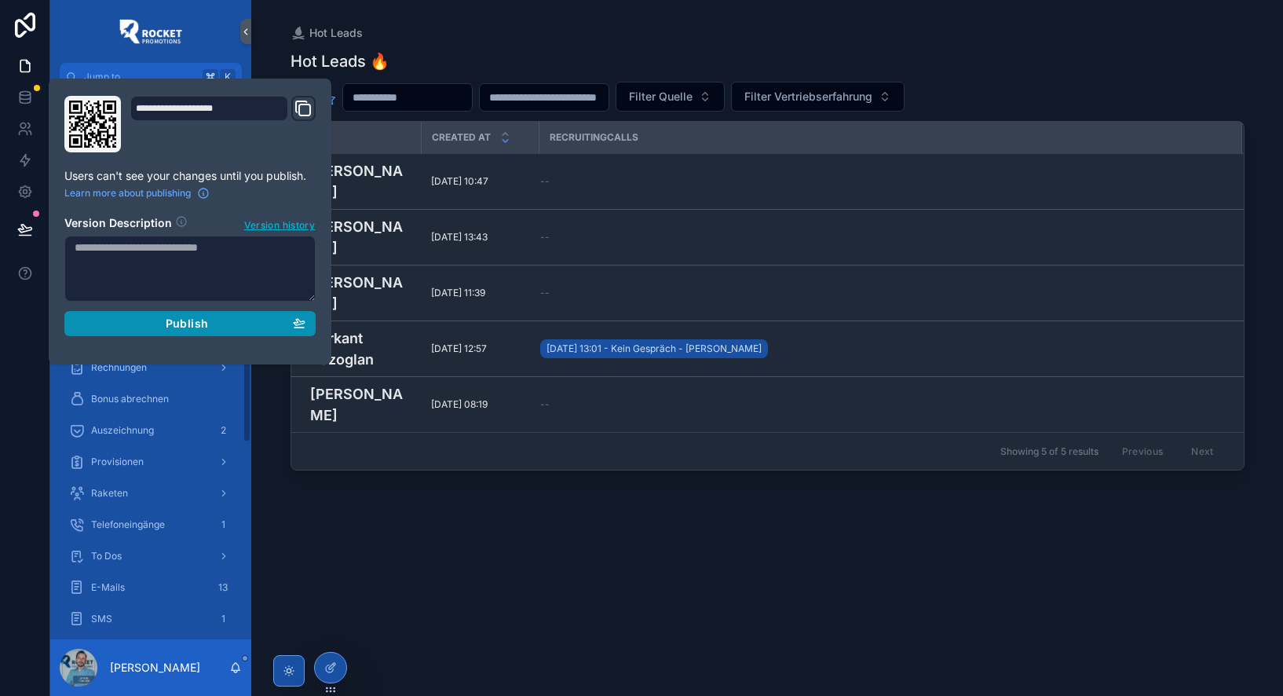
click at [256, 323] on div "Publish" at bounding box center [190, 323] width 231 height 14
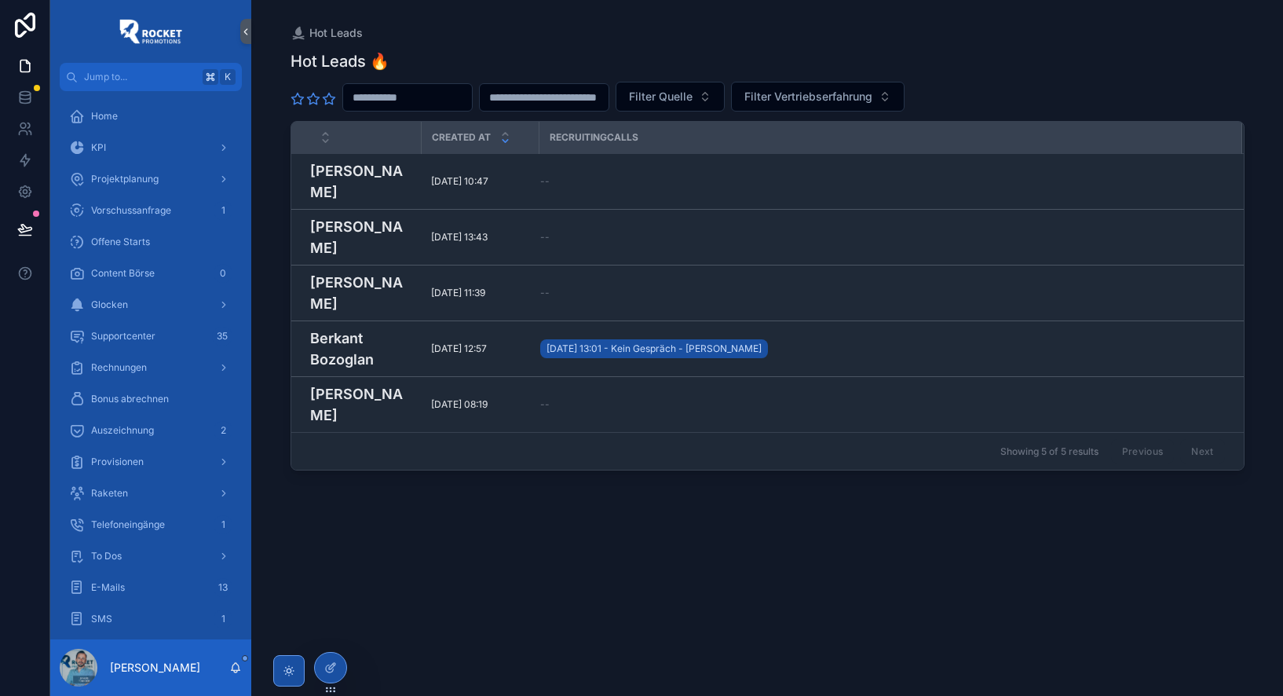
click at [419, 529] on div "Hot Leads 🔥 Filter Quelle Filter Vertriebserfahrung Created at Recruitingcalls …" at bounding box center [767, 359] width 954 height 636
click at [340, 669] on div at bounding box center [330, 667] width 31 height 30
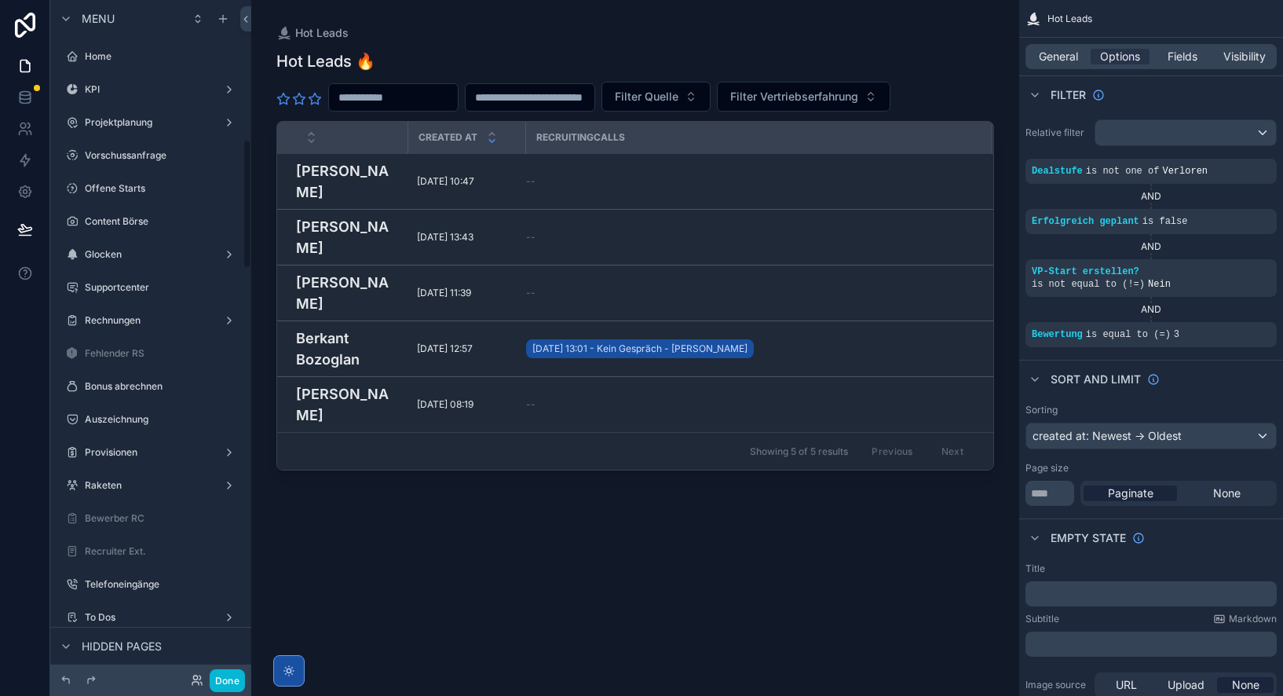
scroll to position [723, 0]
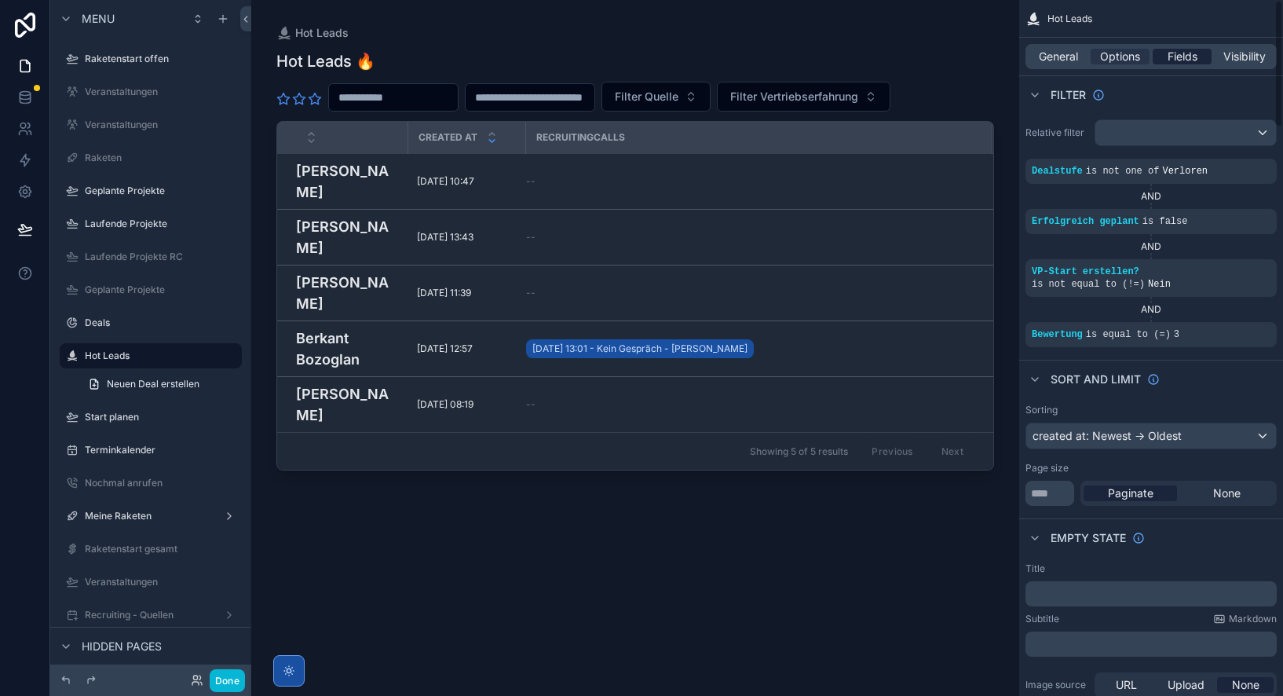
click at [1185, 57] on span "Fields" at bounding box center [1182, 57] width 30 height 16
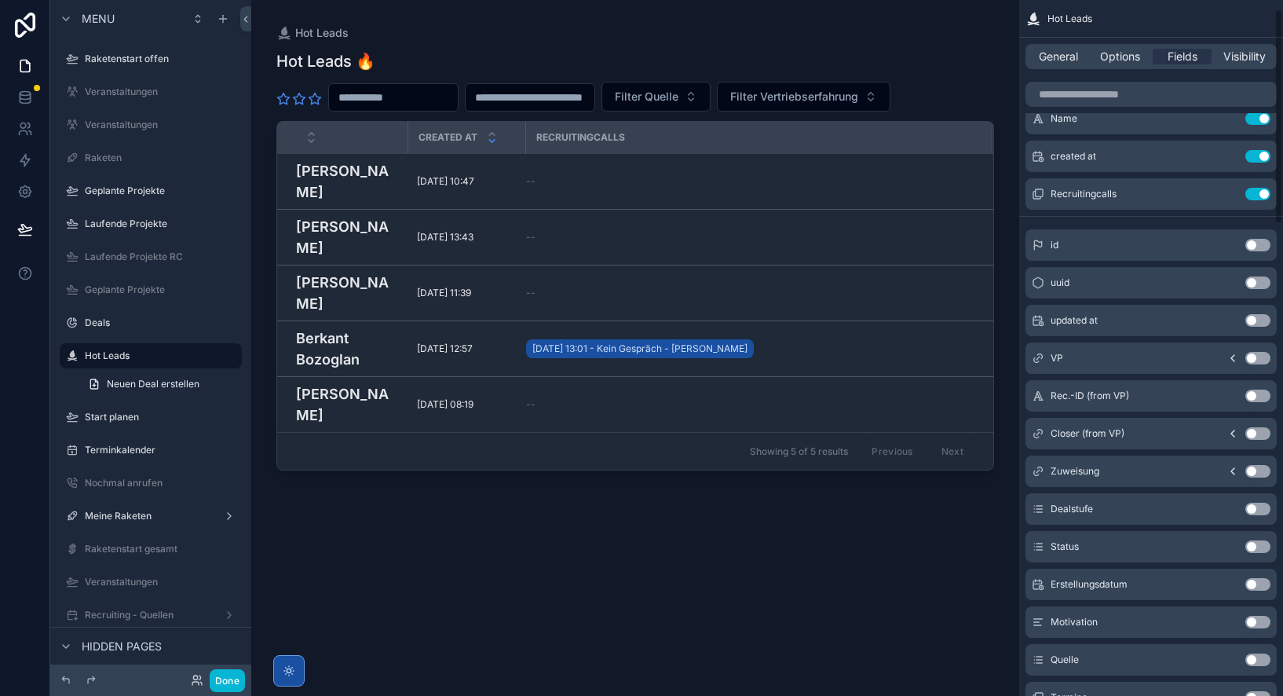
scroll to position [31, 0]
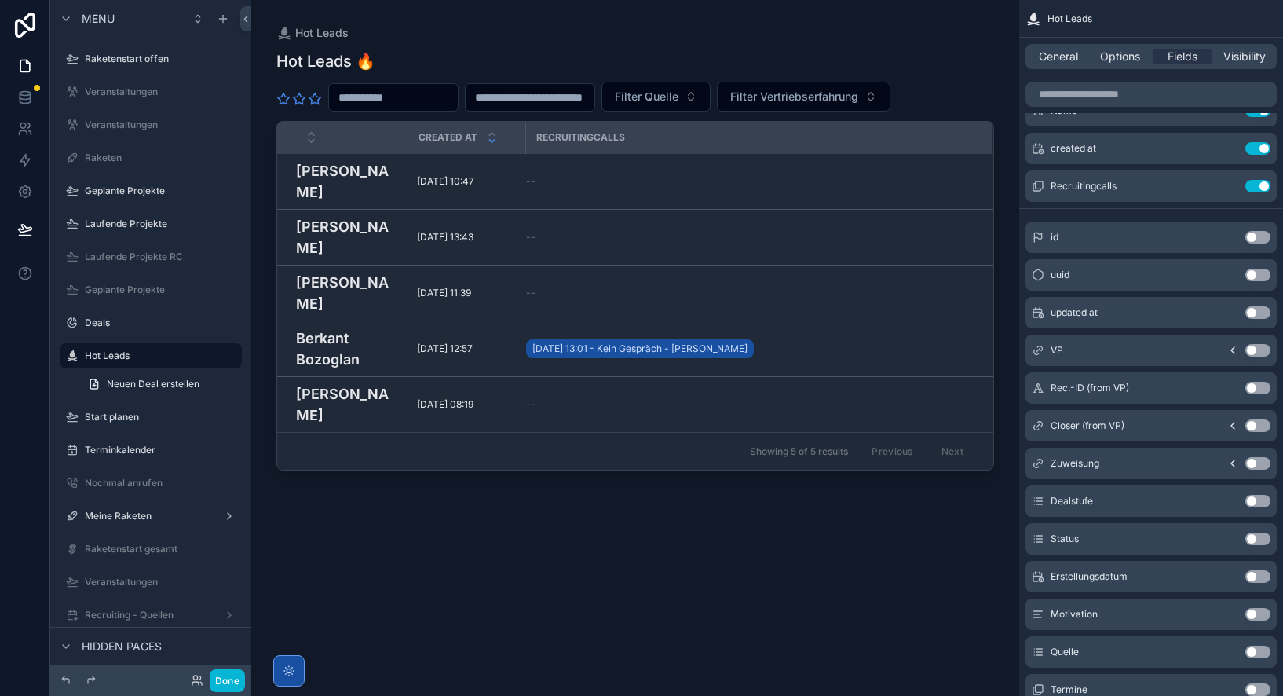
click at [1259, 505] on button "Use setting" at bounding box center [1257, 501] width 25 height 13
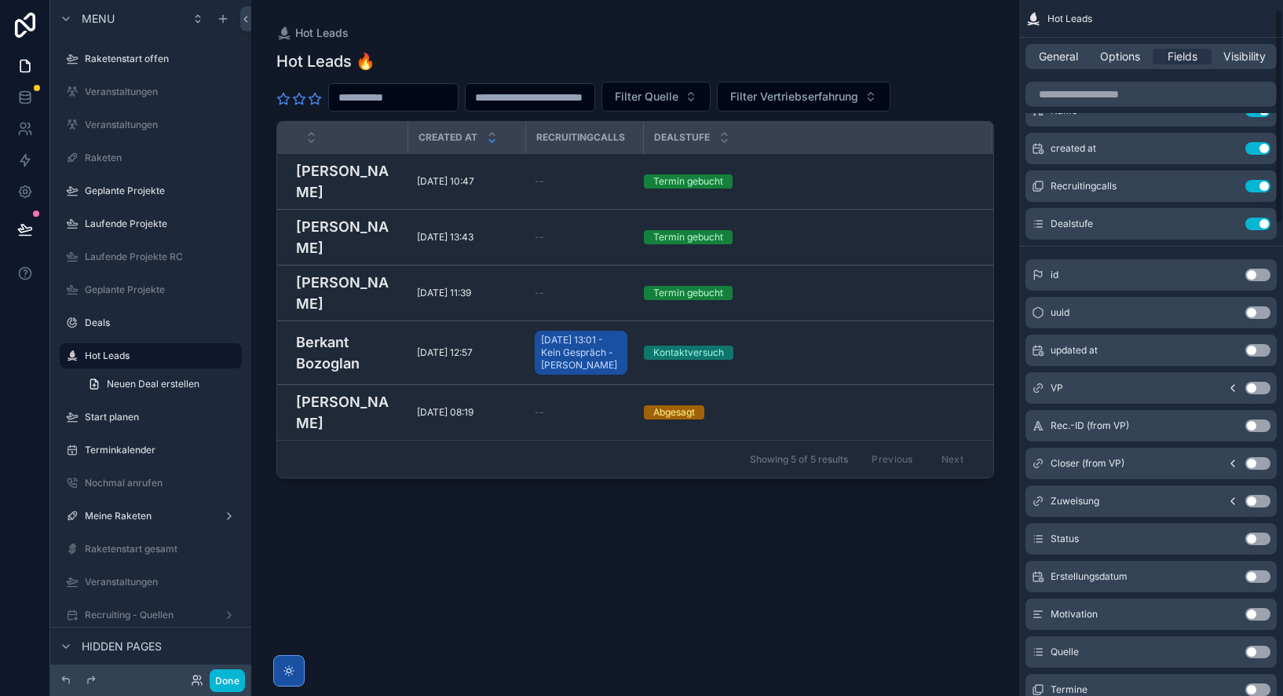
scroll to position [0, 0]
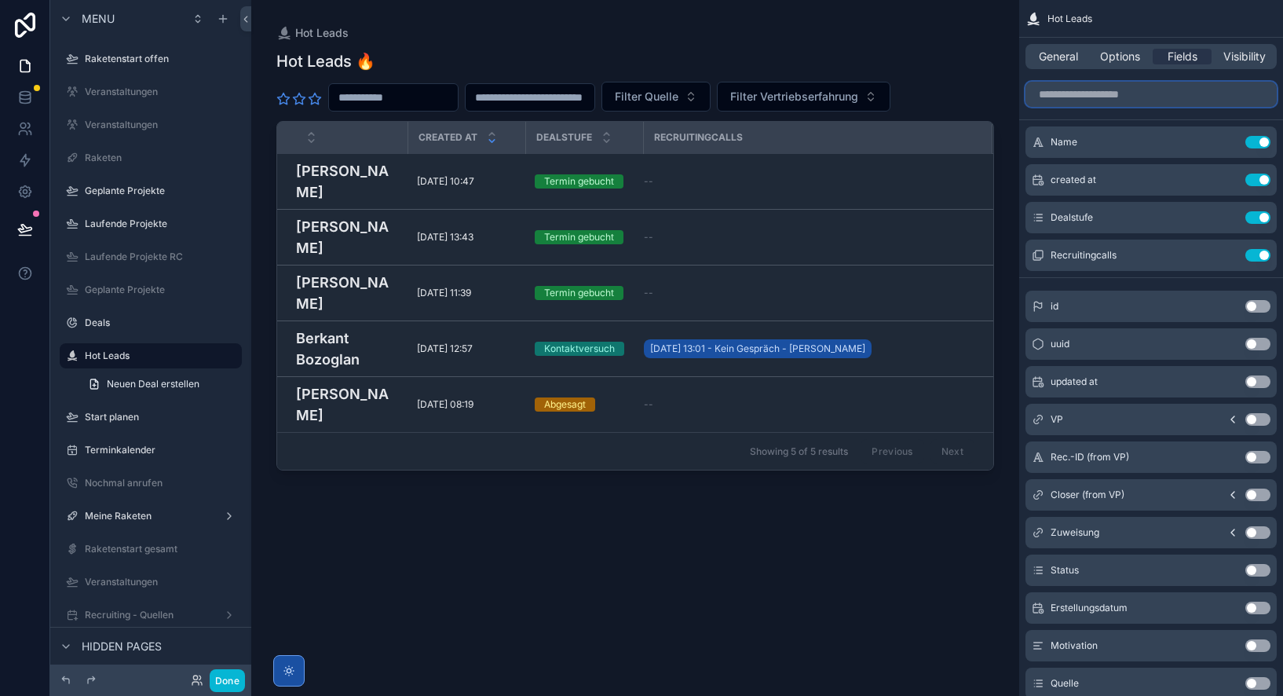
click at [1111, 92] on input "scrollable content" at bounding box center [1150, 94] width 251 height 25
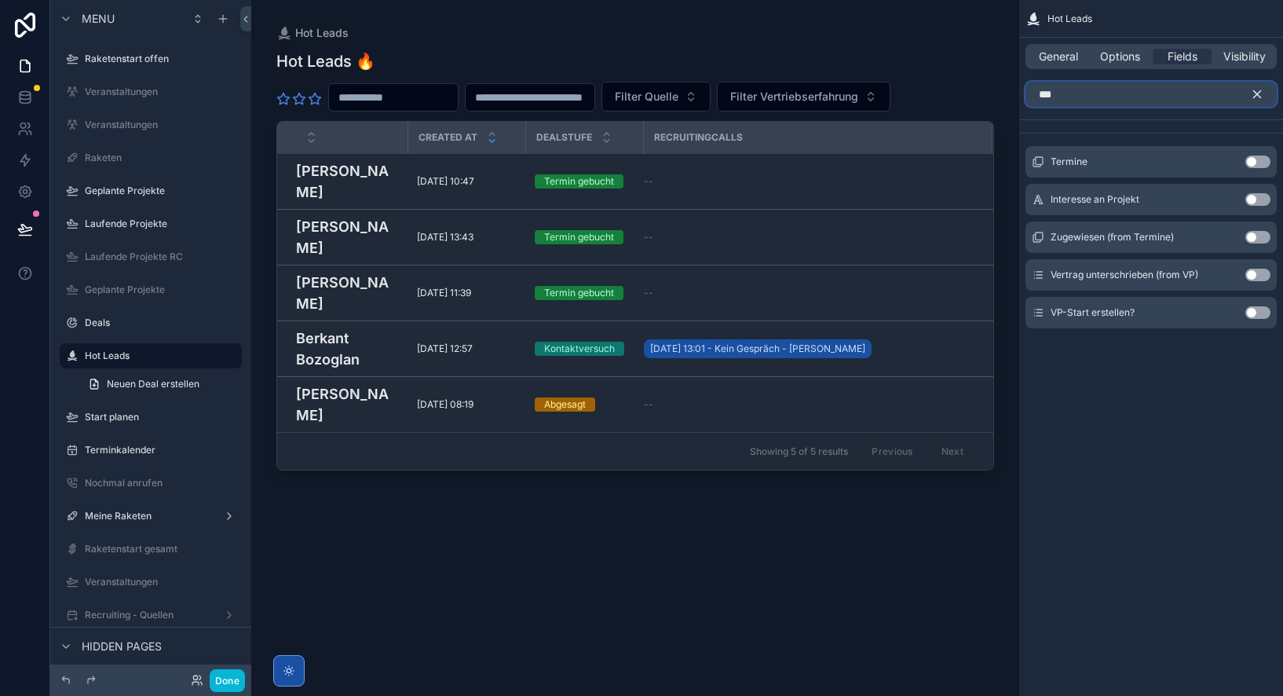
type input "***"
click at [1261, 161] on button "Use setting" at bounding box center [1257, 161] width 25 height 13
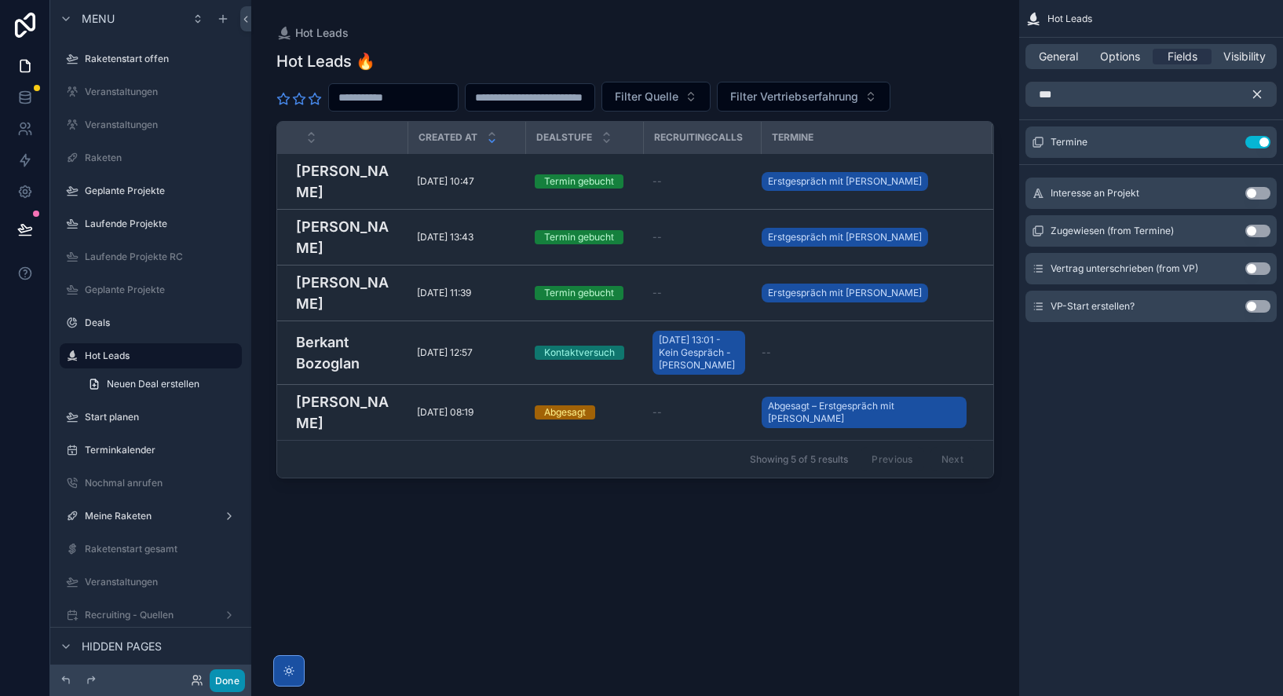
click at [232, 678] on button "Done" at bounding box center [227, 680] width 35 height 23
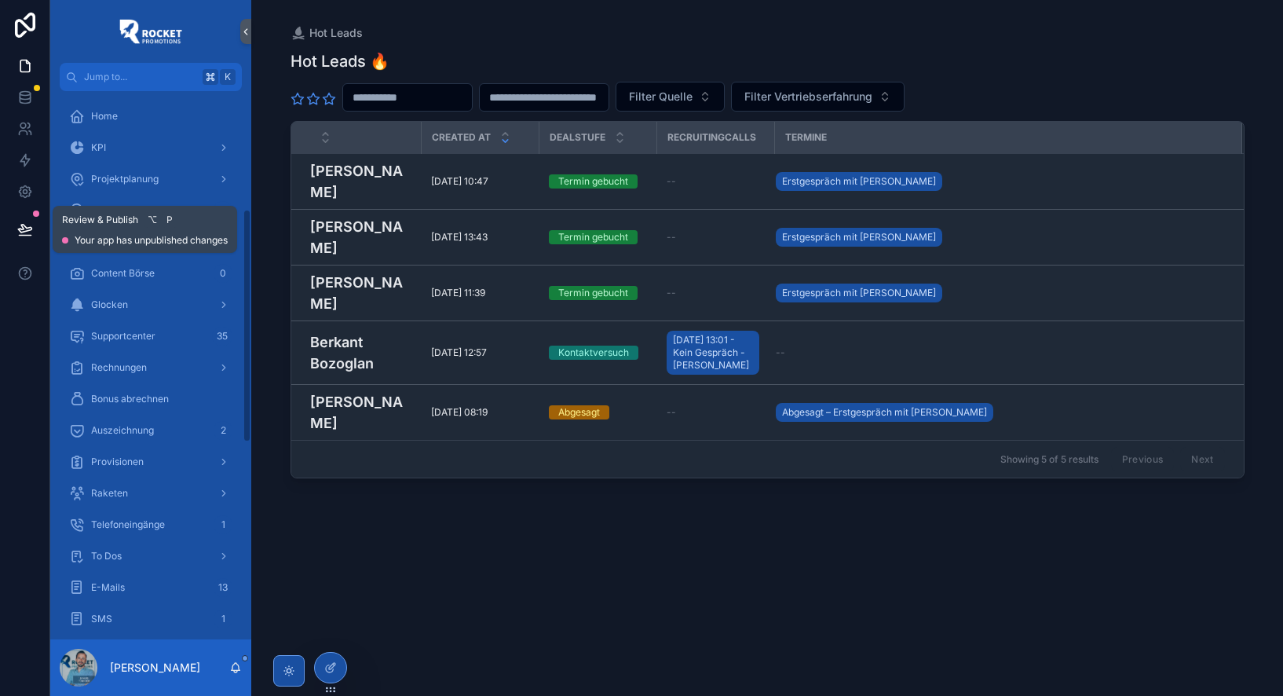
click at [27, 231] on icon at bounding box center [25, 229] width 16 height 16
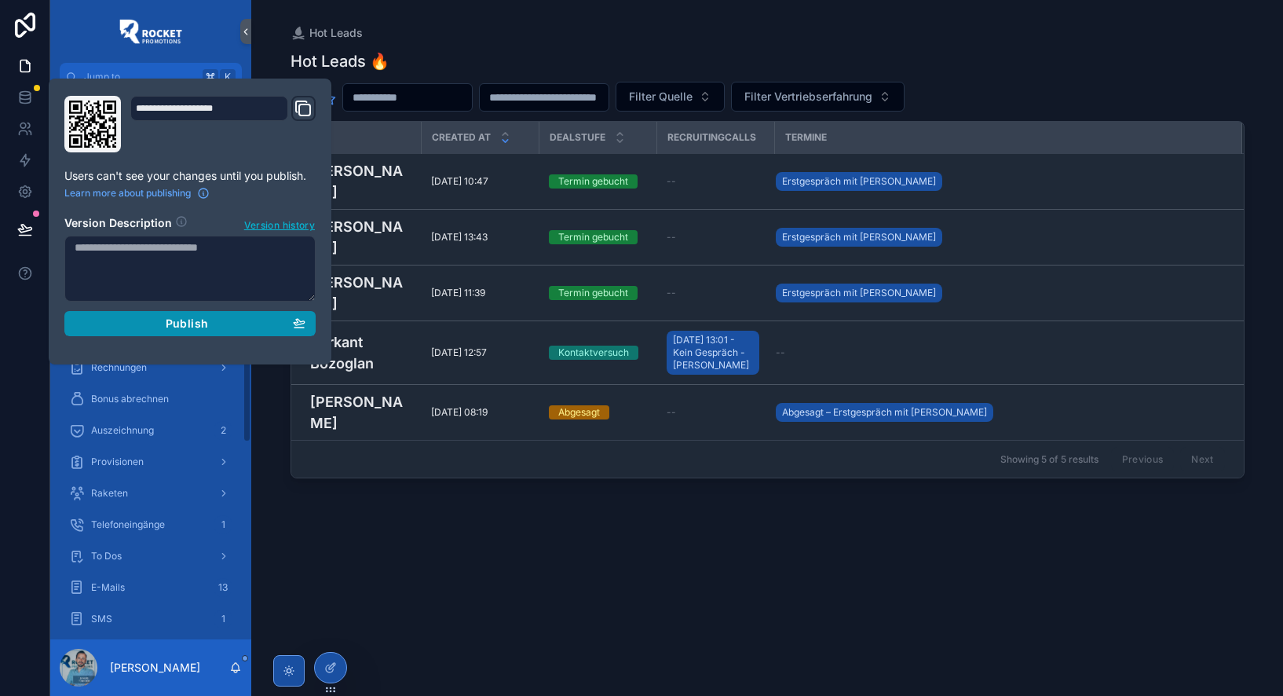
click at [187, 317] on span "Publish" at bounding box center [187, 323] width 42 height 14
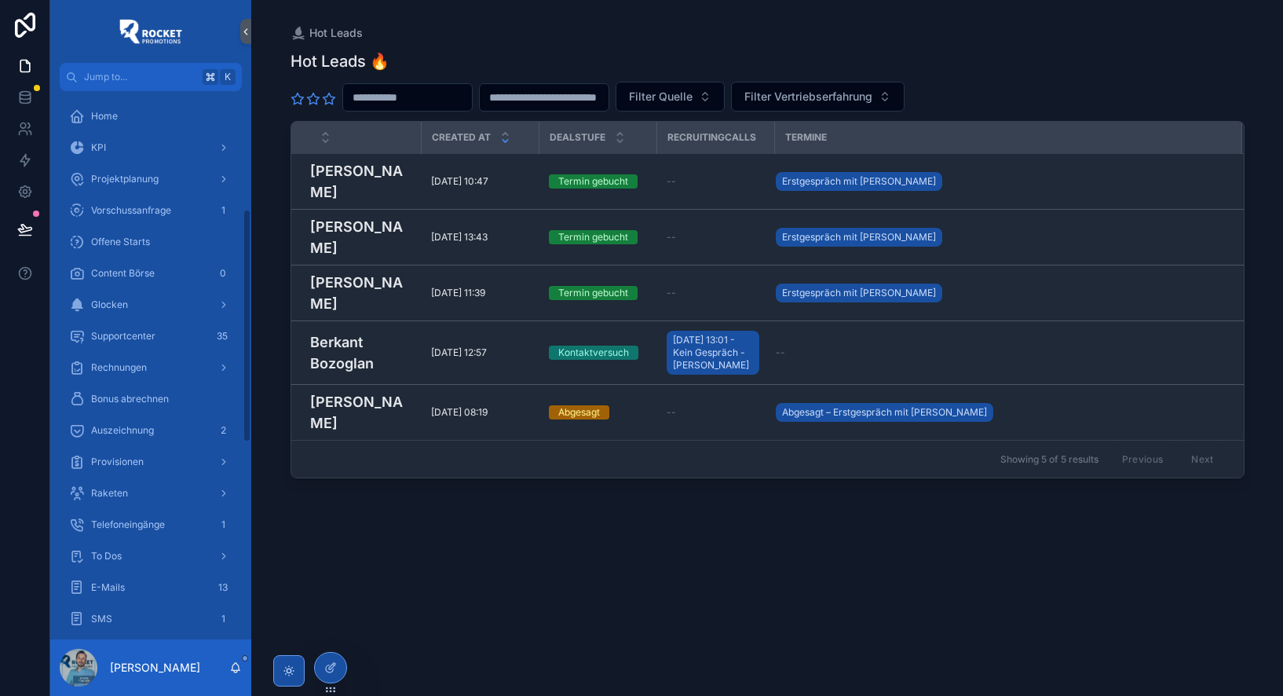
drag, startPoint x: 439, startPoint y: 506, endPoint x: 551, endPoint y: 681, distance: 207.3
click at [439, 506] on div "Hot Leads 🔥 Filter Quelle Filter Vertriebserfahrung Created at Dealstufe Recrui…" at bounding box center [767, 359] width 954 height 636
click at [335, 661] on icon at bounding box center [330, 667] width 13 height 13
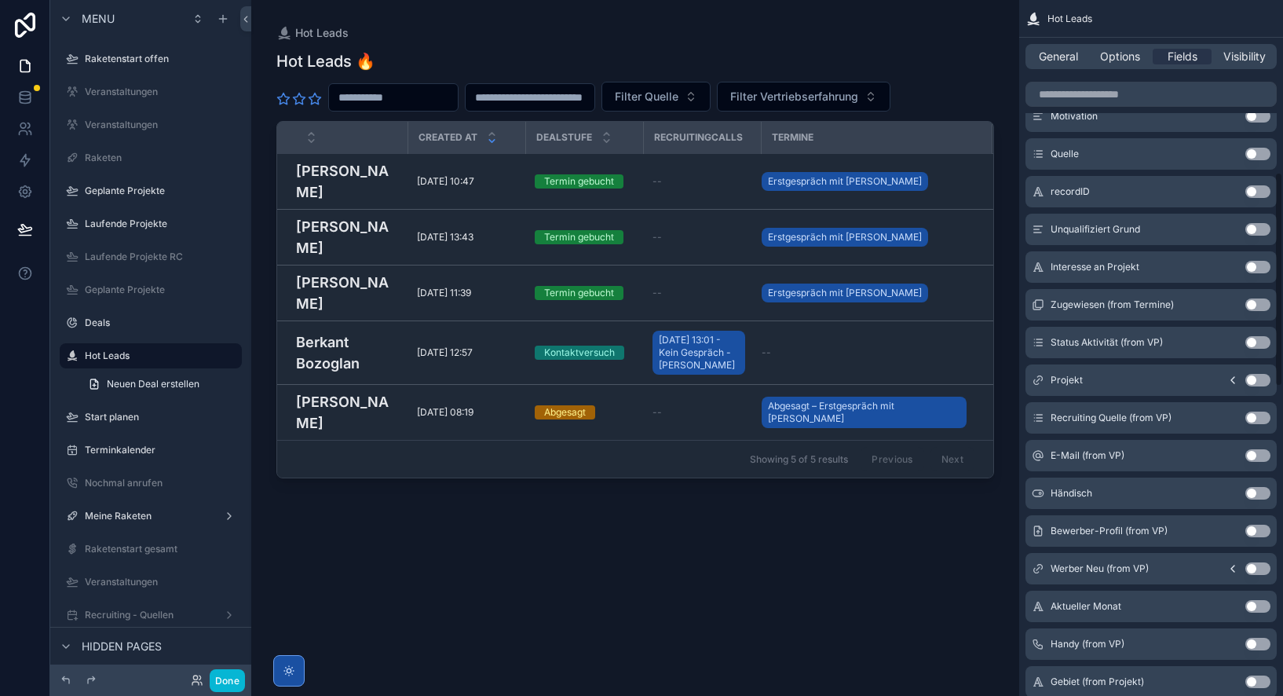
scroll to position [557, 0]
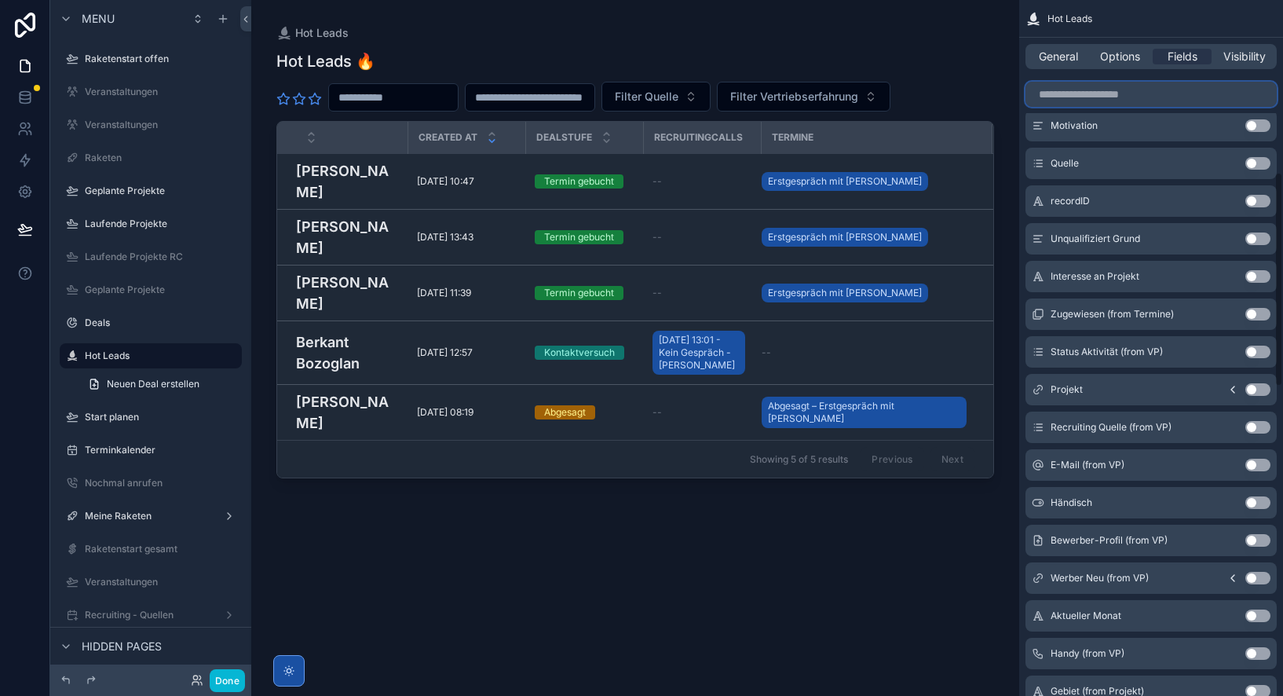
click at [1120, 97] on input "scrollable content" at bounding box center [1150, 94] width 251 height 25
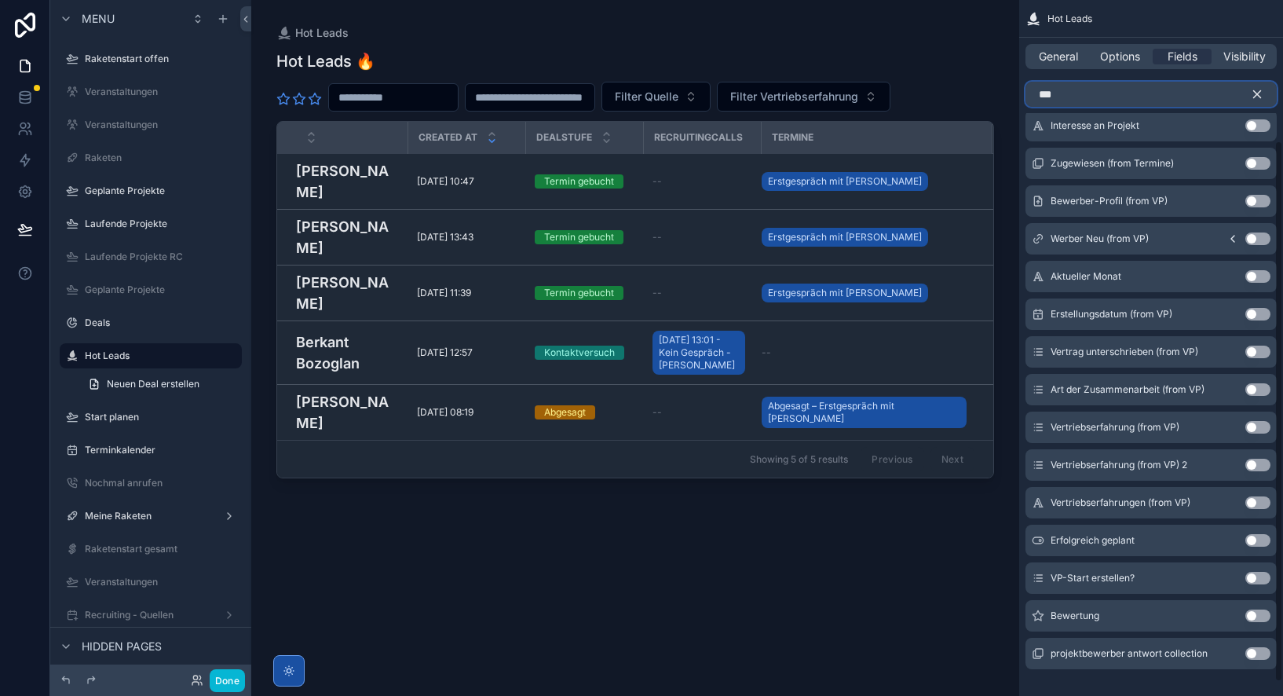
scroll to position [0, 0]
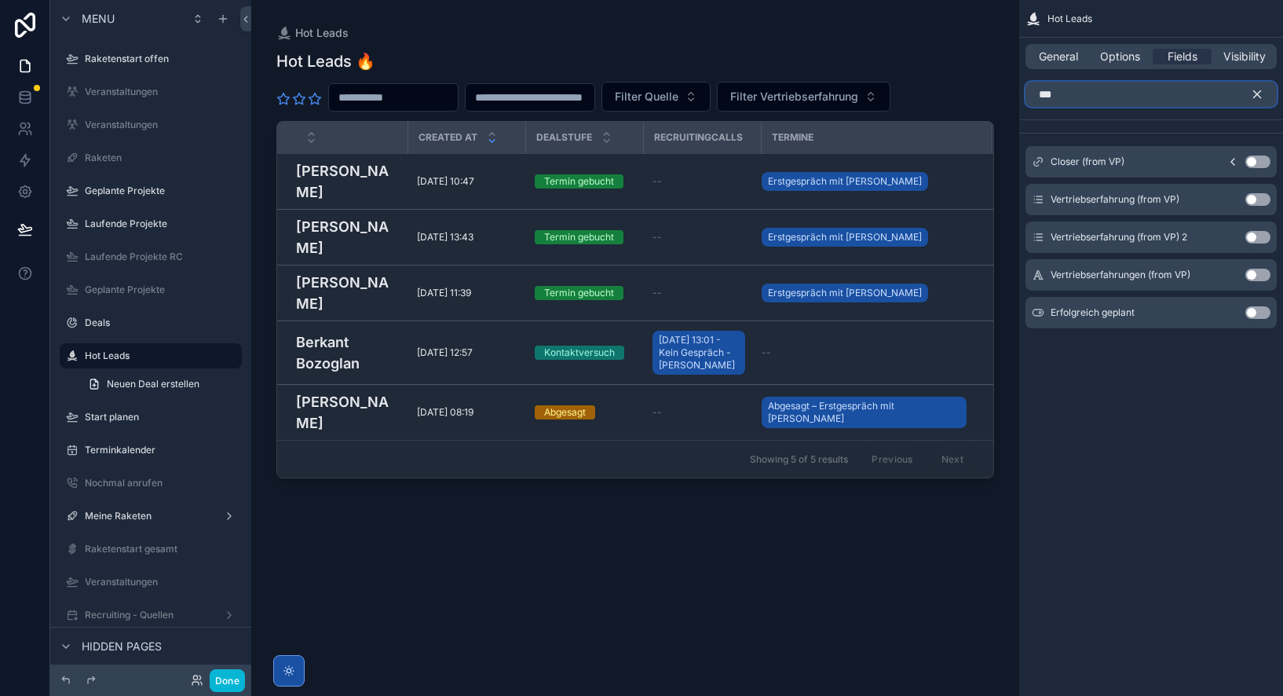
type input "***"
click at [1260, 276] on button "Use setting" at bounding box center [1257, 274] width 25 height 13
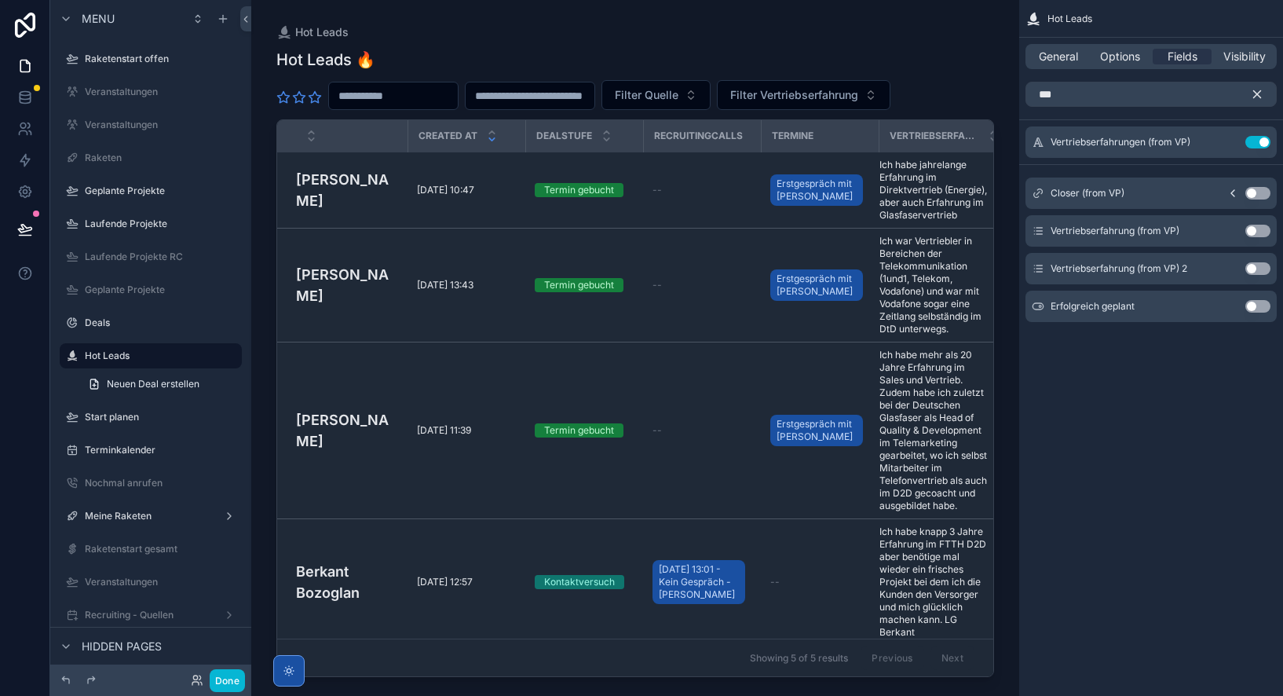
click at [1260, 139] on button "Use setting" at bounding box center [1257, 142] width 25 height 13
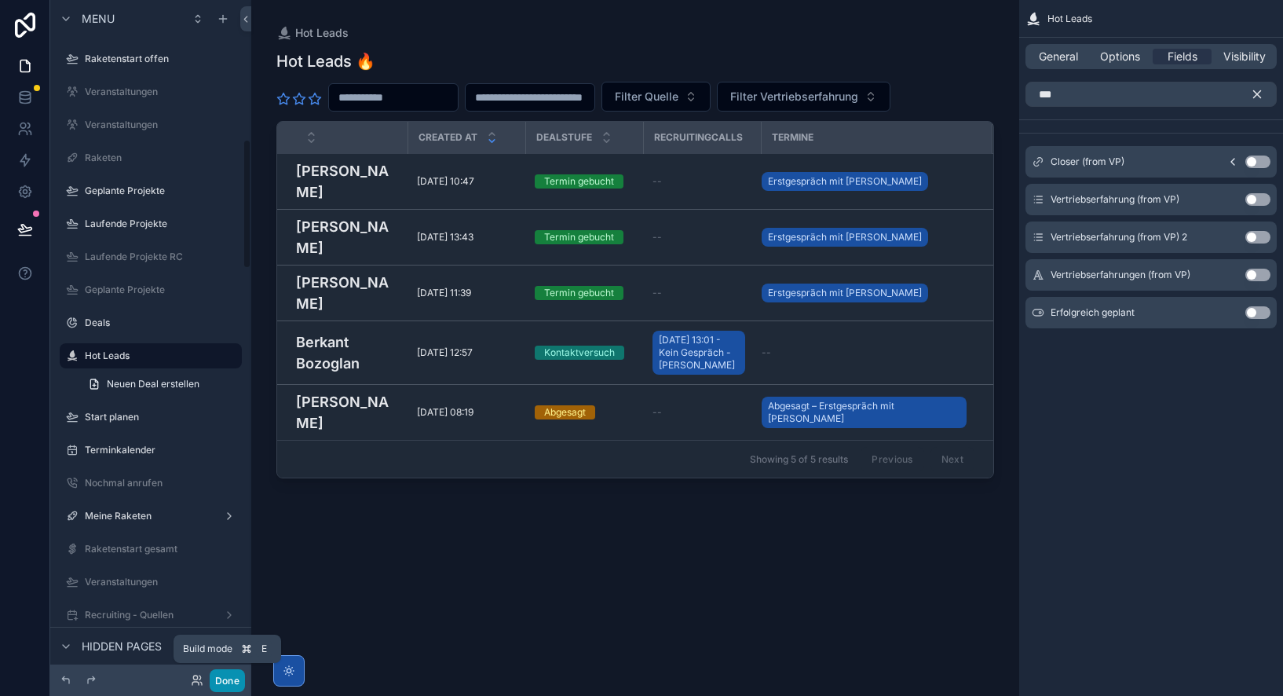
click at [232, 677] on button "Done" at bounding box center [227, 680] width 35 height 23
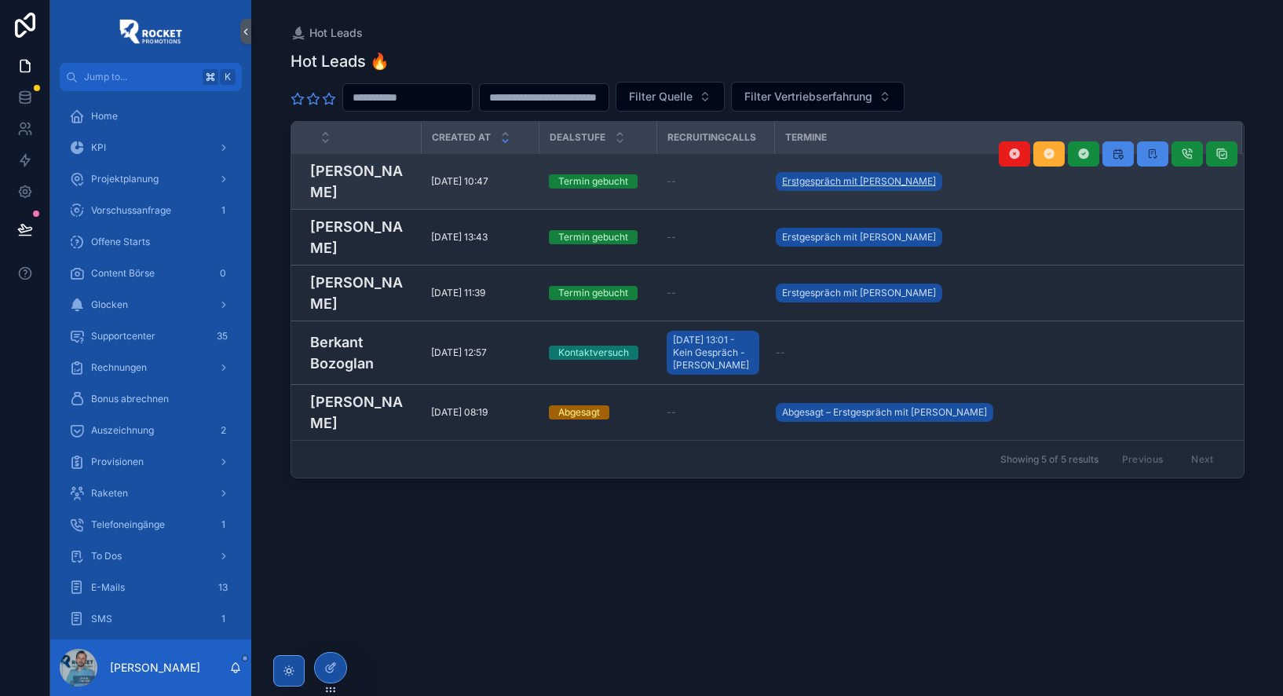
click at [824, 175] on span "Erstgespräch mit Marco Faber" at bounding box center [859, 181] width 154 height 13
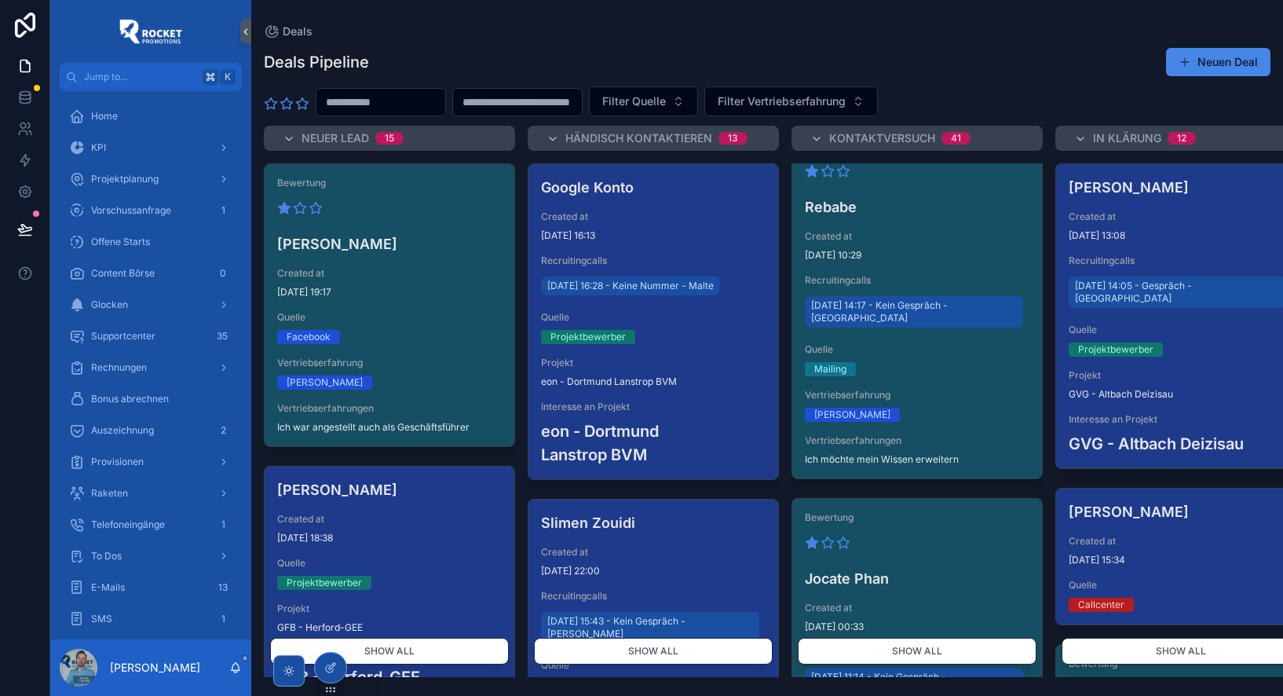
scroll to position [36, 0]
click at [19, 228] on icon at bounding box center [24, 229] width 13 height 8
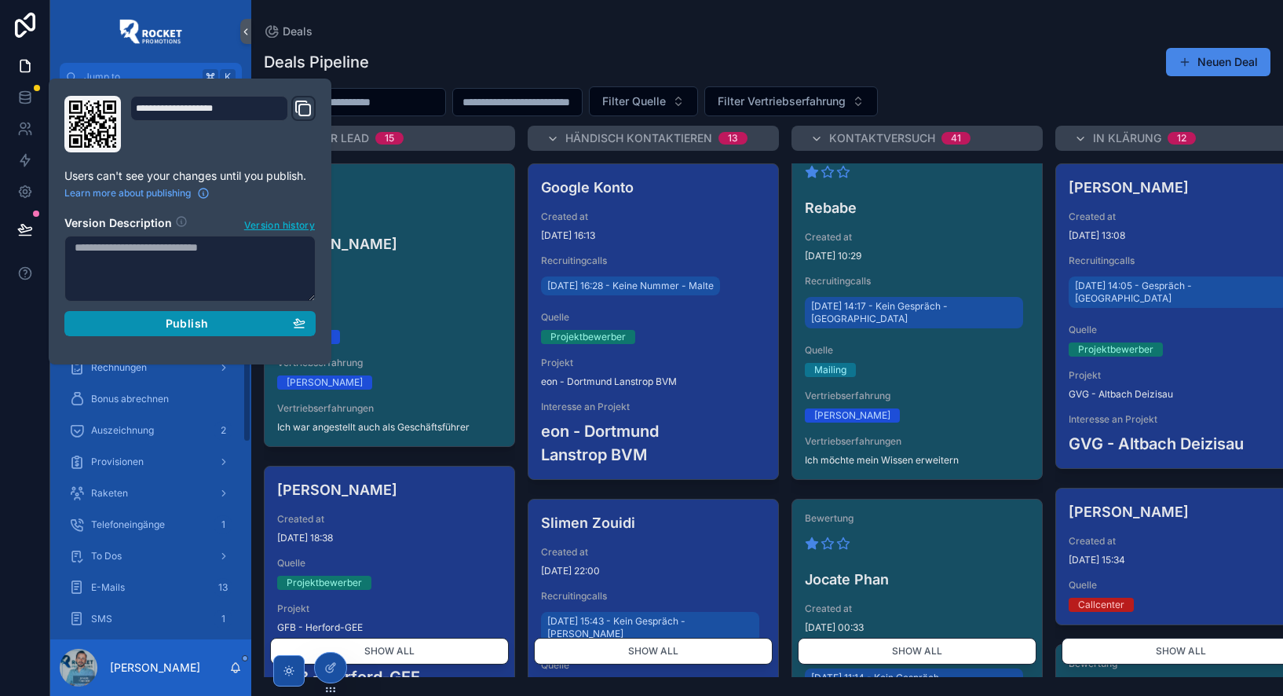
click at [152, 334] on button "Publish" at bounding box center [189, 323] width 251 height 25
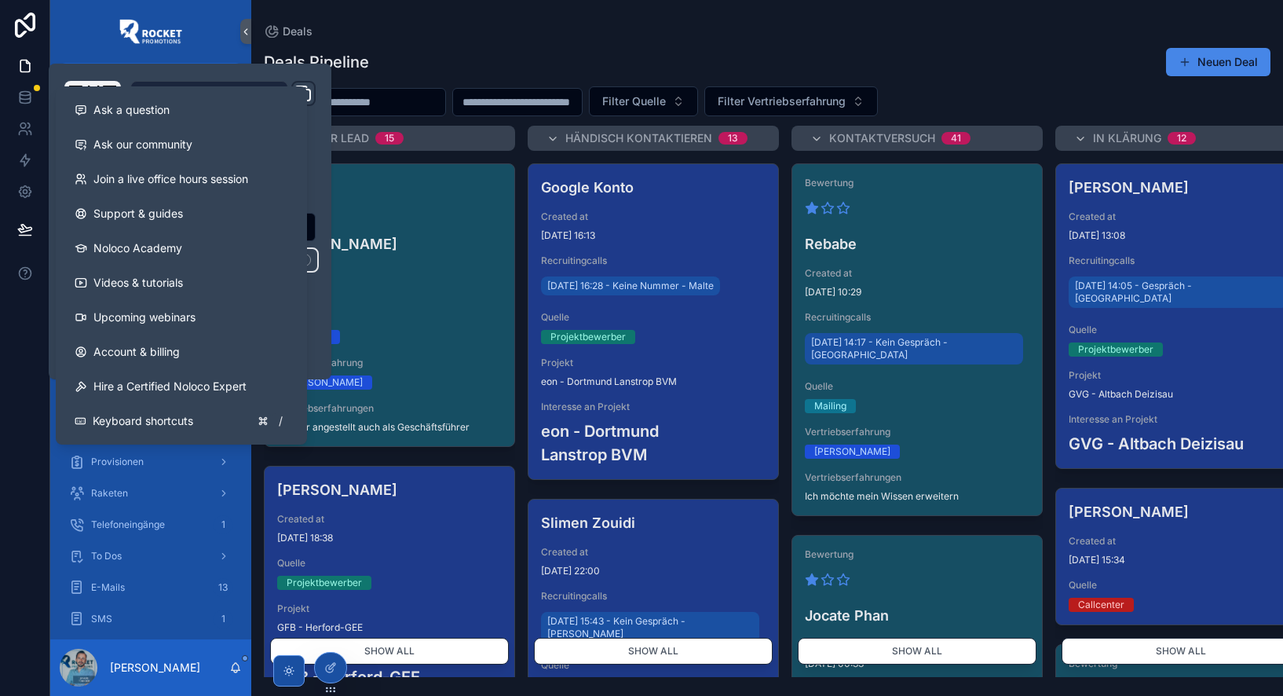
click at [27, 330] on div at bounding box center [25, 348] width 50 height 696
